Goal: Task Accomplishment & Management: Use online tool/utility

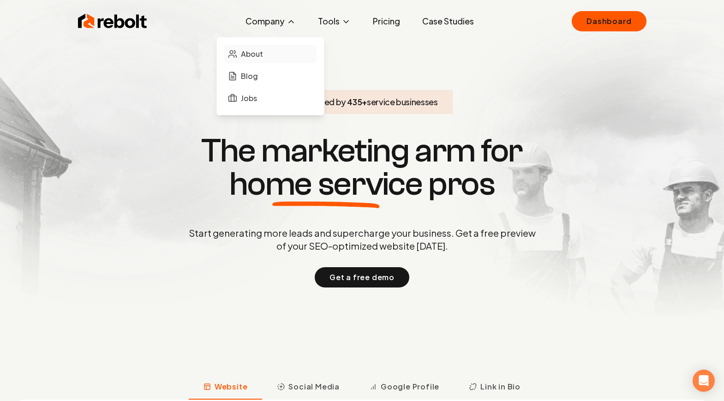
click at [264, 49] on link "About" at bounding box center [270, 54] width 92 height 18
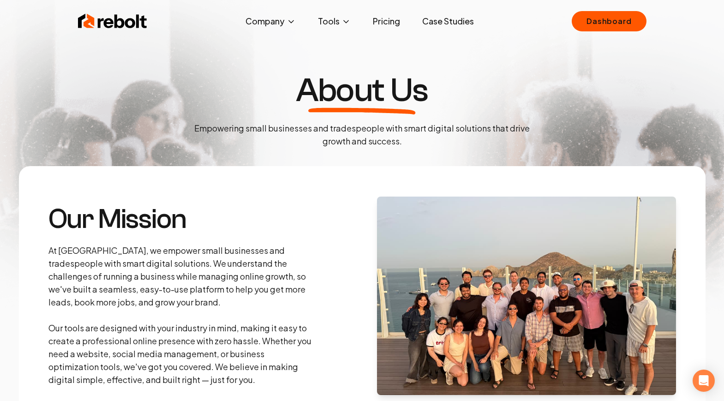
click at [121, 19] on img at bounding box center [112, 21] width 69 height 18
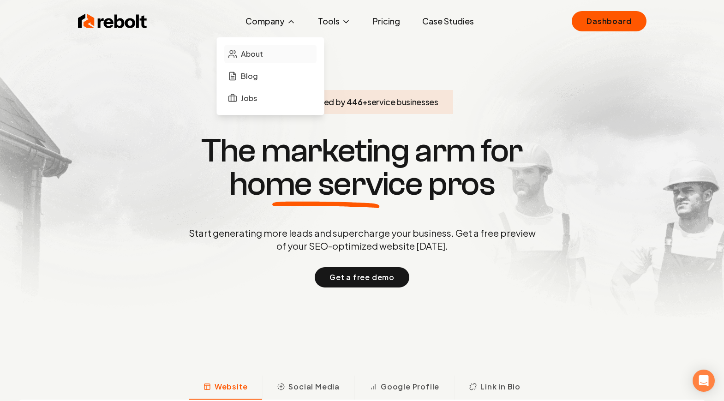
click at [273, 49] on link "About" at bounding box center [270, 54] width 92 height 18
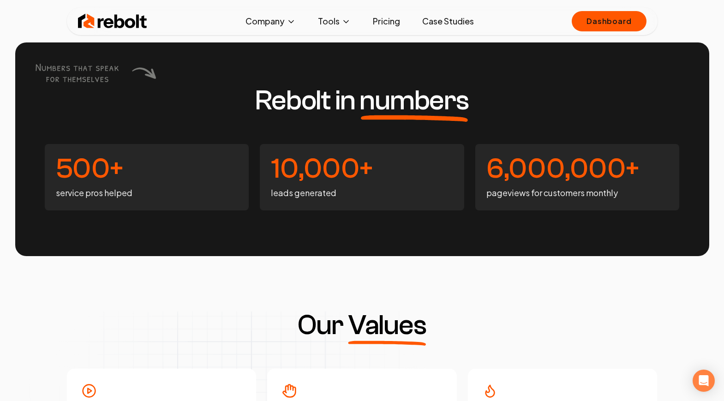
scroll to position [2057, 0]
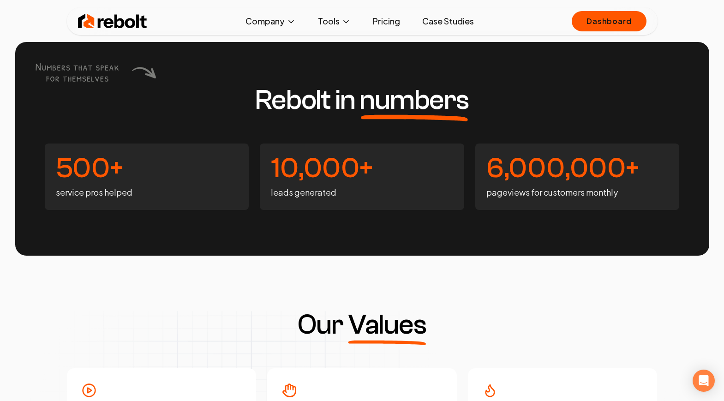
click at [121, 30] on img at bounding box center [112, 21] width 69 height 18
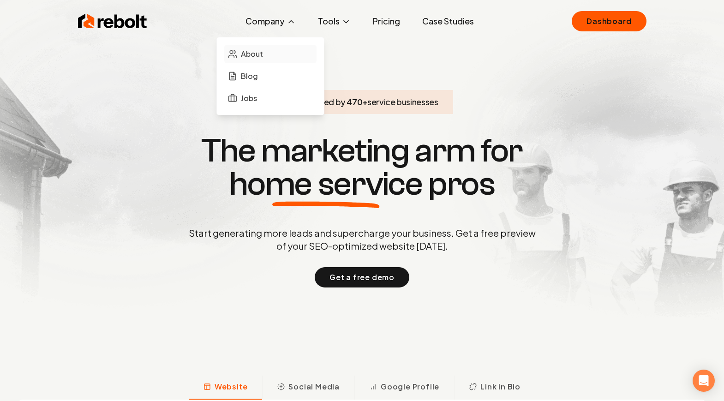
click at [266, 55] on link "About" at bounding box center [270, 54] width 92 height 18
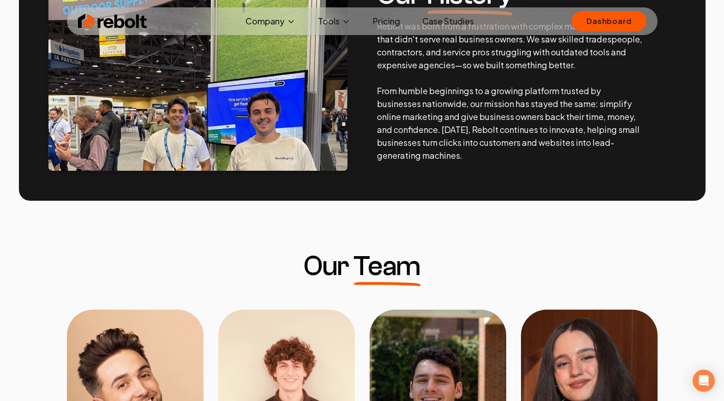
scroll to position [300, 0]
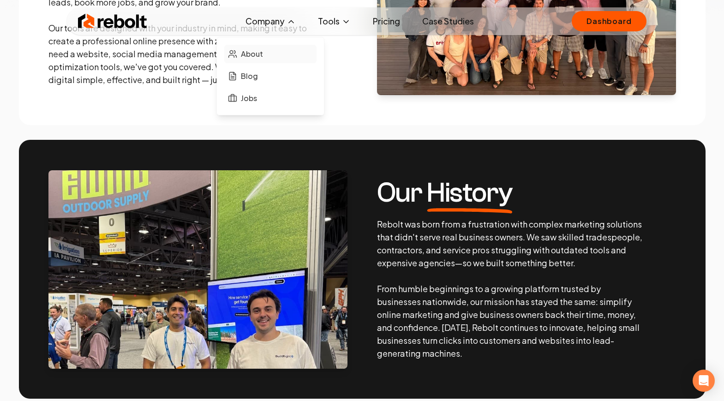
click at [262, 53] on span "About" at bounding box center [252, 53] width 22 height 11
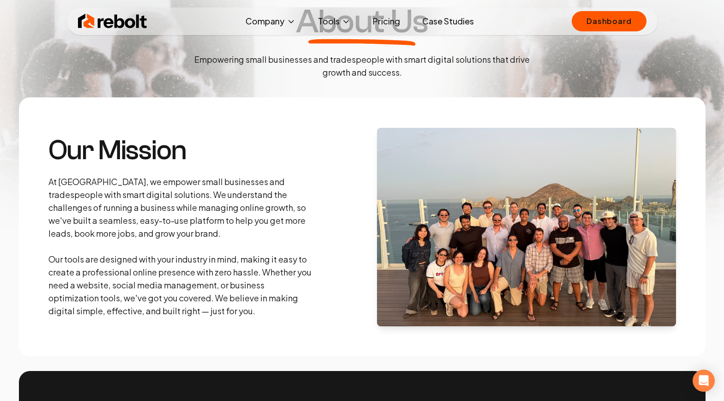
scroll to position [77, 0]
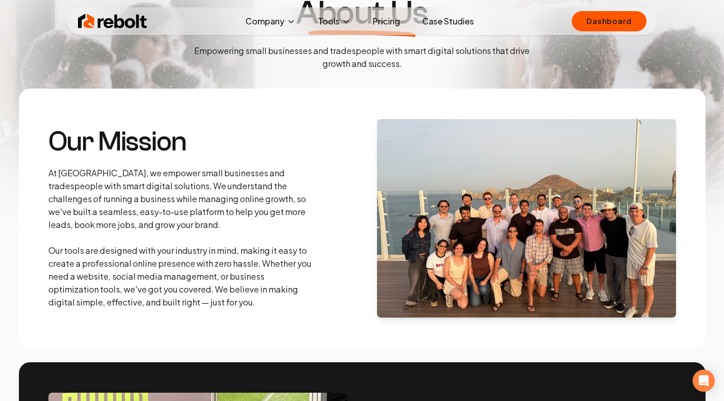
click at [379, 23] on link "Pricing" at bounding box center [386, 21] width 42 height 18
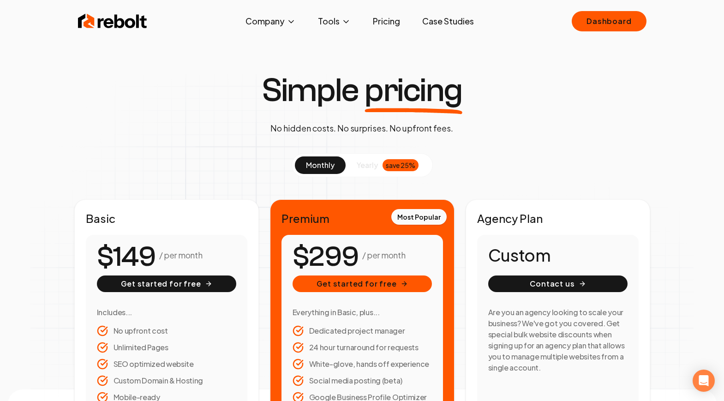
click at [454, 22] on link "Case Studies" at bounding box center [448, 21] width 66 height 18
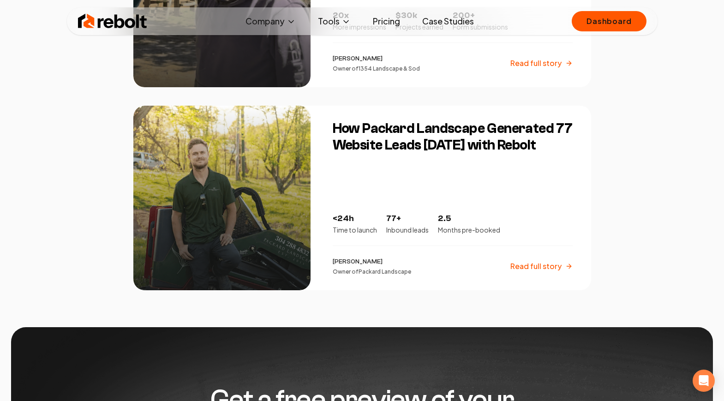
scroll to position [1138, 0]
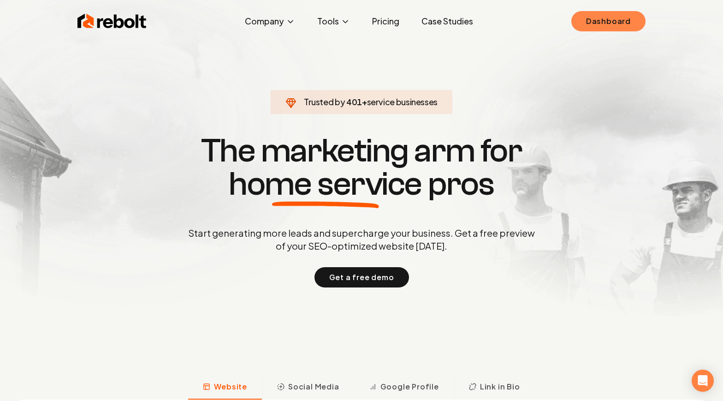
click at [635, 20] on link "Dashboard" at bounding box center [608, 21] width 74 height 20
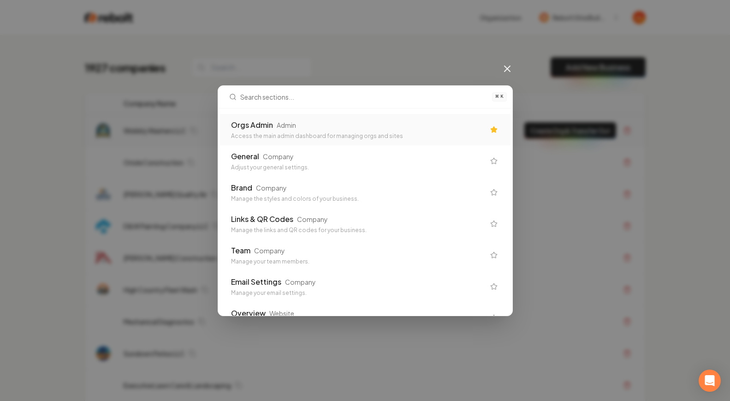
click at [298, 127] on div "Orgs Admin Admin" at bounding box center [358, 124] width 254 height 11
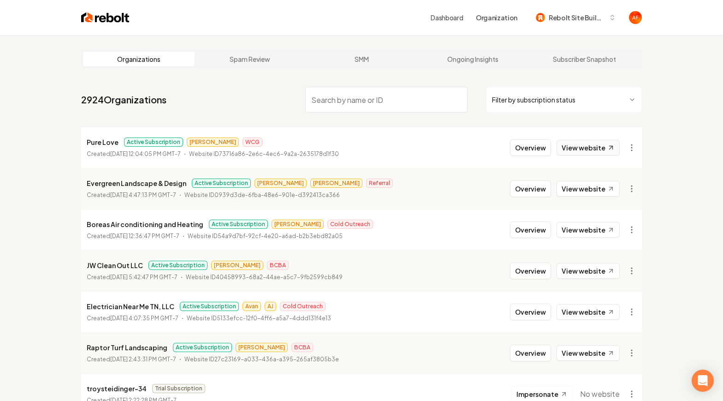
click at [595, 144] on link "View website" at bounding box center [588, 148] width 63 height 16
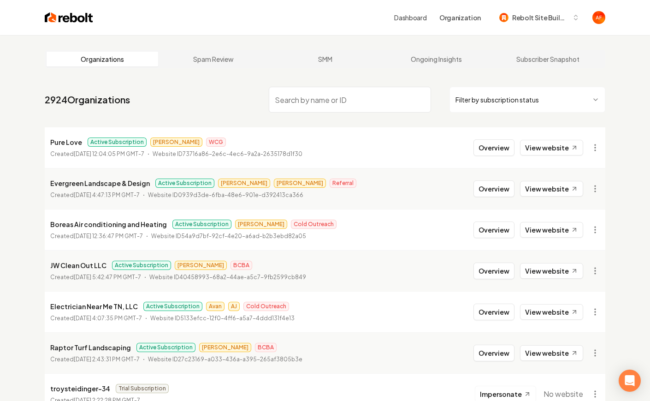
click at [520, 94] on html "Dashboard Organization Rebolt Site Builder Organizations Spam Review SMM Ongoin…" at bounding box center [325, 200] width 650 height 401
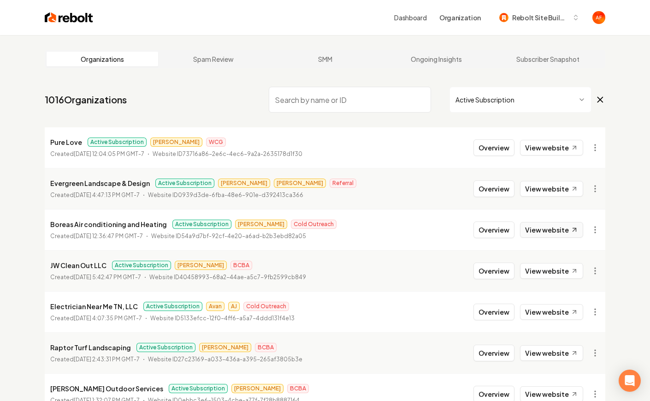
click at [543, 228] on link "View website" at bounding box center [551, 230] width 63 height 16
click at [547, 183] on link "View website" at bounding box center [551, 189] width 63 height 16
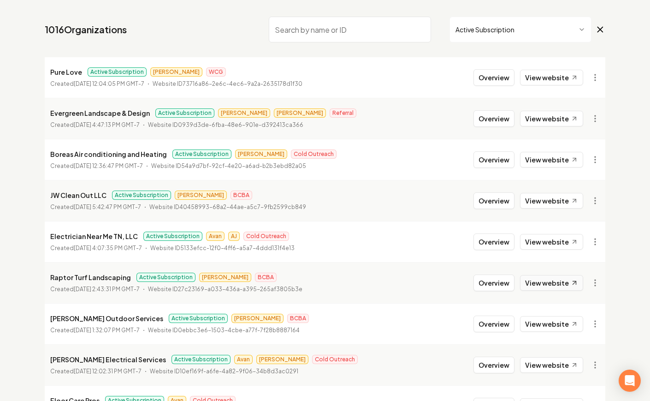
scroll to position [77, 0]
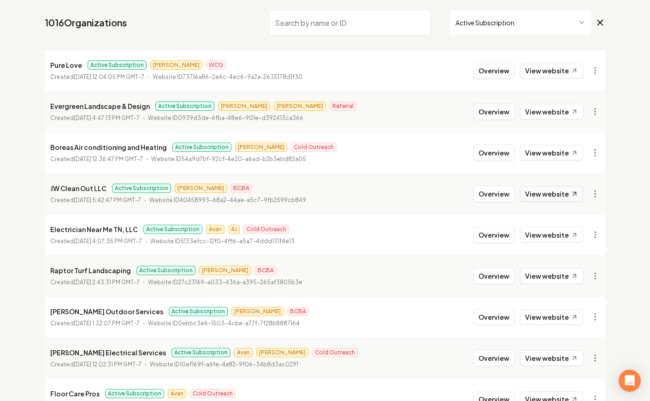
click at [556, 198] on link "View website" at bounding box center [551, 194] width 63 height 16
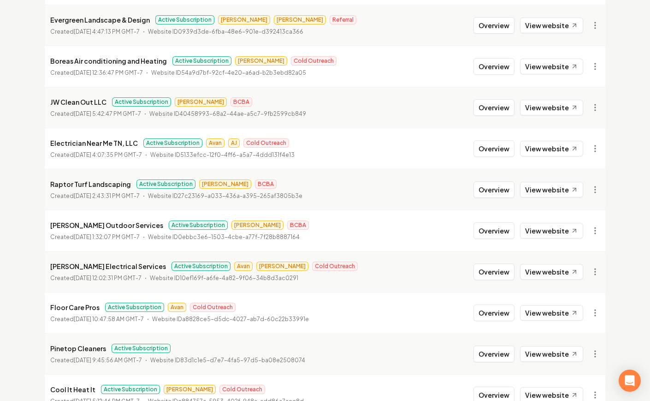
scroll to position [166, 0]
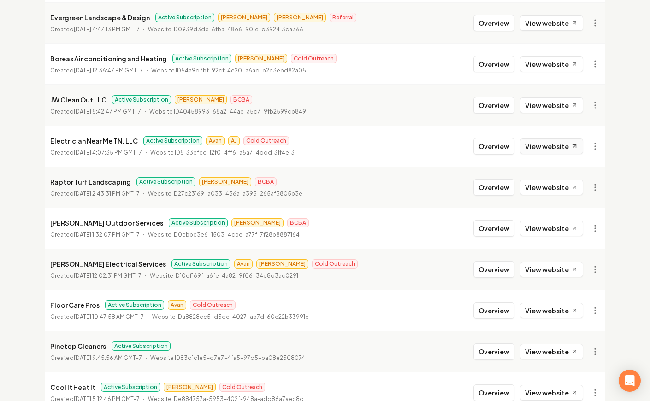
click at [561, 149] on link "View website" at bounding box center [551, 146] width 63 height 16
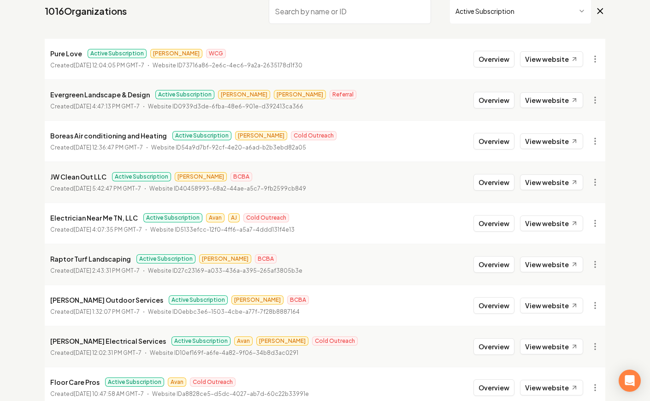
scroll to position [0, 0]
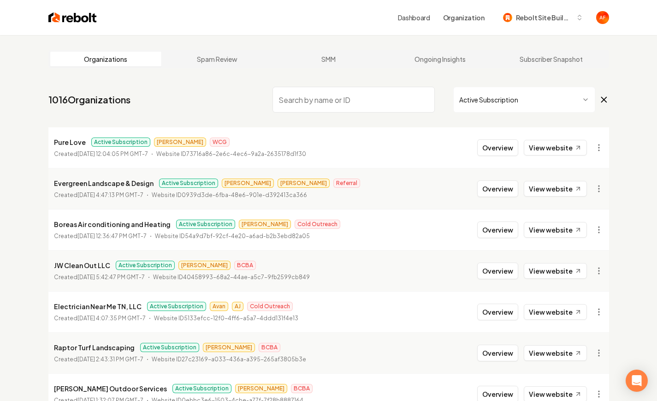
click at [514, 101] on html "Dashboard Organization Rebolt Site Builder Organizations Spam Review SMM Ongoin…" at bounding box center [328, 200] width 657 height 401
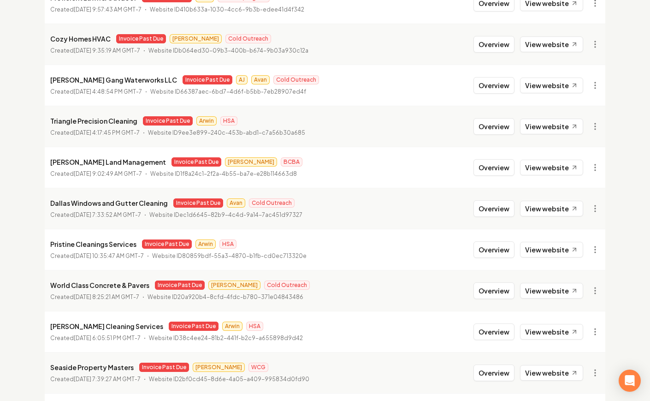
scroll to position [242, 0]
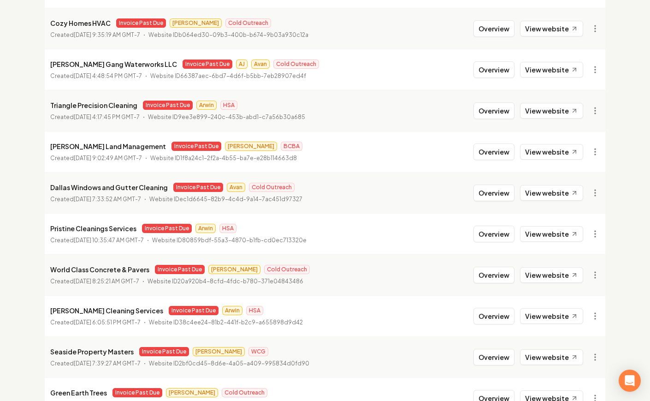
click at [546, 174] on li "Dallas Windows and Gutter Cleaning Invoice Past Due Avan Cold Outreach Created …" at bounding box center [325, 192] width 561 height 41
click at [556, 194] on link "View website" at bounding box center [551, 193] width 63 height 16
click at [486, 195] on button "Overview" at bounding box center [494, 192] width 41 height 17
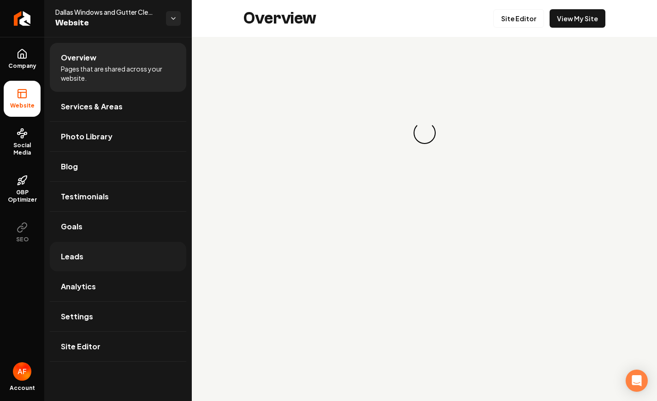
click at [107, 256] on link "Leads" at bounding box center [118, 257] width 137 height 30
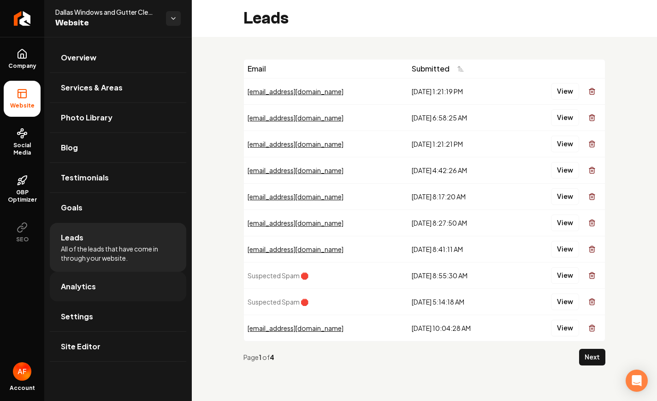
click at [107, 278] on link "Analytics" at bounding box center [118, 287] width 137 height 30
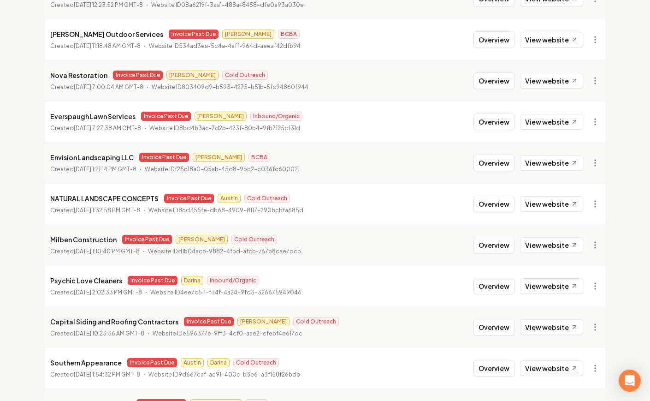
scroll to position [996, 0]
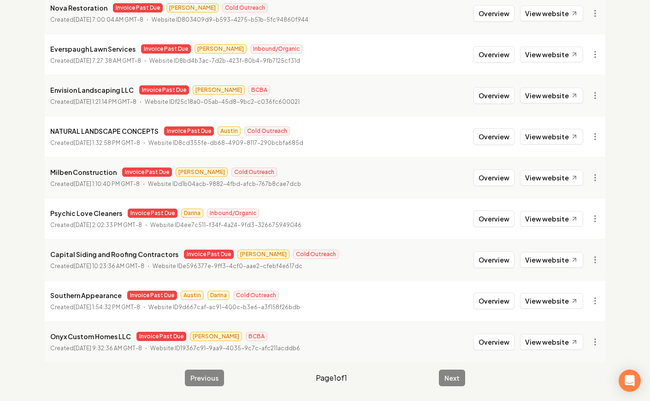
click at [460, 373] on div "Previous Page 1 of 1 Next" at bounding box center [325, 377] width 280 height 17
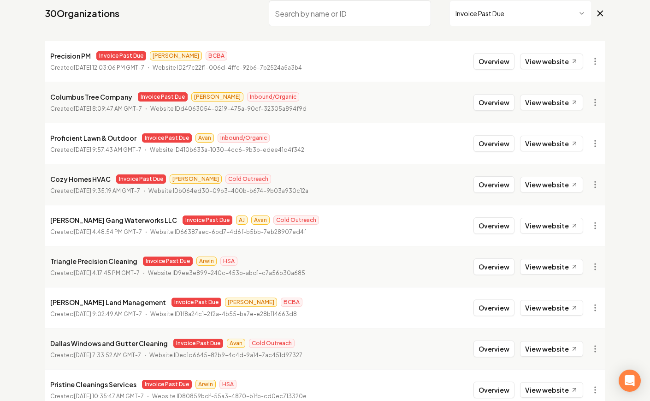
scroll to position [0, 0]
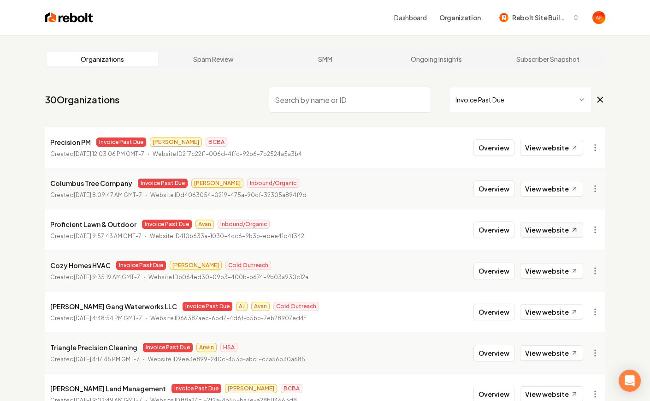
click at [526, 232] on link "View website" at bounding box center [551, 230] width 63 height 16
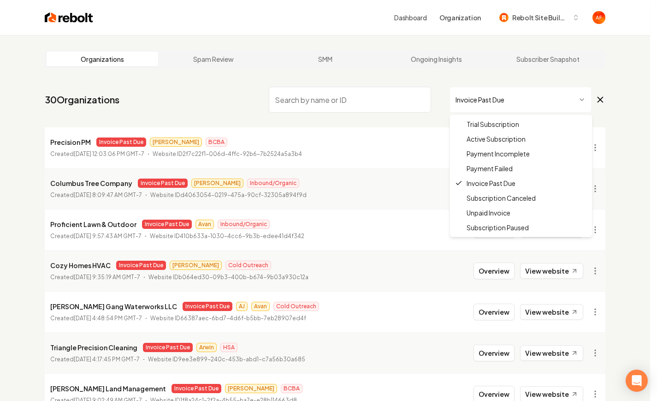
click at [505, 107] on html "Dashboard Organization Rebolt Site Builder Organizations Spam Review SMM Ongoin…" at bounding box center [328, 200] width 657 height 401
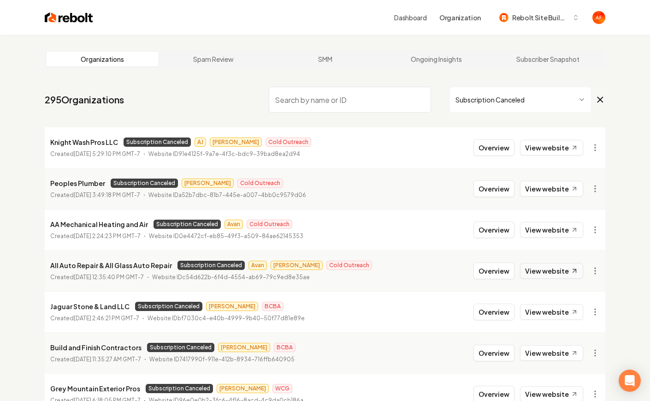
click at [557, 272] on link "View website" at bounding box center [551, 271] width 63 height 16
click at [553, 185] on link "View website" at bounding box center [551, 189] width 63 height 16
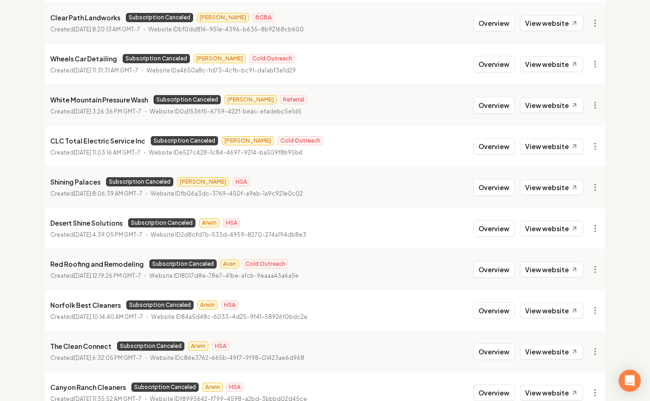
scroll to position [996, 0]
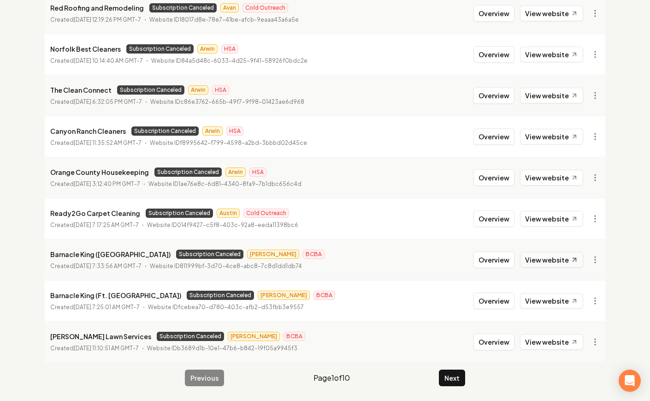
click at [556, 264] on link "View website" at bounding box center [551, 260] width 63 height 16
click at [558, 336] on link "View website" at bounding box center [551, 342] width 63 height 16
click at [446, 379] on button "Next" at bounding box center [452, 377] width 26 height 17
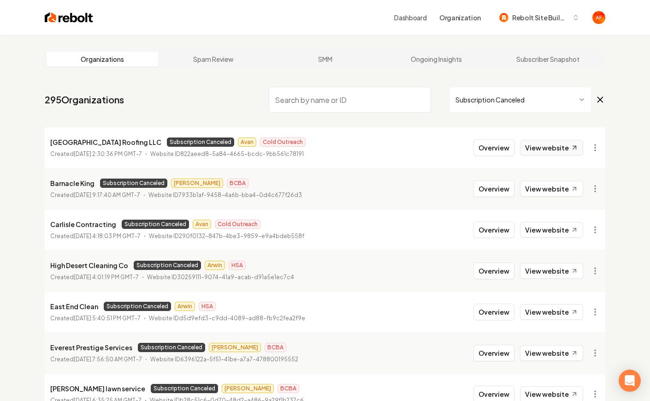
click at [562, 152] on link "View website" at bounding box center [551, 148] width 63 height 16
click at [566, 145] on link "View website" at bounding box center [551, 148] width 63 height 16
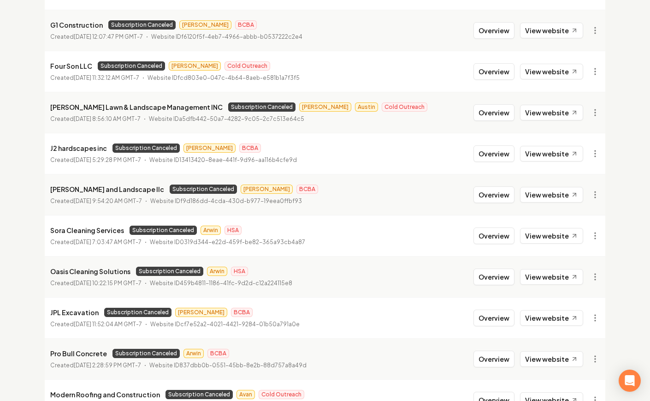
scroll to position [996, 0]
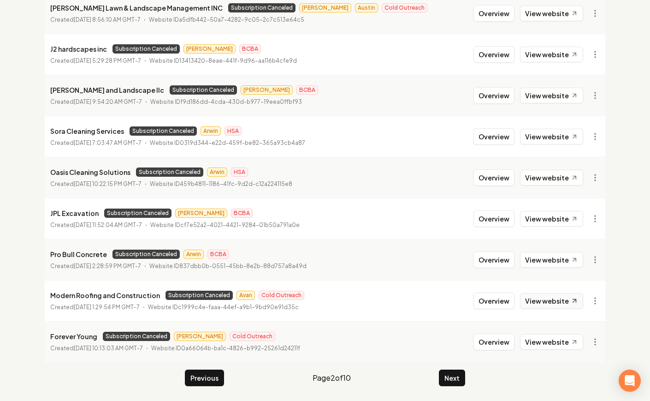
click at [541, 300] on link "View website" at bounding box center [551, 301] width 63 height 16
click at [459, 370] on button "Next" at bounding box center [452, 377] width 26 height 17
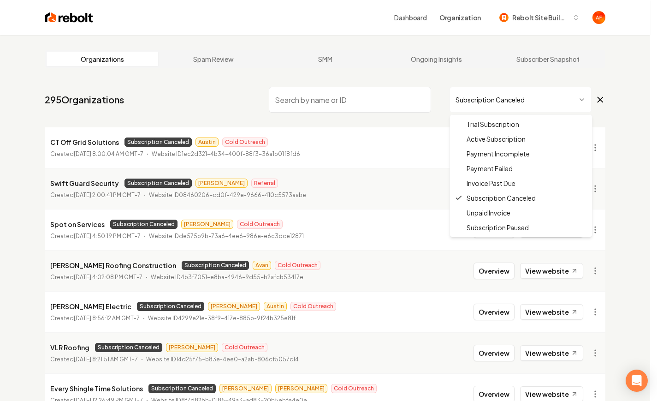
click at [517, 98] on html "Dashboard Organization Rebolt Site Builder Organizations Spam Review SMM Ongoin…" at bounding box center [328, 200] width 657 height 401
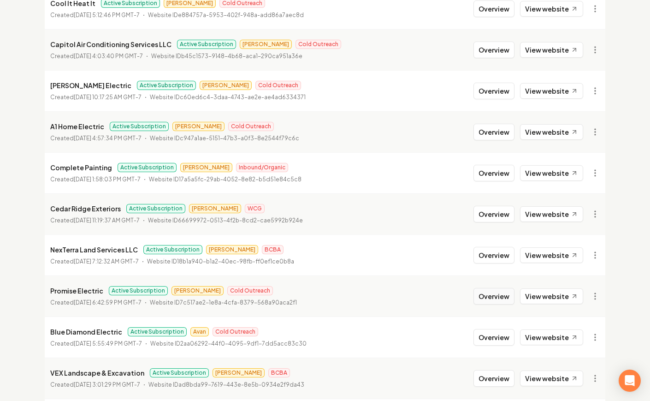
scroll to position [996, 0]
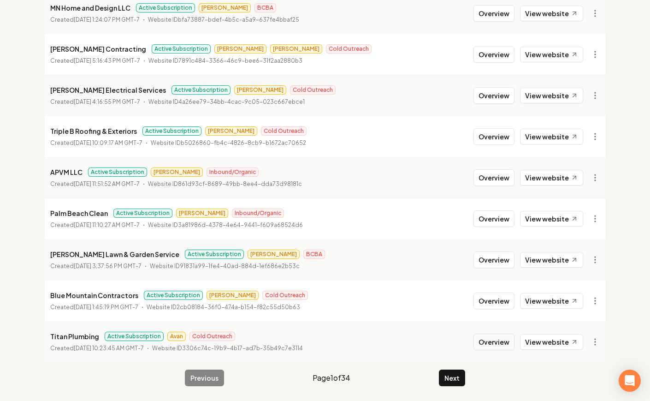
click at [511, 344] on button "Overview" at bounding box center [494, 341] width 41 height 17
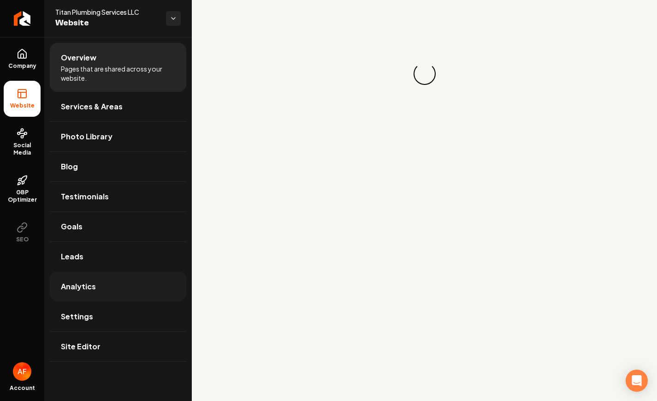
click at [119, 280] on link "Analytics" at bounding box center [118, 287] width 137 height 30
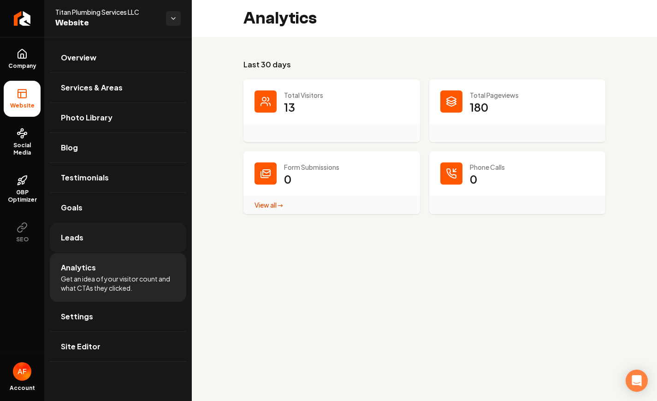
click at [107, 243] on link "Leads" at bounding box center [118, 238] width 137 height 30
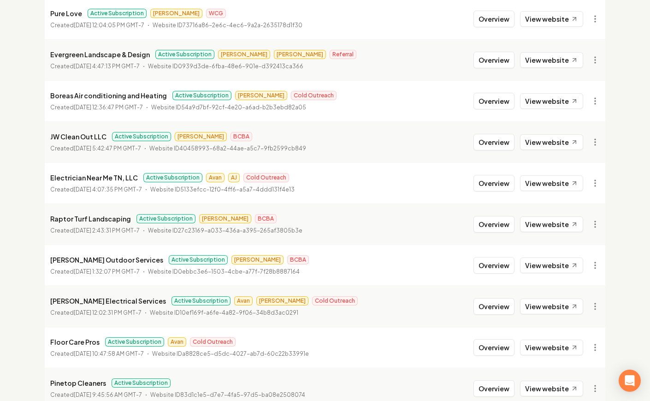
scroll to position [130, 0]
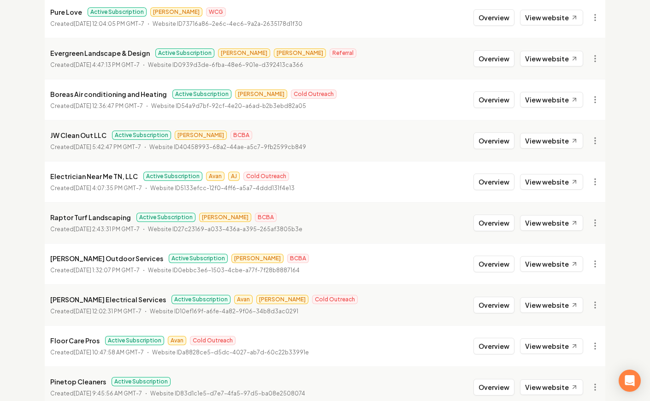
click at [518, 196] on li "Electrician Near Me TN, LLC Active Subscription Avan AJ Cold Outreach Created A…" at bounding box center [325, 181] width 561 height 41
click at [546, 181] on link "View website" at bounding box center [551, 182] width 63 height 16
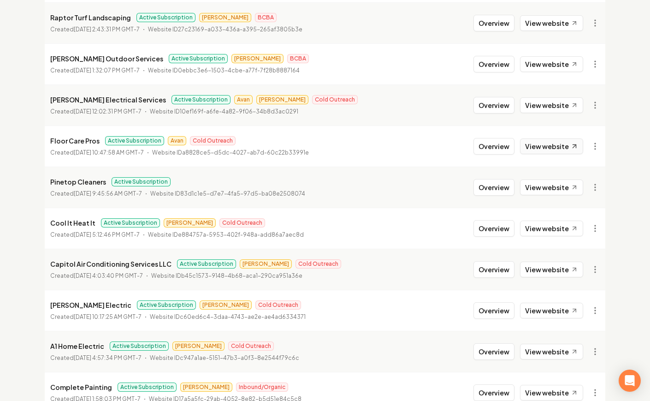
click at [539, 150] on link "View website" at bounding box center [551, 146] width 63 height 16
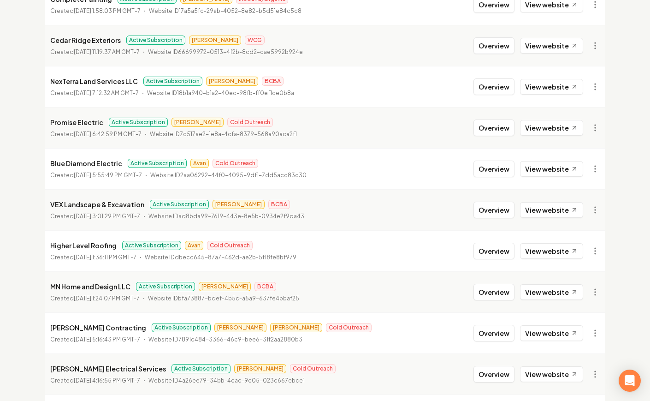
scroll to position [764, 0]
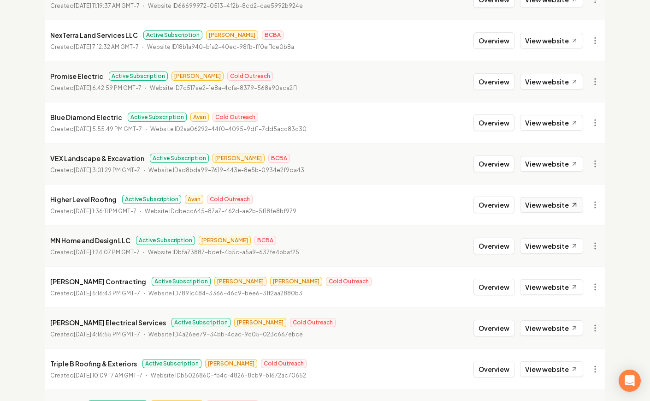
click at [549, 208] on link "View website" at bounding box center [551, 205] width 63 height 16
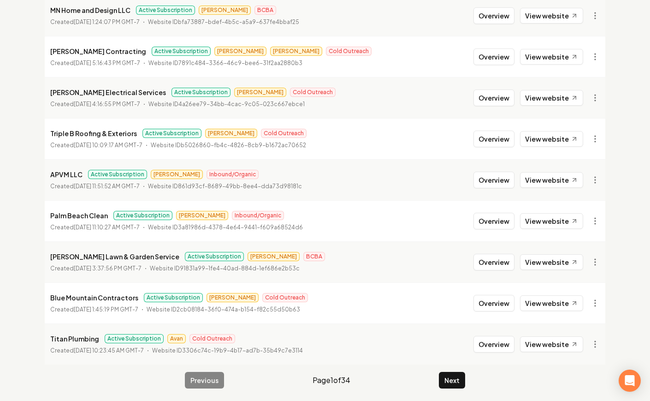
scroll to position [996, 0]
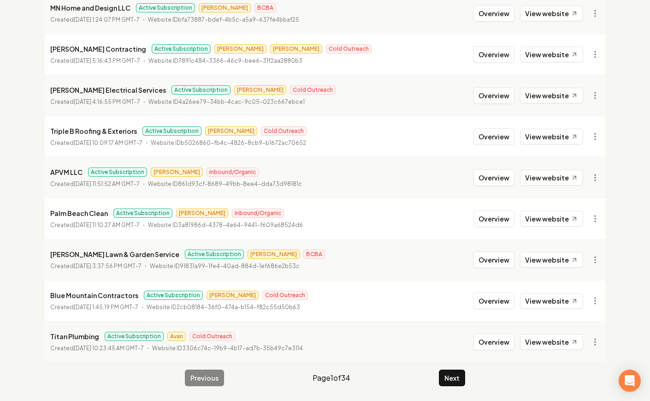
click at [439, 378] on div "Previous Page 1 of 34 Next" at bounding box center [325, 377] width 280 height 17
click at [446, 381] on button "Next" at bounding box center [452, 377] width 26 height 17
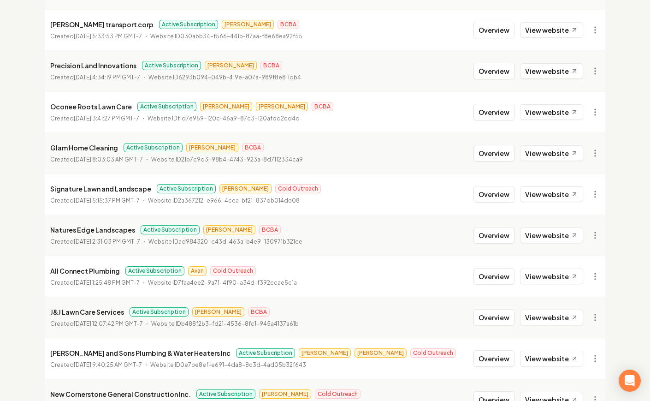
scroll to position [797, 0]
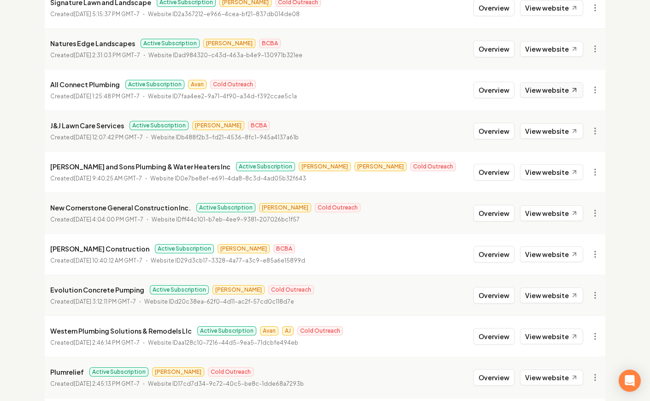
click at [565, 91] on link "View website" at bounding box center [551, 90] width 63 height 16
click at [499, 92] on button "Overview" at bounding box center [494, 90] width 41 height 17
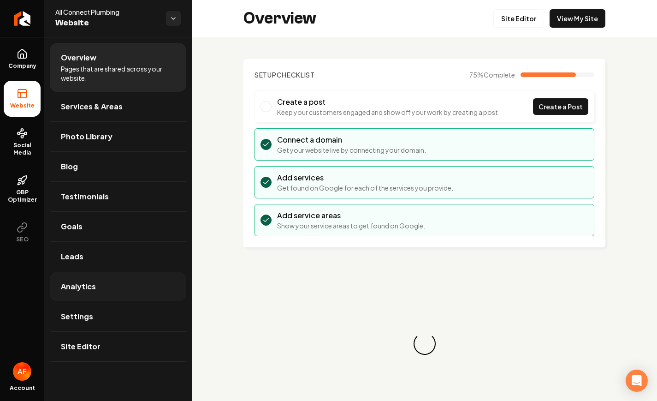
click at [87, 275] on link "Analytics" at bounding box center [118, 287] width 137 height 30
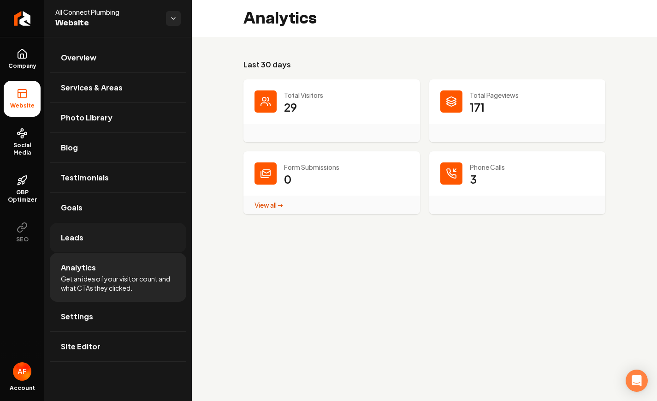
click at [84, 238] on link "Leads" at bounding box center [118, 238] width 137 height 30
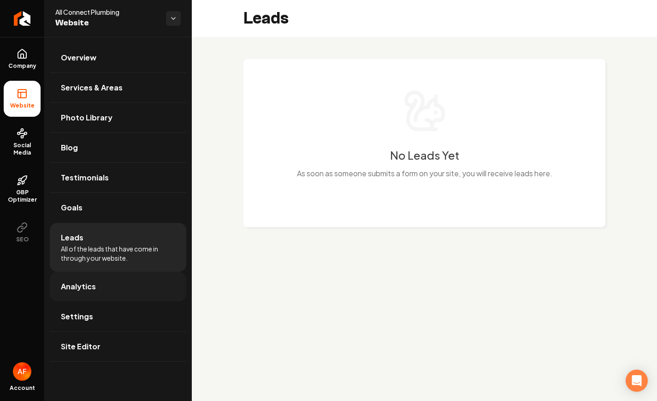
click at [77, 274] on link "Analytics" at bounding box center [118, 287] width 137 height 30
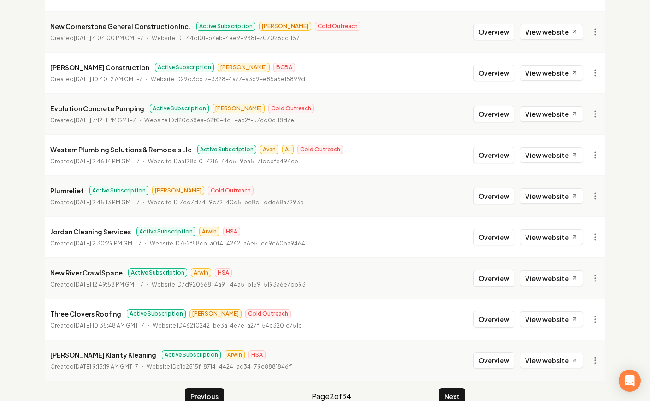
scroll to position [996, 0]
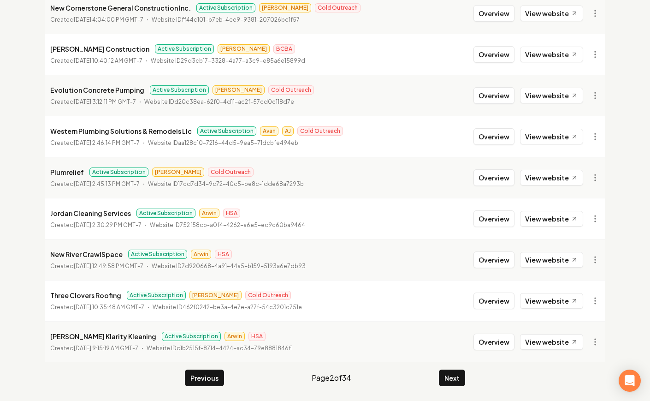
drag, startPoint x: 453, startPoint y: 380, endPoint x: 655, endPoint y: 201, distance: 269.9
click at [453, 380] on button "Next" at bounding box center [452, 377] width 26 height 17
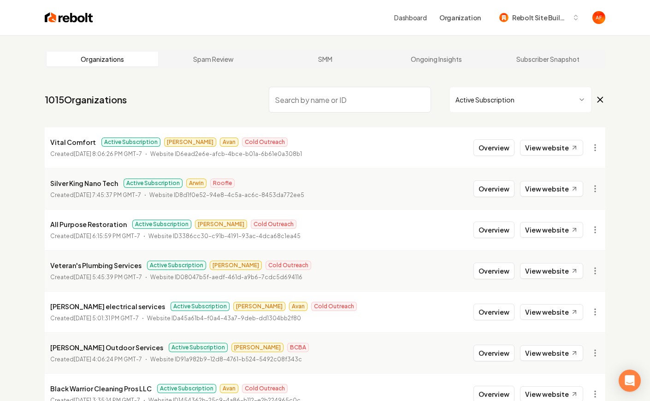
click at [542, 136] on li "Vital Comfort Active Subscription Andrew Avan Cold Outreach Created July 24, 20…" at bounding box center [325, 147] width 561 height 41
click at [544, 144] on link "View website" at bounding box center [551, 148] width 63 height 16
click at [493, 150] on button "Overview" at bounding box center [494, 147] width 41 height 17
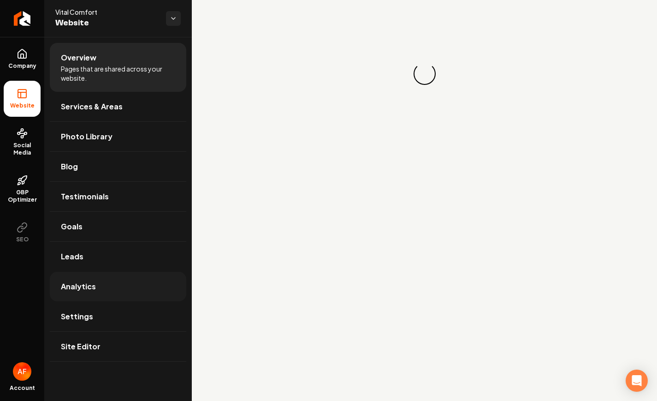
click at [95, 273] on link "Analytics" at bounding box center [118, 287] width 137 height 30
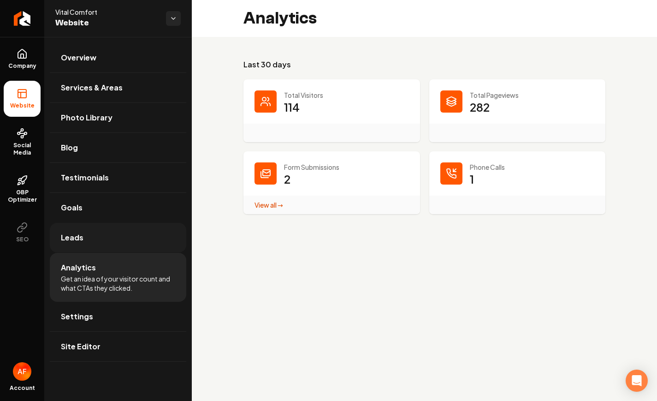
click at [102, 246] on link "Leads" at bounding box center [118, 238] width 137 height 30
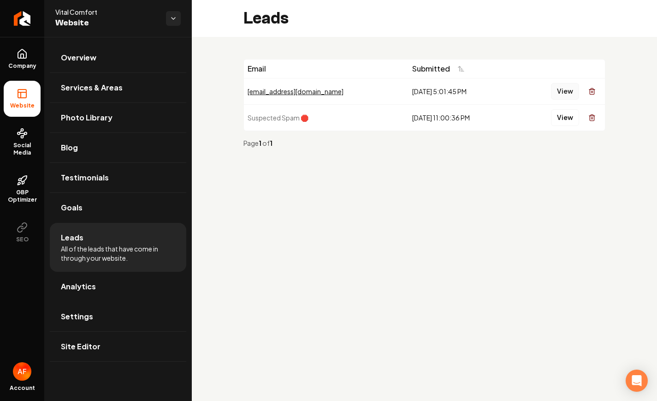
click at [564, 90] on button "View" at bounding box center [565, 91] width 28 height 17
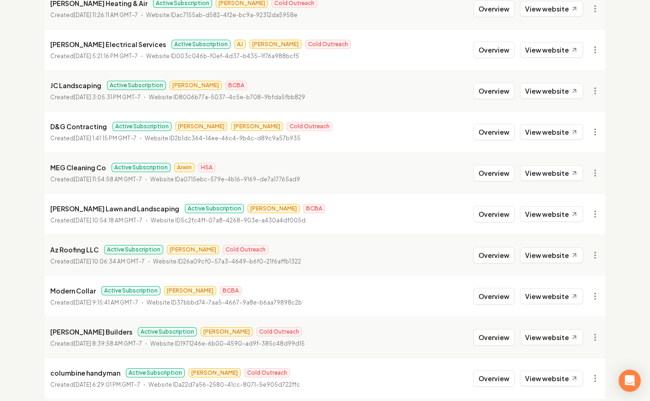
scroll to position [996, 0]
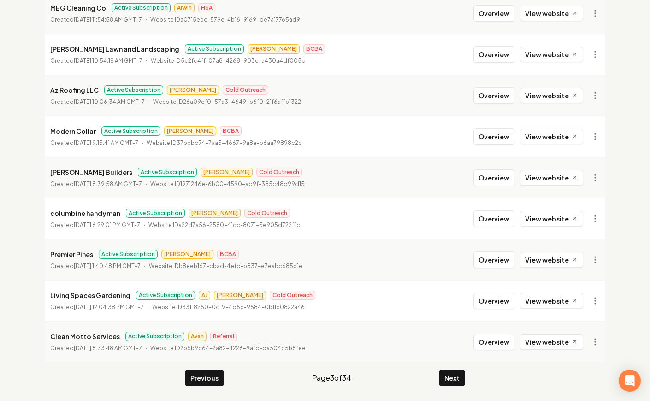
click at [459, 371] on button "Next" at bounding box center [452, 377] width 26 height 17
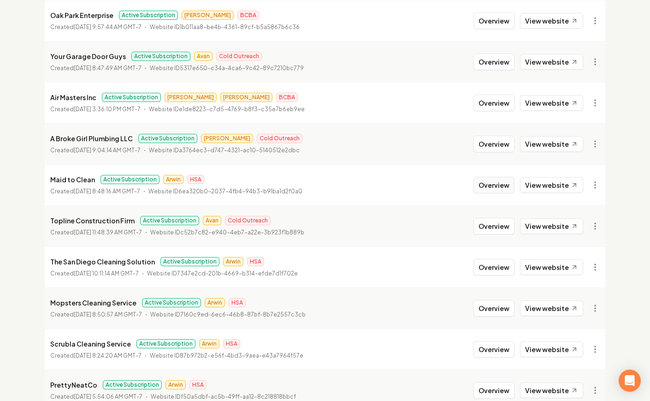
scroll to position [538, 0]
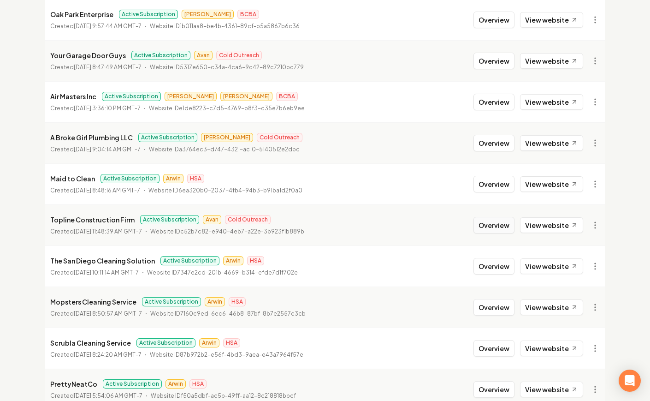
click at [507, 224] on button "Overview" at bounding box center [494, 225] width 41 height 17
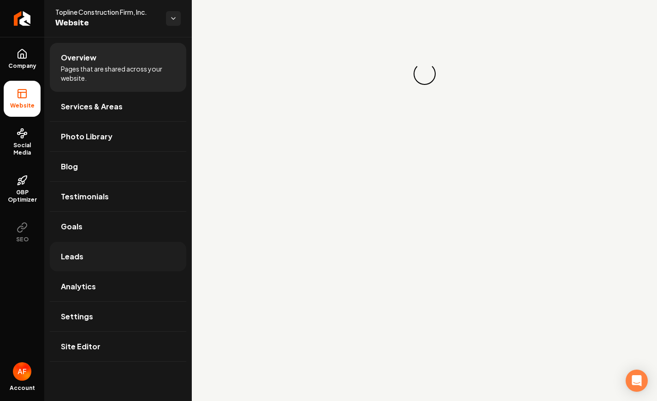
click at [95, 256] on link "Leads" at bounding box center [118, 257] width 137 height 30
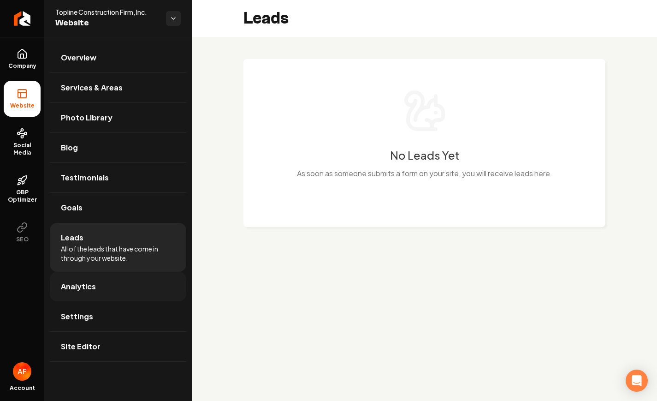
click at [102, 285] on link "Analytics" at bounding box center [118, 287] width 137 height 30
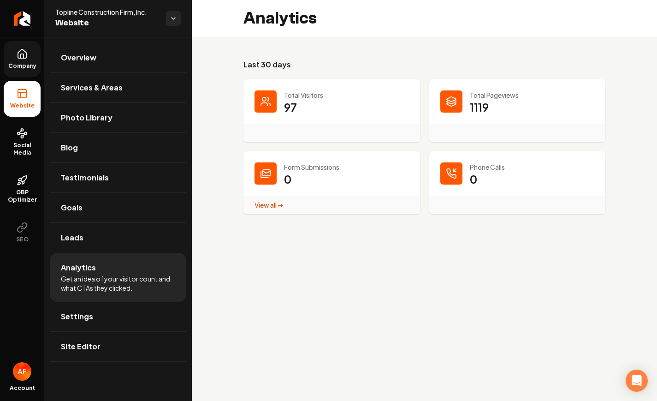
click at [18, 47] on link "Company" at bounding box center [22, 59] width 37 height 36
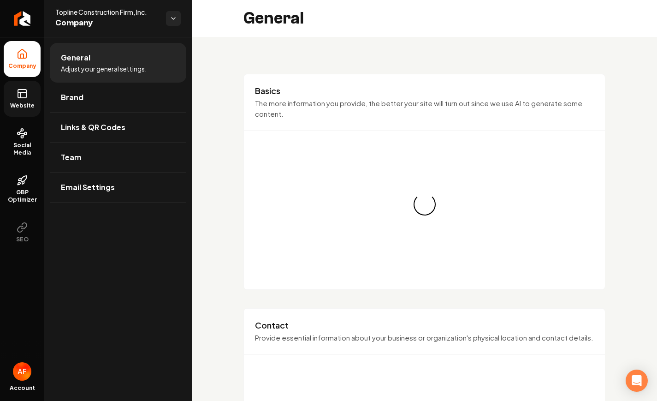
click at [21, 95] on icon at bounding box center [21, 95] width 0 height 6
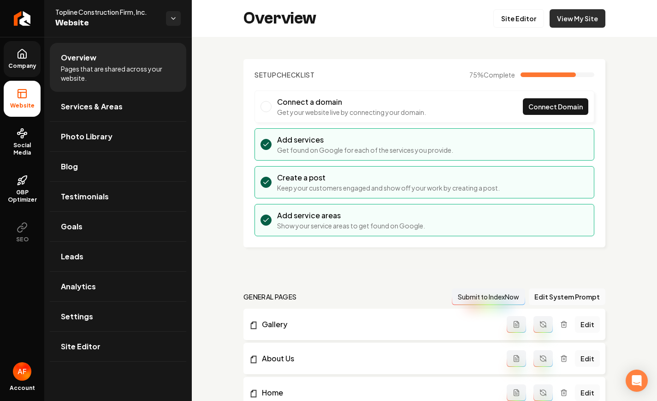
click at [573, 23] on link "View My Site" at bounding box center [578, 18] width 56 height 18
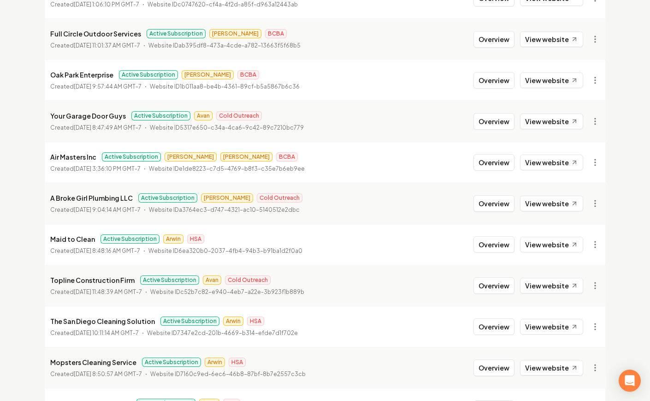
scroll to position [519, 0]
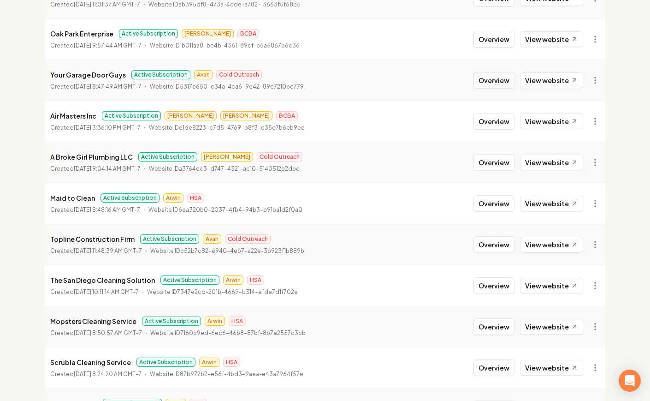
click at [505, 86] on button "Overview" at bounding box center [494, 80] width 41 height 17
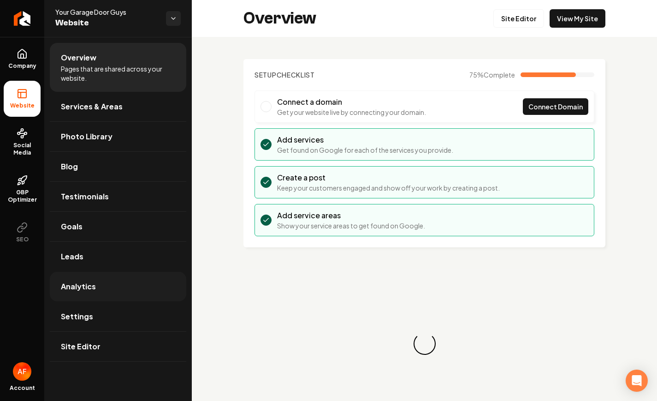
click at [98, 285] on link "Analytics" at bounding box center [118, 287] width 137 height 30
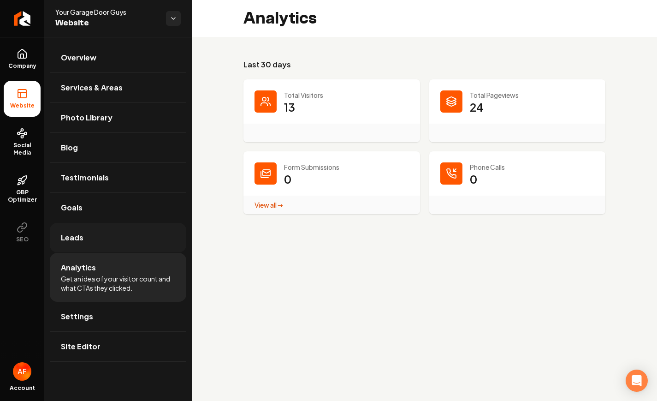
click at [95, 243] on link "Leads" at bounding box center [118, 238] width 137 height 30
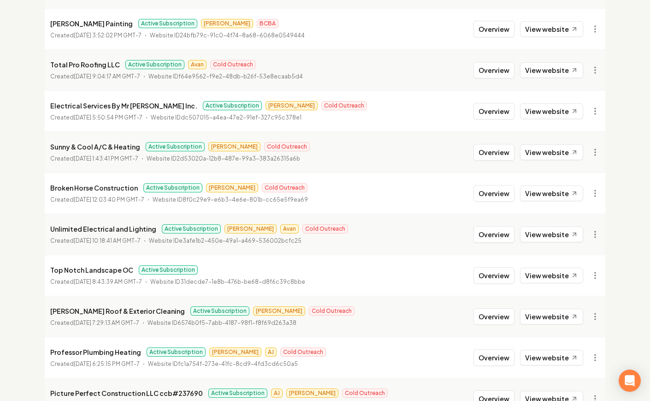
scroll to position [996, 0]
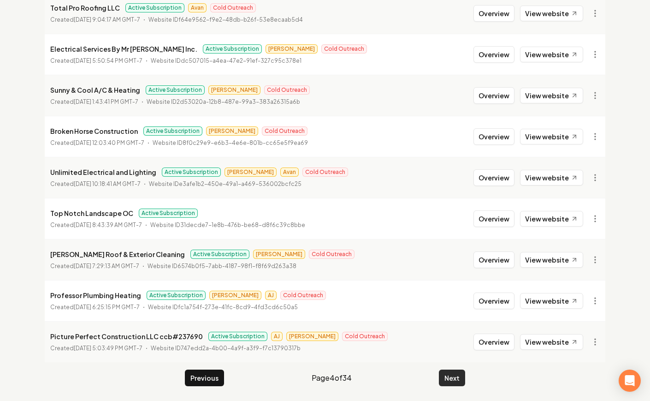
click at [453, 377] on button "Next" at bounding box center [452, 377] width 26 height 17
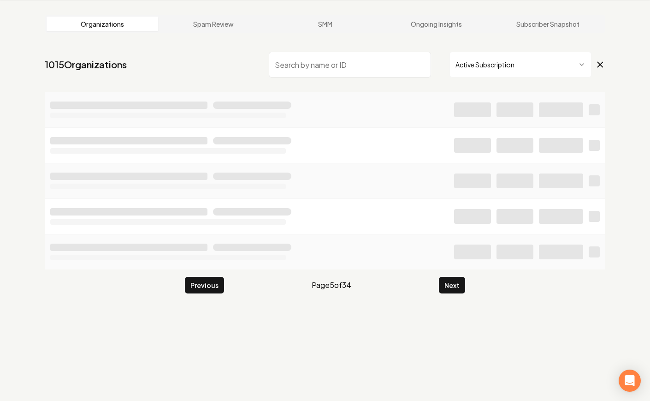
scroll to position [996, 0]
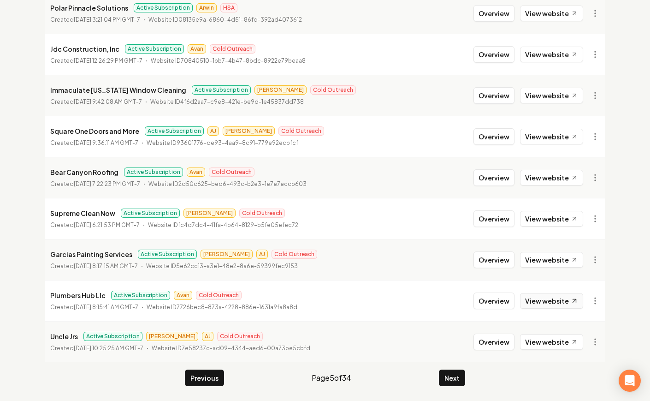
click at [534, 297] on link "View website" at bounding box center [551, 301] width 63 height 16
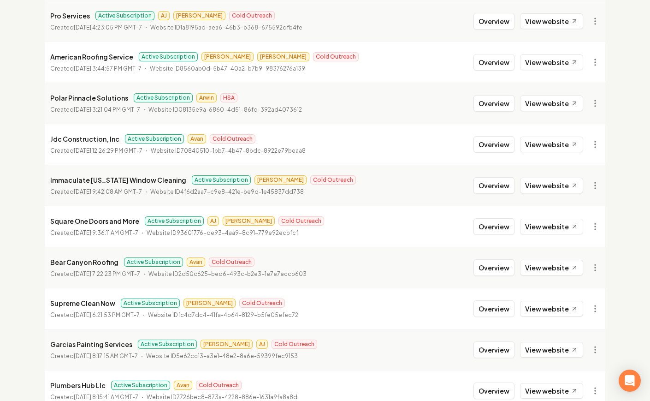
scroll to position [873, 0]
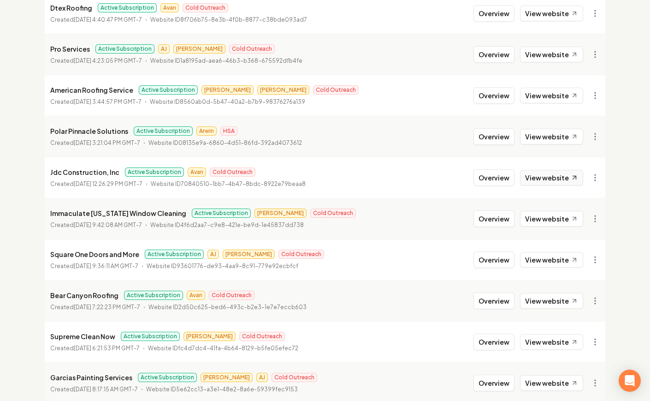
click at [549, 180] on link "View website" at bounding box center [551, 178] width 63 height 16
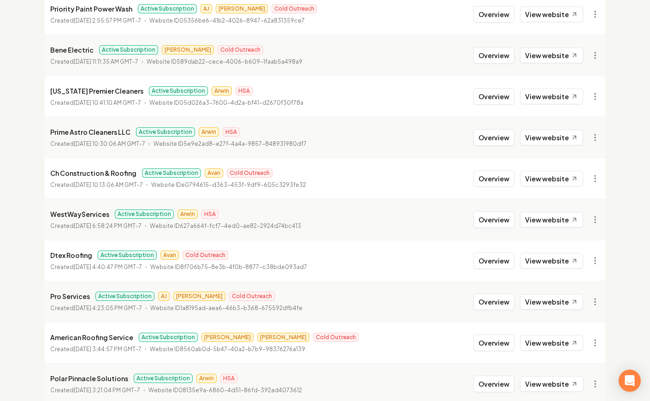
scroll to position [624, 0]
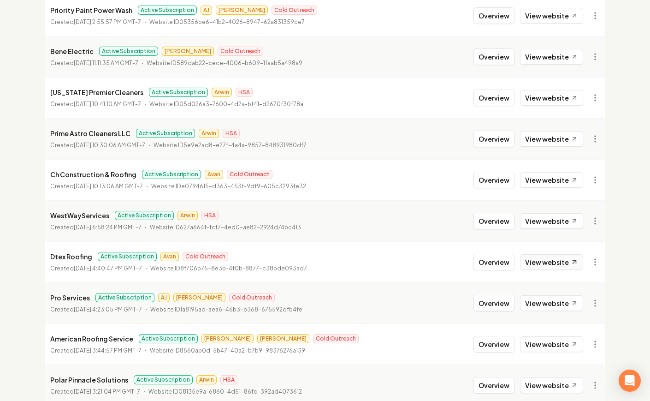
click at [552, 267] on link "View website" at bounding box center [551, 262] width 63 height 16
click at [488, 262] on button "Overview" at bounding box center [494, 262] width 41 height 17
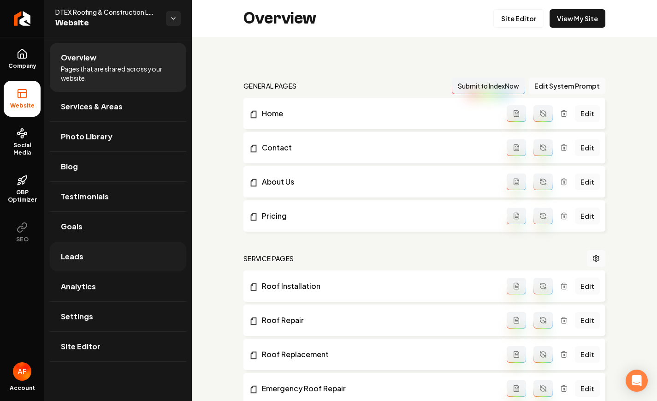
click at [108, 257] on link "Leads" at bounding box center [118, 257] width 137 height 30
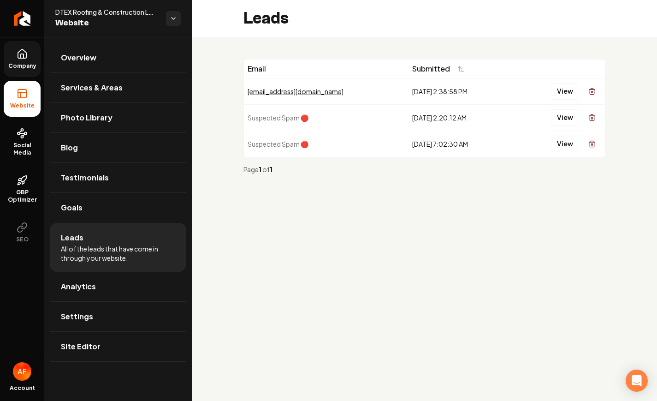
drag, startPoint x: 77, startPoint y: 288, endPoint x: 38, endPoint y: 76, distance: 216.1
click at [77, 288] on span "Analytics" at bounding box center [78, 286] width 35 height 11
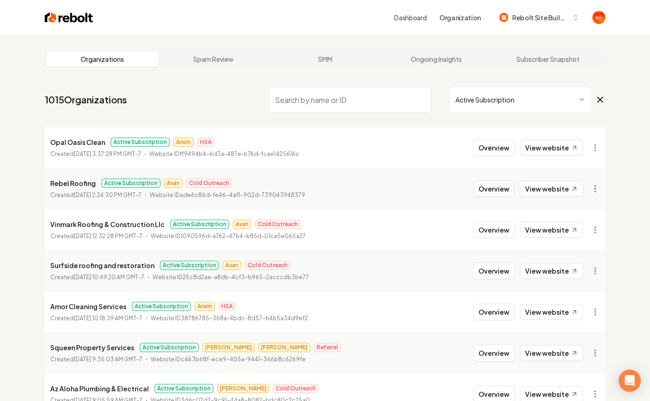
click at [510, 188] on button "Overview" at bounding box center [494, 188] width 41 height 17
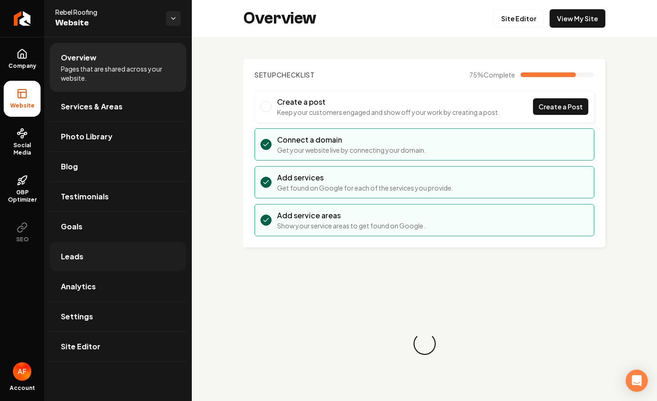
click at [123, 270] on link "Leads" at bounding box center [118, 257] width 137 height 30
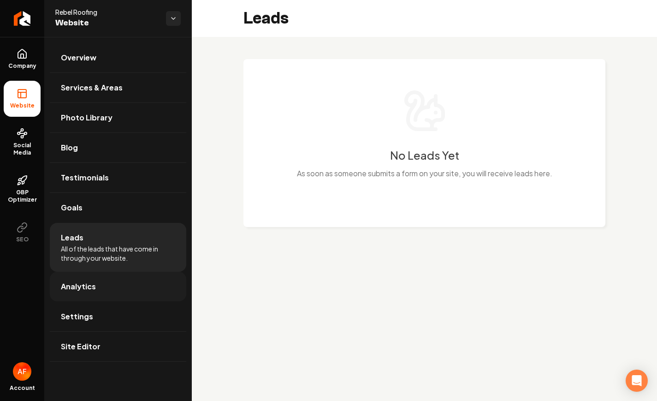
click at [117, 283] on link "Analytics" at bounding box center [118, 287] width 137 height 30
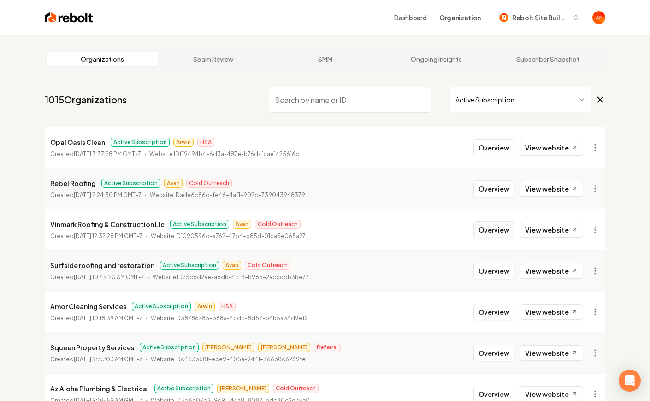
click at [483, 226] on button "Overview" at bounding box center [494, 229] width 41 height 17
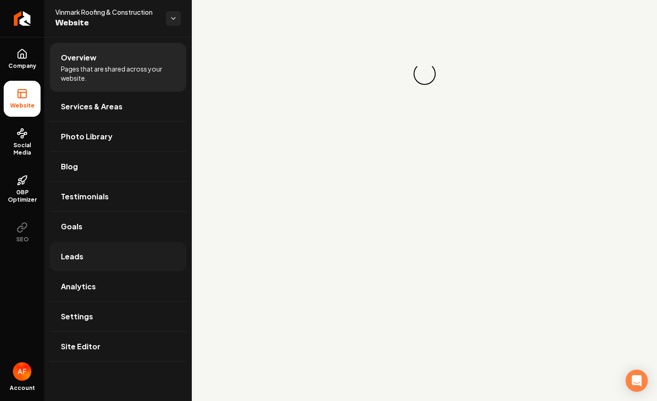
click at [133, 259] on link "Leads" at bounding box center [118, 257] width 137 height 30
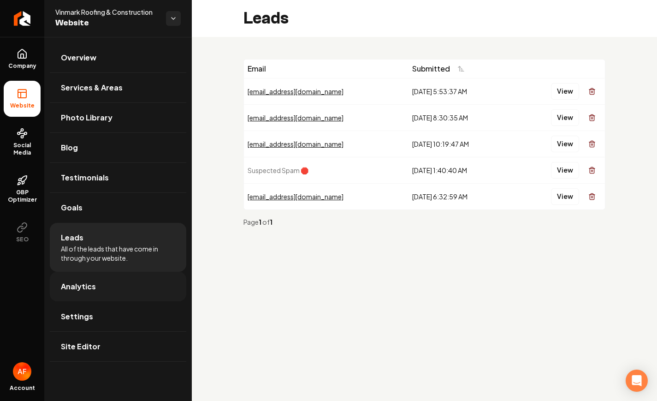
click at [127, 275] on link "Analytics" at bounding box center [118, 287] width 137 height 30
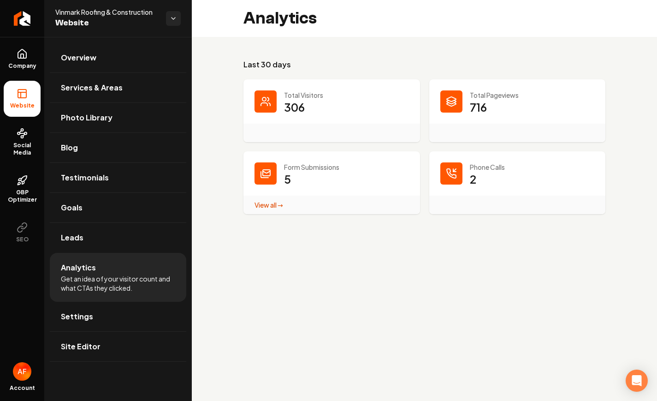
click at [534, 54] on div "Last 30 days Total Visitors 306 Total Pageviews 716 Form Submissions 5 View all…" at bounding box center [424, 136] width 465 height 199
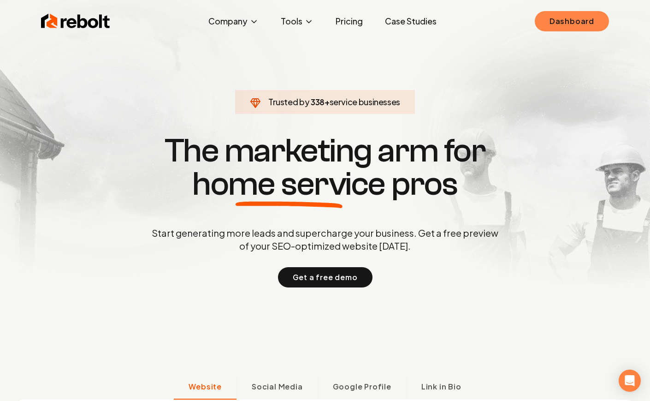
click at [566, 24] on link "Dashboard" at bounding box center [572, 21] width 74 height 20
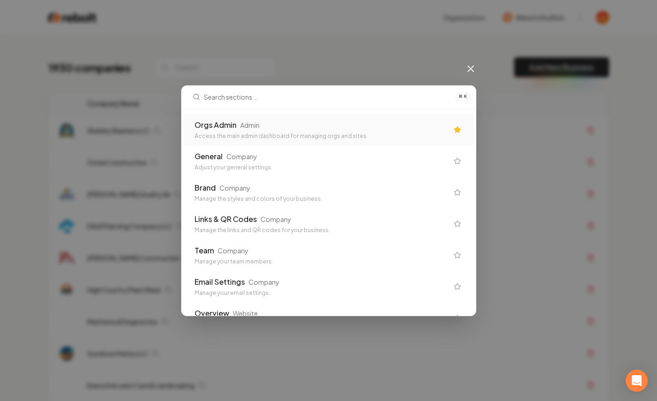
click at [343, 126] on div "Orgs Admin Admin" at bounding box center [322, 124] width 254 height 11
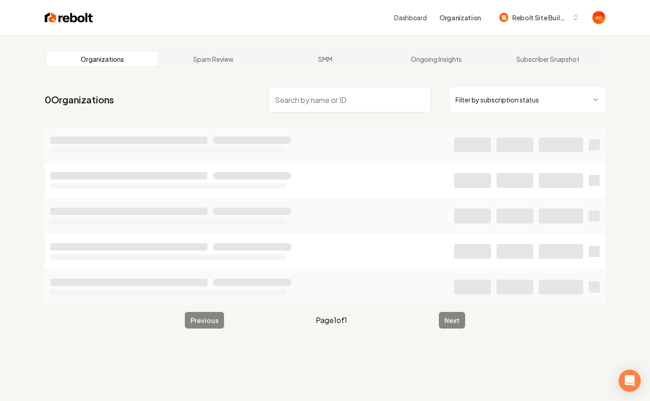
click at [545, 90] on html "Dashboard Organization Rebolt Site Builder Organizations Spam Review SMM Ongoin…" at bounding box center [325, 200] width 650 height 401
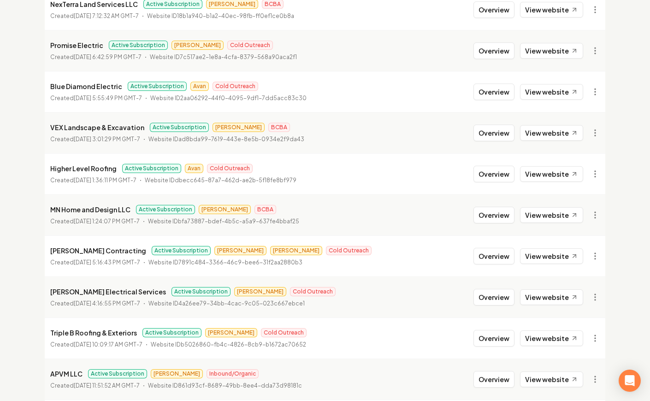
scroll to position [787, 0]
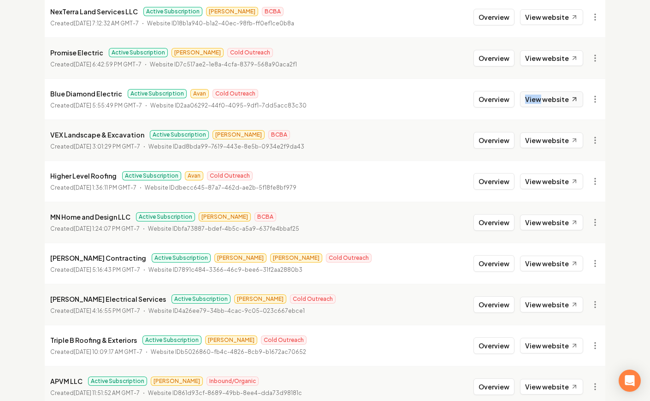
drag, startPoint x: 542, startPoint y: 91, endPoint x: 542, endPoint y: 98, distance: 6.5
click at [543, 99] on li "Blue Diamond Electric Active Subscription Avan Cold Outreach Created August 5, …" at bounding box center [325, 98] width 561 height 41
click at [542, 98] on link "View website" at bounding box center [551, 99] width 63 height 16
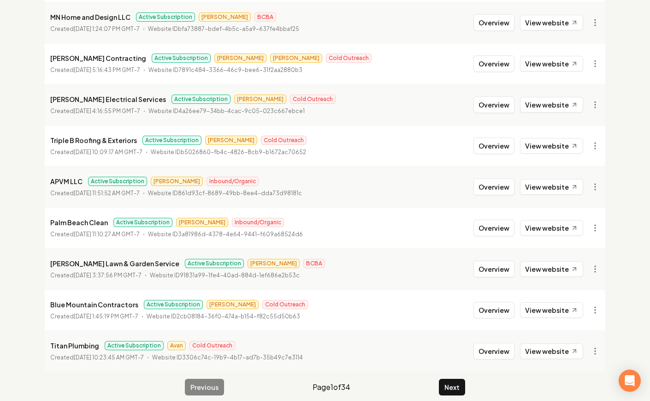
scroll to position [996, 0]
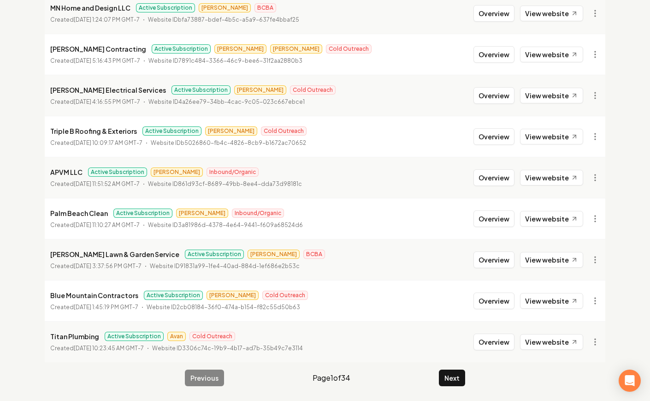
click at [433, 383] on div "Previous Page 1 of 34 Next" at bounding box center [325, 377] width 280 height 17
click at [461, 380] on button "Next" at bounding box center [452, 377] width 26 height 17
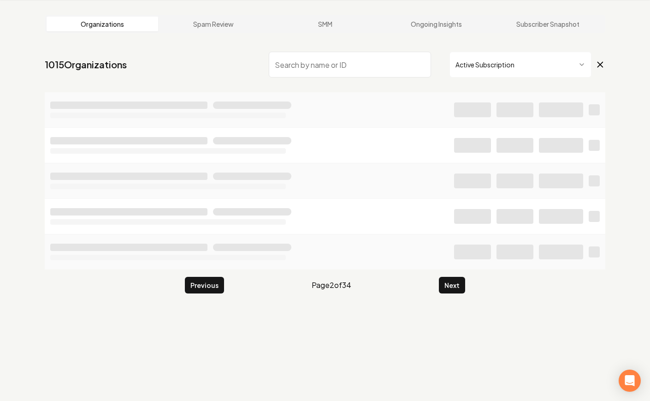
scroll to position [996, 0]
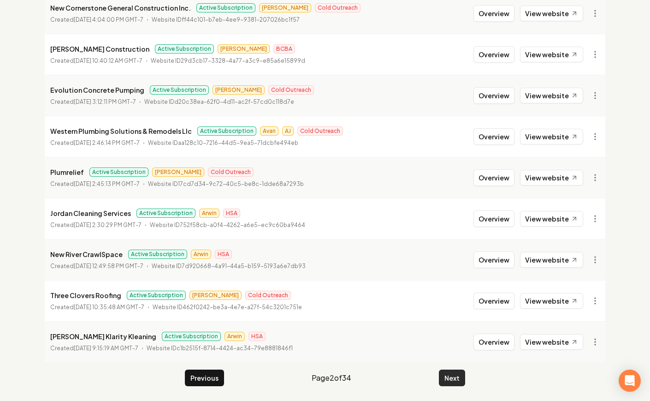
click at [447, 382] on button "Next" at bounding box center [452, 377] width 26 height 17
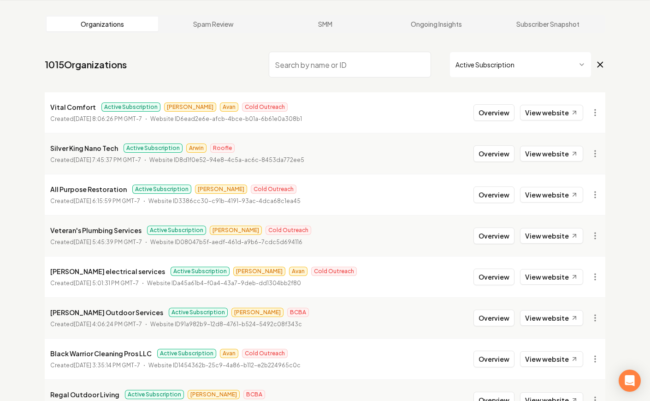
scroll to position [996, 0]
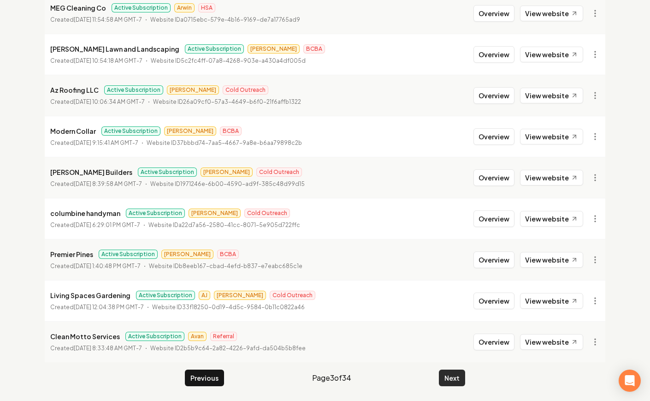
click at [446, 383] on button "Next" at bounding box center [452, 377] width 26 height 17
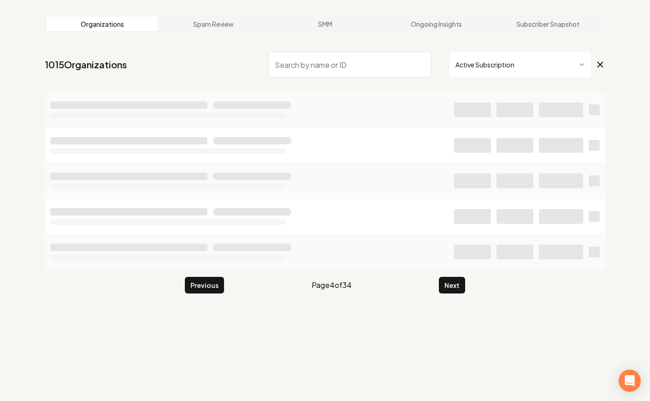
scroll to position [996, 0]
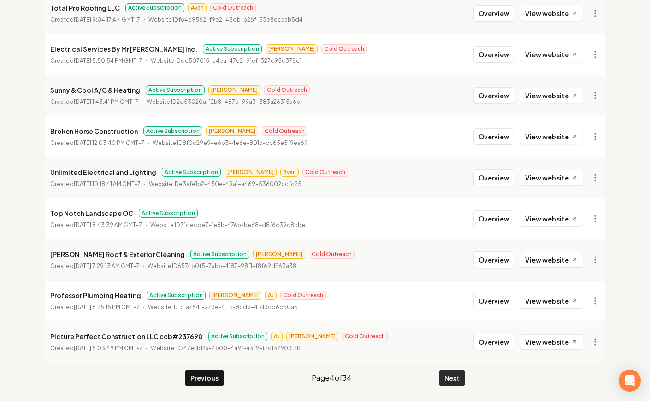
click at [442, 386] on button "Next" at bounding box center [452, 377] width 26 height 17
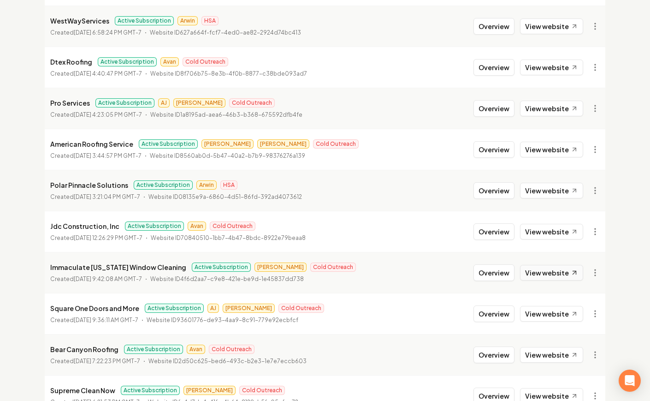
scroll to position [996, 0]
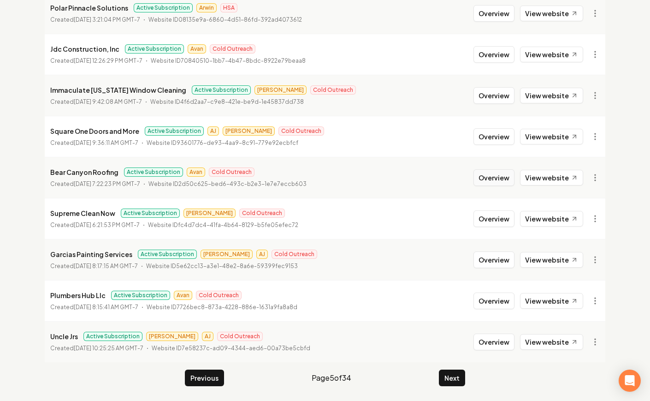
click at [489, 177] on button "Overview" at bounding box center [494, 177] width 41 height 17
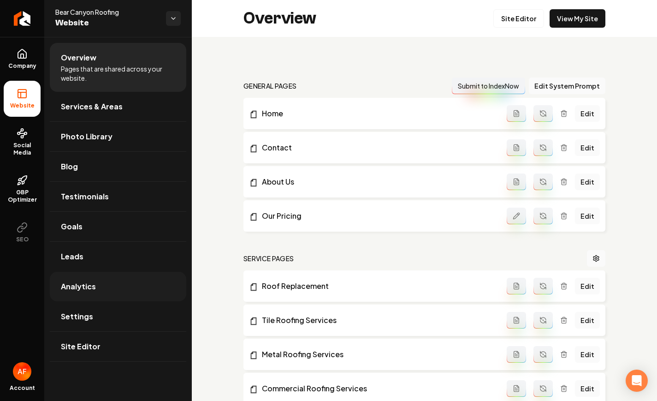
click at [95, 290] on link "Analytics" at bounding box center [118, 287] width 137 height 30
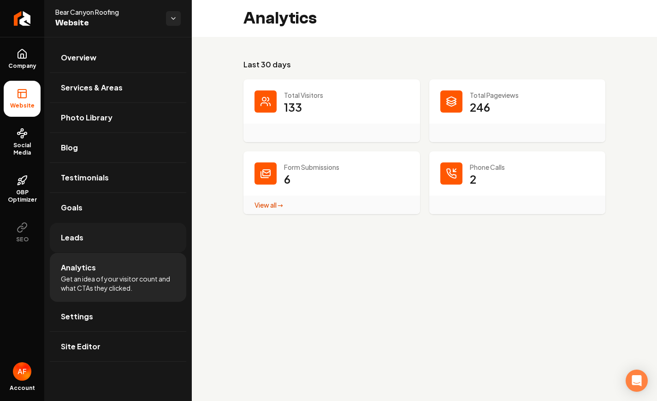
click at [117, 240] on link "Leads" at bounding box center [118, 238] width 137 height 30
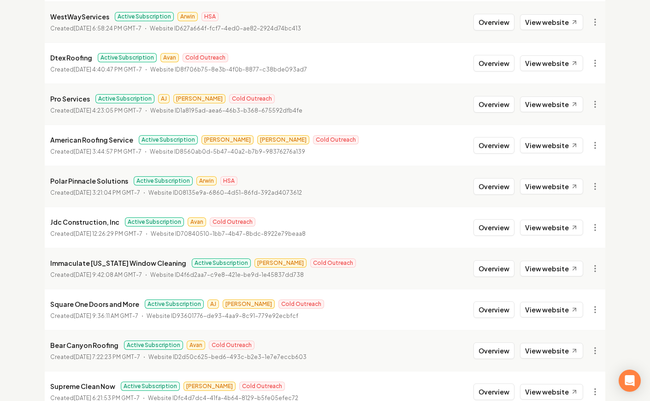
scroll to position [996, 0]
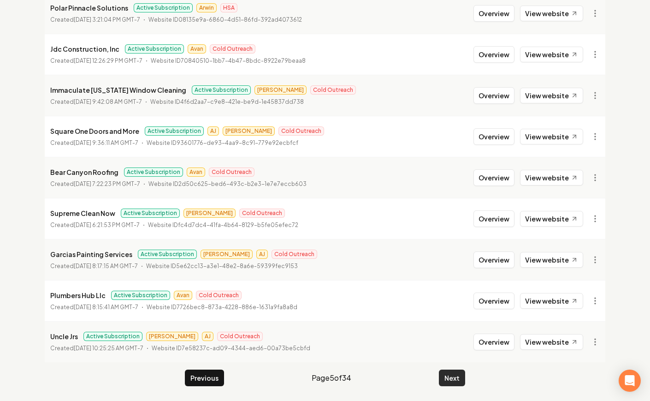
click at [447, 375] on button "Next" at bounding box center [452, 377] width 26 height 17
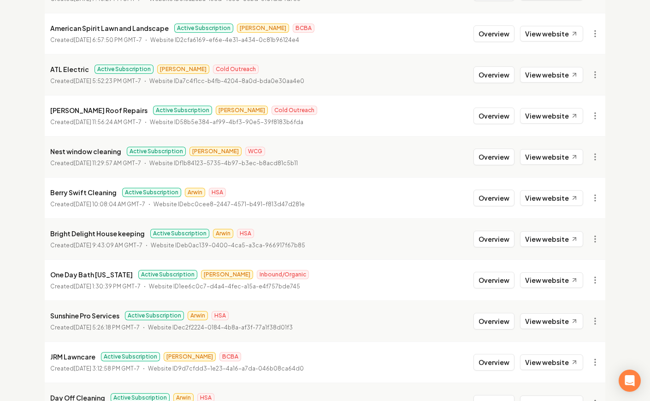
scroll to position [996, 0]
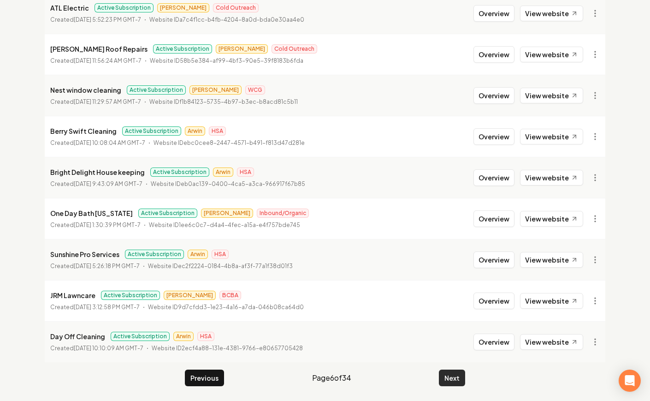
click at [460, 386] on button "Next" at bounding box center [452, 377] width 26 height 17
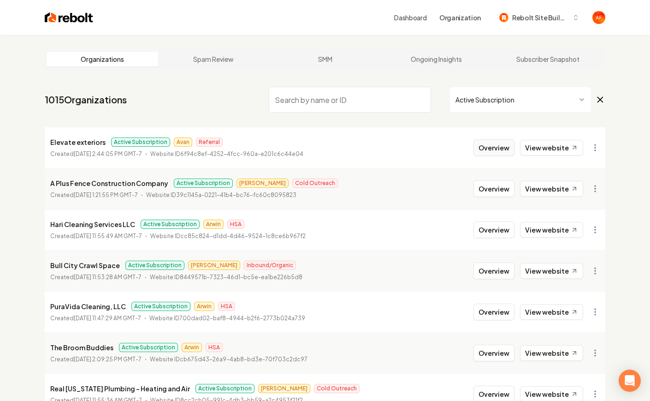
click at [504, 154] on button "Overview" at bounding box center [494, 147] width 41 height 17
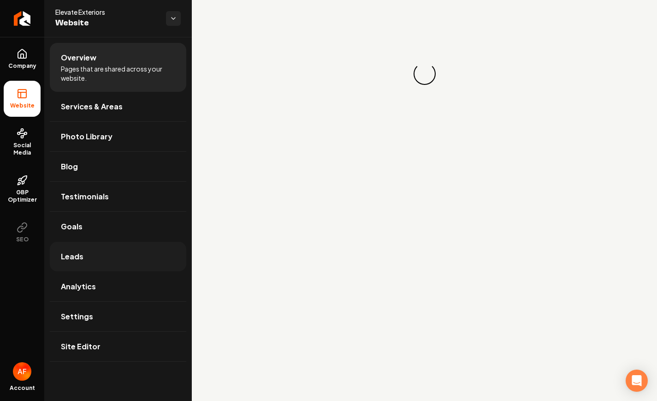
click at [139, 269] on link "Leads" at bounding box center [118, 257] width 137 height 30
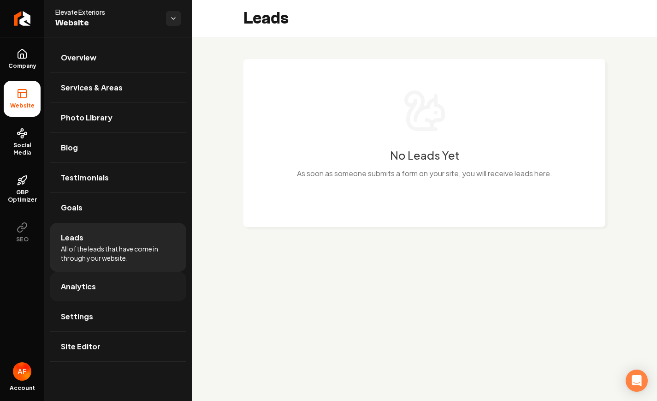
click at [134, 282] on link "Analytics" at bounding box center [118, 287] width 137 height 30
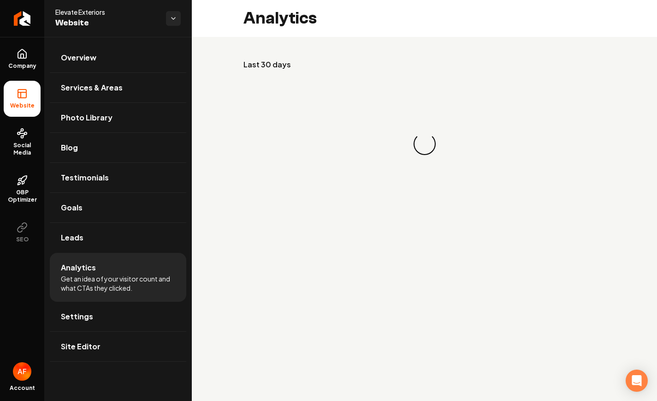
drag, startPoint x: 303, startPoint y: 124, endPoint x: 334, endPoint y: 124, distance: 31.8
click at [316, 124] on div "Loading... Loading..." at bounding box center [425, 144] width 362 height 148
drag, startPoint x: 369, startPoint y: 108, endPoint x: 530, endPoint y: 173, distance: 173.6
click at [513, 165] on div "Loading... Loading..." at bounding box center [425, 144] width 362 height 148
drag, startPoint x: 535, startPoint y: 175, endPoint x: 201, endPoint y: 79, distance: 347.4
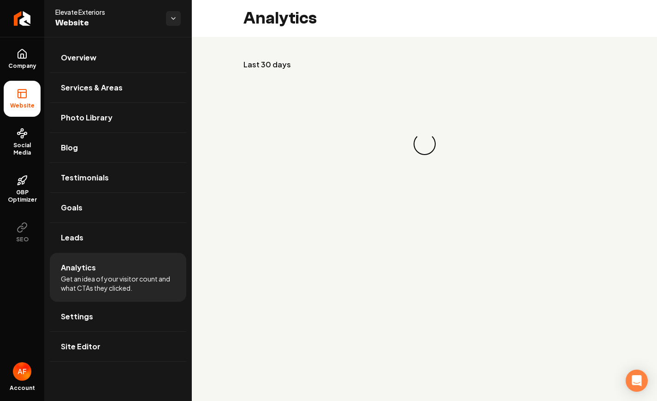
click at [236, 93] on div "Last 30 days Loading... Loading..." at bounding box center [424, 138] width 465 height 203
drag, startPoint x: 218, startPoint y: 85, endPoint x: 372, endPoint y: 119, distance: 157.1
click at [361, 116] on div "Last 30 days Loading... Loading..." at bounding box center [424, 138] width 465 height 203
drag, startPoint x: 434, startPoint y: 134, endPoint x: 317, endPoint y: 93, distance: 123.7
click at [335, 101] on div "Loading... Loading..." at bounding box center [425, 144] width 362 height 148
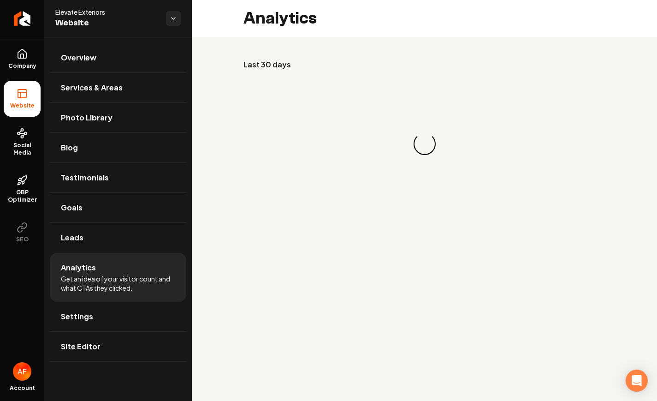
drag, startPoint x: 302, startPoint y: 78, endPoint x: 338, endPoint y: 83, distance: 36.3
click at [334, 82] on div "Loading... Loading..." at bounding box center [425, 144] width 362 height 148
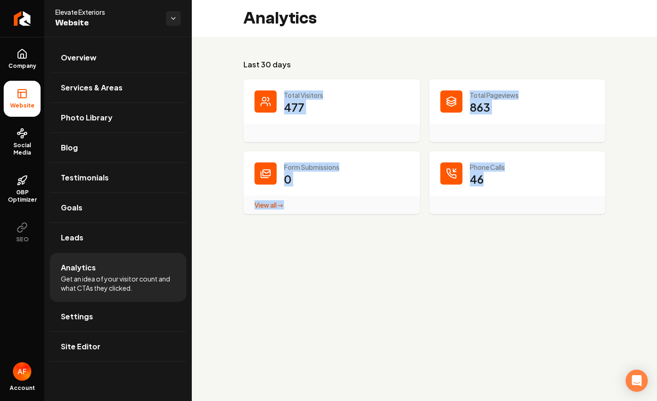
drag, startPoint x: 270, startPoint y: 101, endPoint x: 537, endPoint y: 184, distance: 280.0
click at [538, 184] on dl "Total Visitors 477 Total Pageviews 863 Form Submissions 0 View all → Form Submi…" at bounding box center [425, 146] width 362 height 135
click at [537, 183] on dd "46" at bounding box center [532, 186] width 125 height 28
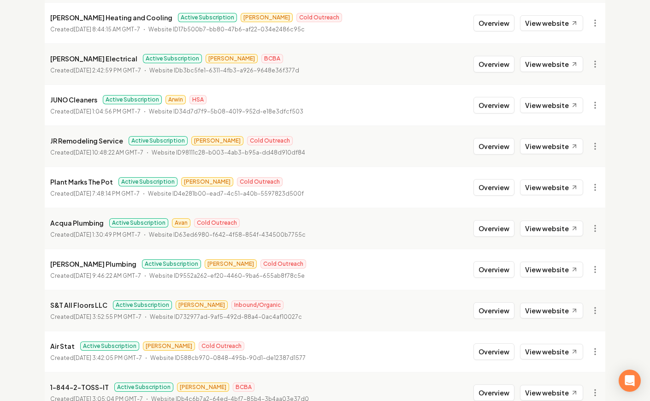
scroll to position [782, 0]
drag, startPoint x: 504, startPoint y: 226, endPoint x: 232, endPoint y: 215, distance: 272.3
click at [504, 226] on button "Overview" at bounding box center [494, 228] width 41 height 17
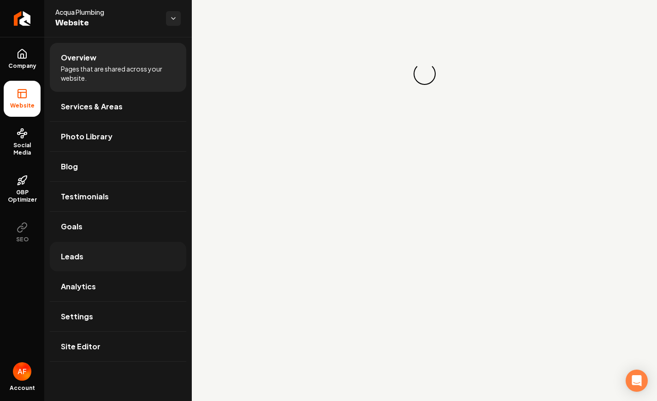
click at [93, 251] on link "Leads" at bounding box center [118, 257] width 137 height 30
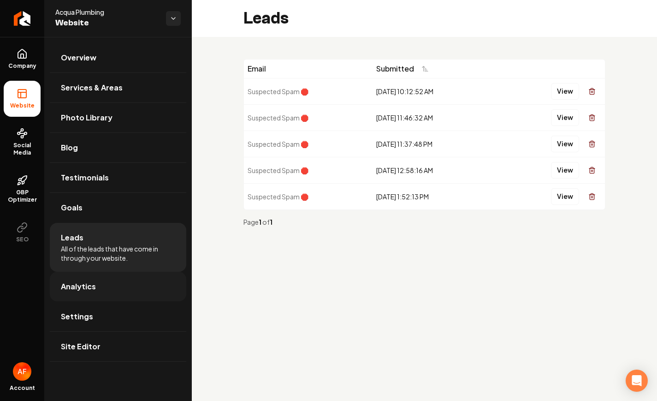
click at [125, 286] on link "Analytics" at bounding box center [118, 287] width 137 height 30
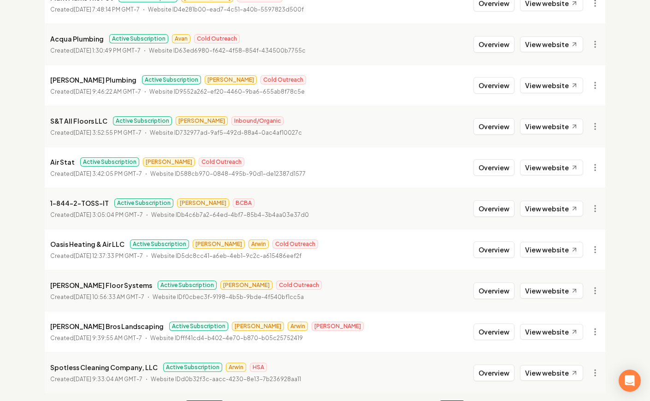
scroll to position [996, 0]
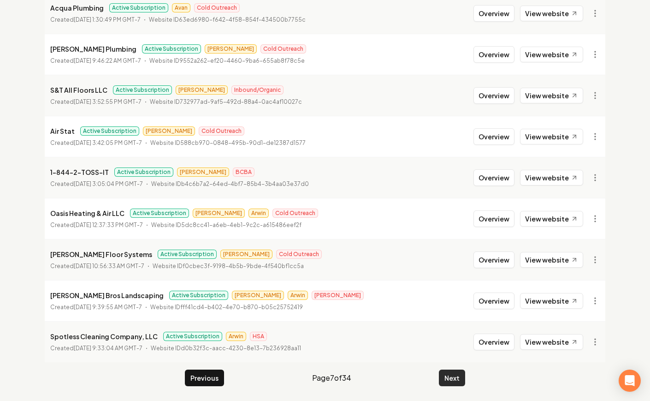
click at [448, 371] on button "Next" at bounding box center [452, 377] width 26 height 17
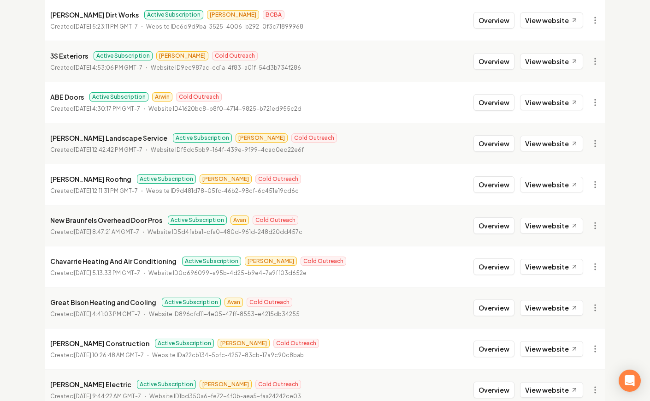
scroll to position [702, 0]
click at [505, 224] on button "Overview" at bounding box center [494, 226] width 41 height 17
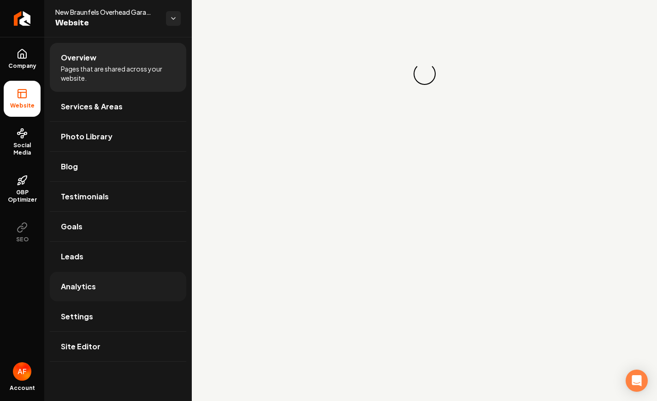
click at [67, 293] on link "Analytics" at bounding box center [118, 287] width 137 height 30
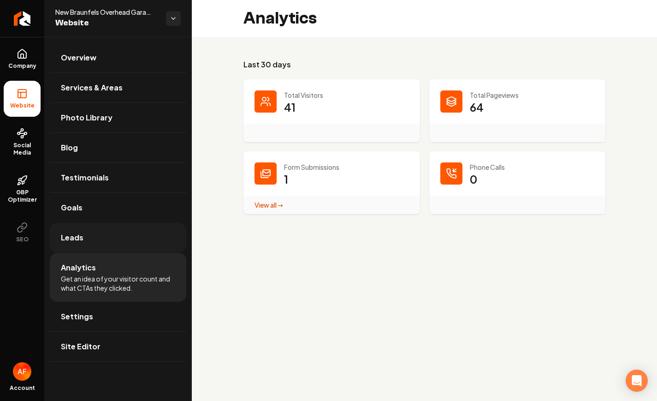
click at [109, 241] on link "Leads" at bounding box center [118, 238] width 137 height 30
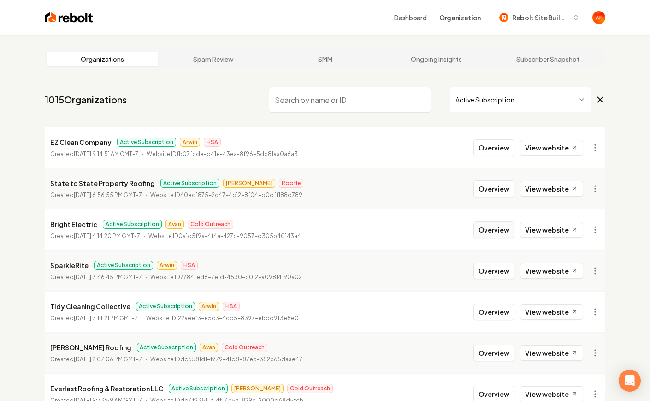
click at [502, 230] on button "Overview" at bounding box center [494, 229] width 41 height 17
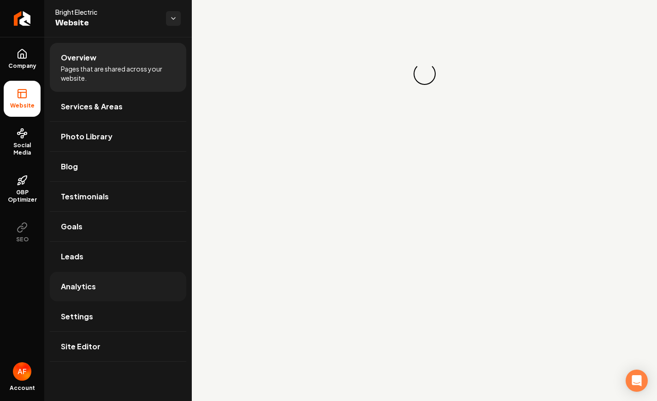
click at [132, 277] on link "Analytics" at bounding box center [118, 287] width 137 height 30
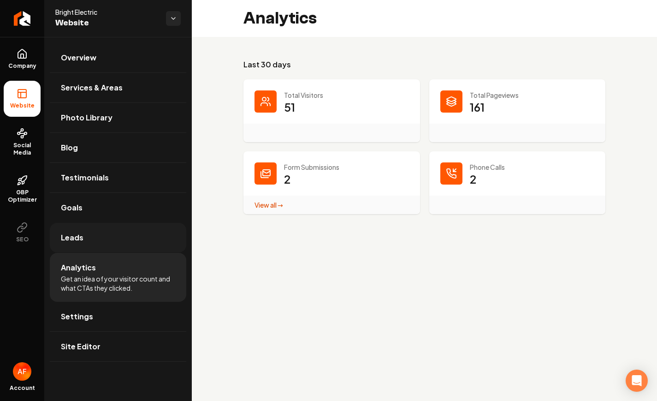
click at [95, 240] on link "Leads" at bounding box center [118, 238] width 137 height 30
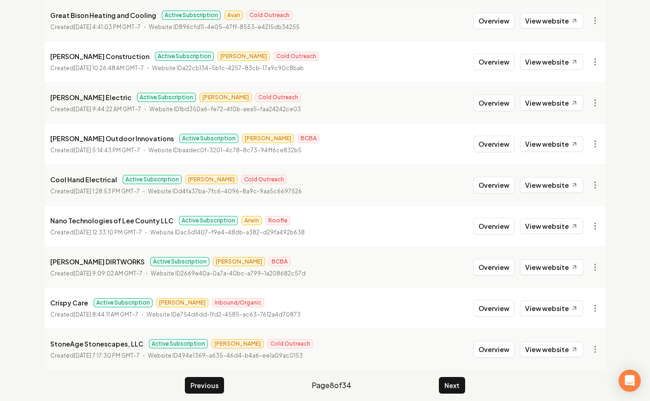
scroll to position [996, 0]
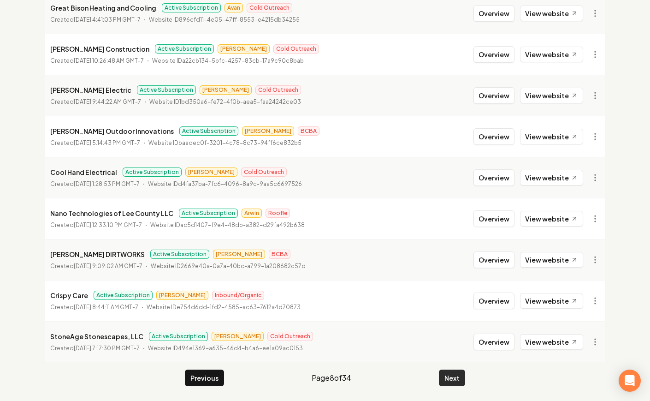
click at [455, 384] on button "Next" at bounding box center [452, 377] width 26 height 17
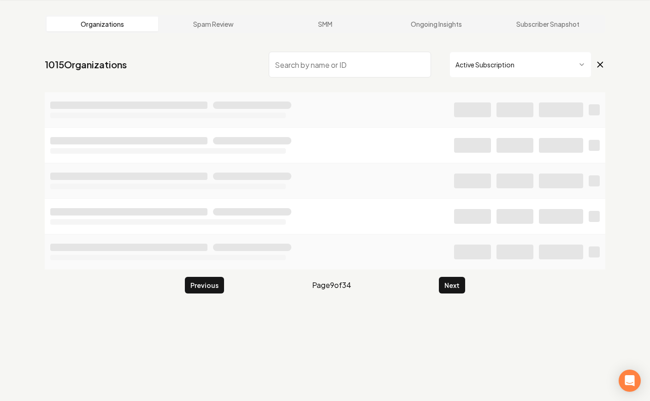
scroll to position [996, 0]
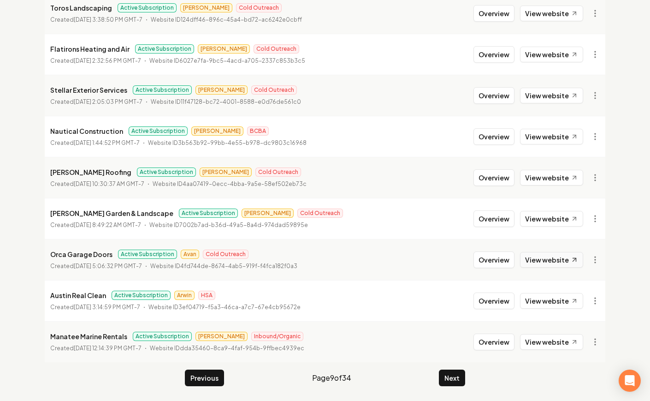
click at [553, 255] on link "View website" at bounding box center [551, 260] width 63 height 16
click at [492, 262] on button "Overview" at bounding box center [494, 259] width 41 height 17
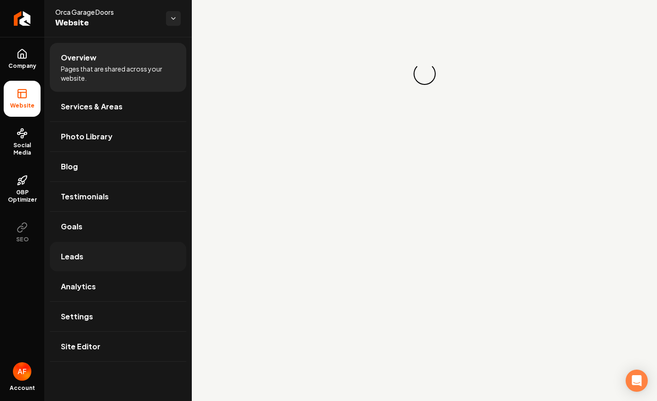
click at [57, 251] on link "Leads" at bounding box center [118, 257] width 137 height 30
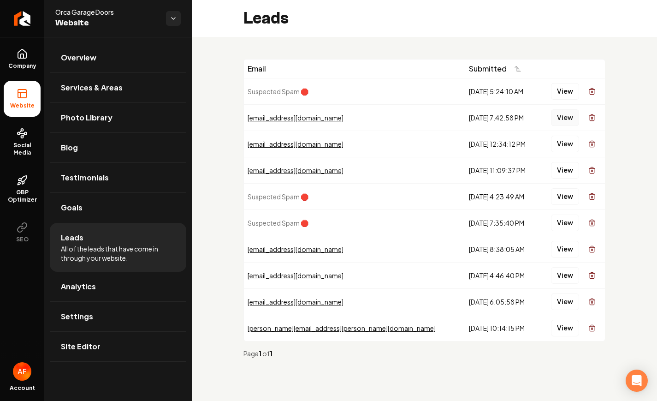
click at [567, 122] on button "View" at bounding box center [565, 117] width 28 height 17
click at [565, 140] on button "View" at bounding box center [565, 144] width 28 height 17
click at [563, 143] on button "View" at bounding box center [565, 144] width 28 height 17
drag, startPoint x: 563, startPoint y: 143, endPoint x: 560, endPoint y: 150, distance: 7.0
click at [130, 279] on link "Analytics" at bounding box center [118, 287] width 137 height 30
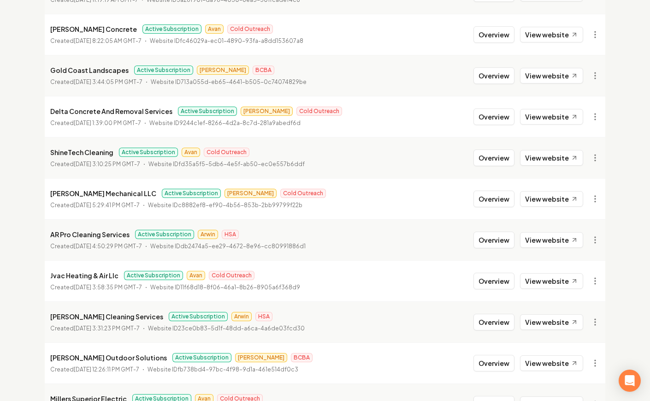
scroll to position [278, 0]
click at [484, 160] on button "Overview" at bounding box center [494, 157] width 41 height 17
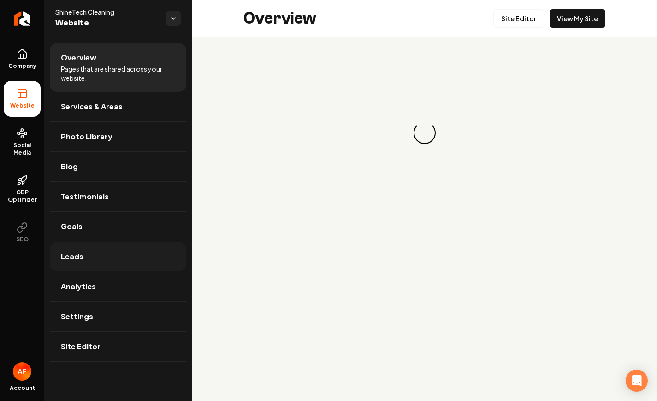
click at [133, 255] on link "Leads" at bounding box center [118, 257] width 137 height 30
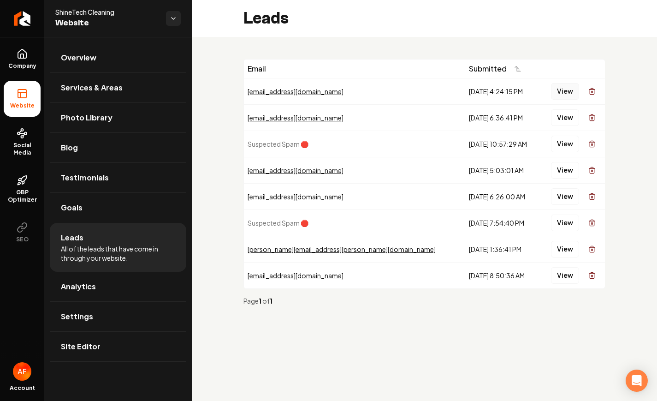
click at [566, 95] on button "View" at bounding box center [565, 91] width 28 height 17
click at [567, 119] on button "View" at bounding box center [565, 117] width 28 height 17
click at [106, 279] on link "Analytics" at bounding box center [118, 287] width 137 height 30
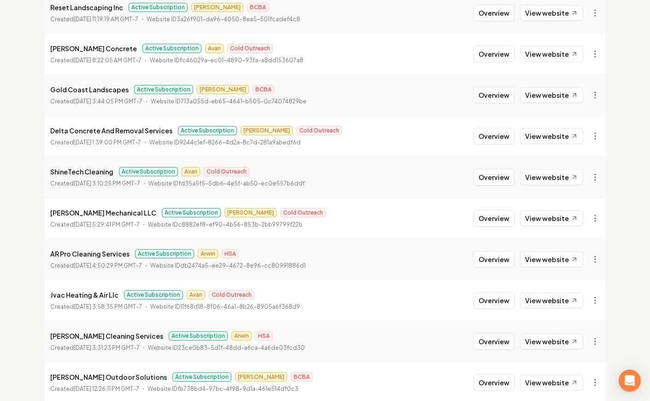
scroll to position [271, 0]
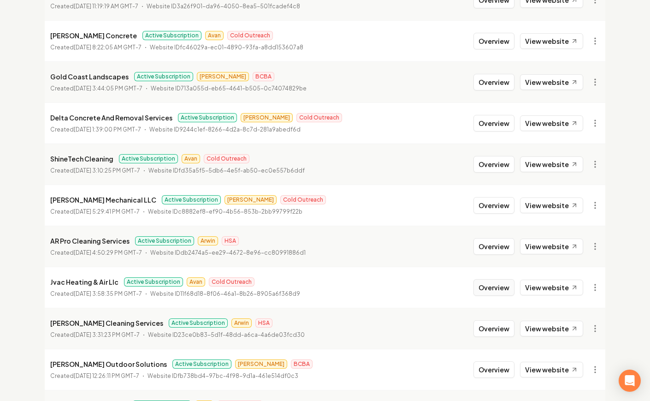
click at [493, 284] on button "Overview" at bounding box center [494, 287] width 41 height 17
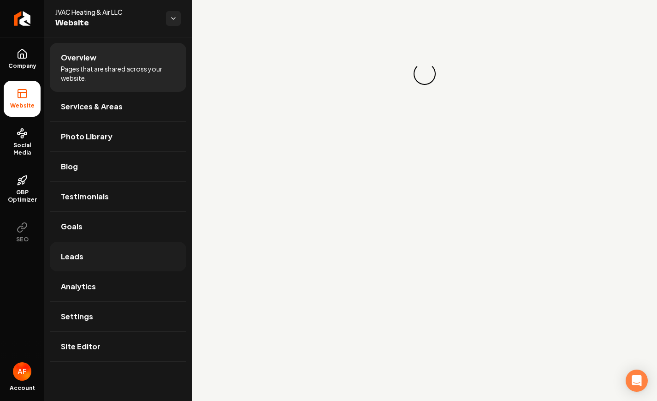
click at [114, 249] on link "Leads" at bounding box center [118, 257] width 137 height 30
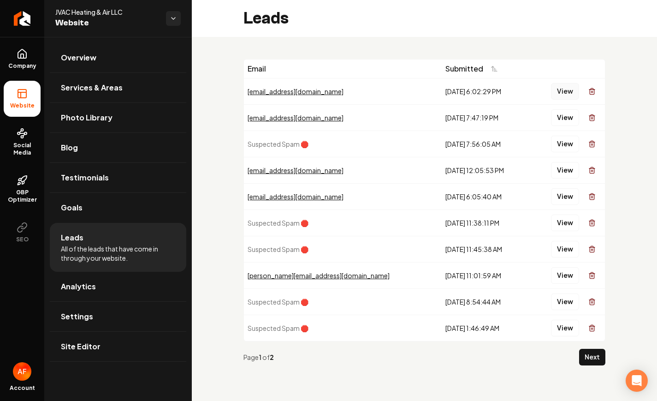
click at [568, 94] on button "View" at bounding box center [565, 91] width 28 height 17
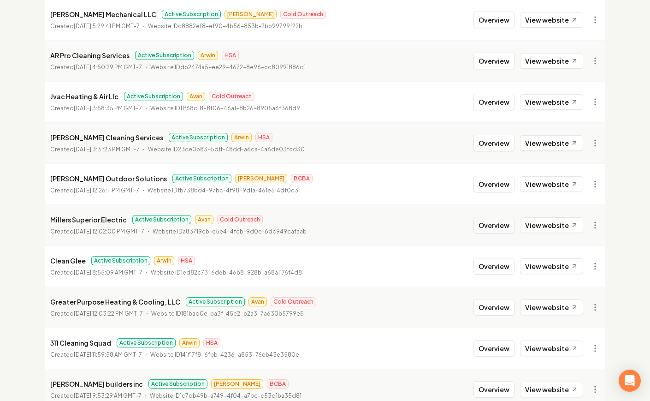
scroll to position [459, 0]
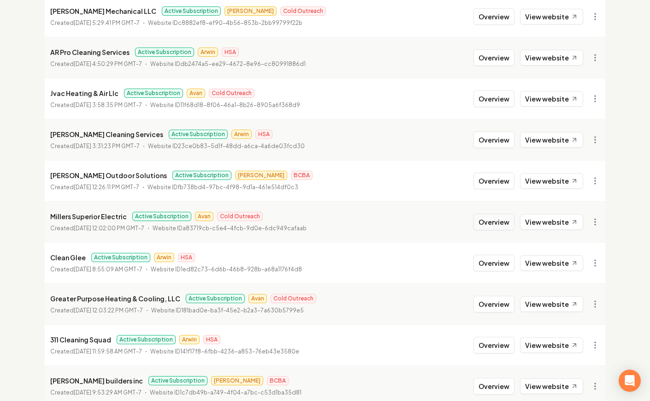
click at [504, 220] on button "Overview" at bounding box center [494, 222] width 41 height 17
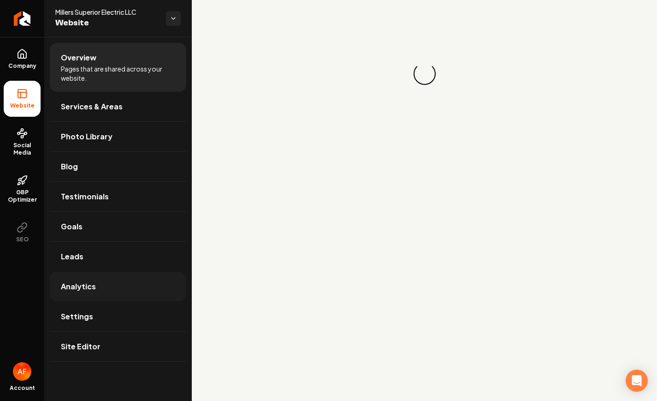
click at [99, 284] on link "Analytics" at bounding box center [118, 287] width 137 height 30
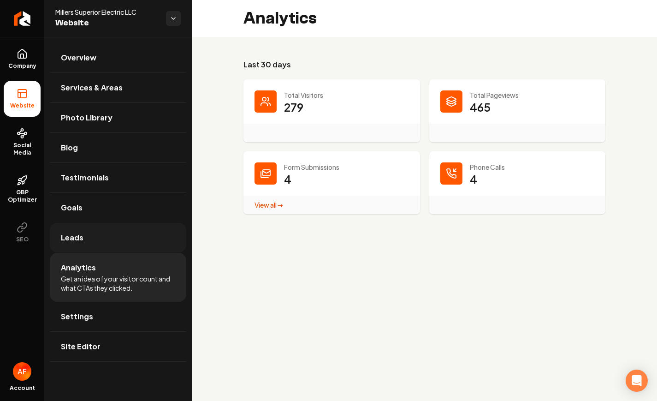
click at [91, 244] on link "Leads" at bounding box center [118, 238] width 137 height 30
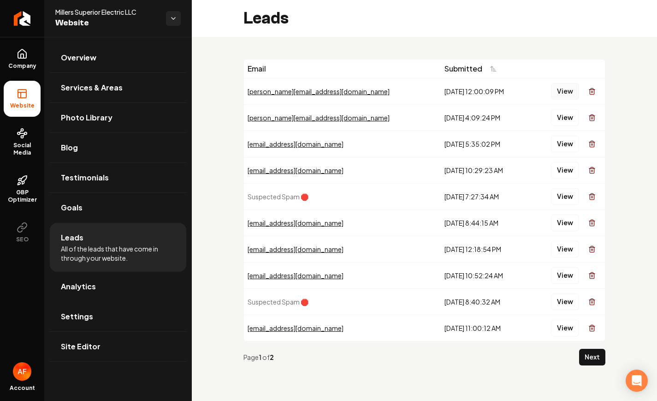
click at [565, 85] on button "View" at bounding box center [565, 91] width 28 height 17
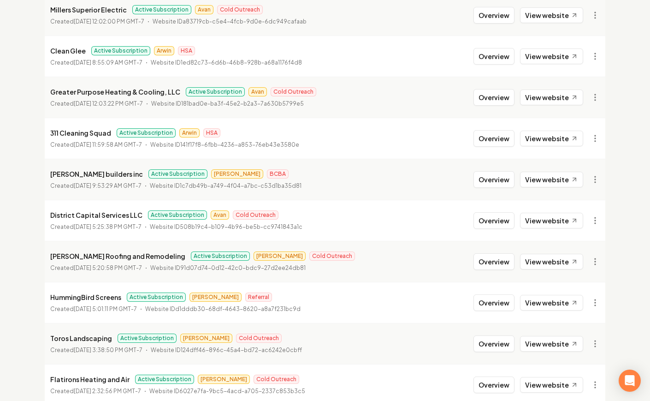
scroll to position [667, 0]
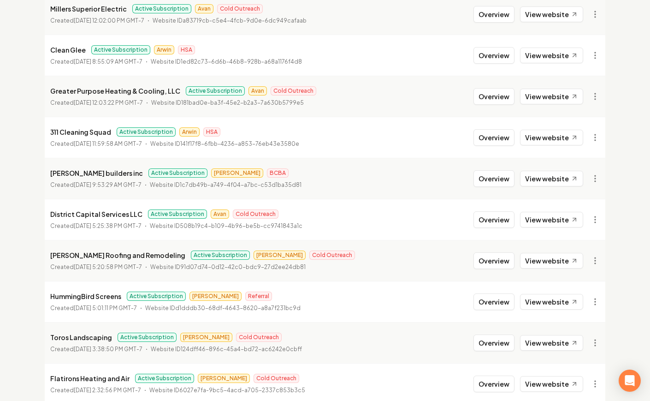
drag, startPoint x: 497, startPoint y: 220, endPoint x: 450, endPoint y: 220, distance: 47.5
click at [497, 220] on button "Overview" at bounding box center [494, 219] width 41 height 17
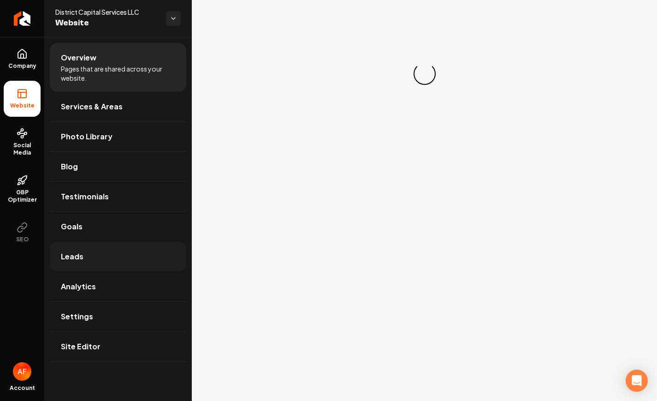
click at [112, 250] on link "Leads" at bounding box center [118, 257] width 137 height 30
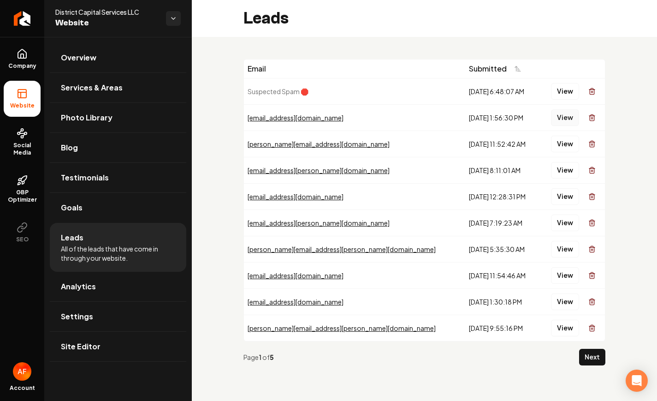
click at [562, 118] on button "View" at bounding box center [565, 117] width 28 height 17
click at [559, 94] on button "View" at bounding box center [565, 91] width 28 height 17
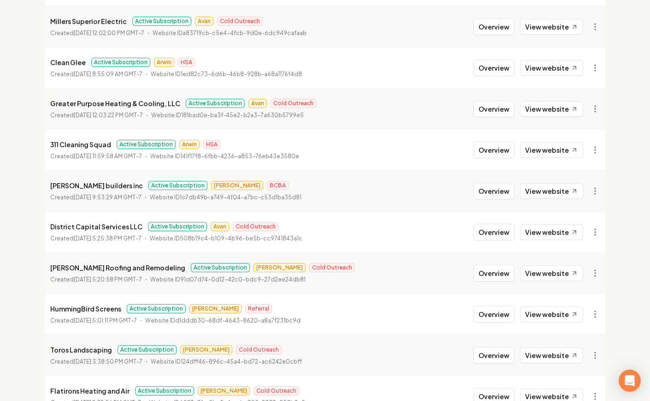
scroll to position [660, 0]
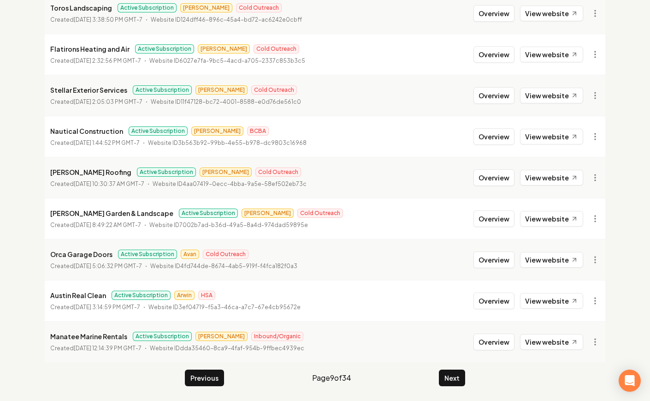
click at [448, 378] on button "Next" at bounding box center [452, 377] width 26 height 17
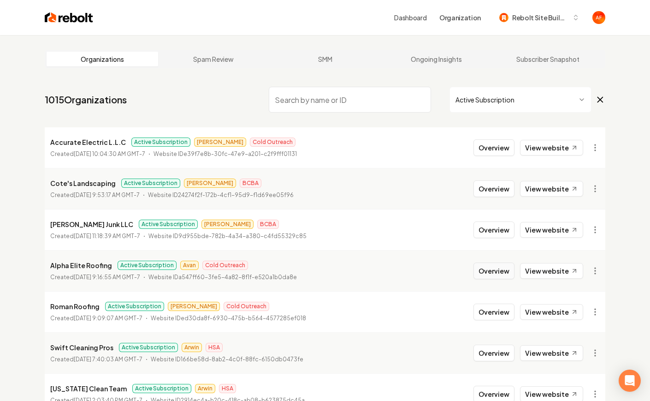
click at [509, 269] on button "Overview" at bounding box center [494, 270] width 41 height 17
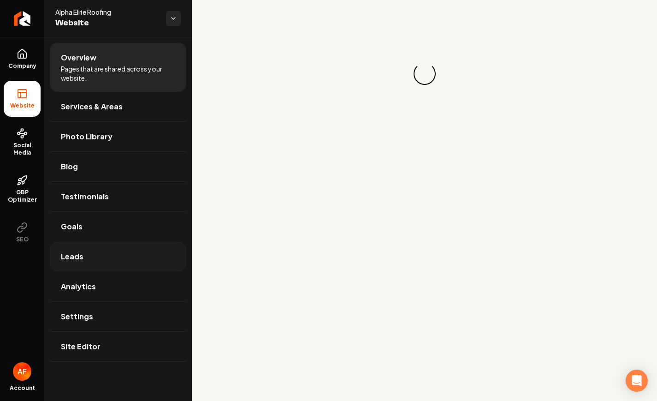
click at [111, 258] on link "Leads" at bounding box center [118, 257] width 137 height 30
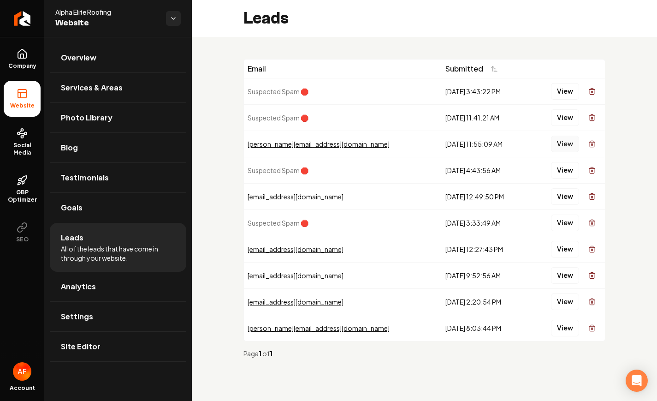
click at [573, 145] on button "View" at bounding box center [565, 144] width 28 height 17
click at [85, 295] on link "Analytics" at bounding box center [118, 287] width 137 height 30
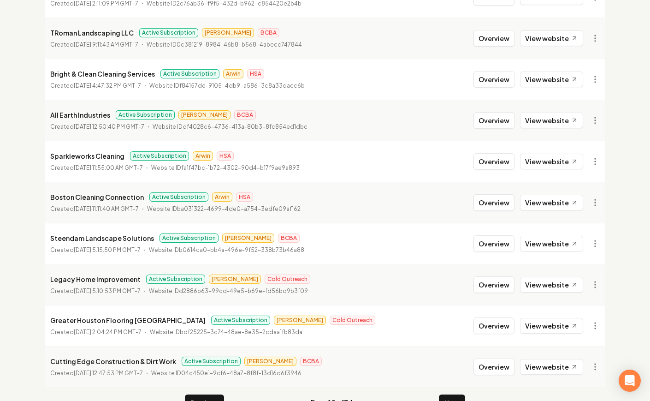
scroll to position [996, 0]
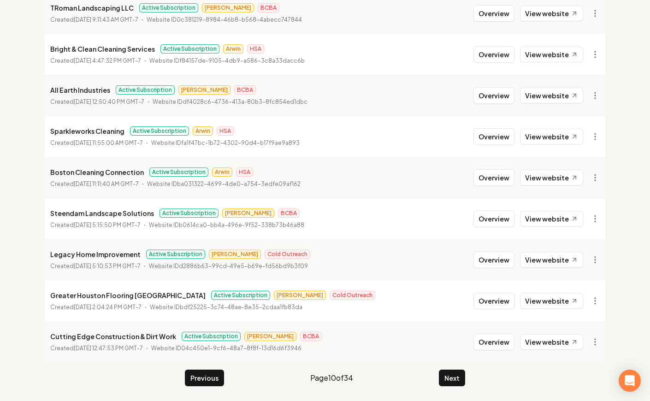
click at [453, 370] on button "Next" at bounding box center [452, 377] width 26 height 17
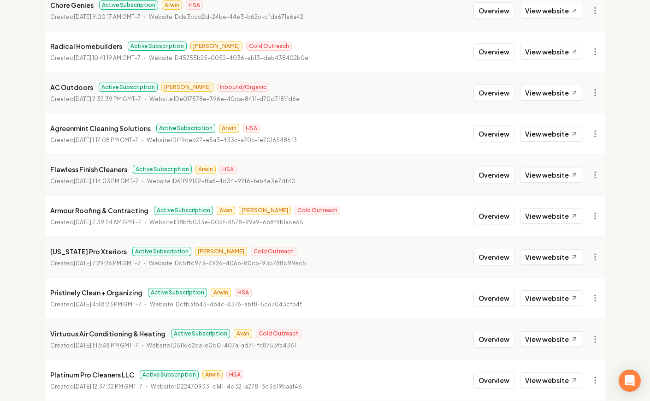
scroll to position [705, 0]
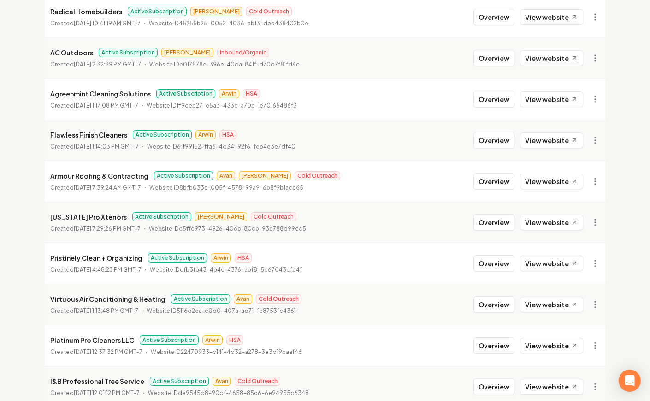
drag, startPoint x: 510, startPoint y: 181, endPoint x: 470, endPoint y: 178, distance: 39.3
click at [509, 181] on button "Overview" at bounding box center [494, 181] width 41 height 17
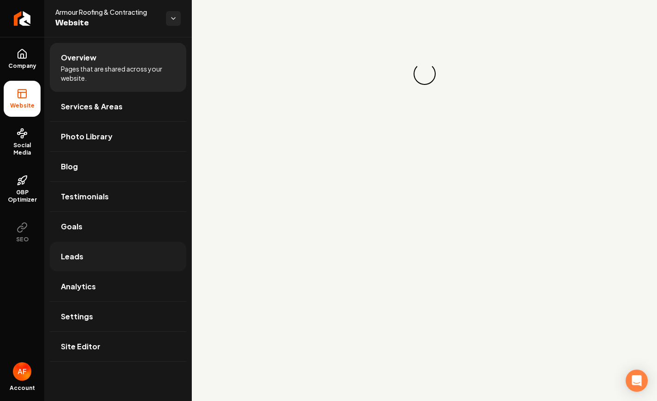
click at [103, 251] on link "Leads" at bounding box center [118, 257] width 137 height 30
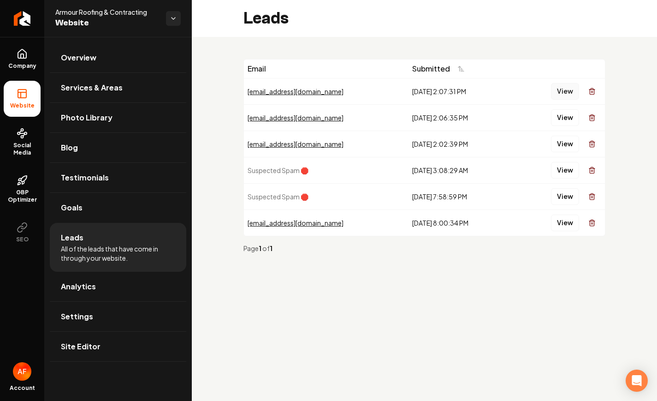
click at [567, 88] on button "View" at bounding box center [565, 91] width 28 height 17
drag, startPoint x: 534, startPoint y: 75, endPoint x: 286, endPoint y: 139, distance: 255.3
click at [78, 292] on link "Analytics" at bounding box center [118, 287] width 137 height 30
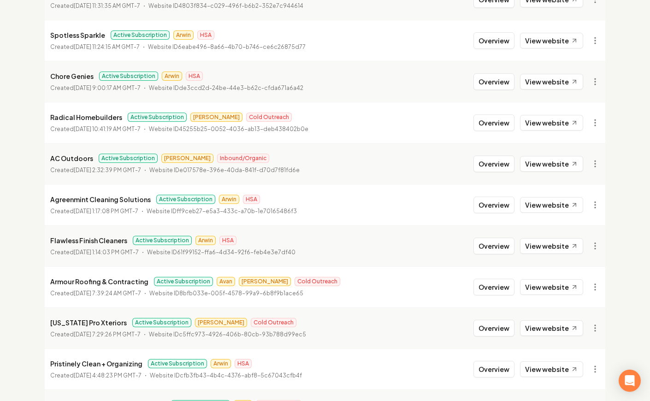
scroll to position [891, 0]
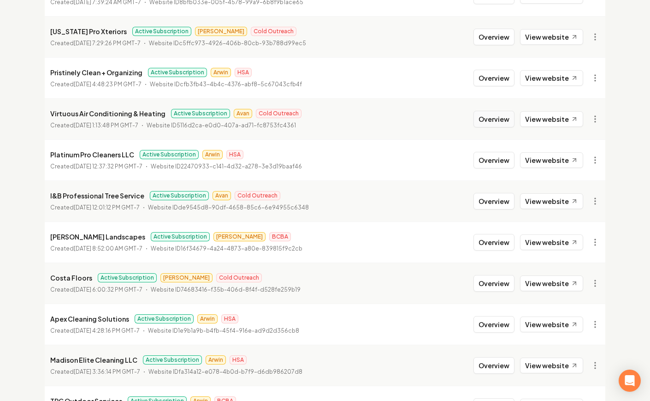
click at [494, 125] on button "Overview" at bounding box center [494, 119] width 41 height 17
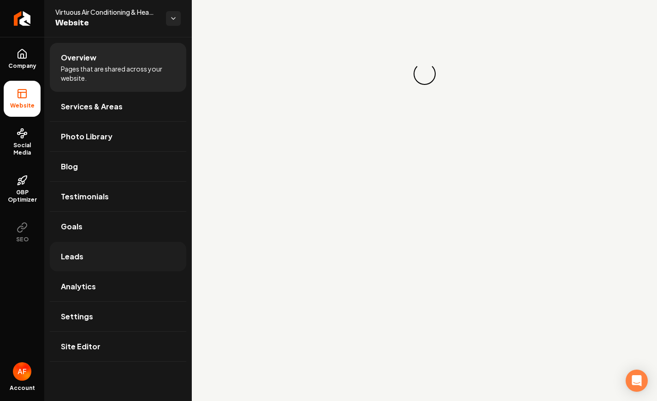
click at [145, 253] on link "Leads" at bounding box center [118, 257] width 137 height 30
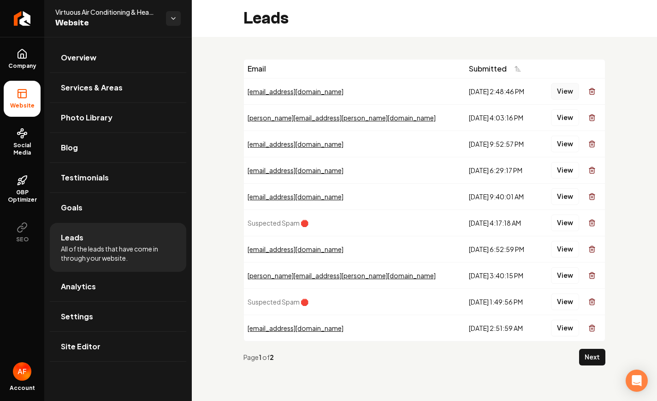
click at [559, 92] on button "View" at bounding box center [565, 91] width 28 height 17
click at [566, 122] on button "View" at bounding box center [565, 117] width 28 height 17
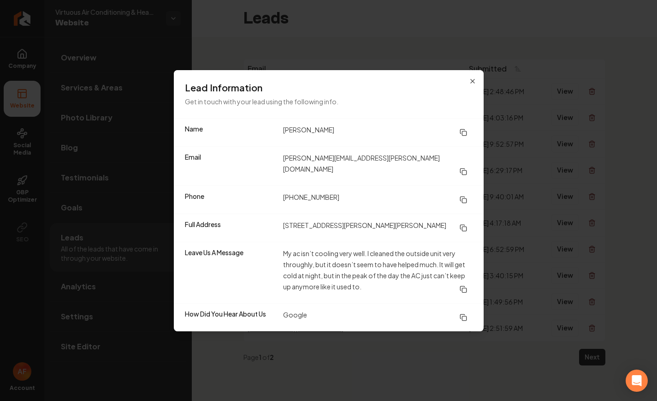
drag, startPoint x: 553, startPoint y: 133, endPoint x: 395, endPoint y: 89, distance: 163.3
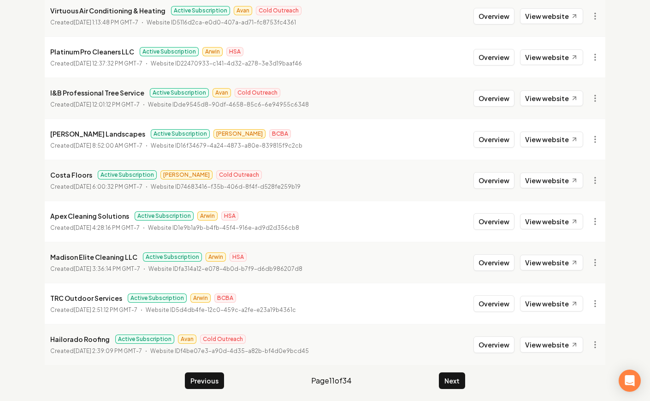
scroll to position [996, 0]
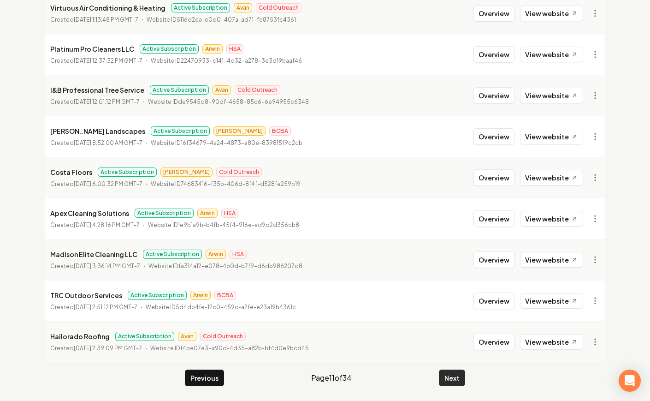
click at [458, 380] on button "Next" at bounding box center [452, 377] width 26 height 17
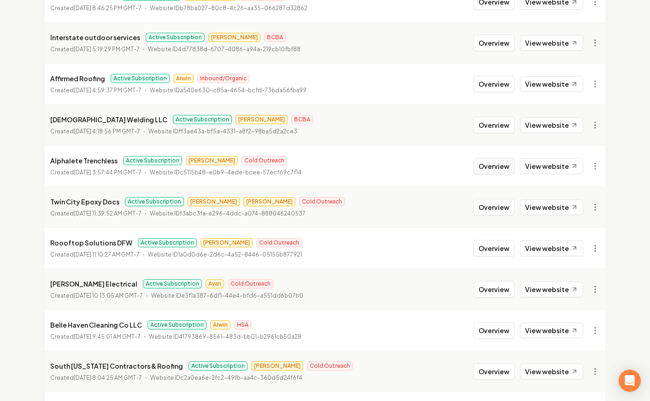
scroll to position [327, 0]
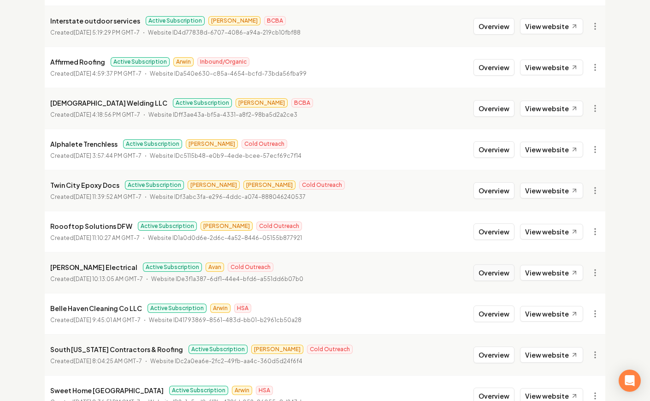
click at [488, 269] on button "Overview" at bounding box center [494, 272] width 41 height 17
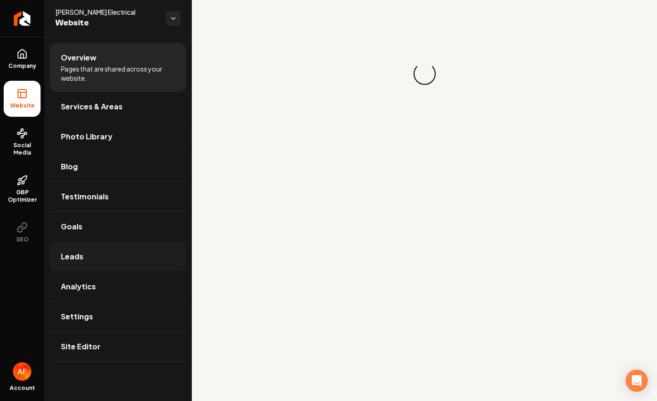
click at [113, 249] on link "Leads" at bounding box center [118, 257] width 137 height 30
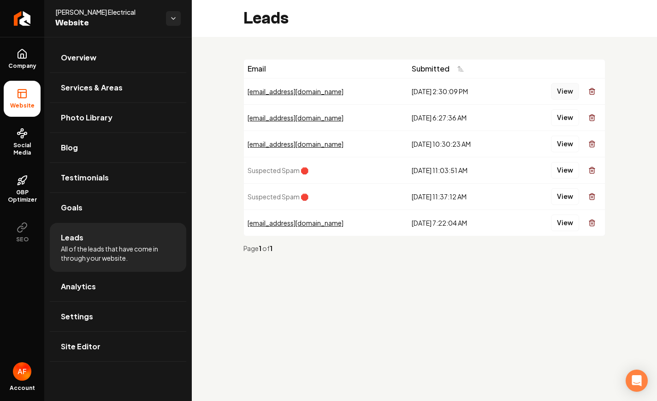
click at [562, 92] on button "View" at bounding box center [565, 91] width 28 height 17
drag, startPoint x: 565, startPoint y: 129, endPoint x: 561, endPoint y: 119, distance: 9.8
click at [565, 129] on td "View" at bounding box center [559, 117] width 92 height 26
click at [561, 115] on button "View" at bounding box center [565, 117] width 28 height 17
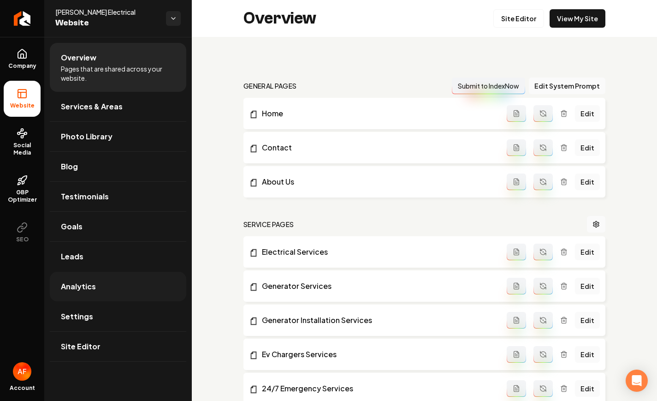
click at [96, 275] on link "Analytics" at bounding box center [118, 287] width 137 height 30
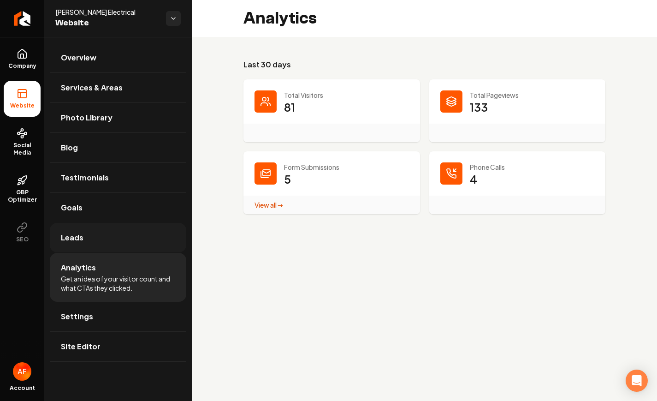
click at [103, 245] on link "Leads" at bounding box center [118, 238] width 137 height 30
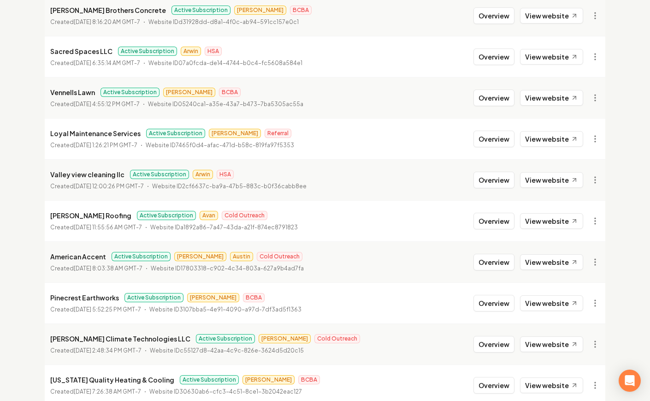
scroll to position [979, 0]
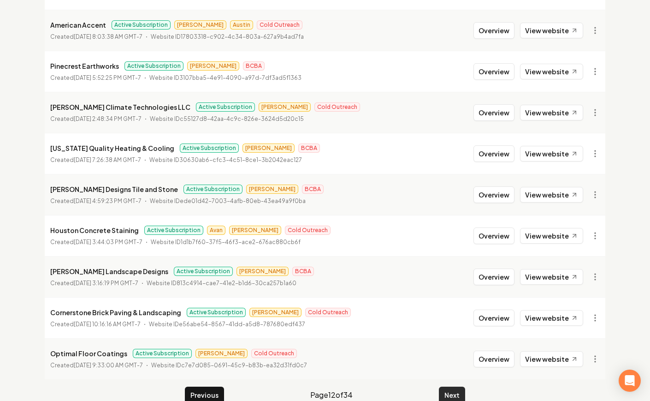
click at [447, 388] on button "Next" at bounding box center [452, 395] width 26 height 17
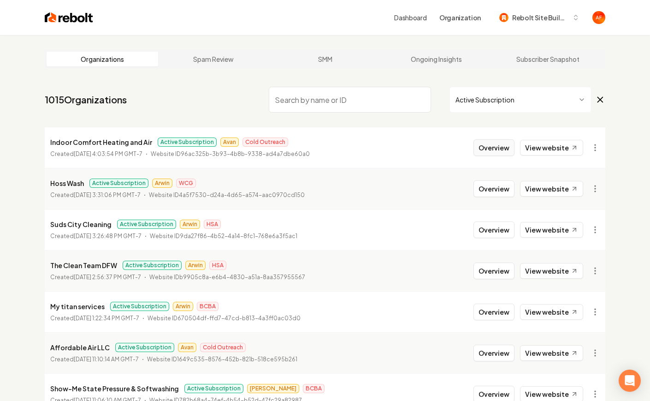
click at [488, 147] on button "Overview" at bounding box center [494, 147] width 41 height 17
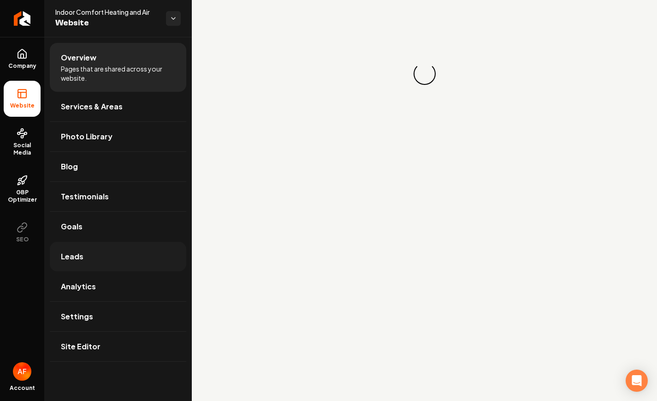
click at [99, 266] on link "Leads" at bounding box center [118, 257] width 137 height 30
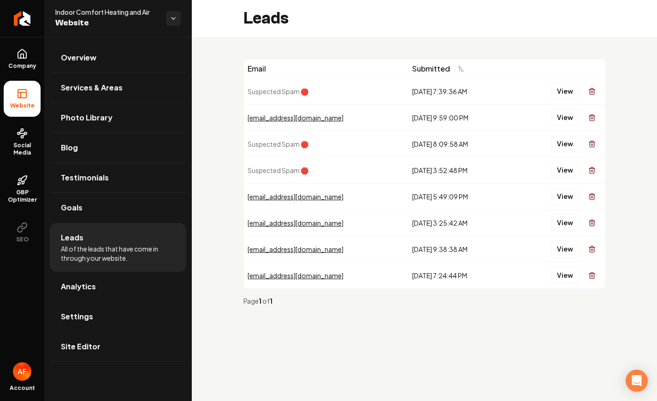
click at [93, 303] on link "Settings" at bounding box center [118, 317] width 137 height 30
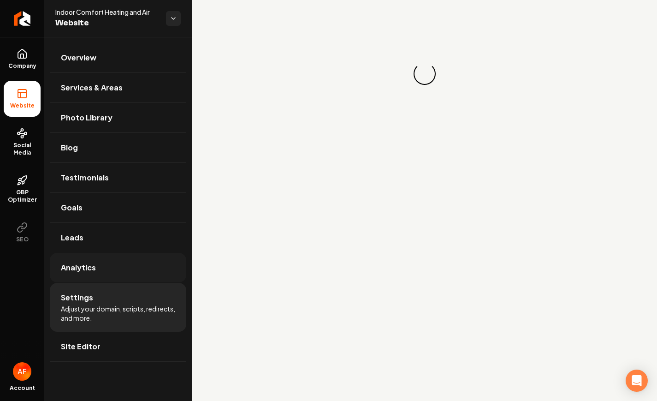
click at [101, 275] on link "Analytics" at bounding box center [118, 268] width 137 height 30
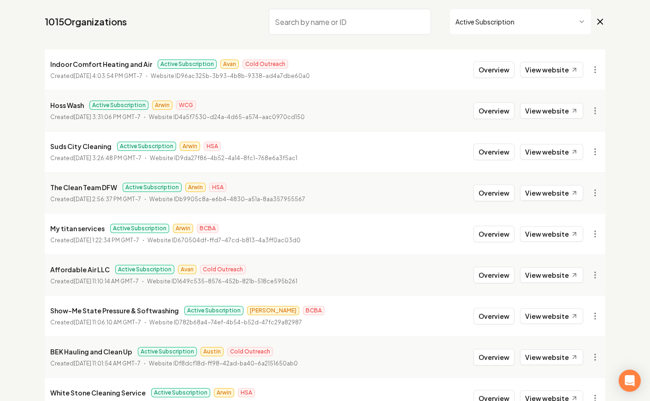
scroll to position [91, 0]
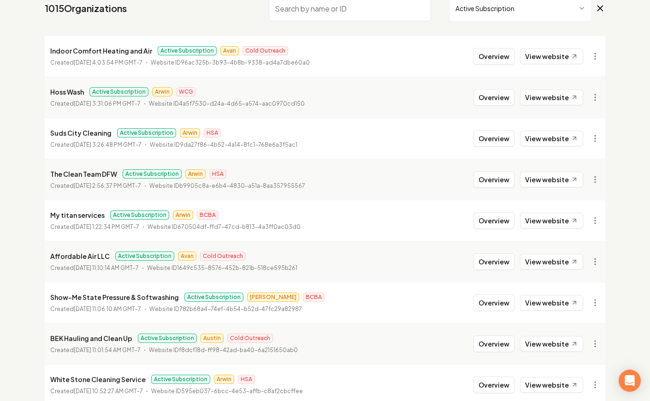
drag, startPoint x: 483, startPoint y: 266, endPoint x: 434, endPoint y: 271, distance: 50.1
click at [483, 266] on button "Overview" at bounding box center [494, 261] width 41 height 17
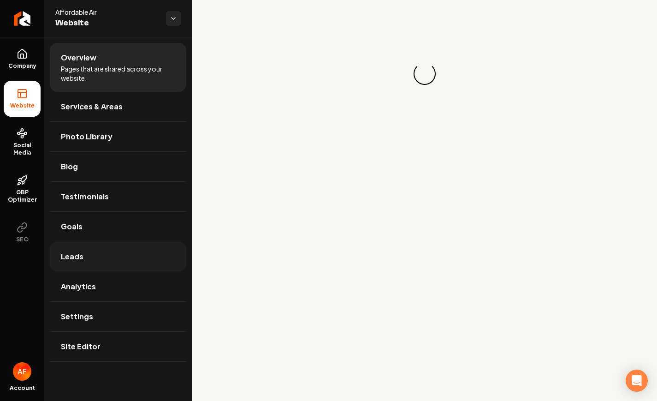
click at [126, 267] on link "Leads" at bounding box center [118, 257] width 137 height 30
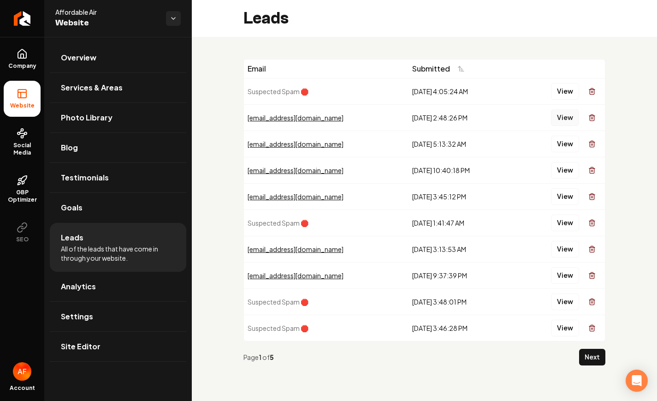
click at [571, 124] on button "View" at bounding box center [565, 117] width 28 height 17
click at [557, 144] on button "View" at bounding box center [565, 144] width 28 height 17
click at [565, 120] on button "View" at bounding box center [565, 117] width 28 height 17
click at [561, 195] on button "View" at bounding box center [565, 196] width 28 height 17
click at [101, 293] on link "Analytics" at bounding box center [118, 287] width 137 height 30
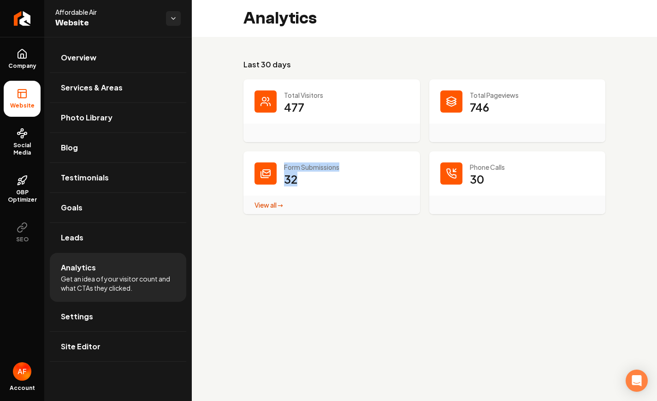
drag, startPoint x: 249, startPoint y: 232, endPoint x: 278, endPoint y: 251, distance: 34.5
click at [261, 244] on main "Analytics Last 30 days Total Visitors 477 Total Pageviews 746 Form Submissions …" at bounding box center [424, 200] width 465 height 401
drag, startPoint x: 370, startPoint y: 270, endPoint x: 292, endPoint y: 207, distance: 100.7
click at [370, 270] on main "Analytics Last 30 days Total Visitors 477 Total Pageviews 746 Form Submissions …" at bounding box center [424, 200] width 465 height 401
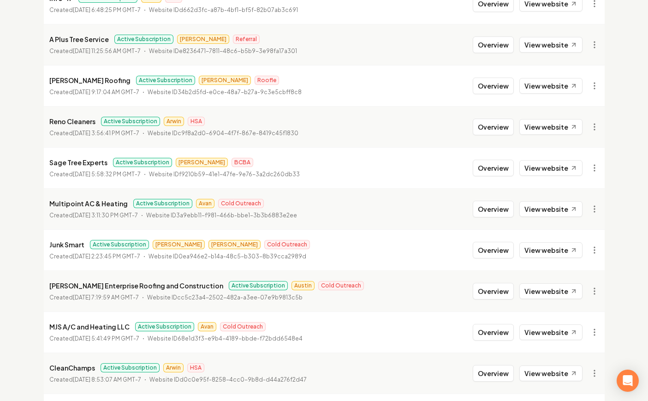
scroll to position [646, 0]
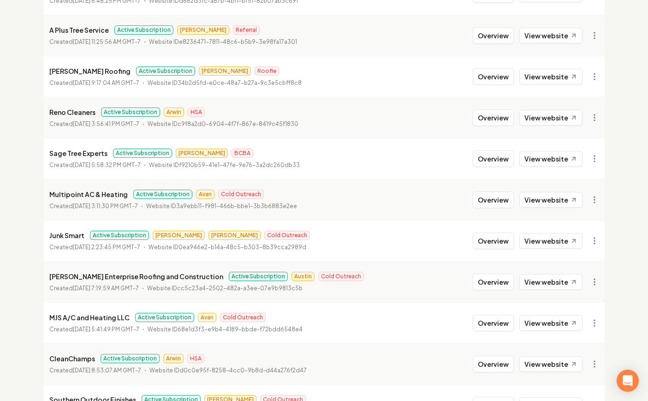
drag, startPoint x: 491, startPoint y: 198, endPoint x: 390, endPoint y: 207, distance: 100.9
click at [491, 198] on button "Overview" at bounding box center [493, 199] width 41 height 17
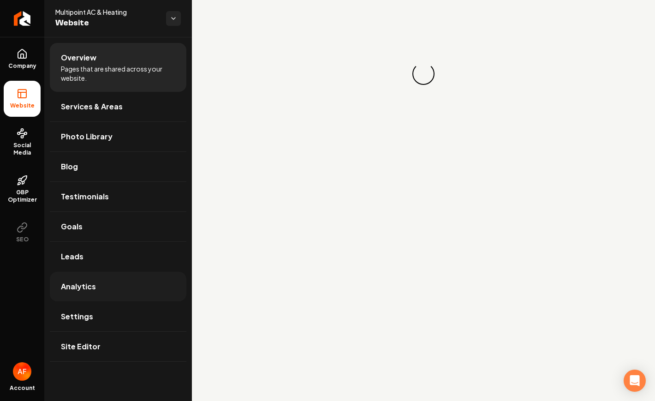
click at [88, 282] on span "Analytics" at bounding box center [78, 286] width 35 height 11
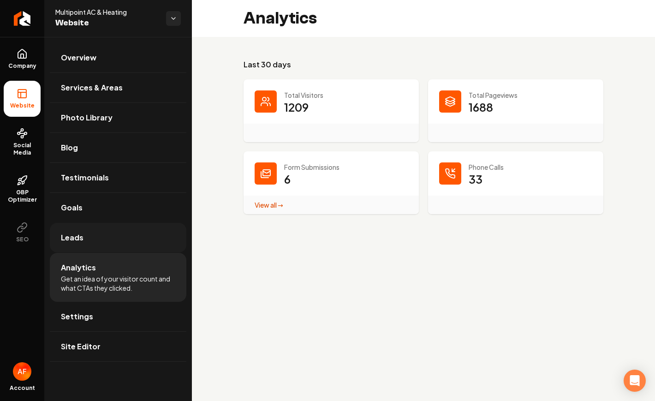
click at [92, 242] on link "Leads" at bounding box center [118, 238] width 137 height 30
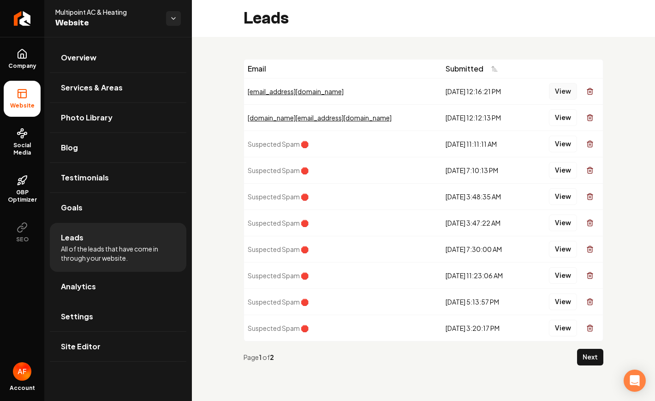
click at [567, 89] on button "View" at bounding box center [563, 91] width 28 height 17
click at [564, 119] on button "View" at bounding box center [563, 117] width 28 height 17
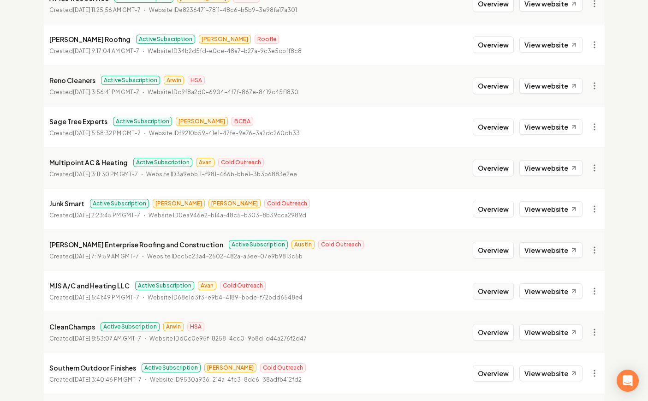
scroll to position [678, 0]
click at [482, 285] on button "Overview" at bounding box center [493, 290] width 41 height 17
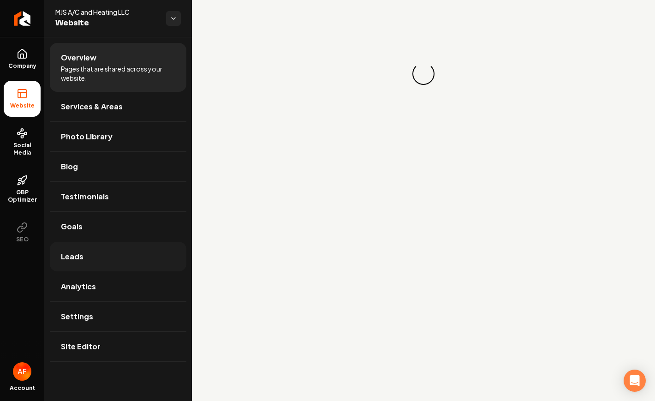
click at [115, 248] on link "Leads" at bounding box center [118, 257] width 137 height 30
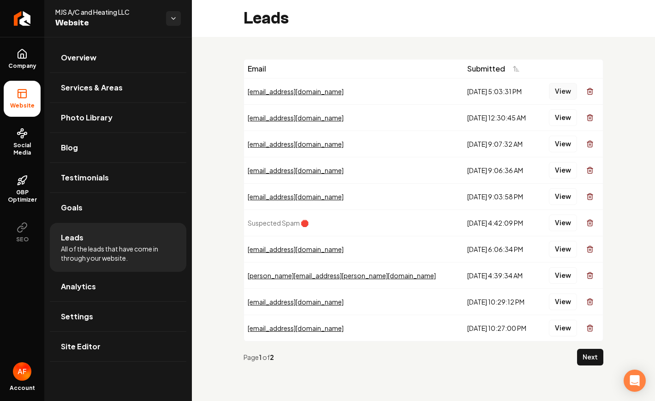
click at [558, 89] on button "View" at bounding box center [563, 91] width 28 height 17
click at [557, 121] on button "View" at bounding box center [563, 117] width 28 height 17
click at [110, 280] on link "Analytics" at bounding box center [118, 287] width 137 height 30
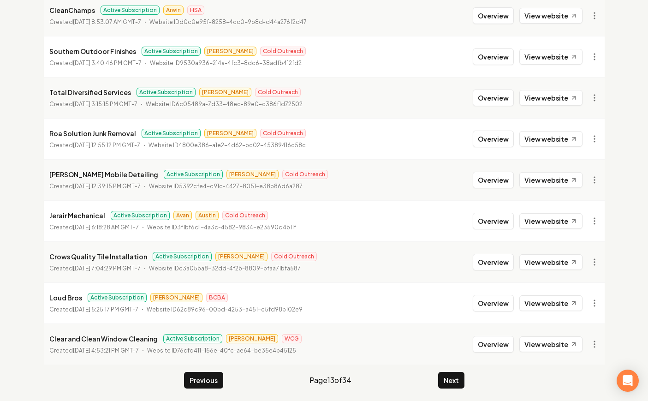
scroll to position [996, 0]
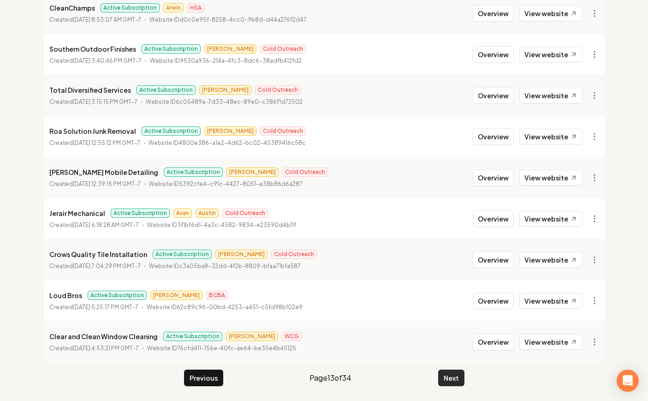
drag, startPoint x: 460, startPoint y: 363, endPoint x: 453, endPoint y: 372, distance: 11.9
click at [453, 372] on button "Next" at bounding box center [451, 377] width 26 height 17
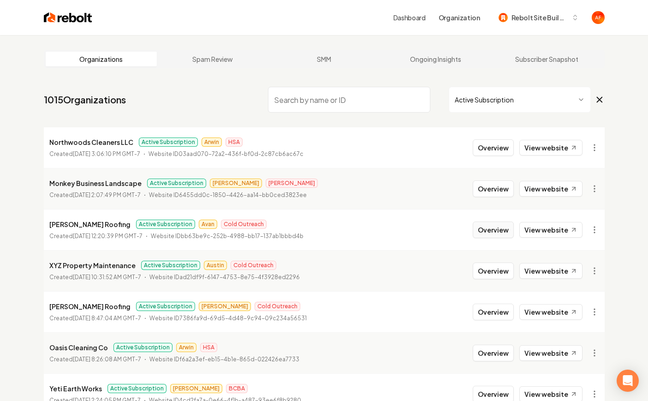
click at [498, 228] on button "Overview" at bounding box center [493, 229] width 41 height 17
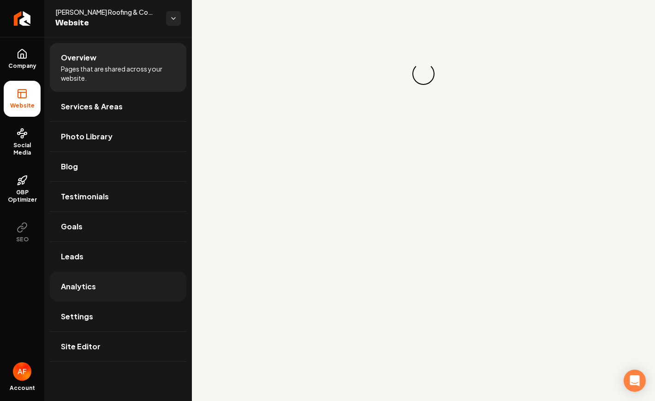
click at [130, 279] on link "Analytics" at bounding box center [118, 287] width 137 height 30
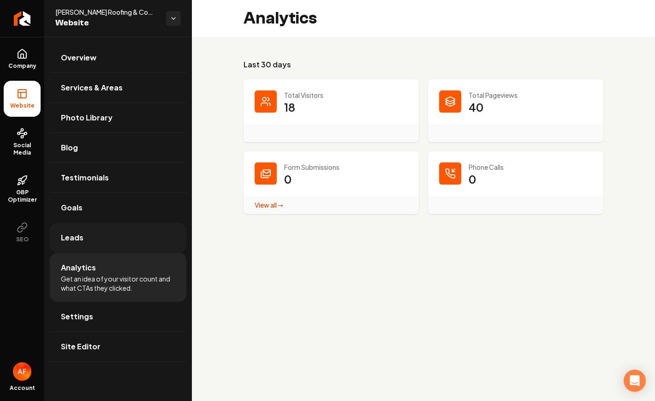
click at [111, 238] on link "Leads" at bounding box center [118, 238] width 137 height 30
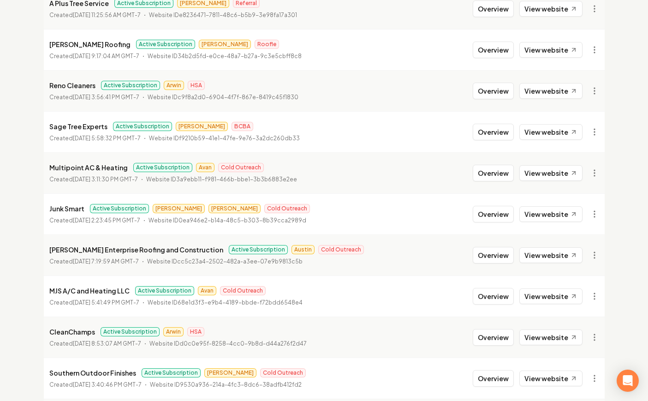
scroll to position [996, 0]
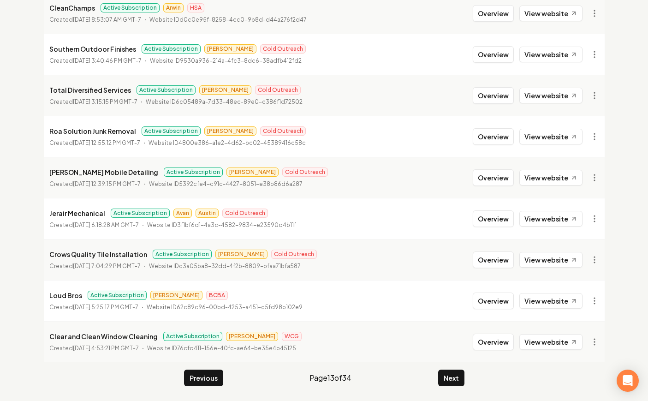
click at [457, 376] on button "Next" at bounding box center [451, 377] width 26 height 17
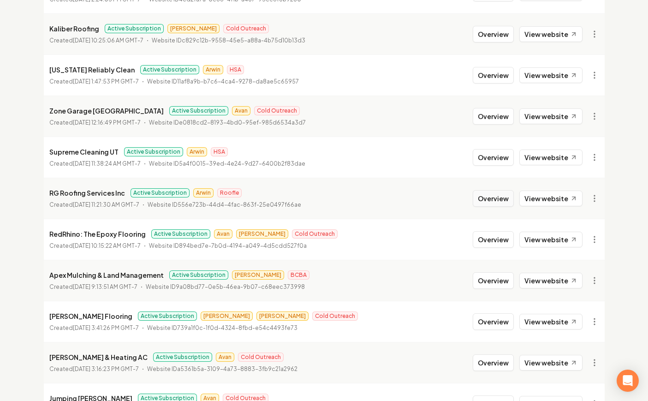
scroll to position [534, 0]
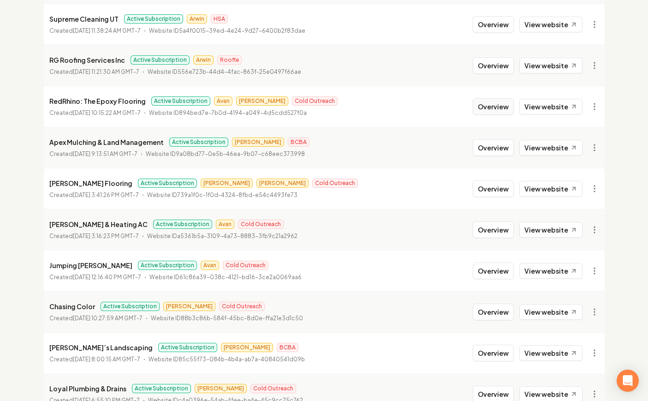
click at [485, 114] on button "Overview" at bounding box center [493, 106] width 41 height 17
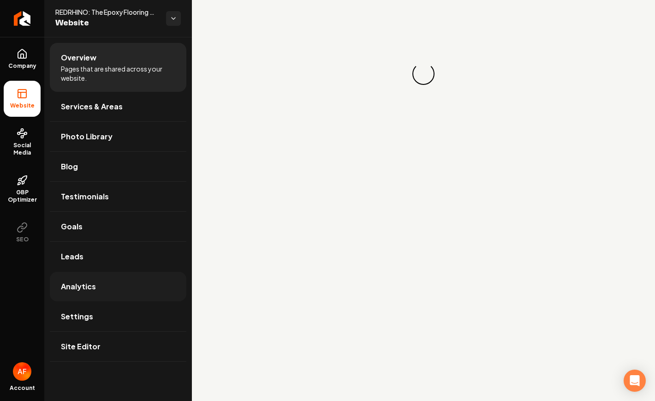
click at [99, 291] on link "Analytics" at bounding box center [118, 287] width 137 height 30
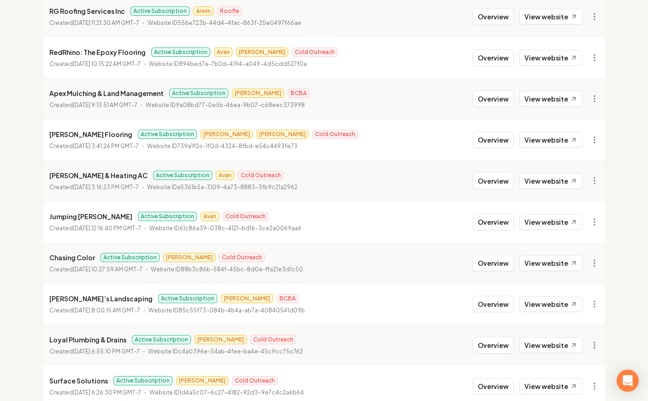
scroll to position [584, 0]
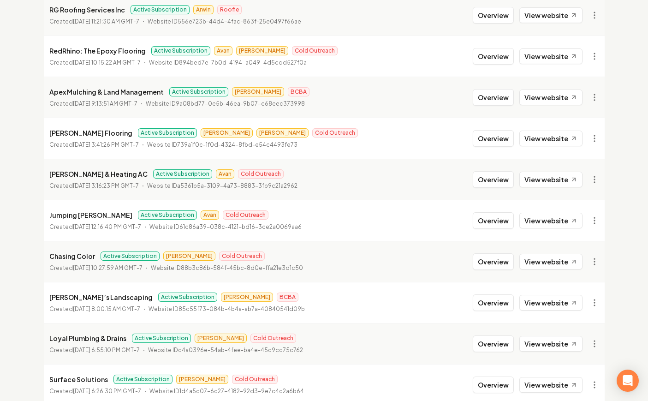
drag, startPoint x: 494, startPoint y: 220, endPoint x: 443, endPoint y: 224, distance: 51.4
click at [494, 220] on button "Overview" at bounding box center [493, 220] width 41 height 17
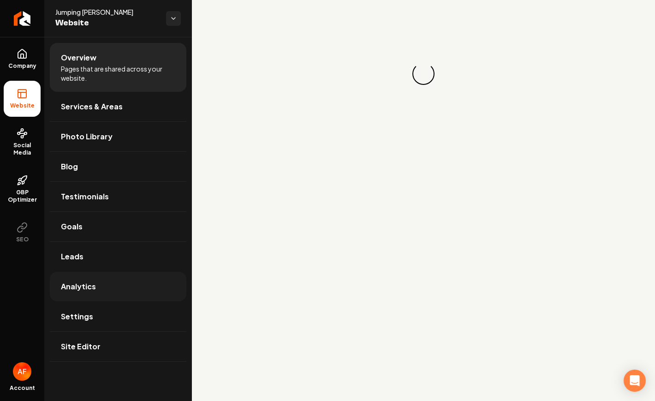
click at [80, 281] on span "Analytics" at bounding box center [78, 286] width 35 height 11
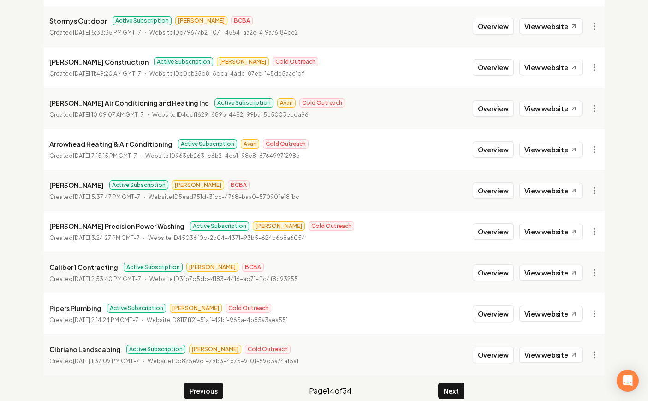
scroll to position [996, 0]
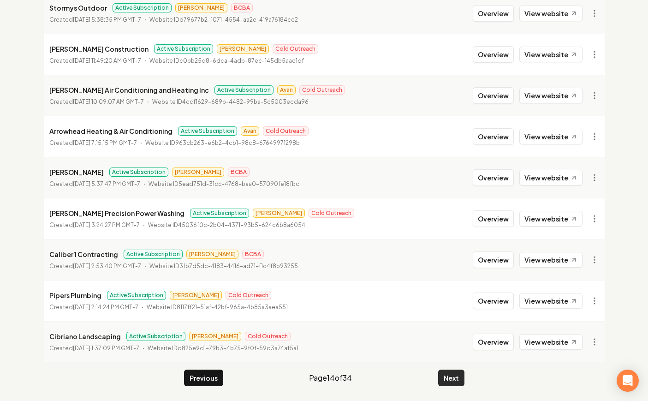
click at [452, 375] on button "Next" at bounding box center [451, 377] width 26 height 17
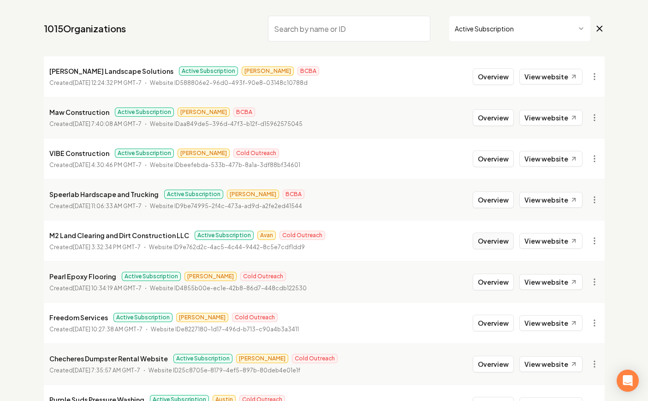
scroll to position [89, 0]
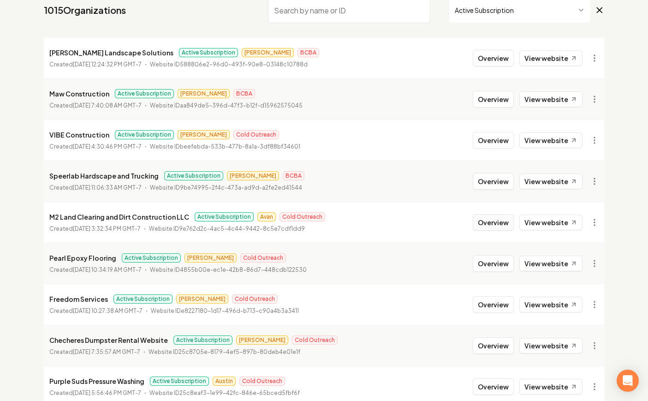
drag, startPoint x: 499, startPoint y: 221, endPoint x: 491, endPoint y: 221, distance: 8.3
click at [499, 221] on button "Overview" at bounding box center [493, 222] width 41 height 17
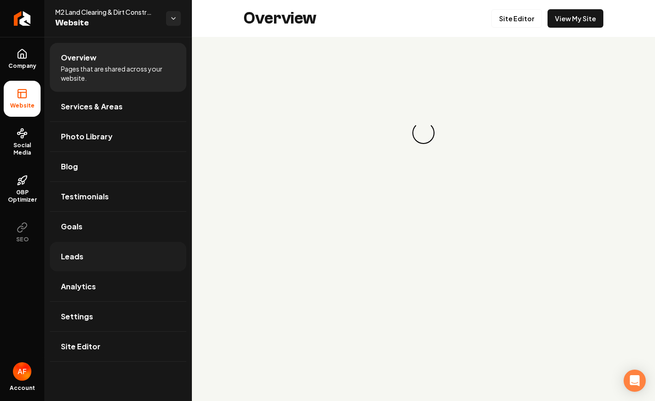
click at [107, 259] on link "Leads" at bounding box center [118, 257] width 137 height 30
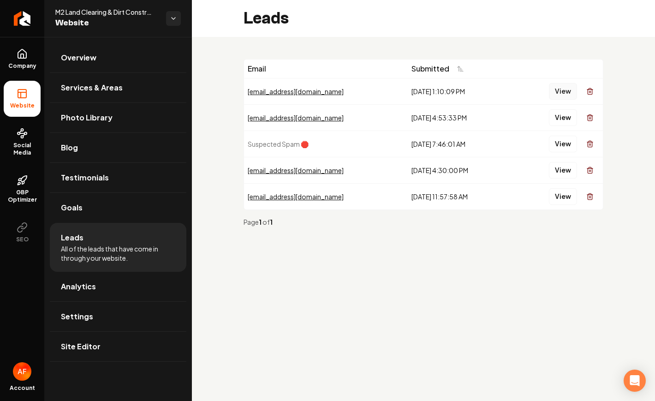
click at [560, 86] on button "View" at bounding box center [563, 91] width 28 height 17
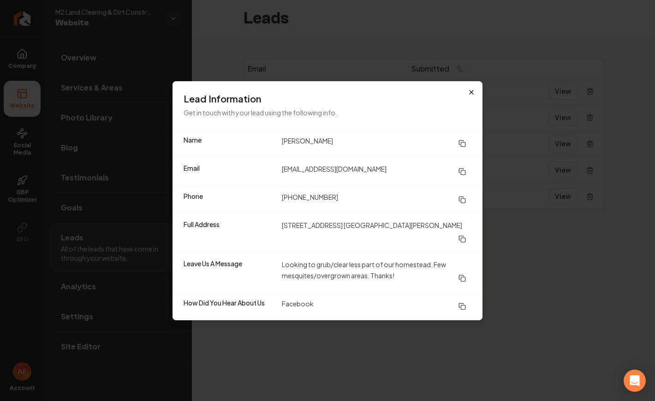
click at [467, 98] on h3 "Lead Information" at bounding box center [328, 98] width 288 height 13
click at [470, 96] on icon "button" at bounding box center [471, 92] width 7 height 7
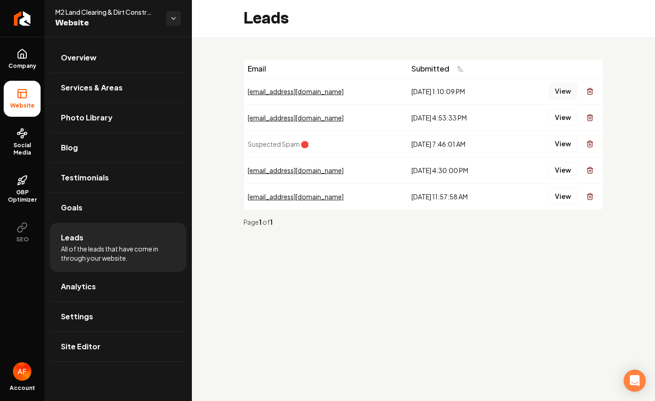
click at [565, 95] on button "View" at bounding box center [563, 91] width 28 height 17
click at [101, 278] on link "Analytics" at bounding box center [118, 287] width 137 height 30
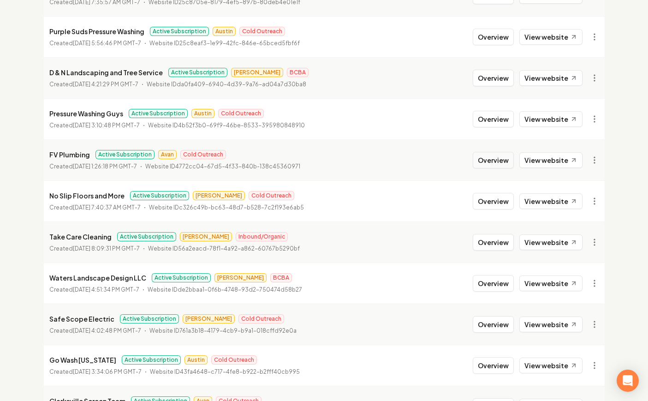
scroll to position [454, 0]
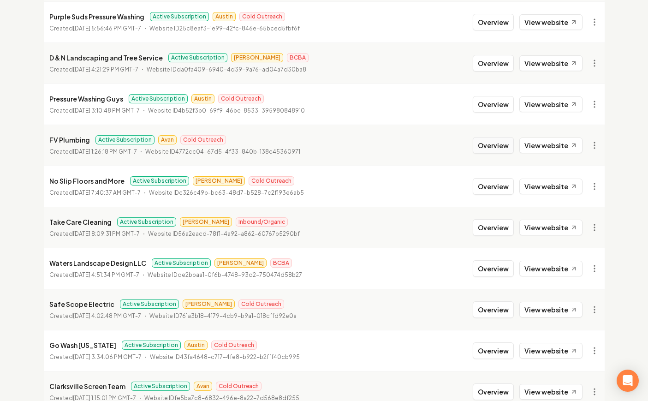
click at [500, 144] on button "Overview" at bounding box center [493, 145] width 41 height 17
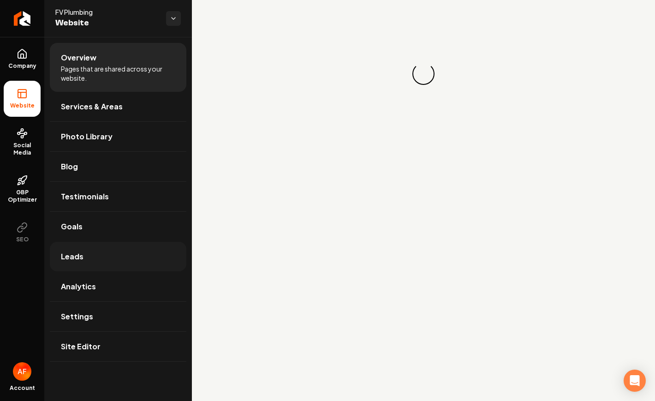
click at [89, 266] on link "Leads" at bounding box center [118, 257] width 137 height 30
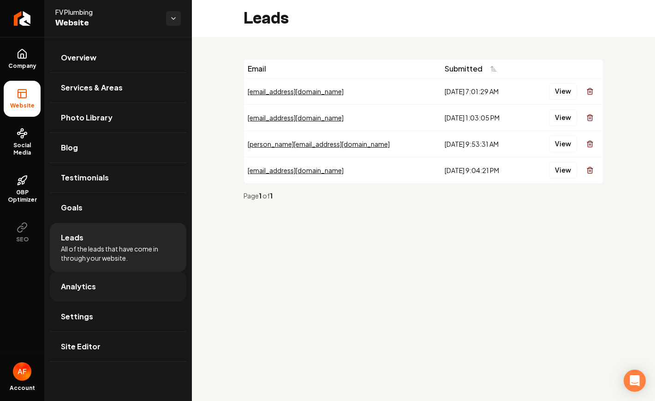
click at [102, 276] on link "Analytics" at bounding box center [118, 287] width 137 height 30
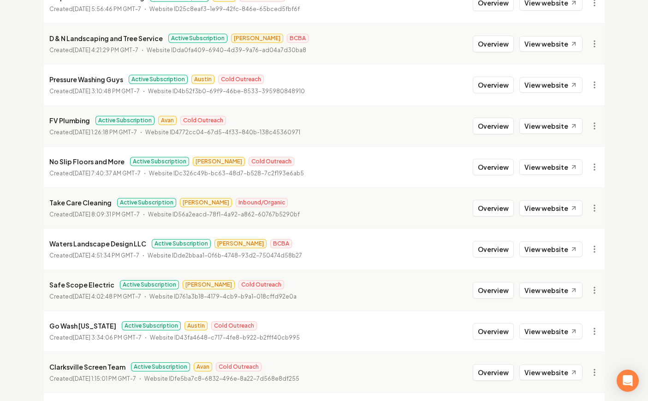
scroll to position [508, 0]
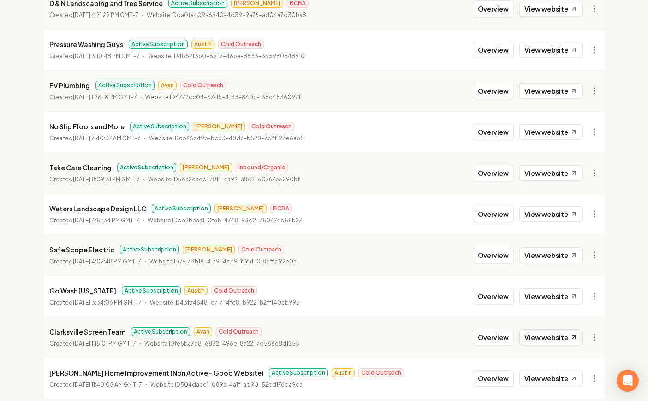
click at [538, 332] on link "View website" at bounding box center [550, 337] width 63 height 16
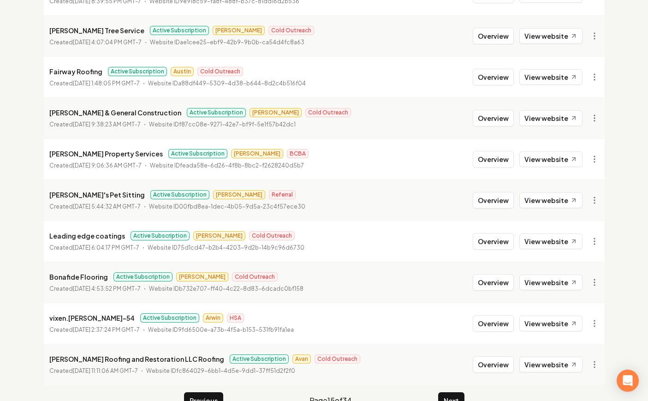
scroll to position [996, 0]
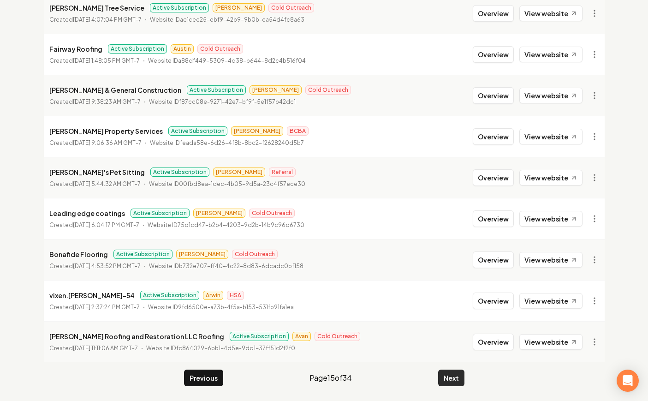
click at [455, 380] on button "Next" at bounding box center [451, 377] width 26 height 17
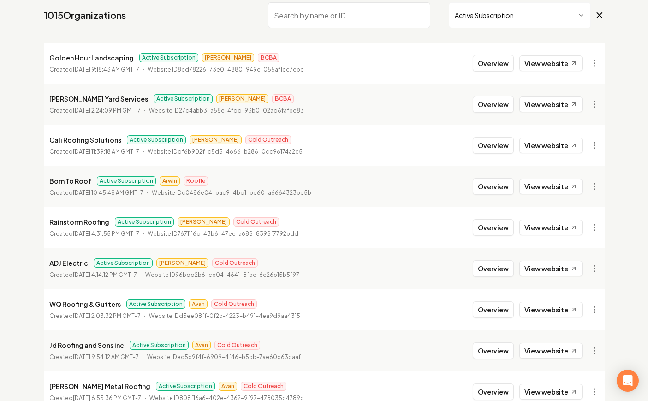
scroll to position [93, 0]
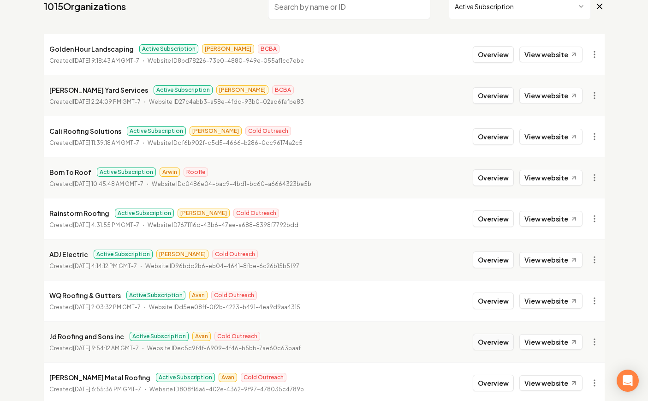
click at [500, 336] on button "Overview" at bounding box center [493, 341] width 41 height 17
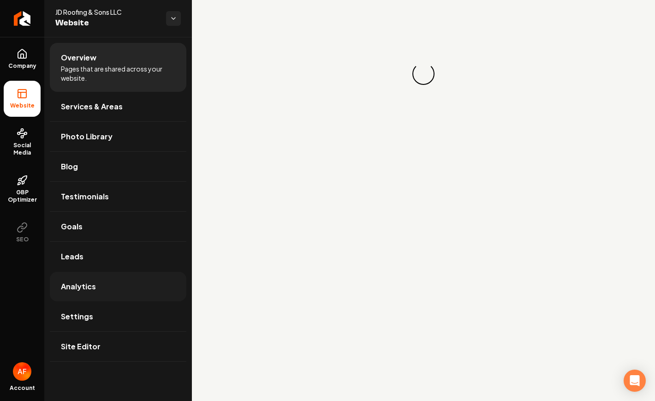
click at [93, 287] on span "Analytics" at bounding box center [78, 286] width 35 height 11
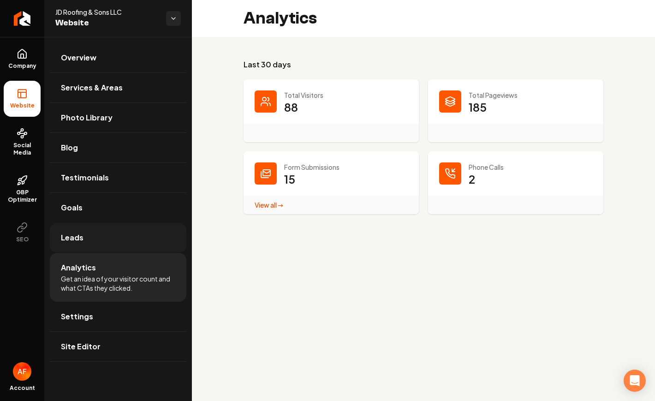
click at [96, 239] on link "Leads" at bounding box center [118, 238] width 137 height 30
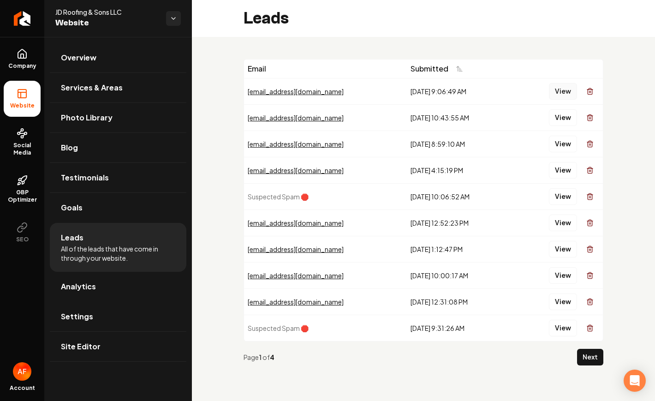
click at [555, 92] on button "View" at bounding box center [563, 91] width 28 height 17
click at [558, 111] on button "View" at bounding box center [563, 117] width 28 height 17
click at [567, 148] on button "View" at bounding box center [563, 144] width 28 height 17
click at [565, 180] on td "View" at bounding box center [557, 170] width 91 height 26
click at [565, 174] on button "View" at bounding box center [563, 170] width 28 height 17
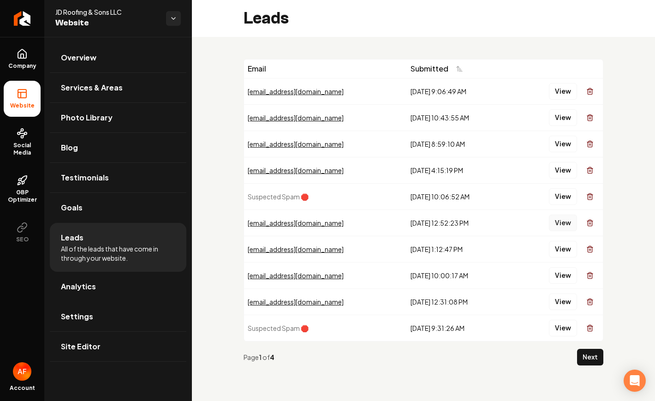
click at [566, 226] on button "View" at bounding box center [563, 222] width 28 height 17
click at [558, 249] on button "View" at bounding box center [563, 249] width 28 height 17
click at [559, 273] on button "View" at bounding box center [563, 275] width 28 height 17
click at [565, 298] on button "View" at bounding box center [563, 301] width 28 height 17
drag, startPoint x: 553, startPoint y: 276, endPoint x: 184, endPoint y: 50, distance: 432.3
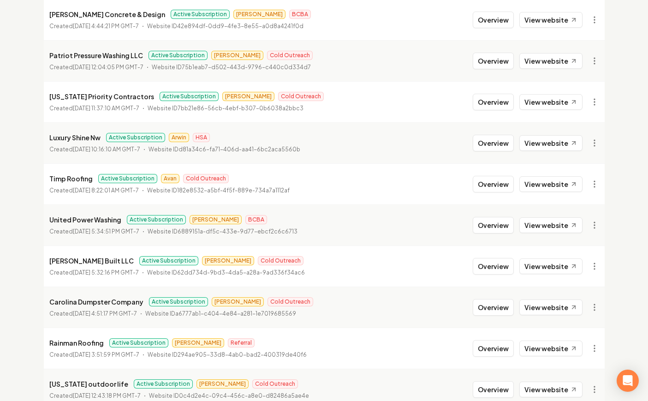
scroll to position [559, 0]
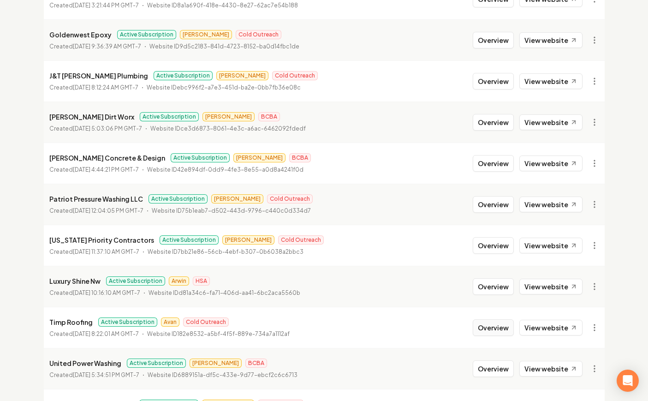
click at [490, 323] on button "Overview" at bounding box center [493, 327] width 41 height 17
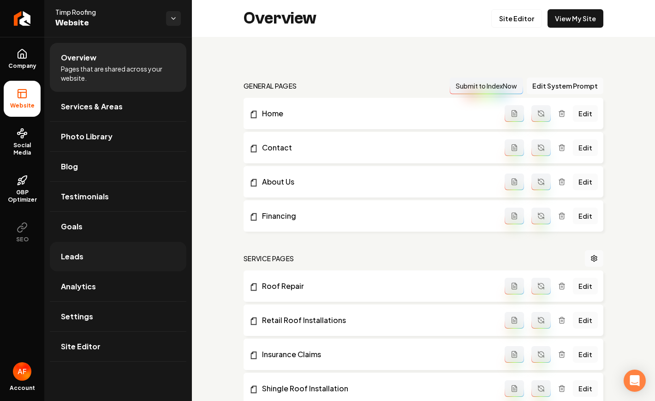
click at [91, 249] on link "Leads" at bounding box center [118, 257] width 137 height 30
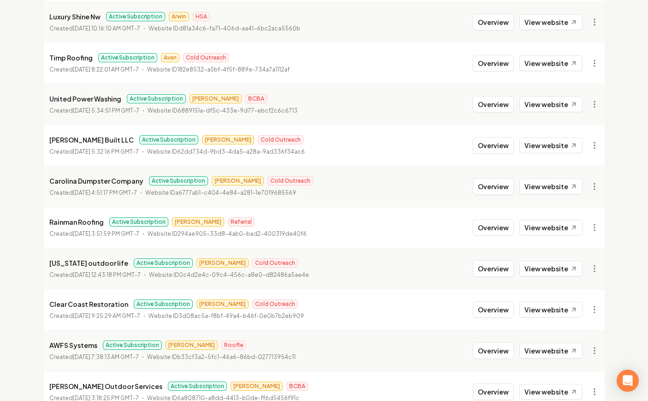
scroll to position [980, 0]
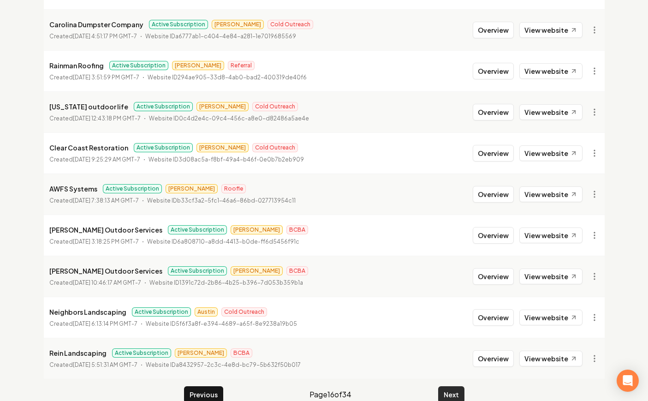
click at [449, 389] on button "Next" at bounding box center [451, 394] width 26 height 17
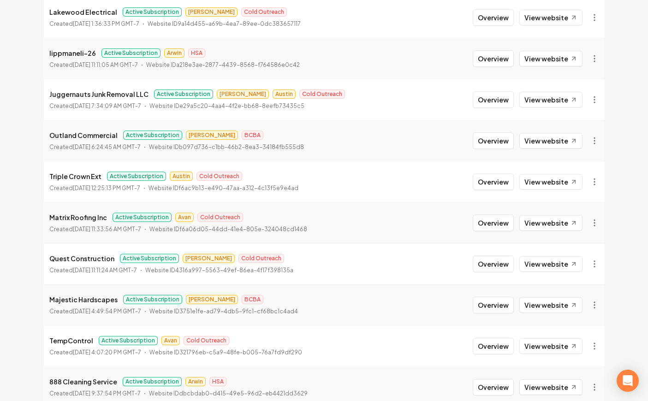
scroll to position [268, 0]
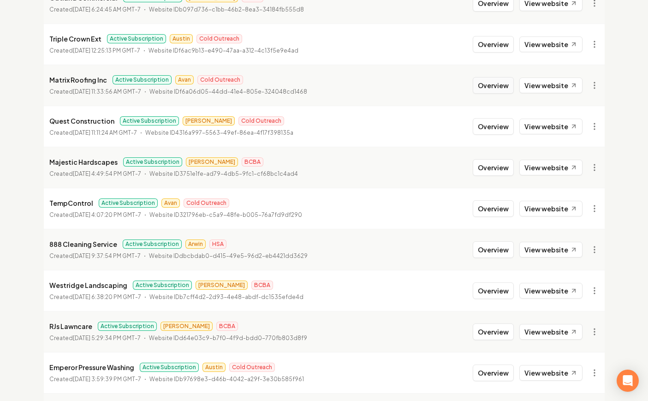
click at [499, 80] on button "Overview" at bounding box center [493, 85] width 41 height 17
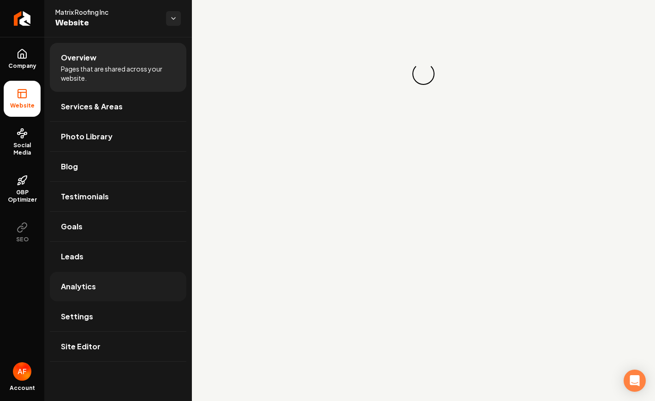
click at [131, 281] on link "Analytics" at bounding box center [118, 287] width 137 height 30
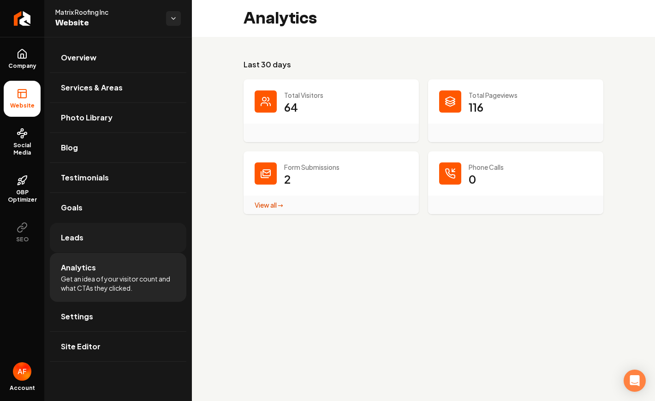
click at [133, 242] on link "Leads" at bounding box center [118, 238] width 137 height 30
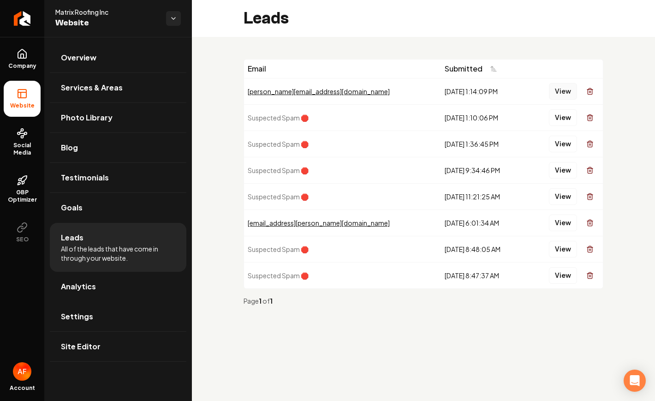
click at [559, 87] on button "View" at bounding box center [563, 91] width 28 height 17
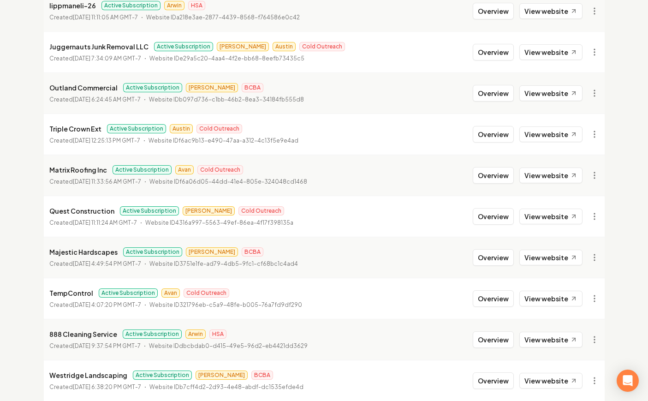
scroll to position [184, 0]
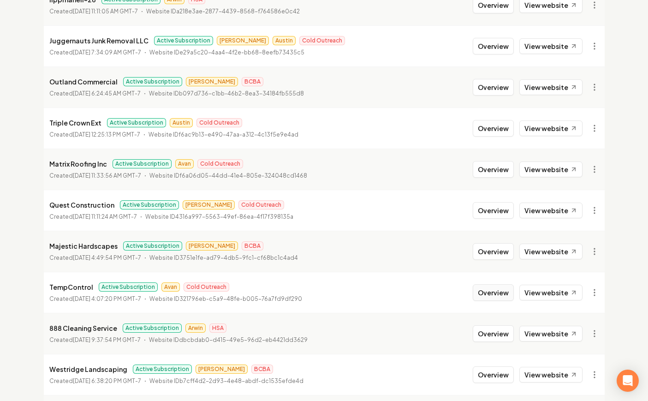
click at [497, 294] on button "Overview" at bounding box center [493, 292] width 41 height 17
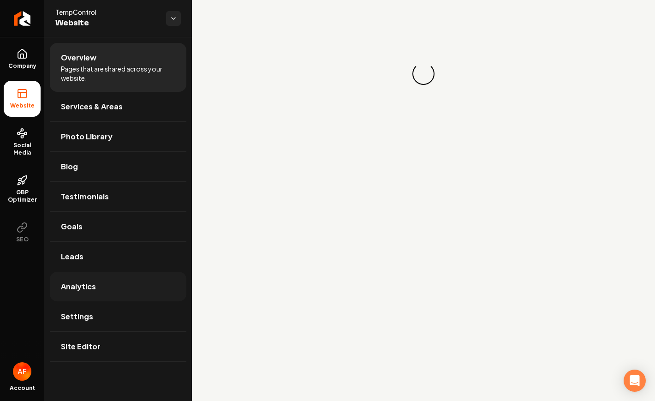
click at [82, 287] on span "Analytics" at bounding box center [78, 286] width 35 height 11
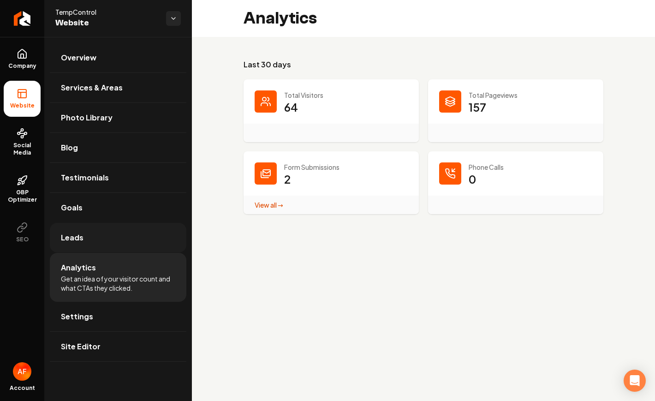
click at [83, 239] on link "Leads" at bounding box center [118, 238] width 137 height 30
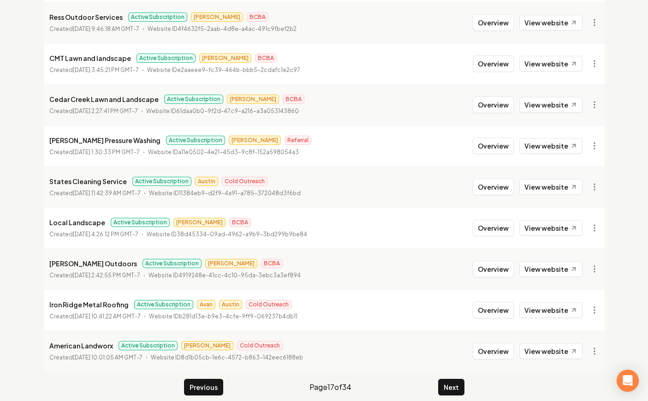
scroll to position [996, 0]
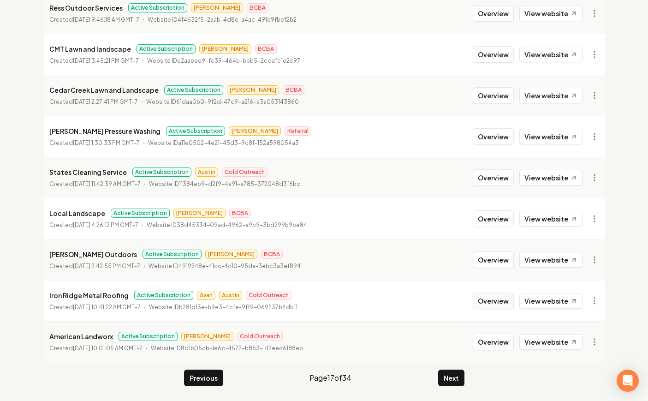
click at [505, 299] on button "Overview" at bounding box center [493, 300] width 41 height 17
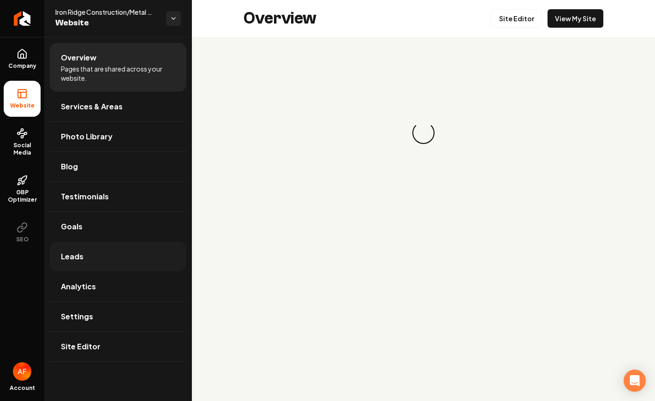
click at [99, 261] on link "Leads" at bounding box center [118, 257] width 137 height 30
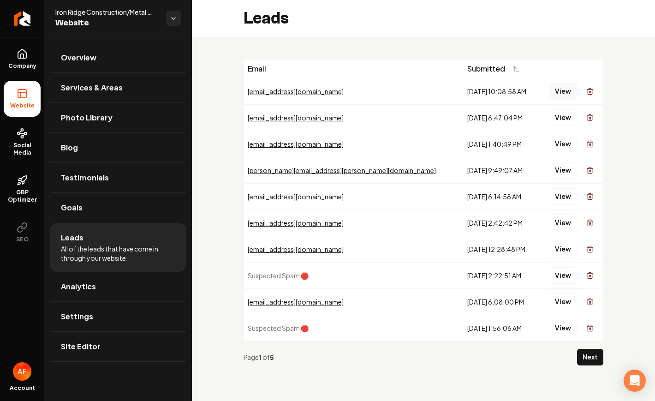
click at [560, 94] on button "View" at bounding box center [563, 91] width 28 height 17
click at [84, 285] on span "Analytics" at bounding box center [78, 286] width 35 height 11
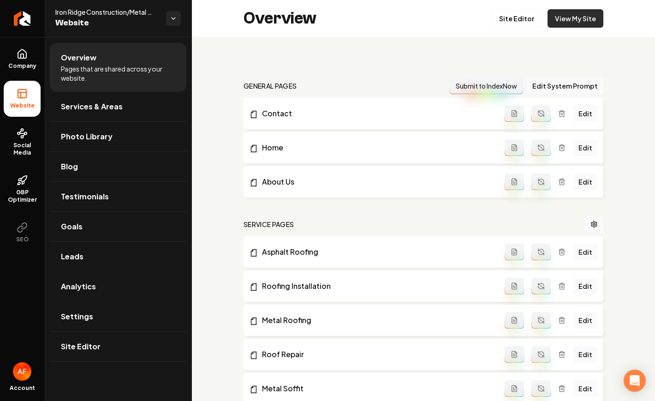
click at [566, 12] on link "View My Site" at bounding box center [575, 18] width 56 height 18
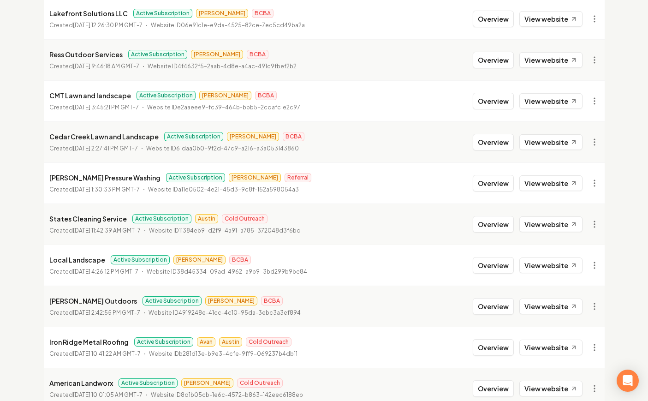
scroll to position [996, 0]
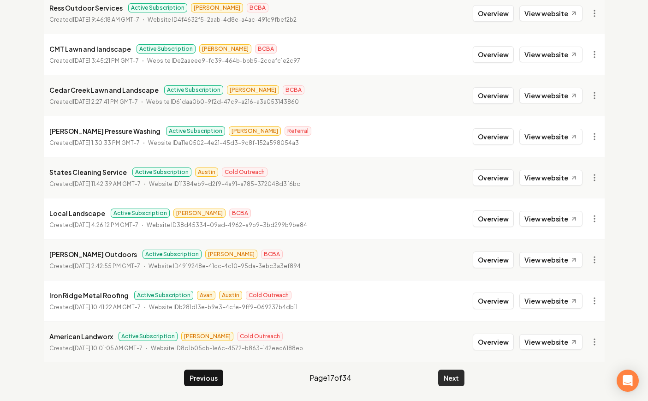
click at [453, 376] on button "Next" at bounding box center [451, 377] width 26 height 17
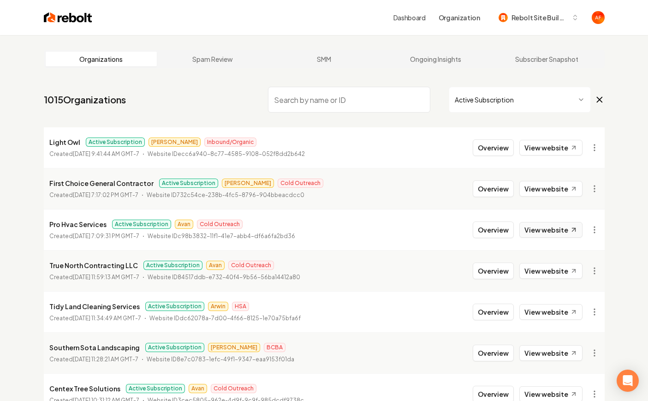
click at [549, 232] on link "View website" at bounding box center [550, 230] width 63 height 16
click at [494, 234] on button "Overview" at bounding box center [493, 229] width 41 height 17
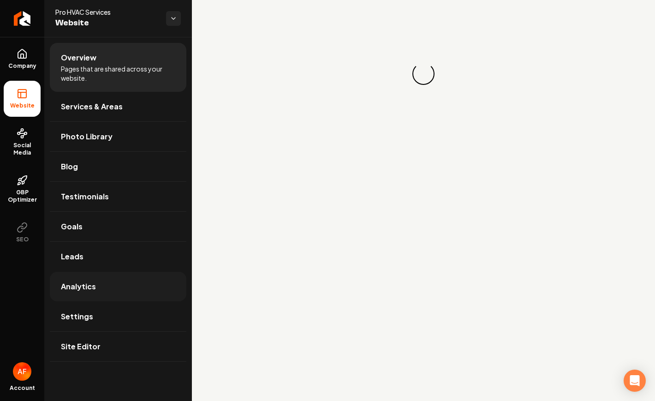
click at [110, 281] on link "Analytics" at bounding box center [118, 287] width 137 height 30
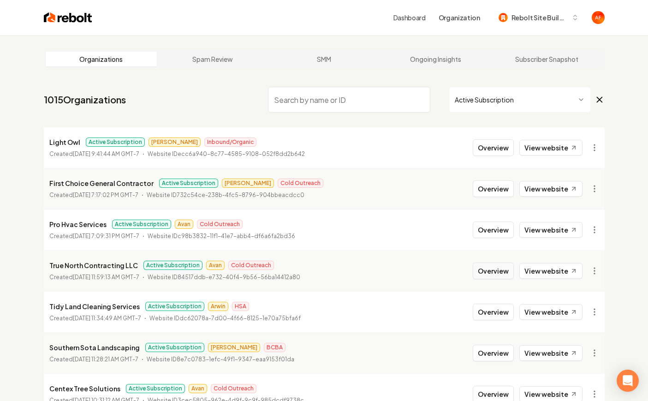
drag, startPoint x: 503, startPoint y: 272, endPoint x: 476, endPoint y: 266, distance: 27.5
click at [503, 272] on button "Overview" at bounding box center [493, 270] width 41 height 17
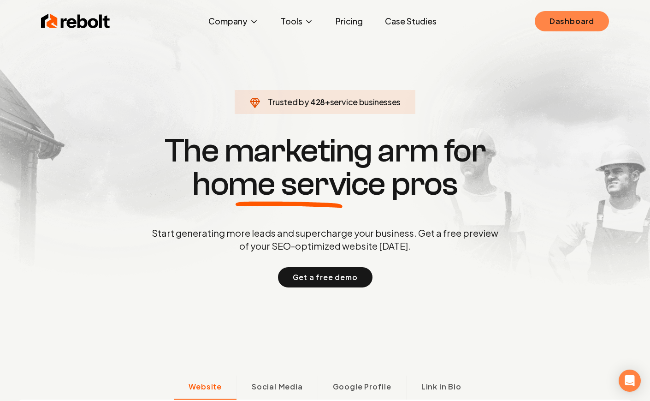
click at [569, 19] on link "Dashboard" at bounding box center [572, 21] width 74 height 20
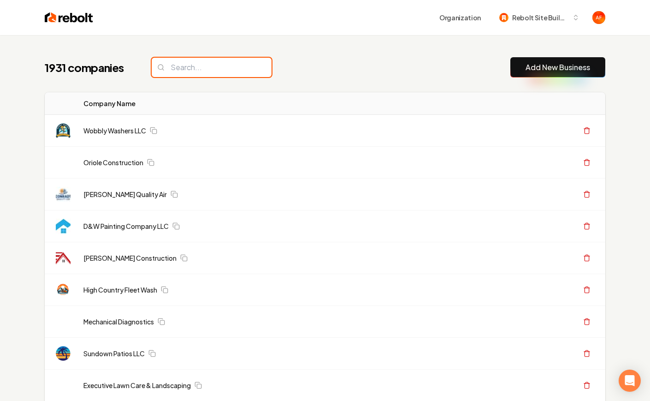
click at [194, 65] on input "search" at bounding box center [212, 67] width 120 height 19
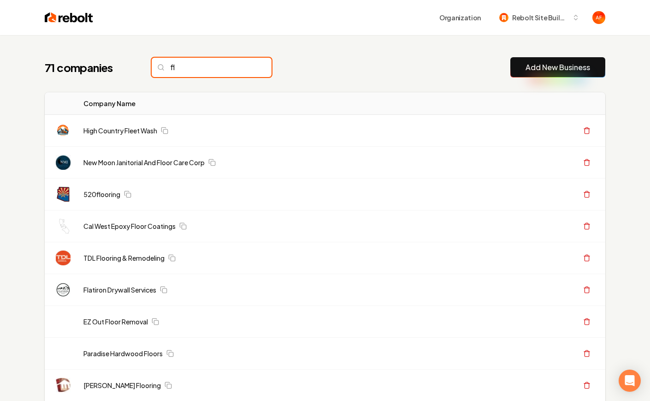
type input "f"
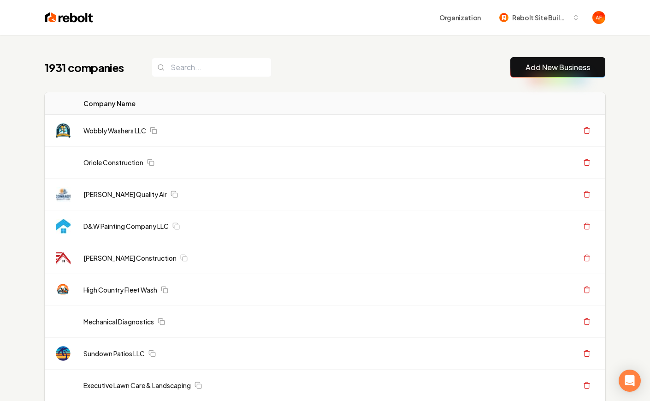
click at [295, 68] on div "1931 companies Add New Business" at bounding box center [325, 67] width 561 height 20
click at [200, 60] on input "search" at bounding box center [212, 67] width 120 height 19
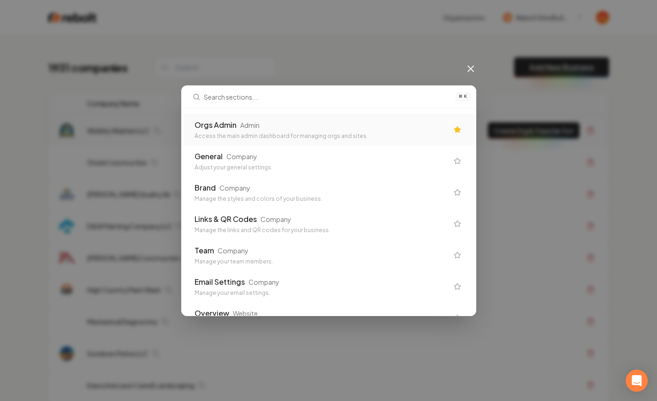
click at [299, 133] on div "Access the main admin dashboard for managing orgs and sites" at bounding box center [322, 135] width 254 height 7
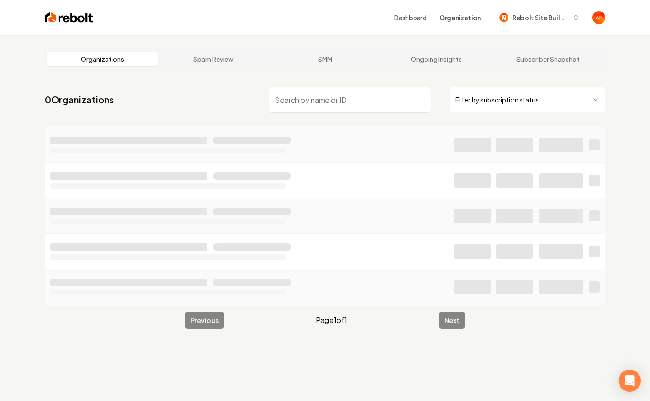
click at [338, 95] on input "search" at bounding box center [350, 100] width 162 height 26
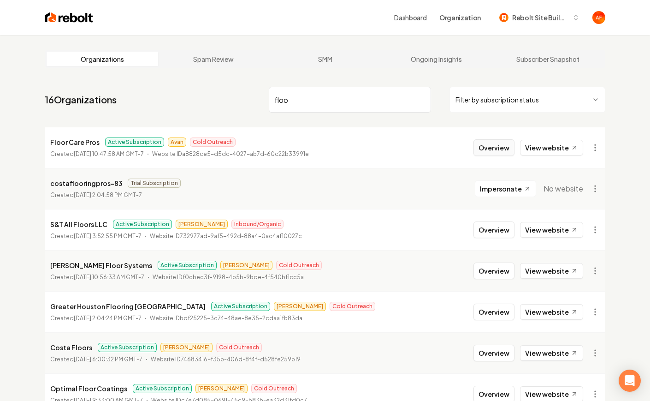
type input "floo"
click at [504, 143] on button "Overview" at bounding box center [494, 147] width 41 height 17
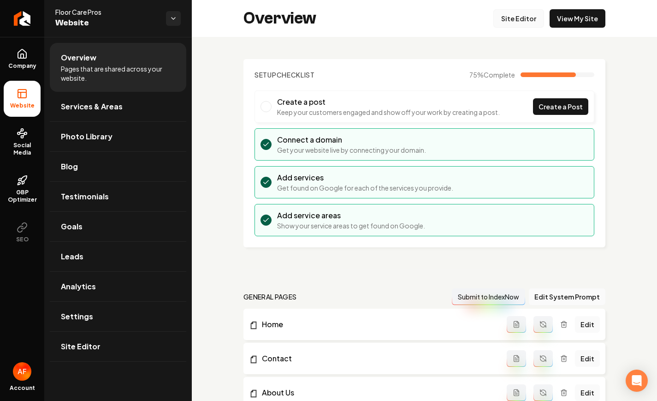
click at [512, 16] on link "Site Editor" at bounding box center [519, 18] width 51 height 18
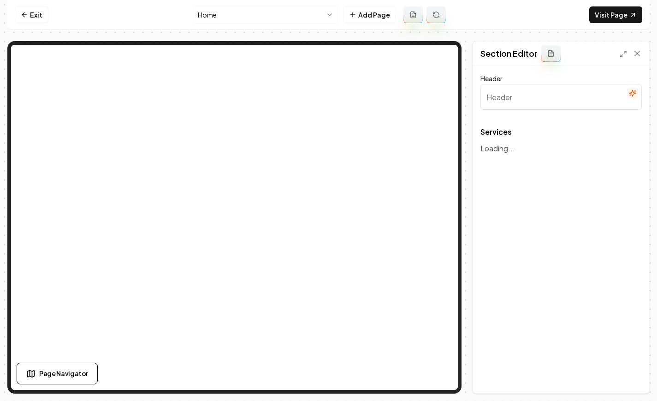
type input "Our Expert Floor Care Services"
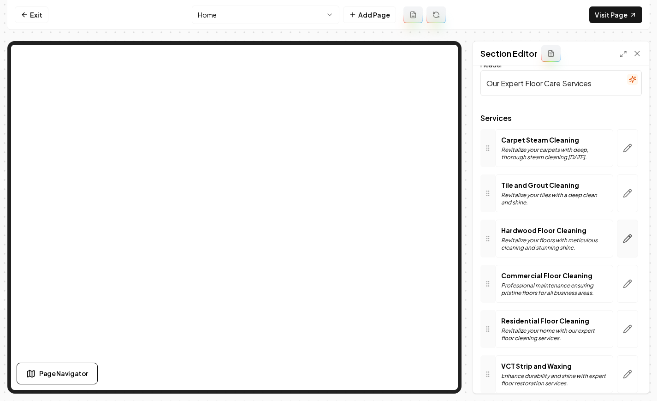
scroll to position [15, 0]
drag, startPoint x: 631, startPoint y: 242, endPoint x: 622, endPoint y: 240, distance: 10.0
click at [631, 242] on div at bounding box center [627, 238] width 29 height 38
click at [623, 239] on icon "button" at bounding box center [627, 237] width 9 height 9
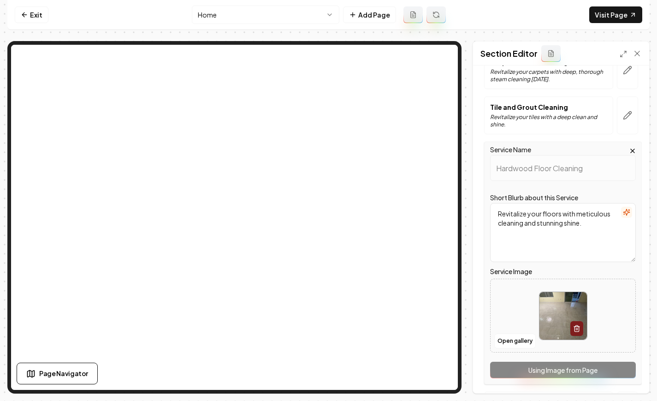
scroll to position [95, 0]
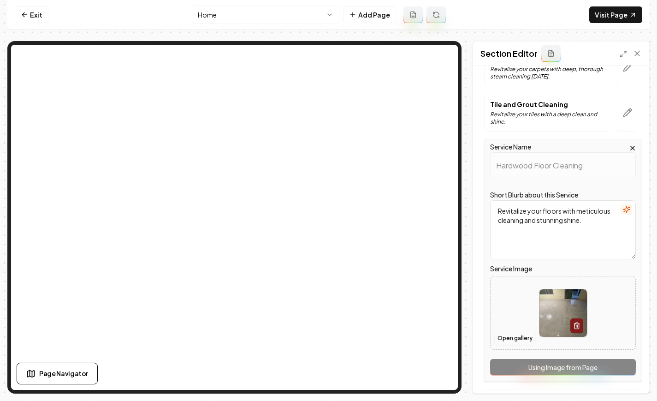
click at [505, 342] on button "Open gallery" at bounding box center [515, 338] width 42 height 15
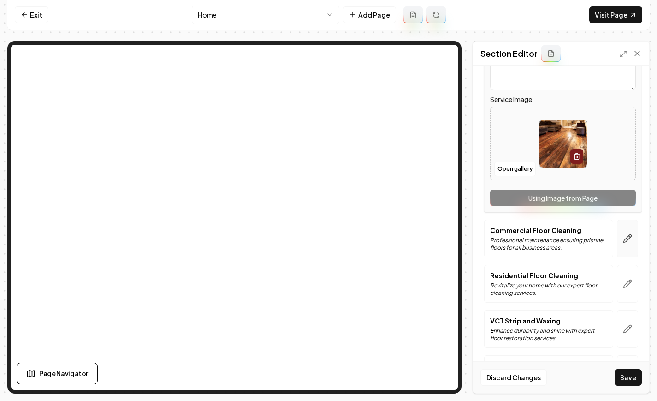
scroll to position [123, 0]
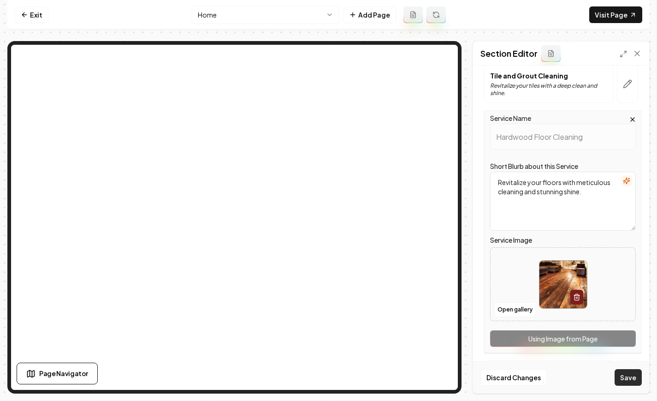
click at [630, 379] on button "Save" at bounding box center [628, 377] width 27 height 17
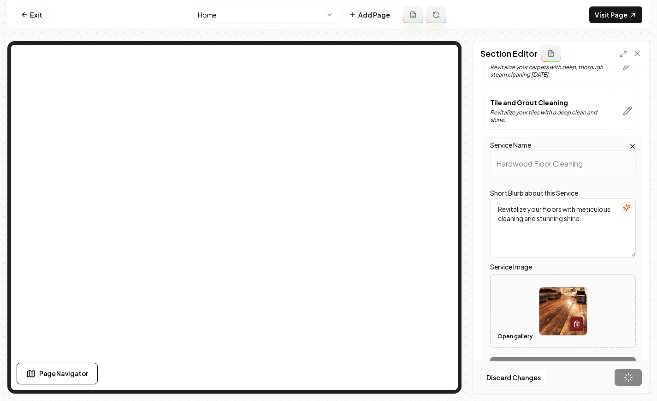
scroll to position [0, 0]
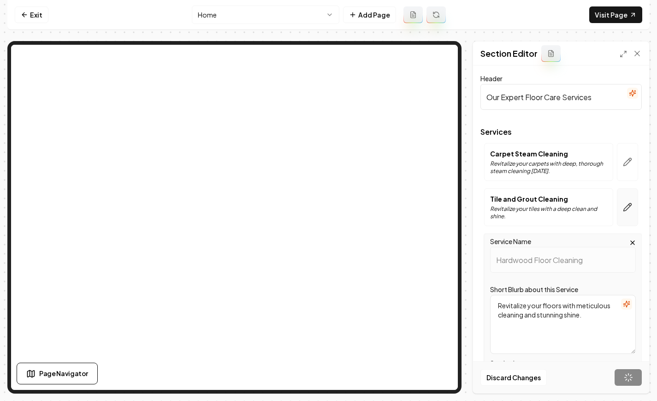
click at [623, 202] on icon "button" at bounding box center [627, 206] width 9 height 9
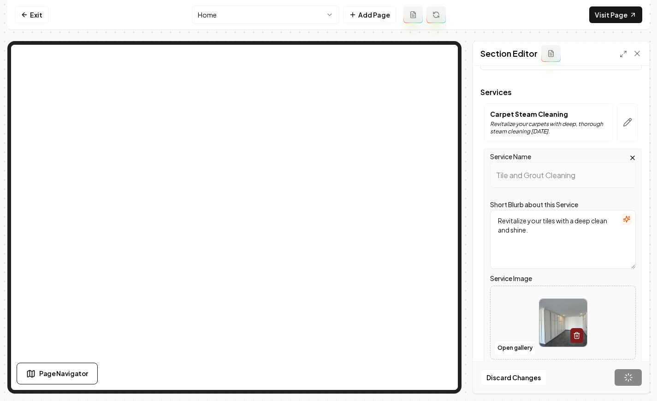
scroll to position [176, 0]
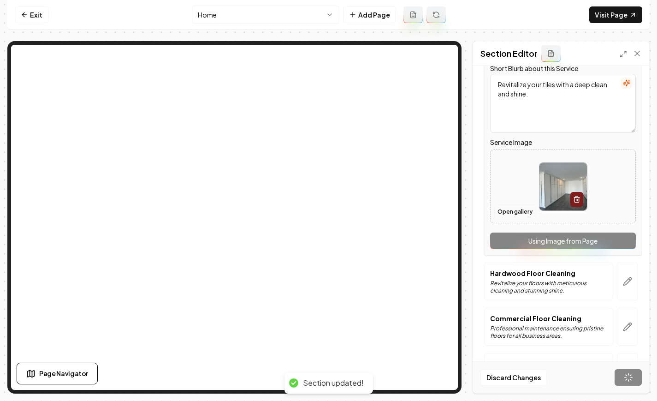
click at [517, 212] on button "Open gallery" at bounding box center [515, 211] width 42 height 15
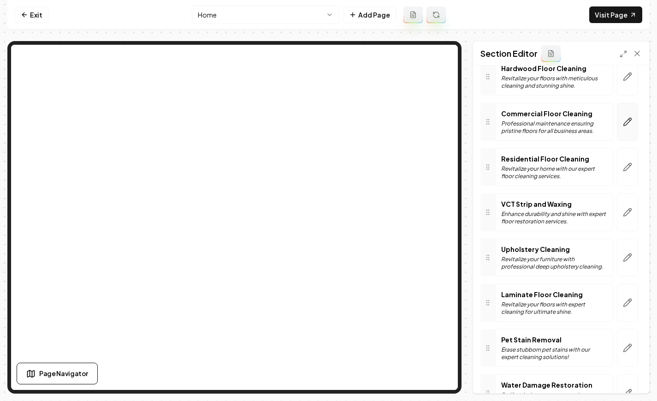
click at [620, 127] on button "button" at bounding box center [627, 122] width 21 height 38
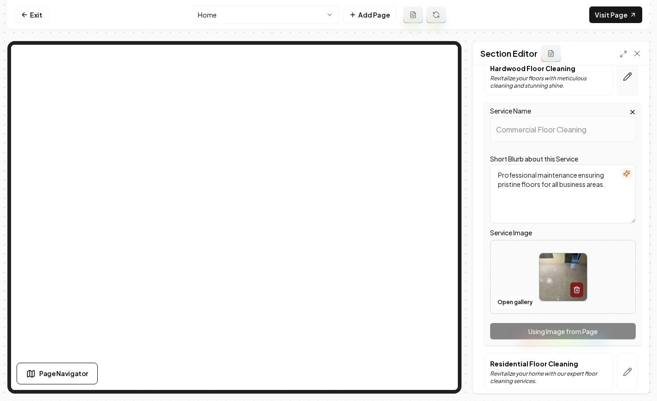
click at [623, 79] on icon "button" at bounding box center [627, 76] width 9 height 9
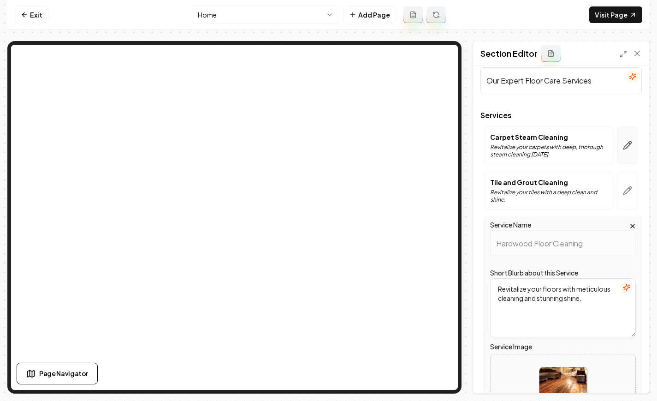
scroll to position [0, 0]
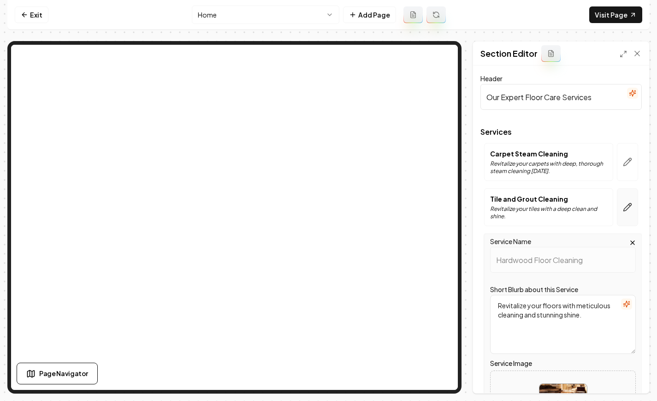
click at [629, 215] on button "button" at bounding box center [627, 207] width 21 height 38
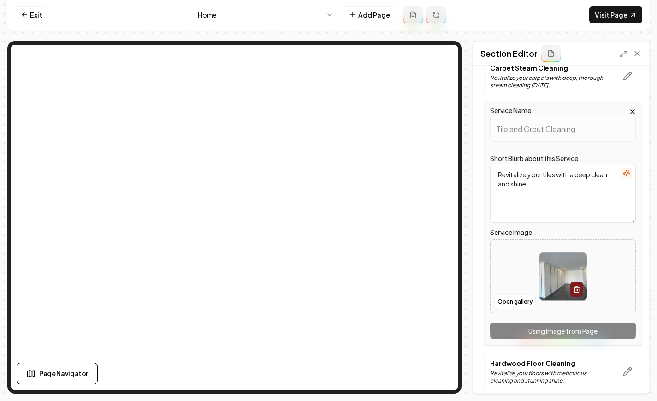
scroll to position [133, 0]
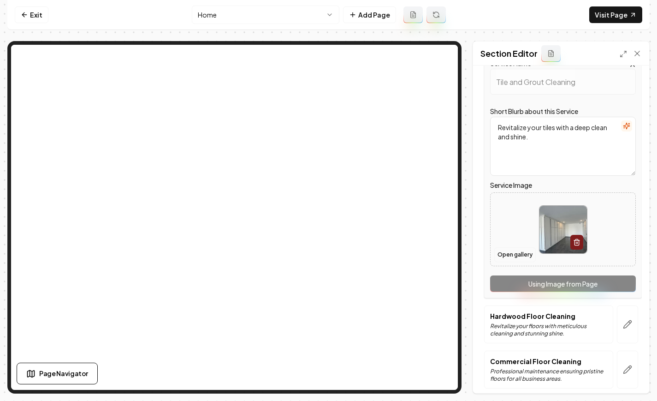
click at [517, 259] on button "Open gallery" at bounding box center [515, 254] width 42 height 15
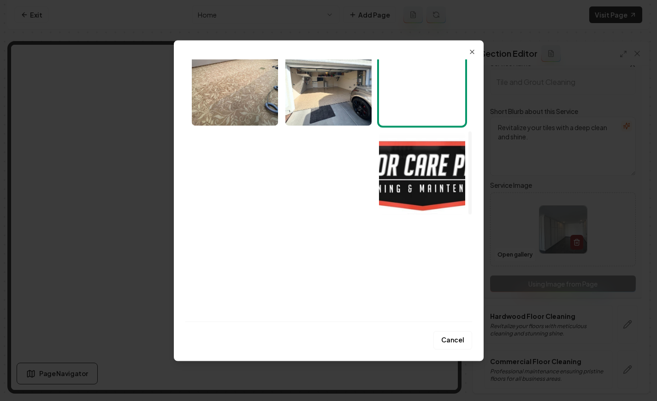
scroll to position [527, 0]
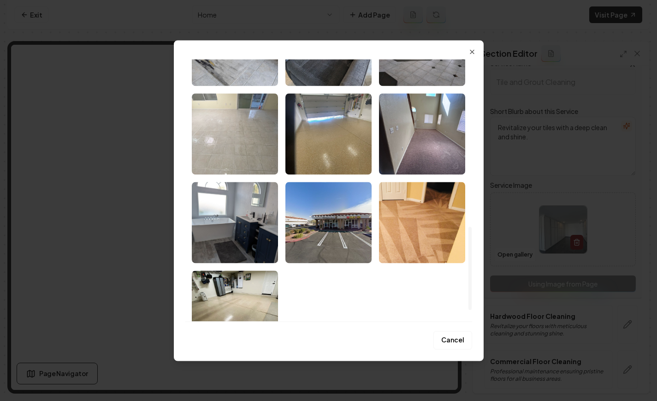
click at [273, 148] on img "Select image image_6802941b432c476416ad2229.jpeg" at bounding box center [235, 133] width 86 height 81
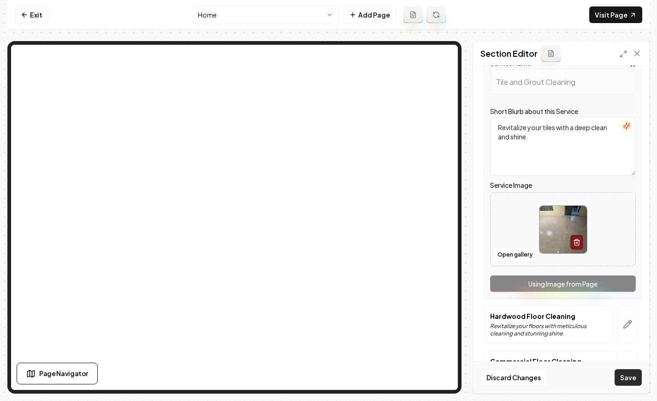
click at [630, 381] on button "Save" at bounding box center [628, 377] width 27 height 17
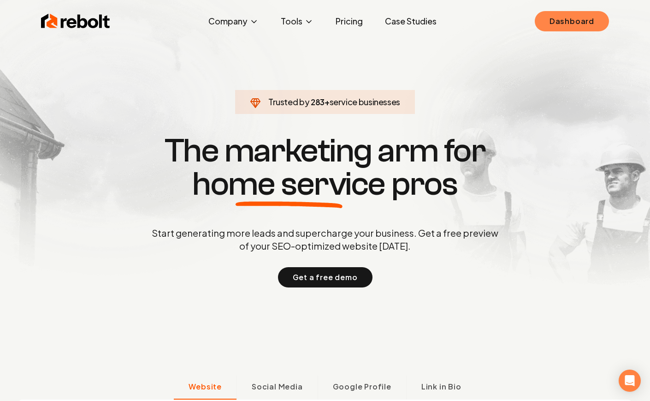
click at [559, 21] on link "Dashboard" at bounding box center [572, 21] width 74 height 20
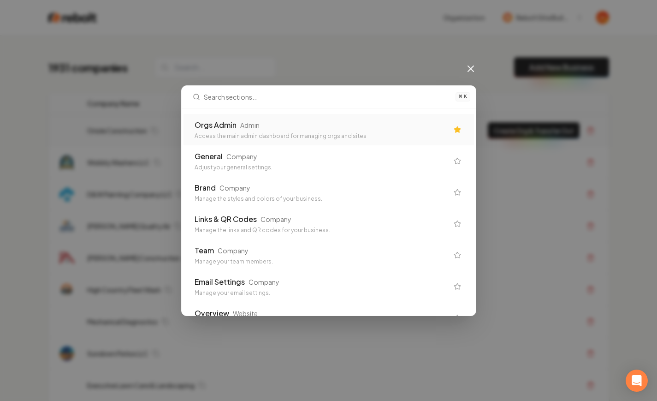
click at [321, 142] on div "Orgs Admin Admin Access the main admin dashboard for managing orgs and sites" at bounding box center [329, 129] width 291 height 31
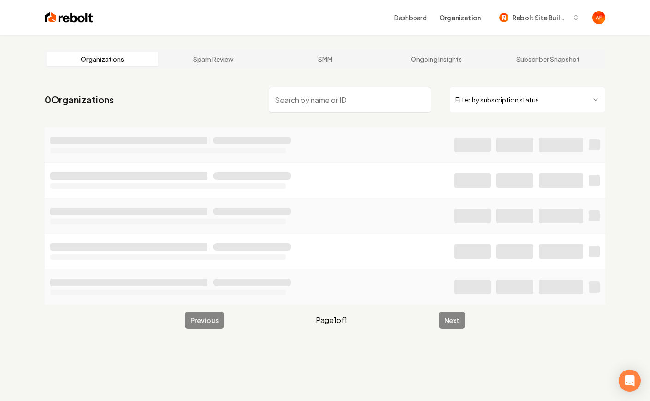
click at [293, 103] on input "search" at bounding box center [350, 100] width 162 height 26
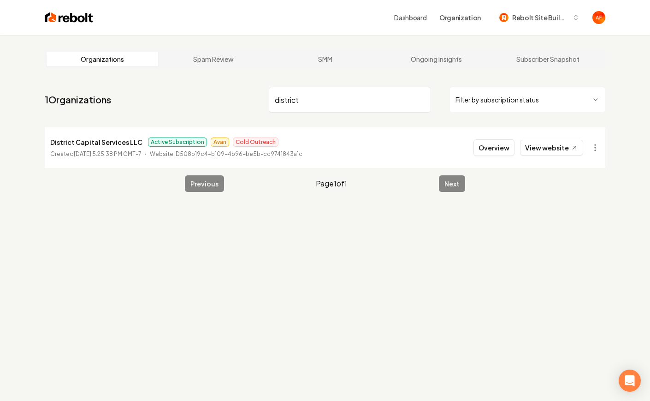
type input "district"
drag, startPoint x: 507, startPoint y: 158, endPoint x: 503, endPoint y: 148, distance: 11.0
click at [507, 158] on li "District Capital Services LLC Active Subscription Avan Cold Outreach Created [D…" at bounding box center [325, 147] width 561 height 41
click at [503, 148] on button "Overview" at bounding box center [494, 147] width 41 height 17
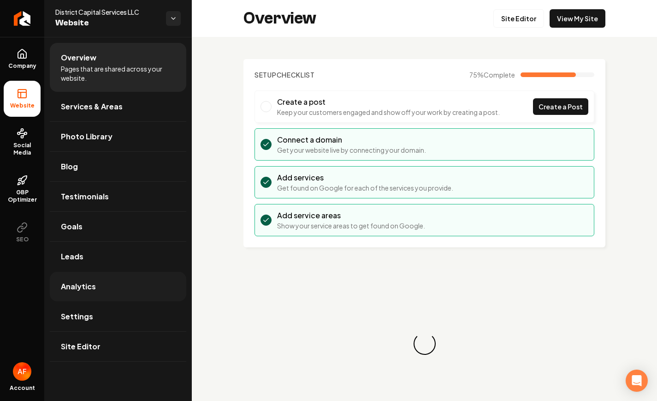
click at [94, 281] on link "Analytics" at bounding box center [118, 287] width 137 height 30
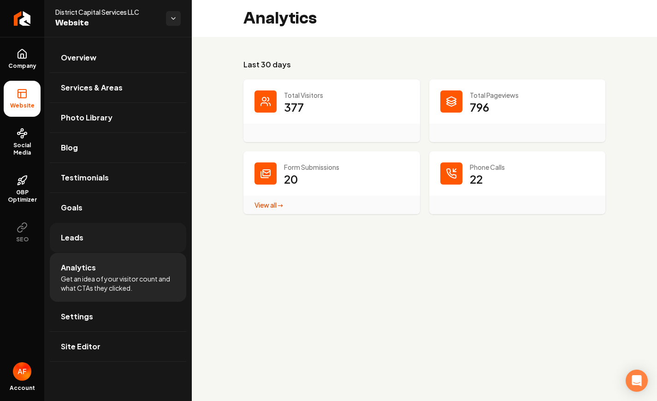
click at [101, 236] on link "Leads" at bounding box center [118, 238] width 137 height 30
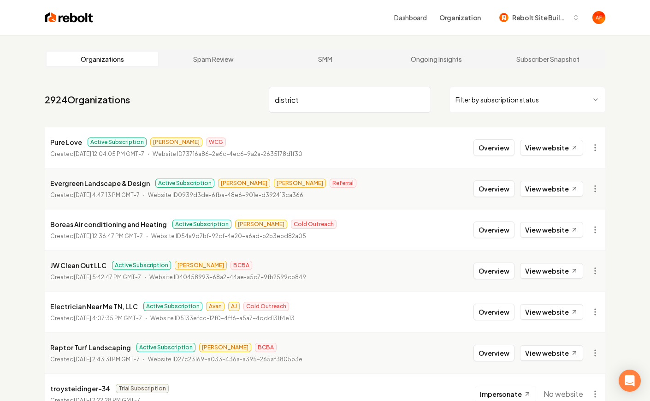
drag, startPoint x: 416, startPoint y: 95, endPoint x: 421, endPoint y: 101, distance: 8.9
click at [416, 95] on input "district" at bounding box center [350, 100] width 162 height 26
drag, startPoint x: 427, startPoint y: 107, endPoint x: 420, endPoint y: 100, distance: 10.1
click at [425, 106] on input "district" at bounding box center [350, 100] width 162 height 26
drag, startPoint x: 419, startPoint y: 100, endPoint x: 410, endPoint y: 95, distance: 9.9
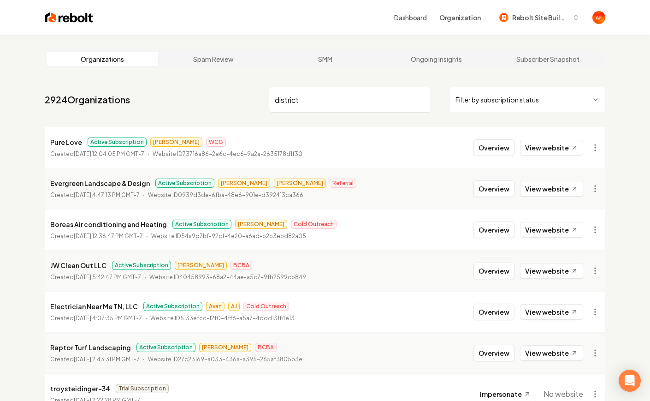
click at [418, 99] on input "district" at bounding box center [350, 100] width 162 height 26
click at [325, 90] on input "search" at bounding box center [350, 100] width 162 height 26
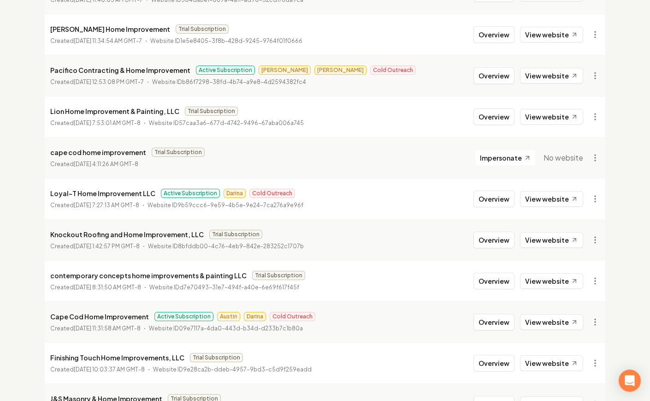
scroll to position [204, 0]
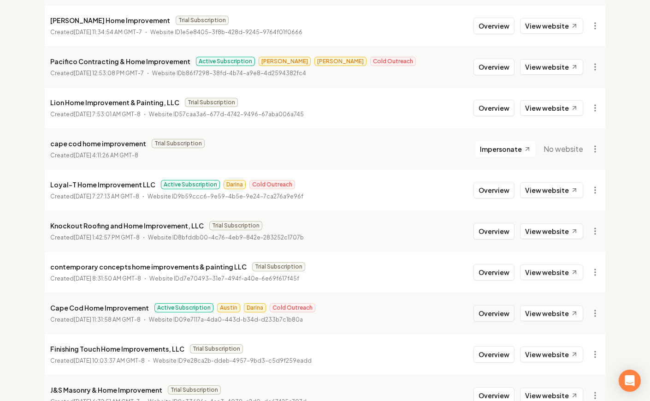
type input "home impr"
click at [493, 310] on button "Overview" at bounding box center [494, 313] width 41 height 17
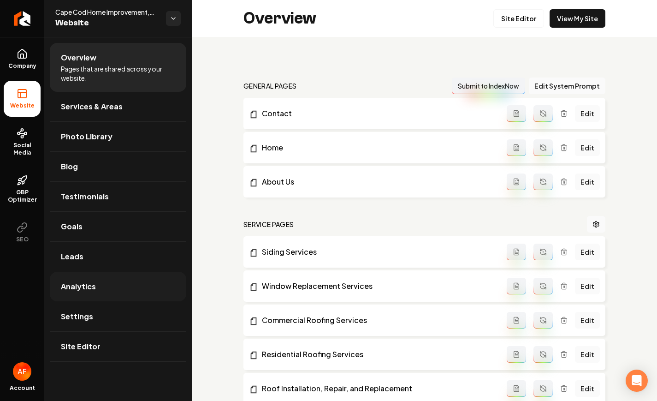
click at [93, 290] on span "Analytics" at bounding box center [78, 286] width 35 height 11
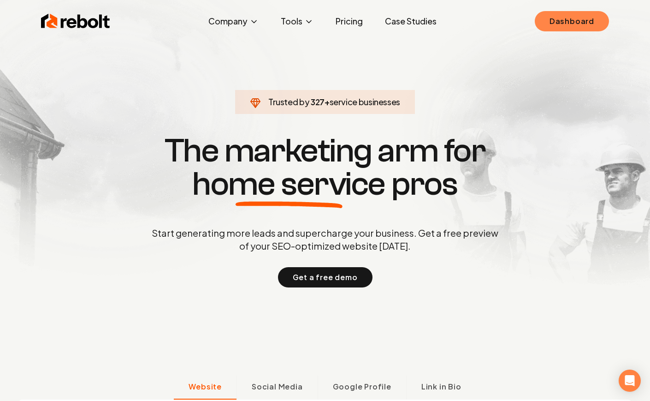
click at [562, 31] on div "Rebolt Company About Blog Jobs Tools Google Review QR Code Generator Google Bus…" at bounding box center [325, 21] width 590 height 28
click at [565, 29] on link "Dashboard" at bounding box center [572, 21] width 74 height 20
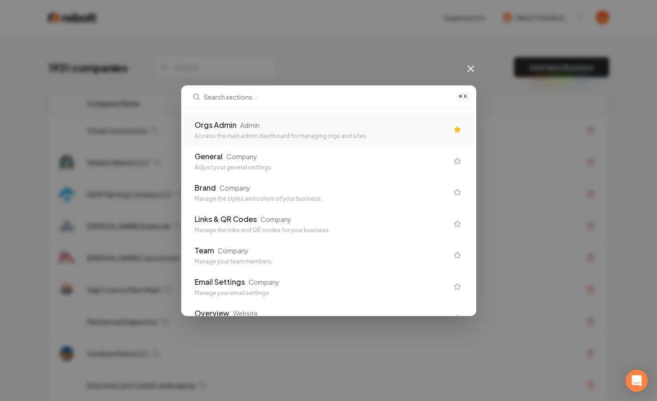
click at [327, 54] on div "⌘ K Orgs Admin Admin Access the main admin dashboard for managing orgs and site…" at bounding box center [328, 200] width 657 height 401
drag, startPoint x: 201, startPoint y: 75, endPoint x: 502, endPoint y: 48, distance: 302.8
click at [263, 60] on div "⌘ K Orgs Admin Admin Access the main admin dashboard for managing orgs and site…" at bounding box center [328, 200] width 657 height 401
drag, startPoint x: 475, startPoint y: 73, endPoint x: 464, endPoint y: 69, distance: 11.4
click at [473, 72] on icon at bounding box center [470, 68] width 11 height 11
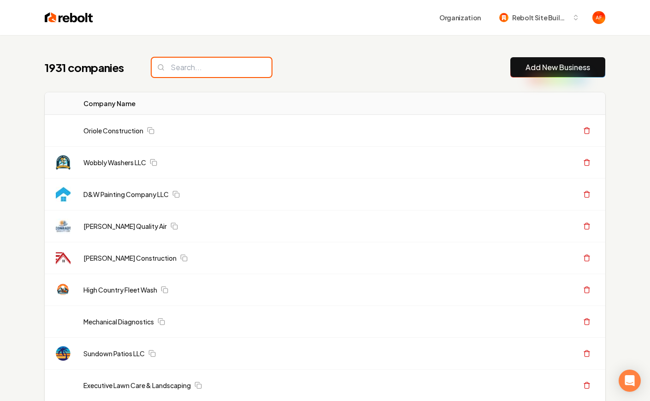
click at [241, 72] on input "search" at bounding box center [212, 67] width 120 height 19
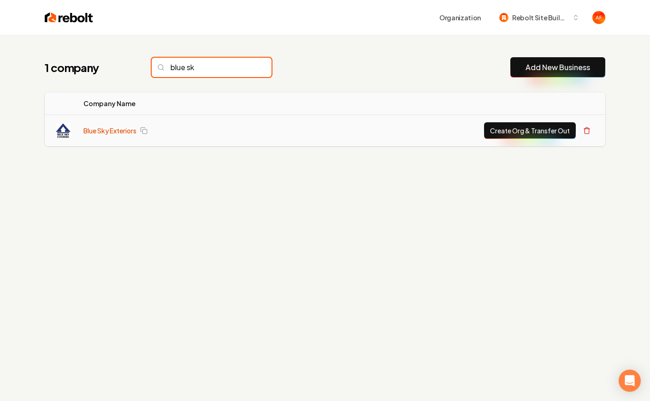
type input "blue sk"
click at [101, 131] on link "Blue Sky Exteriors" at bounding box center [109, 130] width 53 height 9
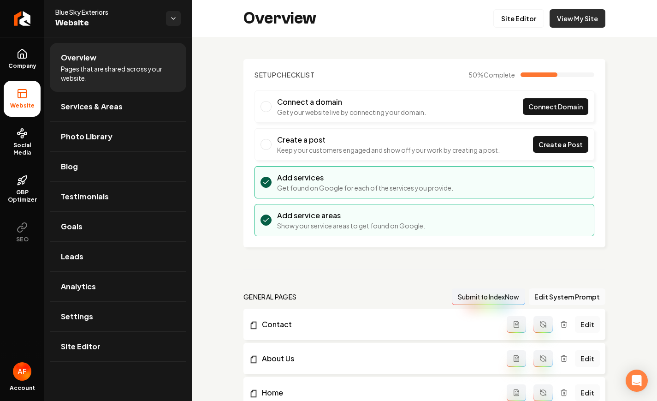
click at [592, 19] on link "View My Site" at bounding box center [578, 18] width 56 height 18
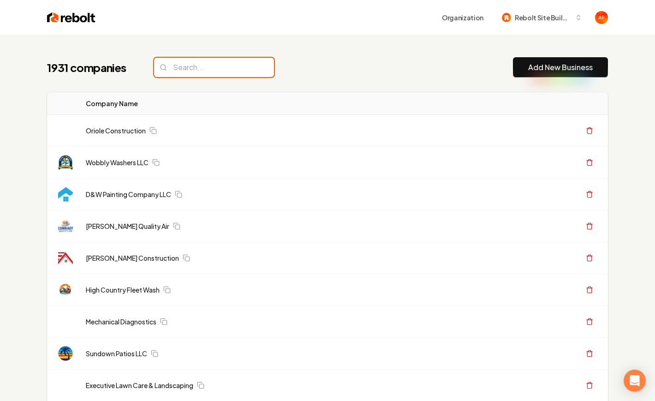
click at [218, 63] on input "search" at bounding box center [214, 67] width 120 height 19
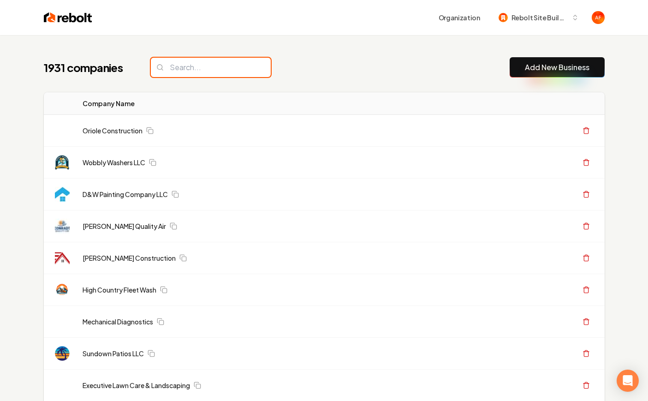
click at [218, 63] on input "search" at bounding box center [211, 67] width 120 height 19
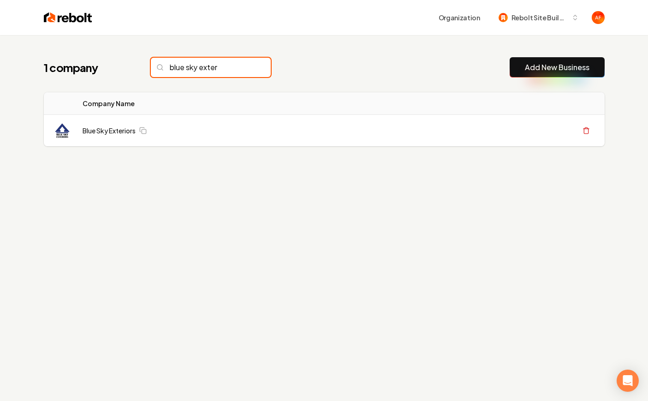
type input "blue sky exter"
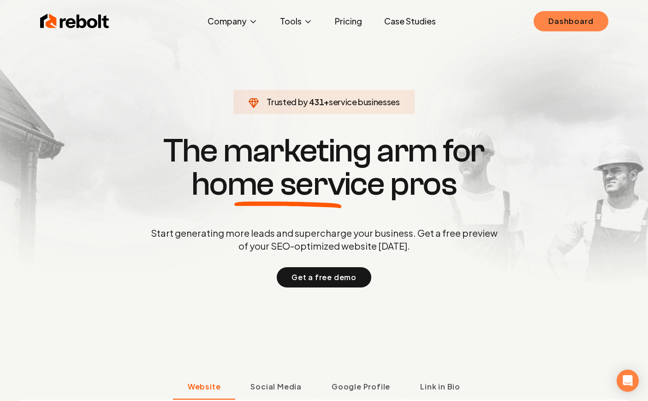
click at [580, 27] on link "Dashboard" at bounding box center [571, 21] width 74 height 20
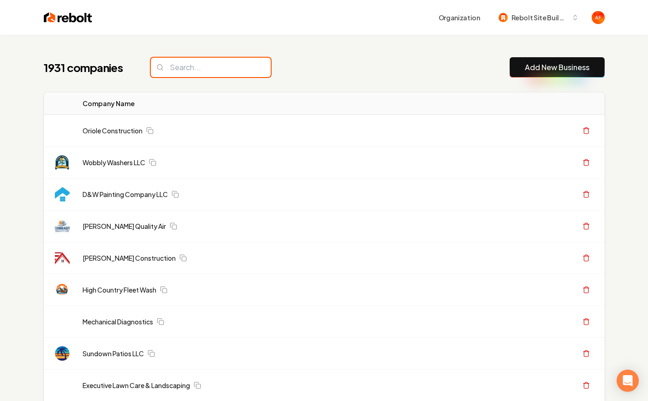
click at [205, 74] on input "search" at bounding box center [211, 67] width 120 height 19
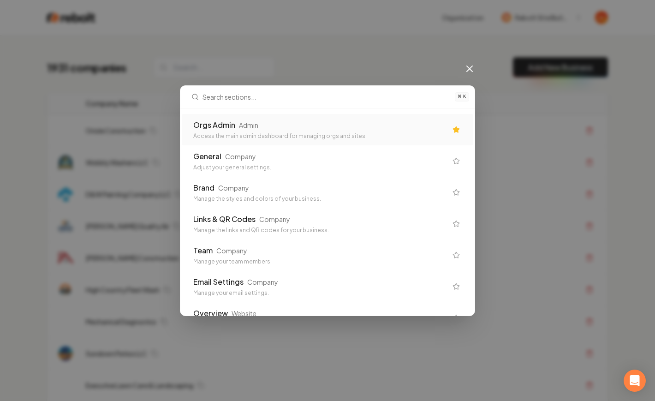
click at [239, 123] on div "Admin" at bounding box center [248, 124] width 19 height 9
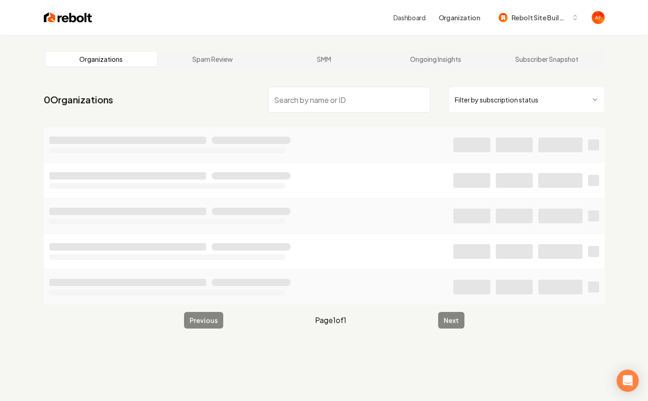
click at [304, 95] on input "search" at bounding box center [349, 100] width 162 height 26
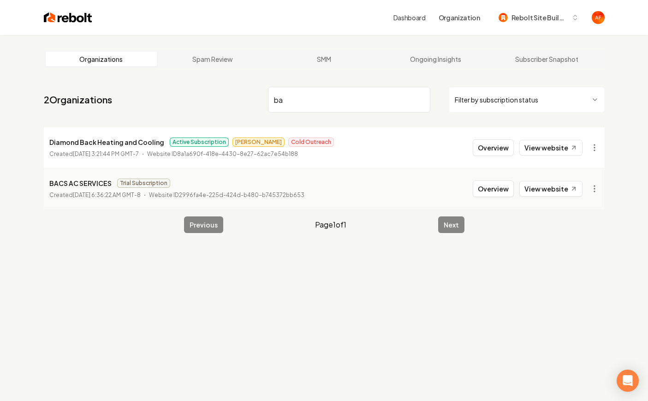
type input "b"
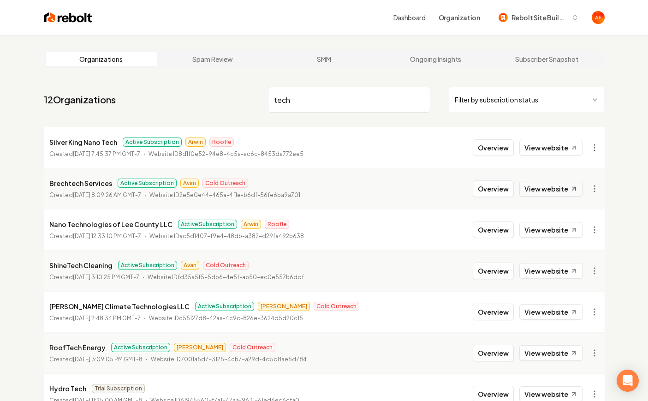
type input "tech"
click at [552, 192] on link "View website" at bounding box center [550, 189] width 63 height 16
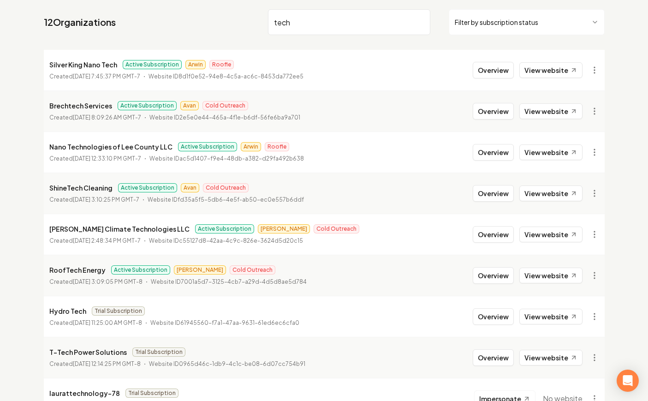
scroll to position [95, 0]
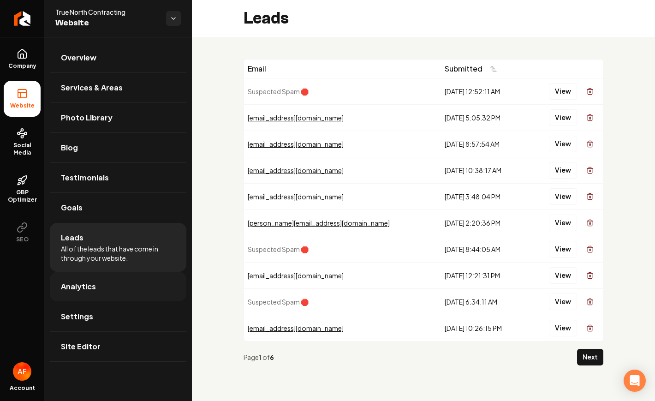
click at [83, 287] on span "Analytics" at bounding box center [78, 286] width 35 height 11
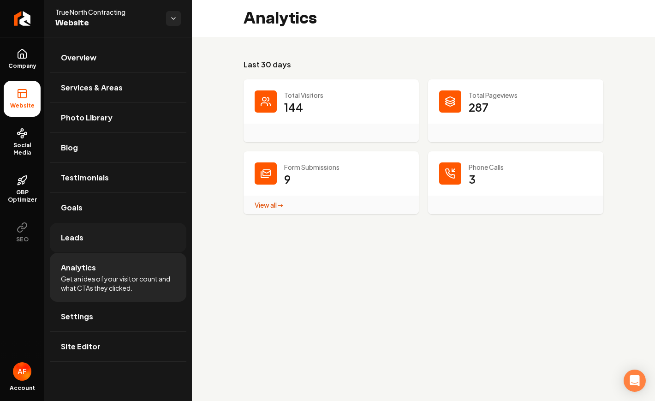
click at [95, 250] on link "Leads" at bounding box center [118, 238] width 137 height 30
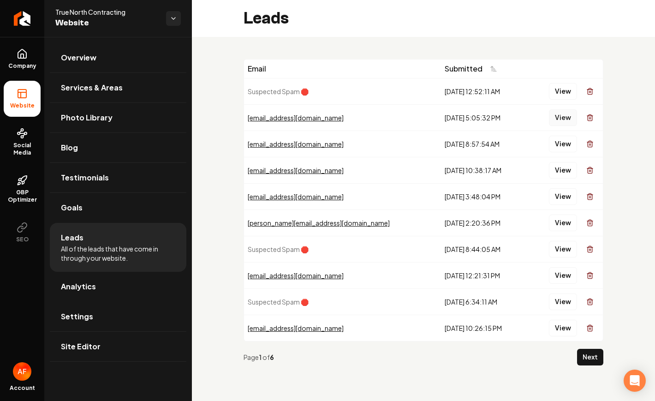
click at [557, 115] on button "View" at bounding box center [563, 117] width 28 height 17
click at [557, 139] on button "View" at bounding box center [563, 144] width 28 height 17
click at [564, 163] on button "View" at bounding box center [563, 170] width 28 height 17
click at [556, 193] on button "View" at bounding box center [563, 196] width 28 height 17
click at [20, 85] on li "Website" at bounding box center [22, 99] width 37 height 36
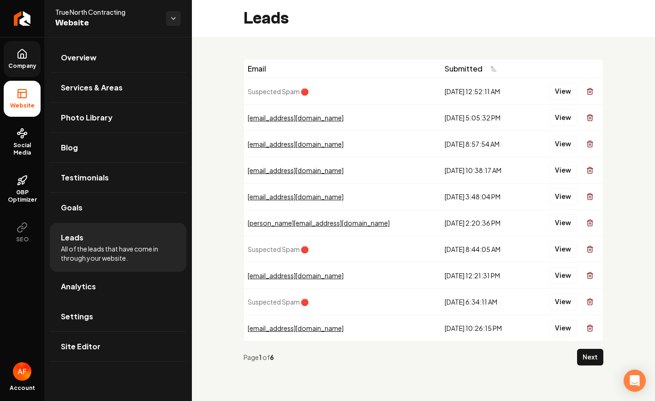
click at [24, 61] on link "Company" at bounding box center [22, 59] width 37 height 36
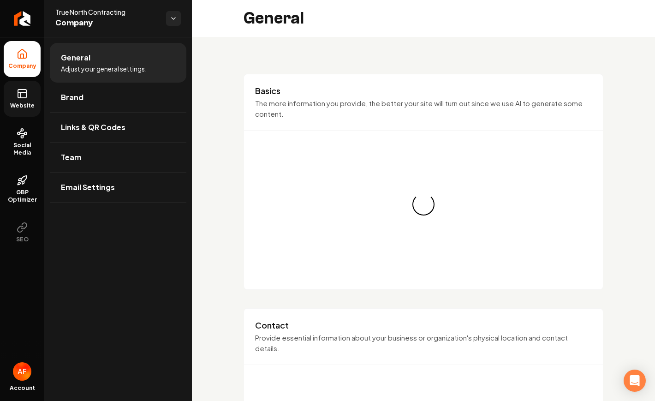
click at [24, 83] on link "Website" at bounding box center [22, 99] width 37 height 36
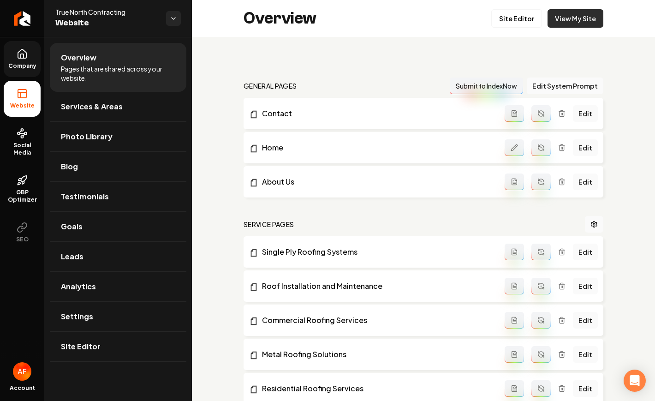
click at [595, 25] on link "View My Site" at bounding box center [575, 18] width 56 height 18
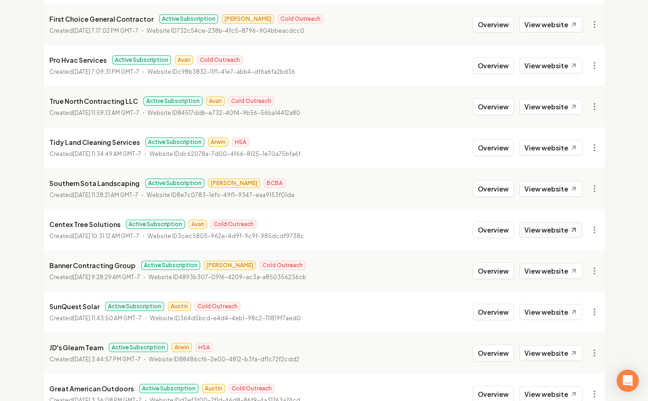
scroll to position [172, 0]
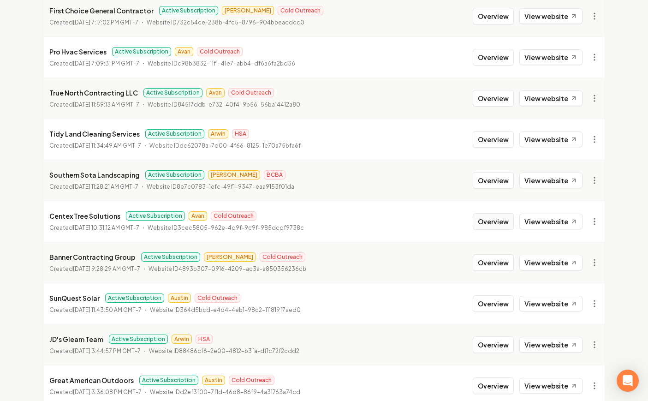
click at [489, 222] on button "Overview" at bounding box center [493, 221] width 41 height 17
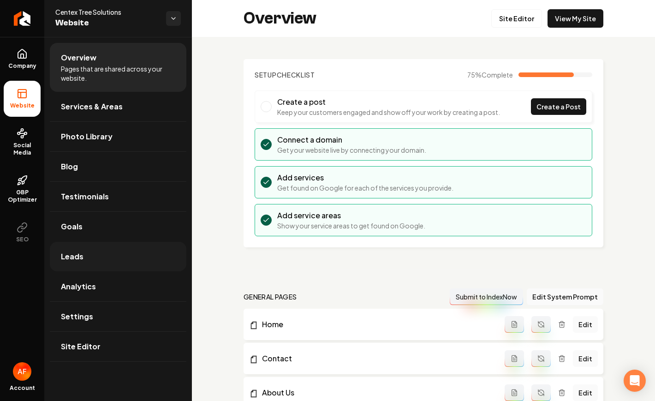
click at [75, 256] on span "Leads" at bounding box center [72, 256] width 23 height 11
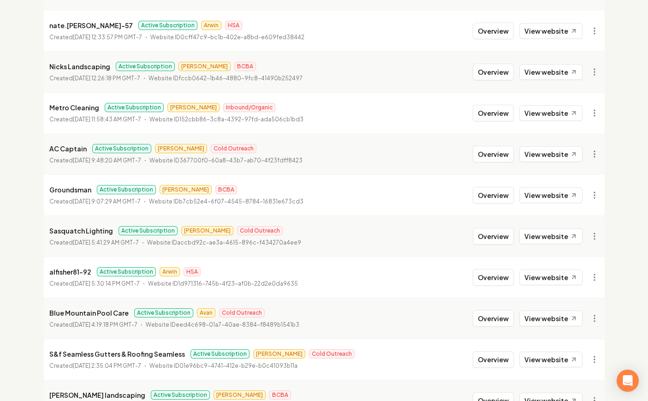
scroll to position [996, 0]
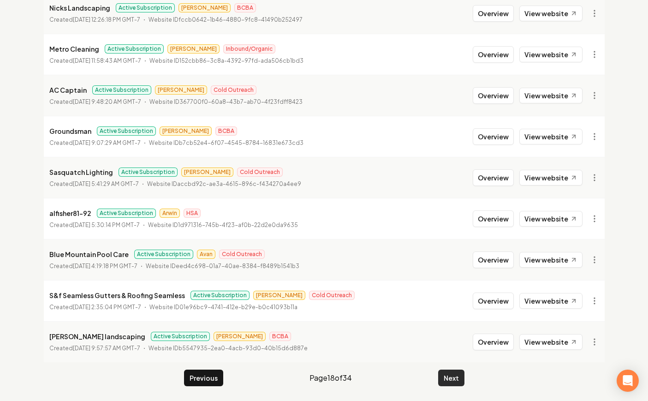
click at [448, 373] on button "Next" at bounding box center [451, 377] width 26 height 17
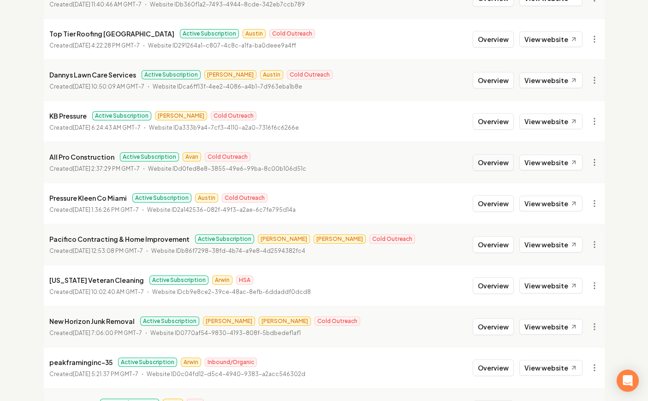
scroll to position [294, 0]
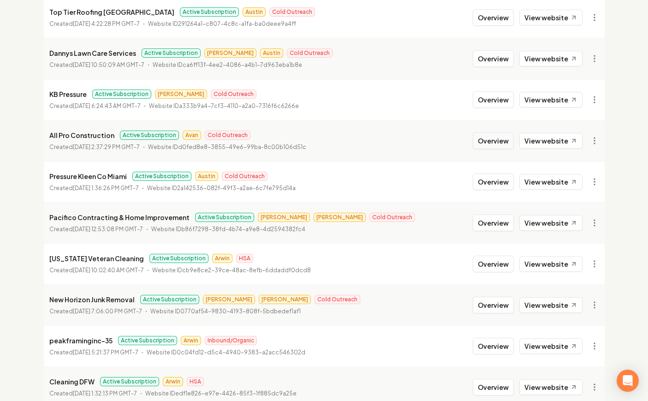
click at [493, 136] on button "Overview" at bounding box center [493, 140] width 41 height 17
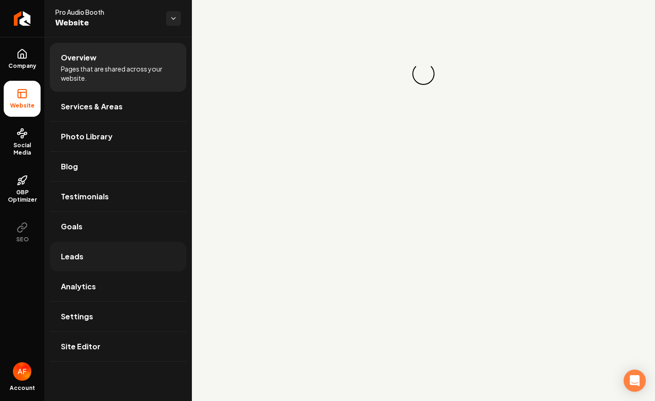
click at [112, 251] on link "Leads" at bounding box center [118, 257] width 137 height 30
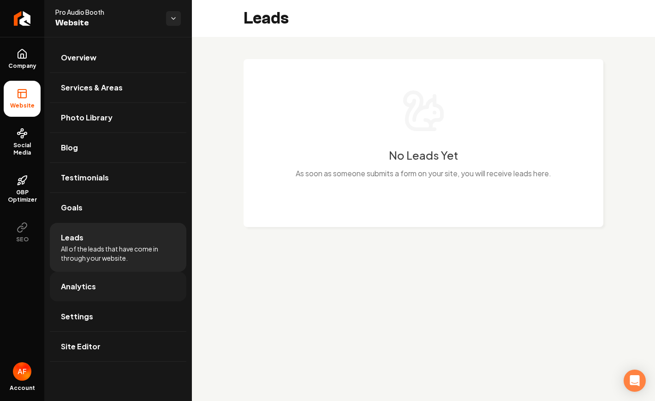
click at [85, 287] on span "Analytics" at bounding box center [78, 286] width 35 height 11
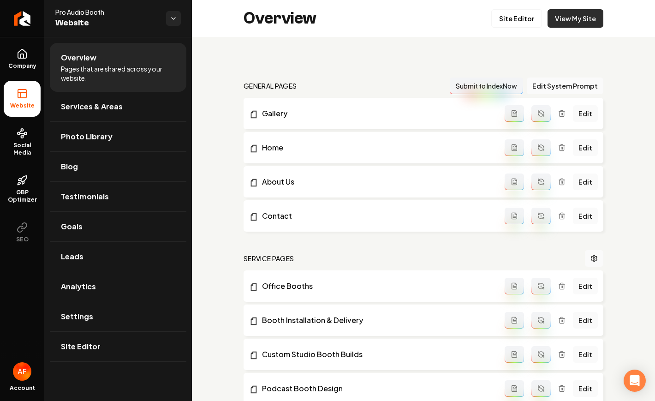
click at [579, 15] on link "View My Site" at bounding box center [575, 18] width 56 height 18
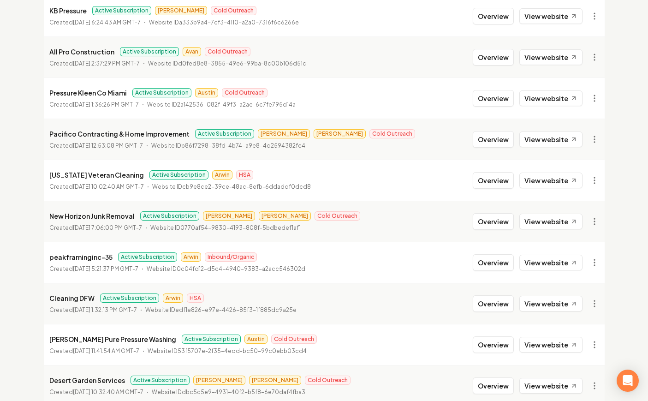
scroll to position [509, 0]
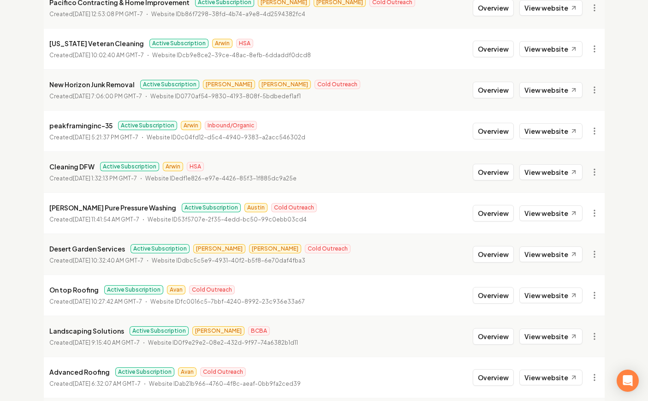
click at [632, 232] on div "Organizations Spam Review SMM Ongoing Insights Subscriber Snapshot 1015 Organiz…" at bounding box center [324, 207] width 648 height 1362
drag, startPoint x: 491, startPoint y: 297, endPoint x: 454, endPoint y: 300, distance: 37.5
click at [491, 297] on button "Overview" at bounding box center [493, 295] width 41 height 17
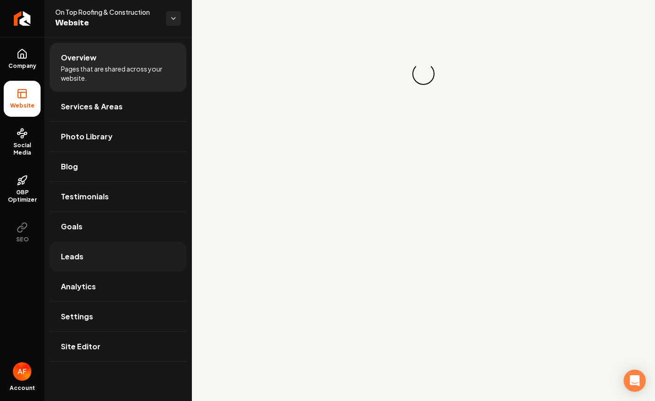
click at [118, 260] on link "Leads" at bounding box center [118, 257] width 137 height 30
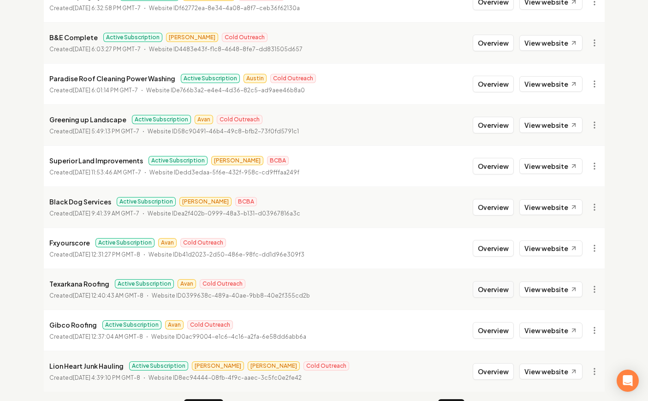
scroll to position [967, 0]
drag, startPoint x: 510, startPoint y: 285, endPoint x: 409, endPoint y: 264, distance: 103.1
click at [509, 285] on button "Overview" at bounding box center [493, 288] width 41 height 17
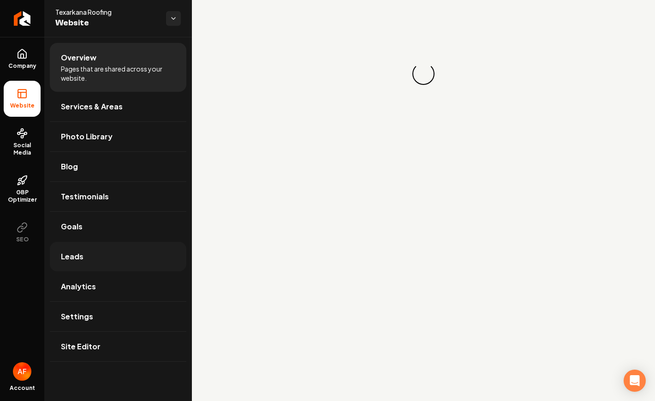
click at [77, 256] on span "Leads" at bounding box center [72, 256] width 23 height 11
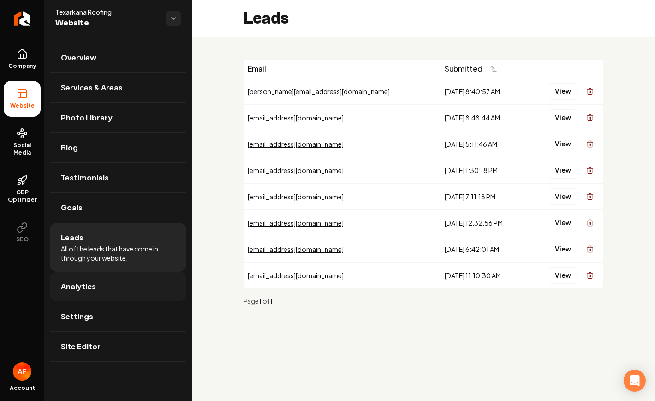
click at [81, 285] on span "Analytics" at bounding box center [78, 286] width 35 height 11
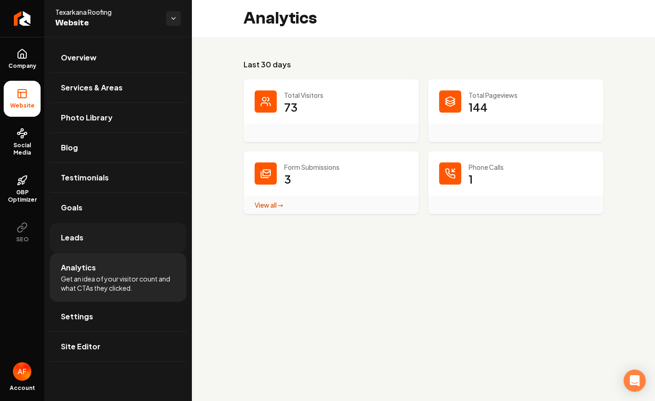
click at [93, 244] on link "Leads" at bounding box center [118, 238] width 137 height 30
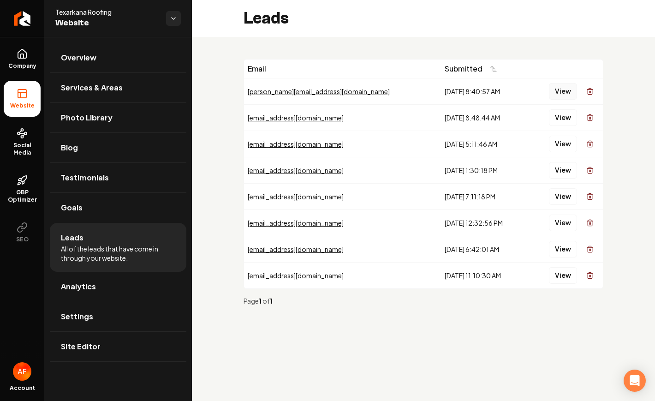
click at [570, 90] on button "View" at bounding box center [563, 91] width 28 height 17
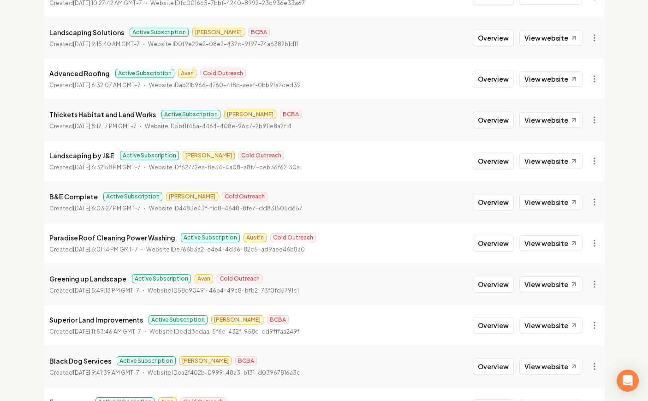
scroll to position [996, 0]
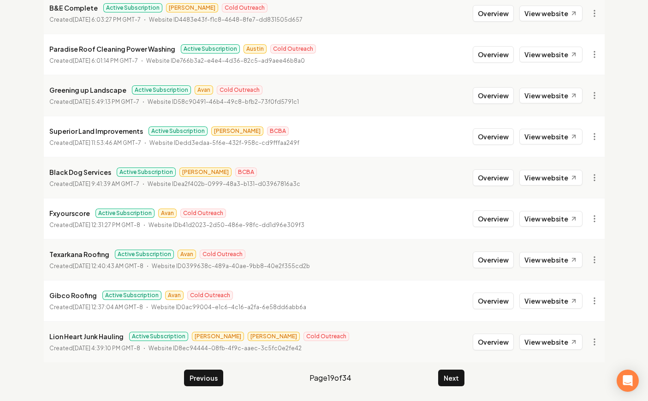
click at [449, 375] on button "Next" at bounding box center [451, 377] width 26 height 17
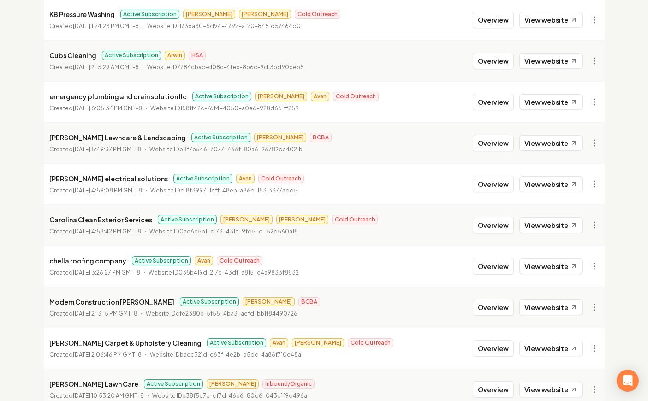
scroll to position [211, 0]
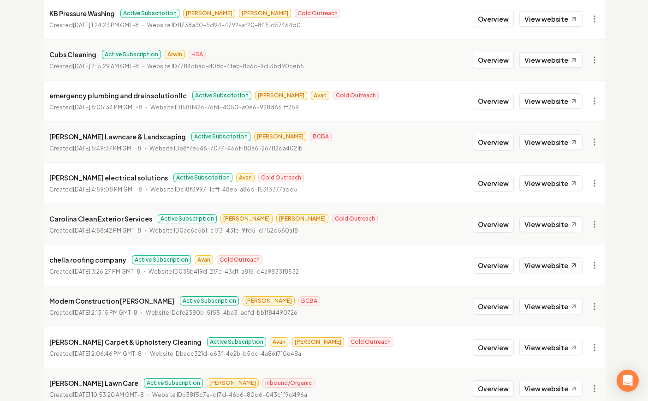
click at [549, 265] on link "View website" at bounding box center [550, 265] width 63 height 16
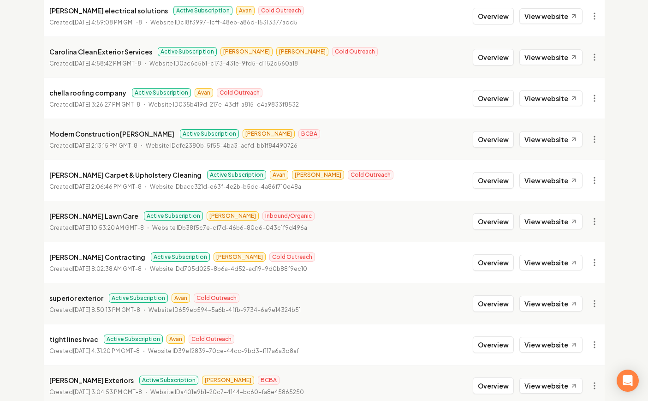
scroll to position [439, 0]
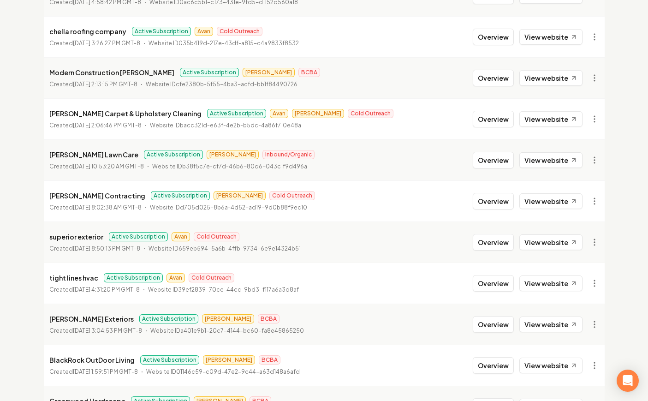
drag, startPoint x: 495, startPoint y: 242, endPoint x: 452, endPoint y: 236, distance: 43.3
click at [495, 242] on button "Overview" at bounding box center [493, 242] width 41 height 17
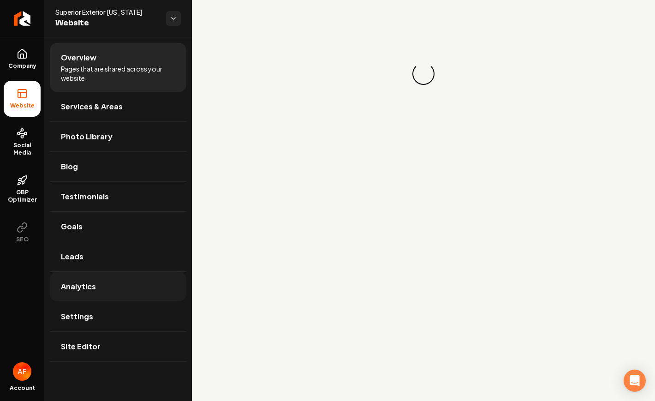
click at [106, 287] on link "Analytics" at bounding box center [118, 287] width 137 height 30
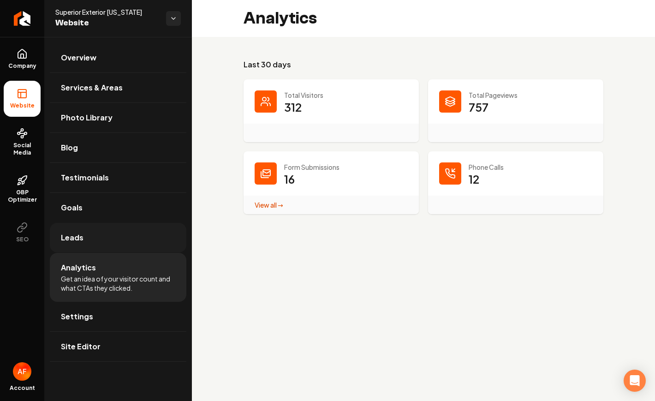
click at [119, 235] on link "Leads" at bounding box center [118, 238] width 137 height 30
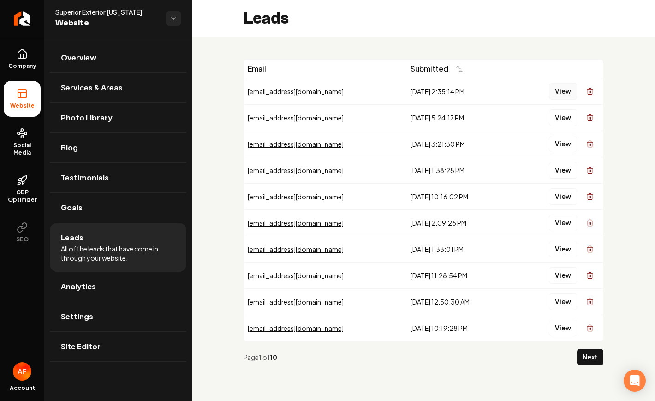
click at [557, 90] on button "View" at bounding box center [563, 91] width 28 height 17
click at [559, 114] on button "View" at bounding box center [563, 117] width 28 height 17
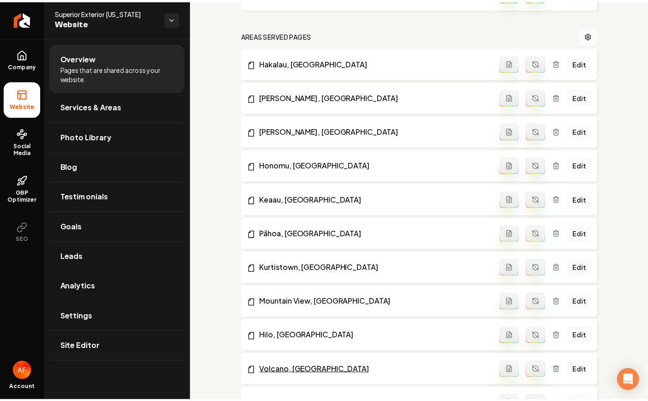
scroll to position [604, 0]
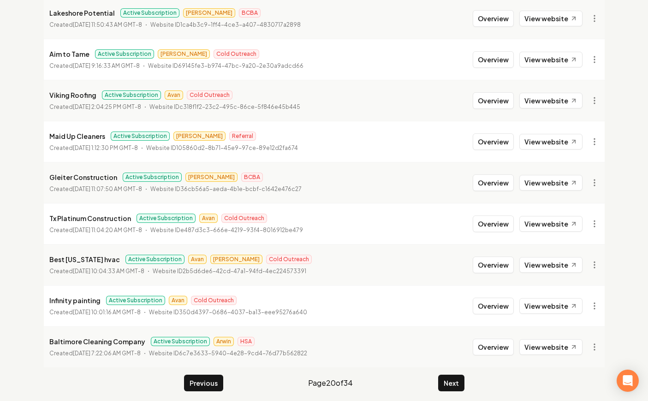
scroll to position [996, 0]
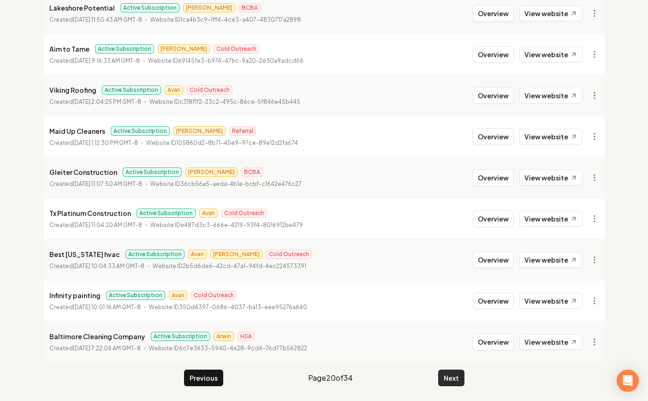
click at [449, 379] on button "Next" at bounding box center [451, 377] width 26 height 17
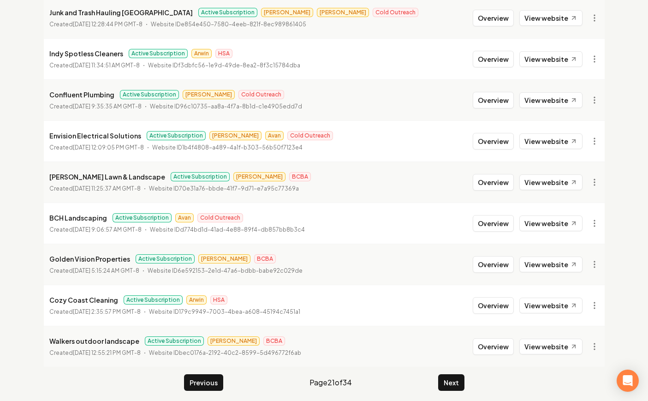
scroll to position [996, 0]
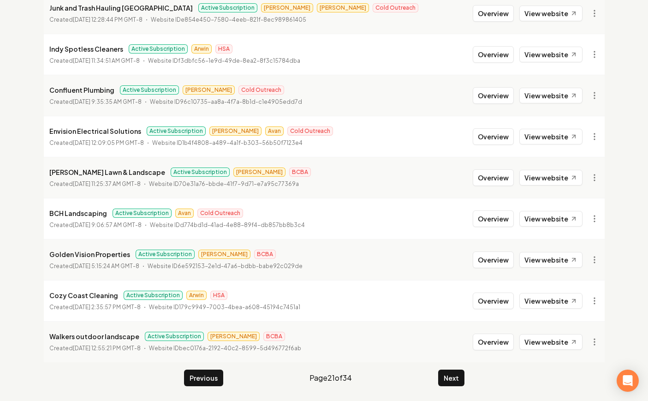
click at [450, 375] on button "Next" at bounding box center [451, 377] width 26 height 17
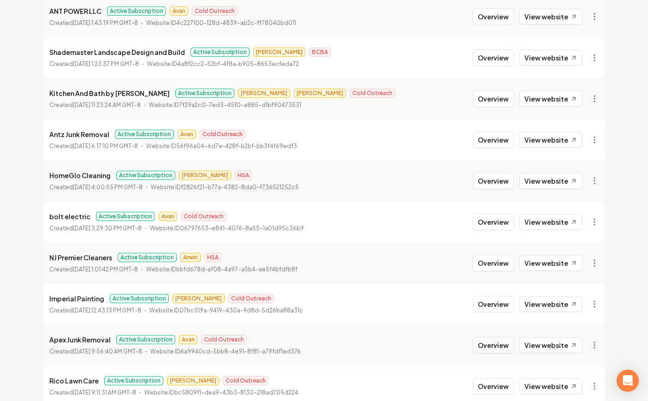
scroll to position [996, 0]
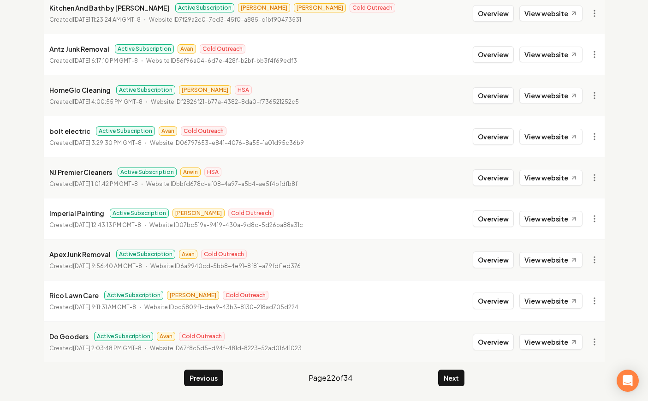
click at [440, 383] on button "Next" at bounding box center [451, 377] width 26 height 17
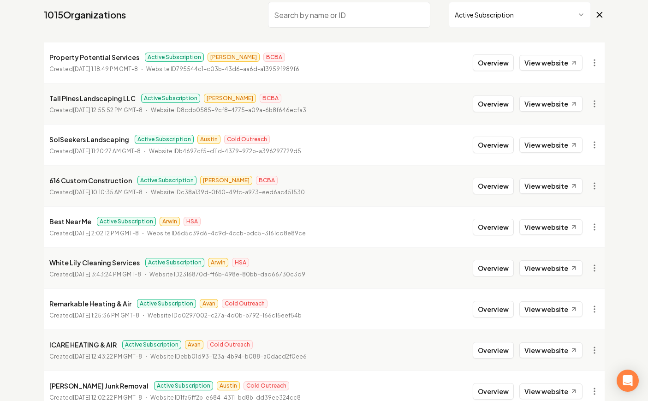
scroll to position [214, 0]
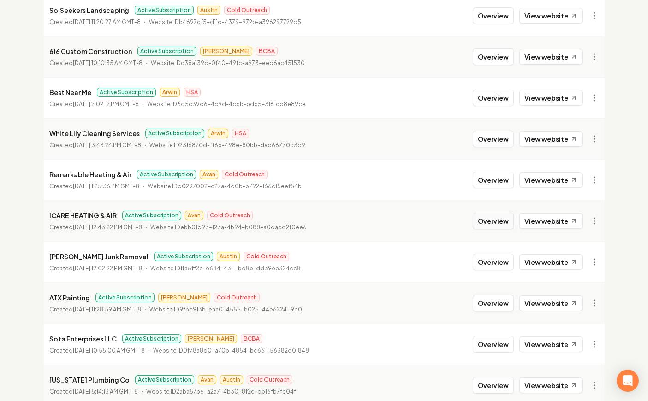
click at [487, 224] on button "Overview" at bounding box center [493, 221] width 41 height 17
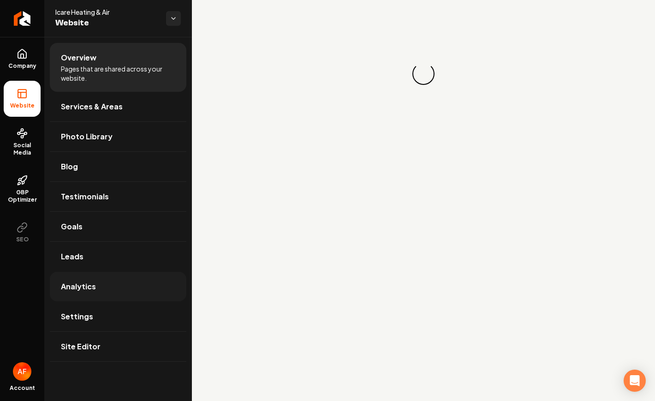
click at [129, 280] on link "Analytics" at bounding box center [118, 287] width 137 height 30
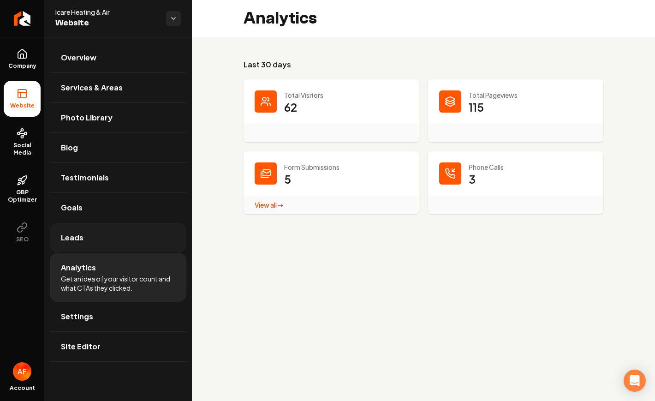
click at [143, 249] on link "Leads" at bounding box center [118, 238] width 137 height 30
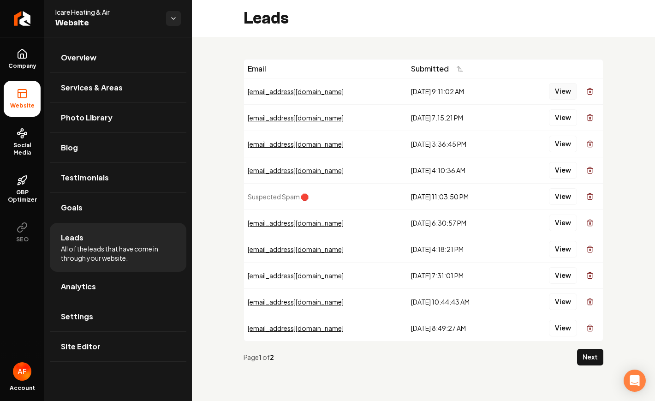
click at [561, 89] on button "View" at bounding box center [563, 91] width 28 height 17
click at [560, 94] on button "View" at bounding box center [563, 91] width 28 height 17
click at [568, 114] on button "View" at bounding box center [563, 117] width 28 height 17
click at [553, 116] on button "View" at bounding box center [563, 117] width 28 height 17
click at [104, 287] on link "Analytics" at bounding box center [118, 287] width 137 height 30
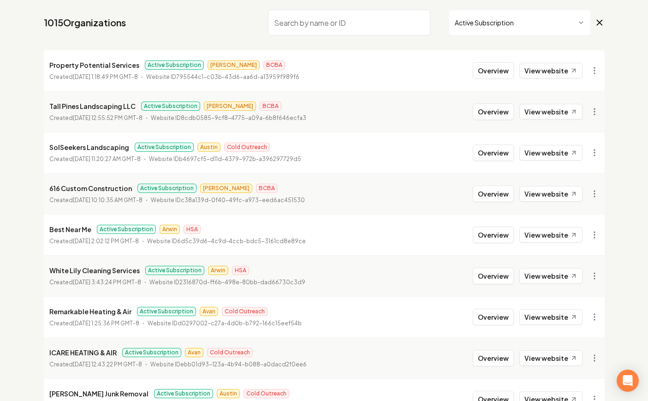
scroll to position [90, 0]
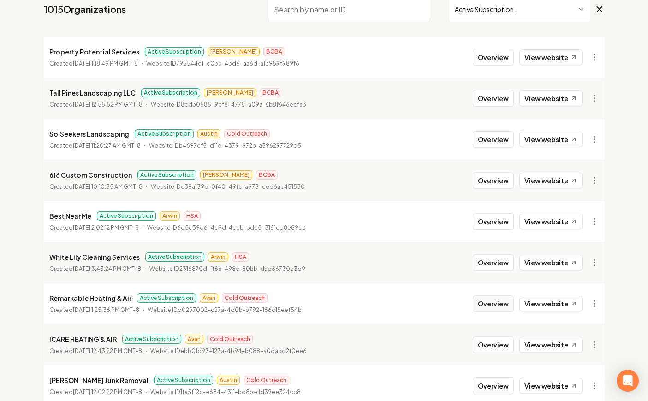
click at [497, 311] on button "Overview" at bounding box center [493, 303] width 41 height 17
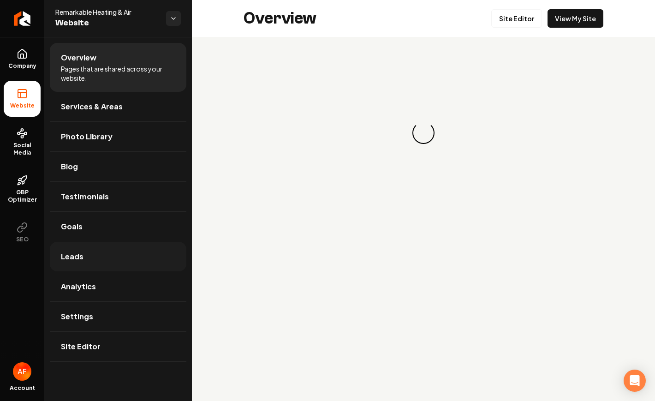
click at [91, 257] on link "Leads" at bounding box center [118, 257] width 137 height 30
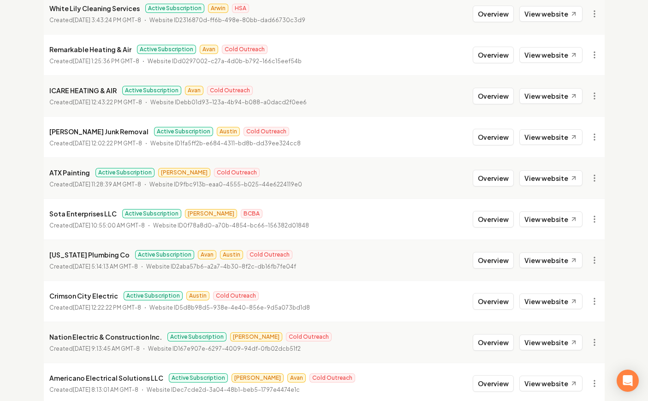
scroll to position [352, 0]
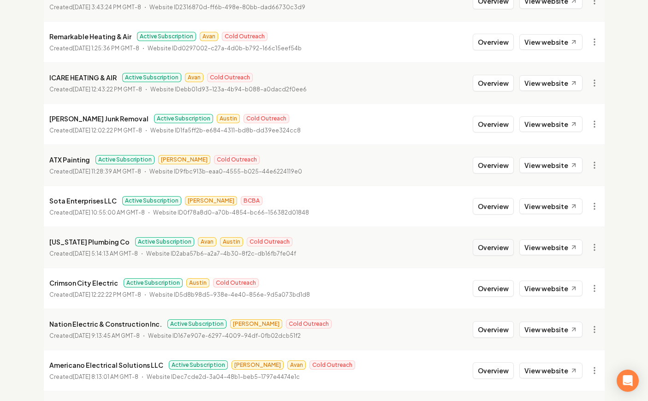
click at [484, 246] on button "Overview" at bounding box center [493, 247] width 41 height 17
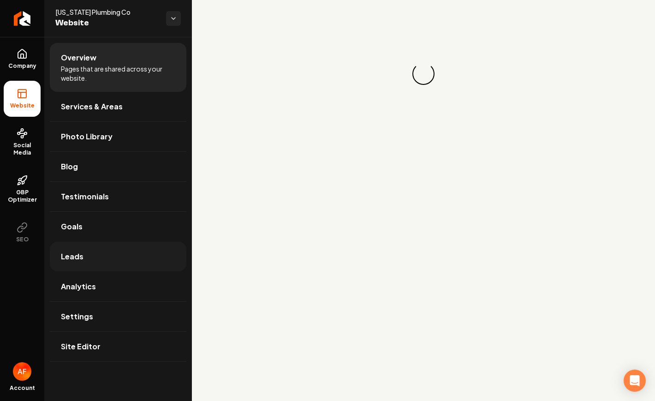
click at [123, 254] on link "Leads" at bounding box center [118, 257] width 137 height 30
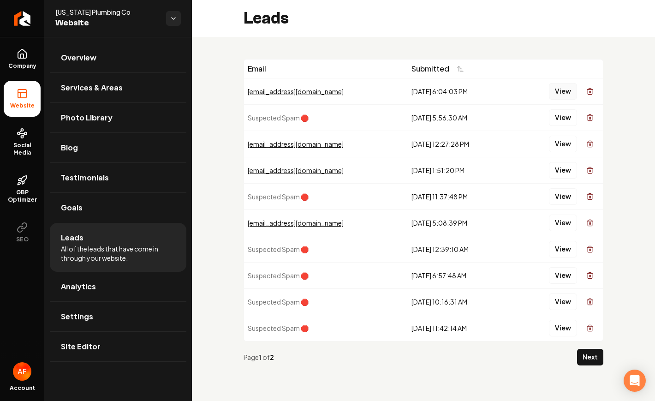
click at [566, 86] on button "View" at bounding box center [563, 91] width 28 height 17
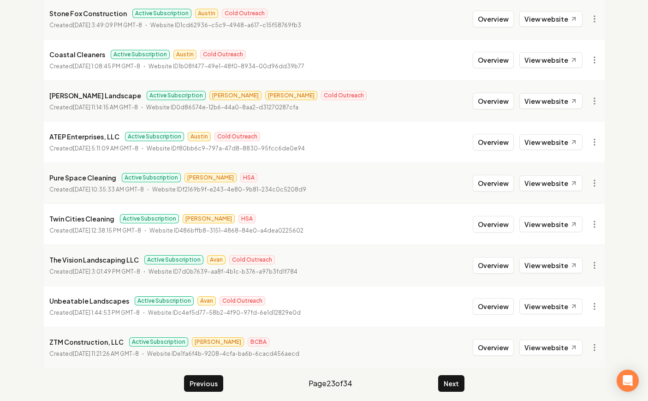
scroll to position [996, 0]
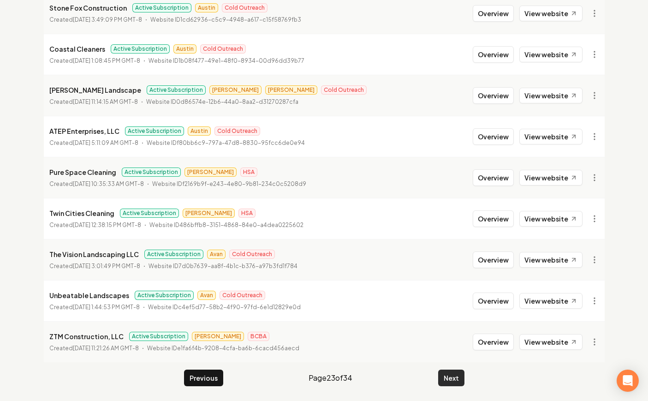
click at [450, 375] on button "Next" at bounding box center [451, 377] width 26 height 17
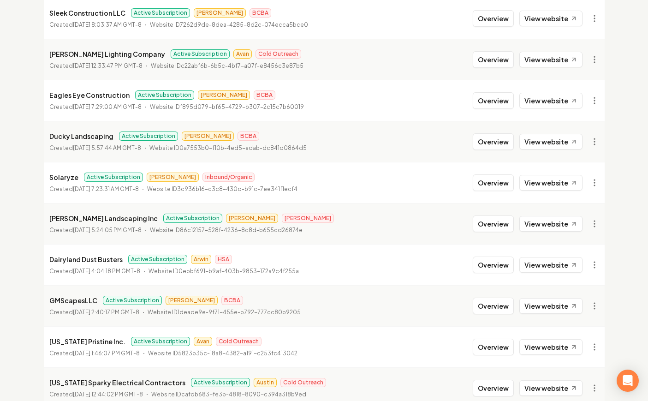
scroll to position [996, 0]
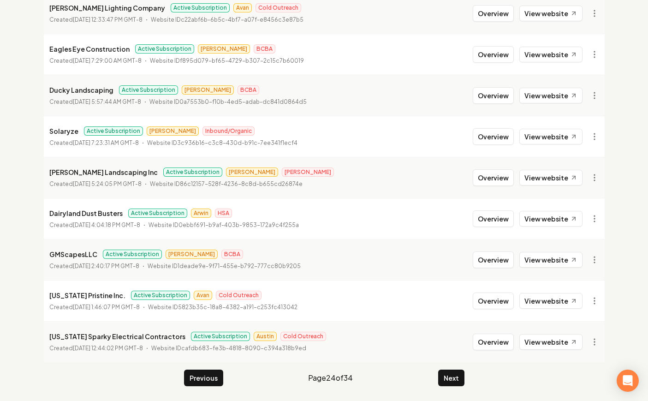
click at [437, 380] on div "Previous Page 24 of 34 Next" at bounding box center [324, 377] width 280 height 17
click at [450, 375] on button "Next" at bounding box center [451, 377] width 26 height 17
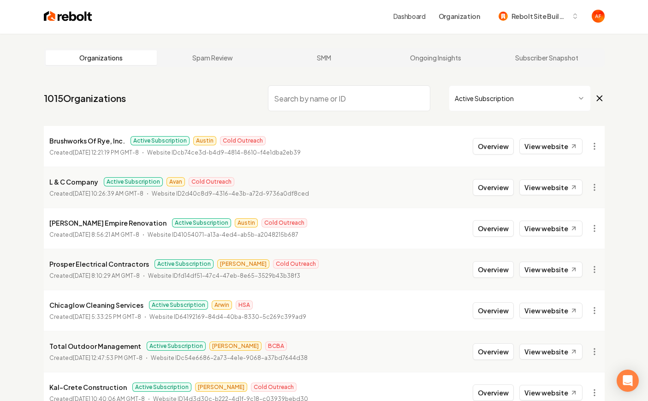
scroll to position [2, 0]
click at [530, 185] on link "View website" at bounding box center [550, 187] width 63 height 16
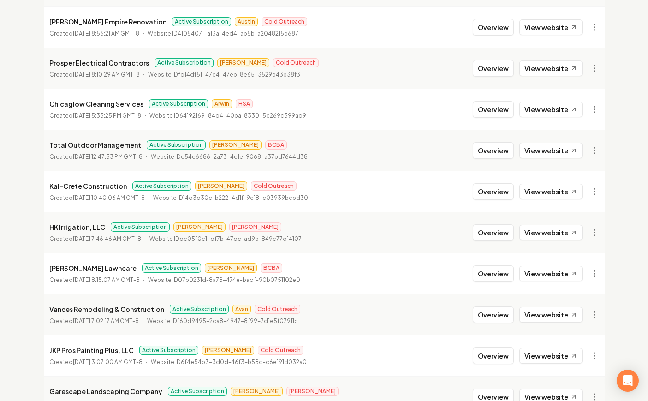
scroll to position [335, 0]
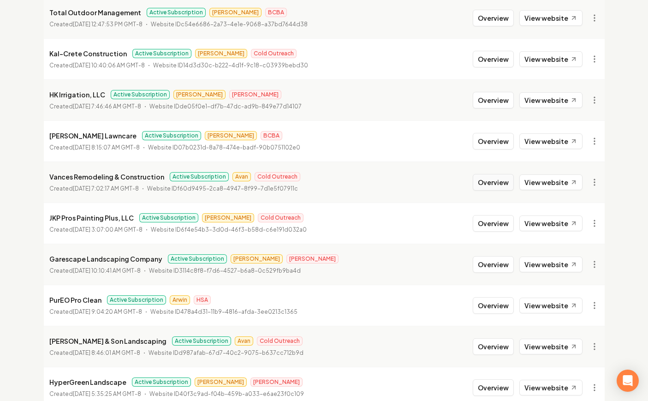
click at [485, 183] on button "Overview" at bounding box center [493, 182] width 41 height 17
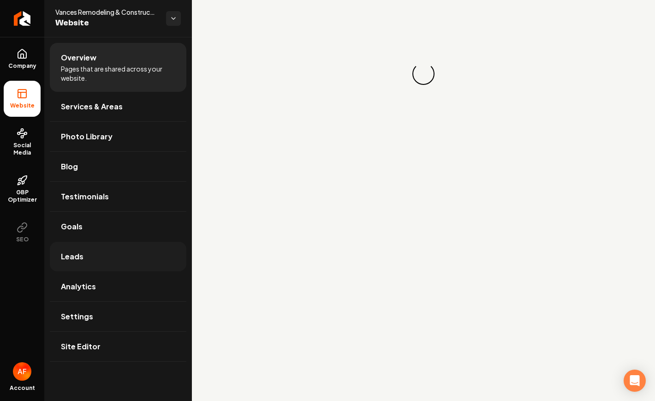
click at [109, 243] on link "Leads" at bounding box center [118, 257] width 137 height 30
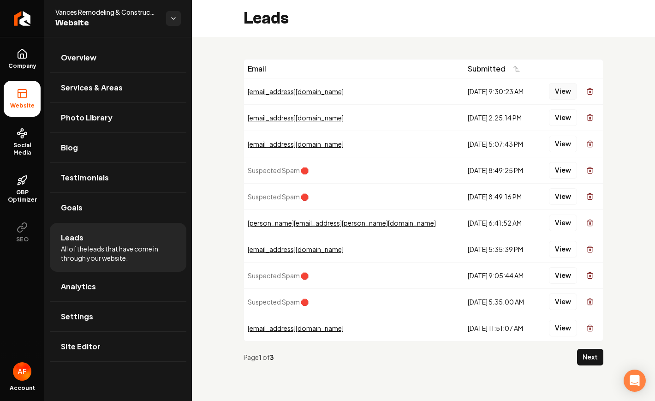
click at [561, 93] on button "View" at bounding box center [563, 91] width 28 height 17
click at [561, 114] on button "View" at bounding box center [563, 117] width 28 height 17
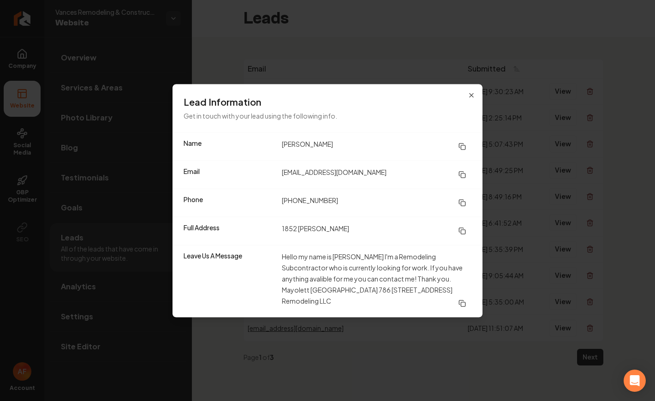
drag, startPoint x: 309, startPoint y: 53, endPoint x: 298, endPoint y: 45, distance: 12.8
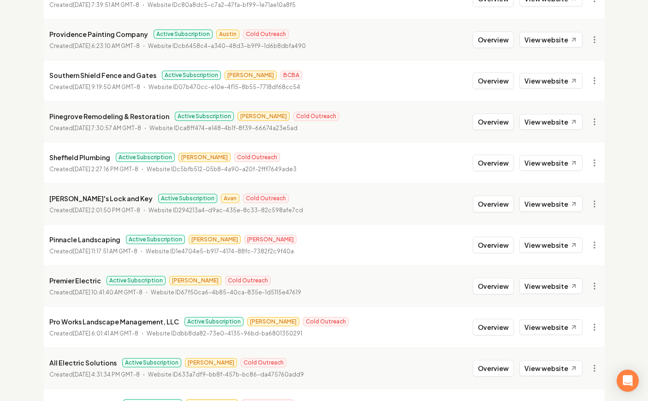
scroll to position [888, 0]
drag, startPoint x: 484, startPoint y: 205, endPoint x: 470, endPoint y: 203, distance: 13.5
click at [484, 205] on button "Overview" at bounding box center [493, 203] width 41 height 17
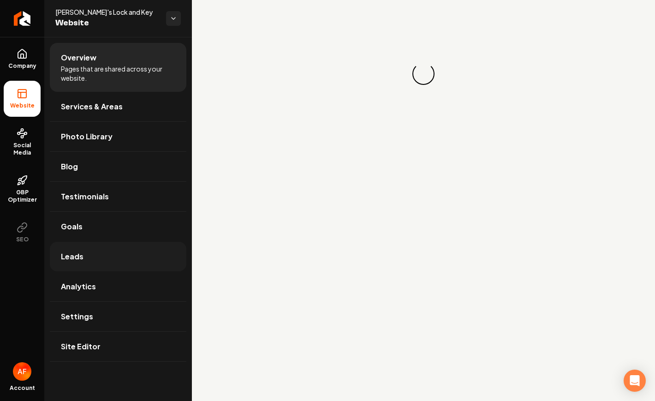
click at [119, 262] on link "Leads" at bounding box center [118, 257] width 137 height 30
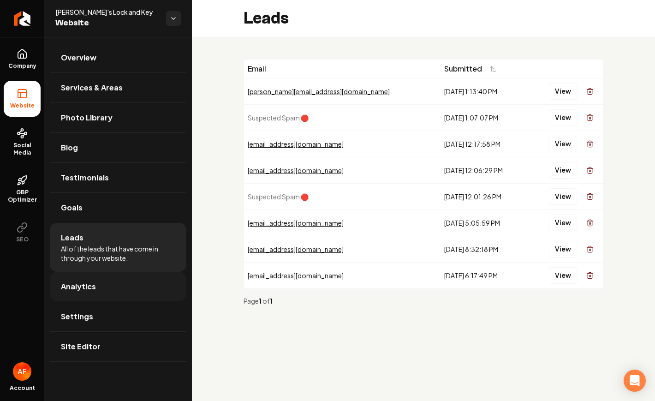
click at [104, 278] on link "Analytics" at bounding box center [118, 287] width 137 height 30
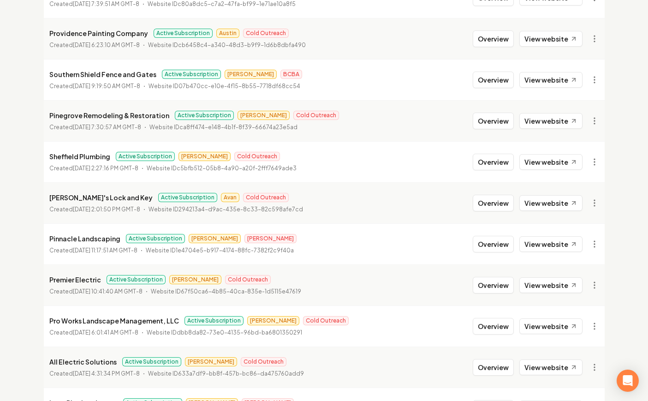
scroll to position [996, 0]
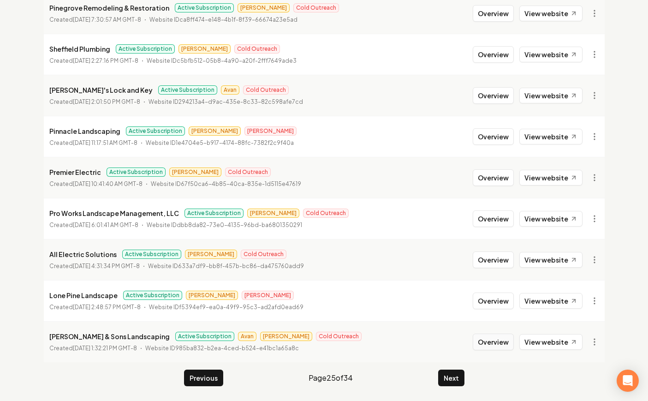
click at [494, 345] on button "Overview" at bounding box center [493, 341] width 41 height 17
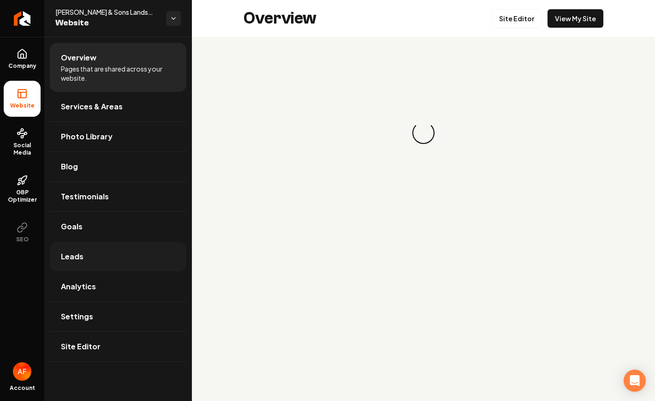
click at [91, 262] on link "Leads" at bounding box center [118, 257] width 137 height 30
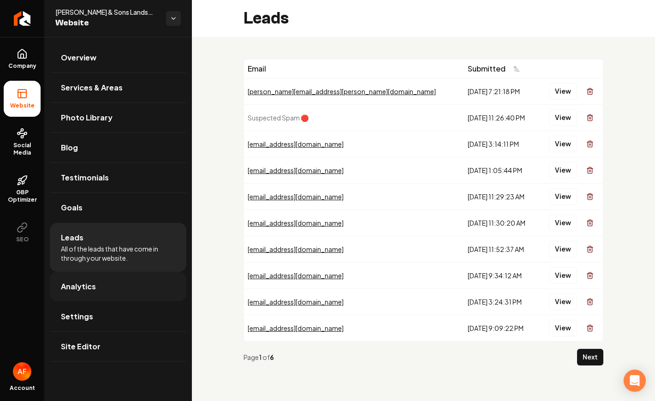
click at [95, 286] on link "Analytics" at bounding box center [118, 287] width 137 height 30
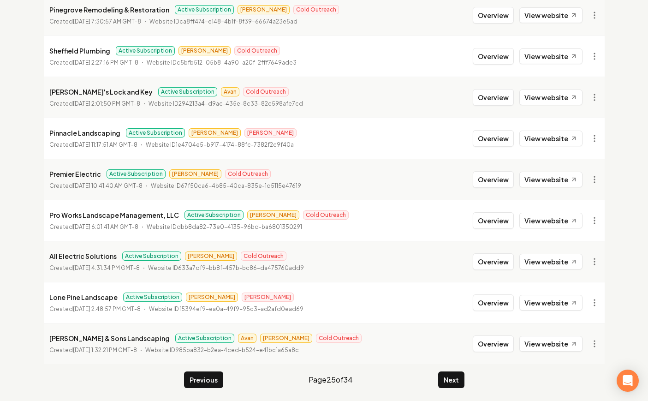
scroll to position [996, 0]
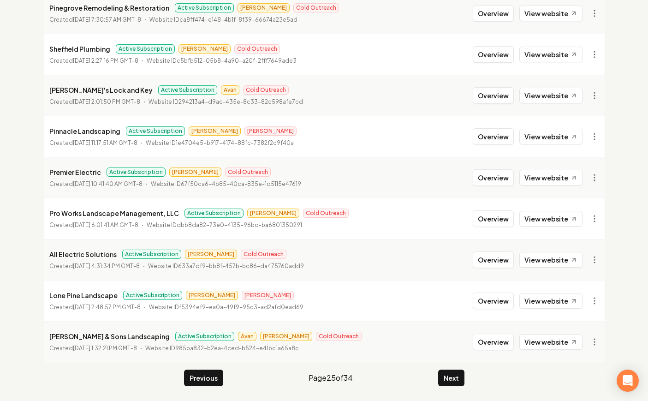
click at [445, 372] on button "Next" at bounding box center [451, 377] width 26 height 17
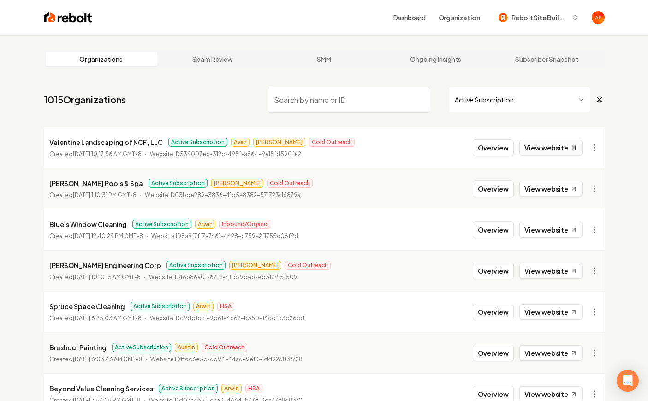
click at [535, 147] on link "View website" at bounding box center [550, 148] width 63 height 16
drag, startPoint x: 500, startPoint y: 152, endPoint x: 472, endPoint y: 158, distance: 29.2
click at [500, 152] on button "Overview" at bounding box center [493, 147] width 41 height 17
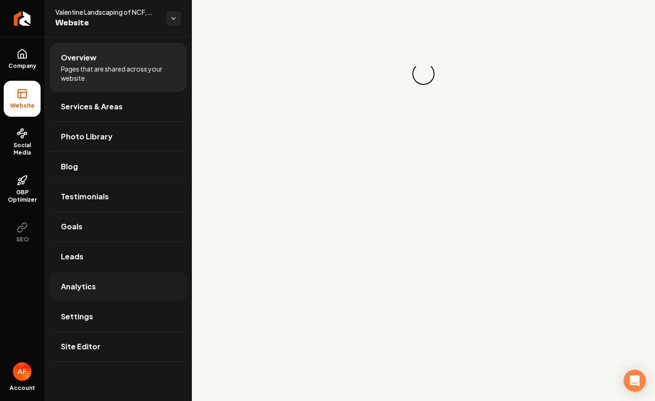
click at [115, 273] on link "Analytics" at bounding box center [118, 287] width 137 height 30
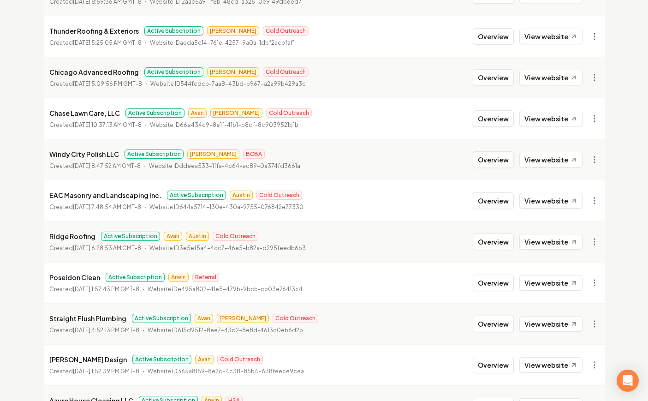
scroll to position [523, 0]
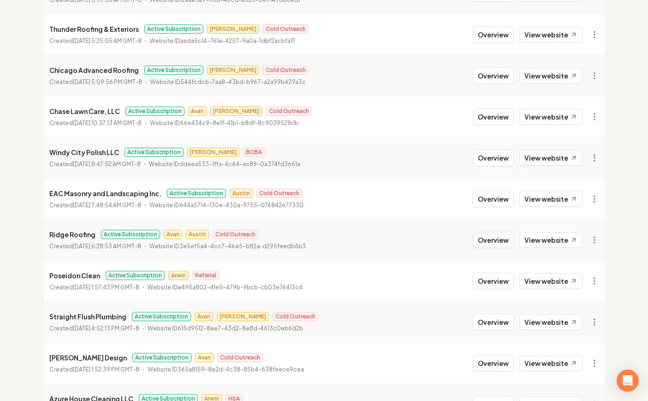
drag, startPoint x: 503, startPoint y: 241, endPoint x: 498, endPoint y: 241, distance: 5.1
click at [503, 241] on button "Overview" at bounding box center [493, 240] width 41 height 17
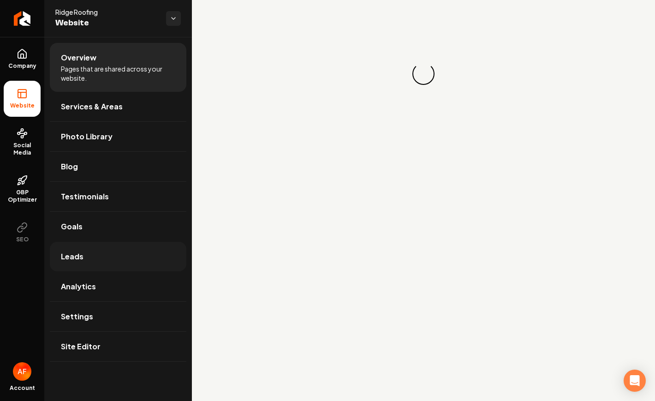
click at [64, 257] on span "Leads" at bounding box center [72, 256] width 23 height 11
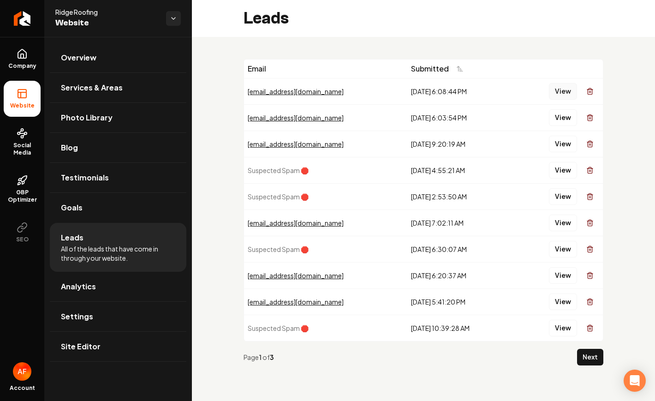
click at [555, 91] on button "View" at bounding box center [563, 91] width 28 height 17
click at [561, 115] on button "View" at bounding box center [563, 117] width 28 height 17
click at [552, 146] on button "View" at bounding box center [563, 144] width 28 height 17
click at [21, 54] on icon at bounding box center [22, 53] width 11 height 11
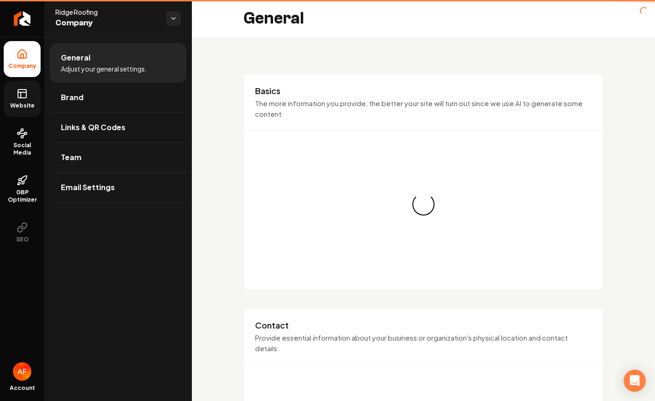
click at [24, 107] on span "Website" at bounding box center [22, 105] width 32 height 7
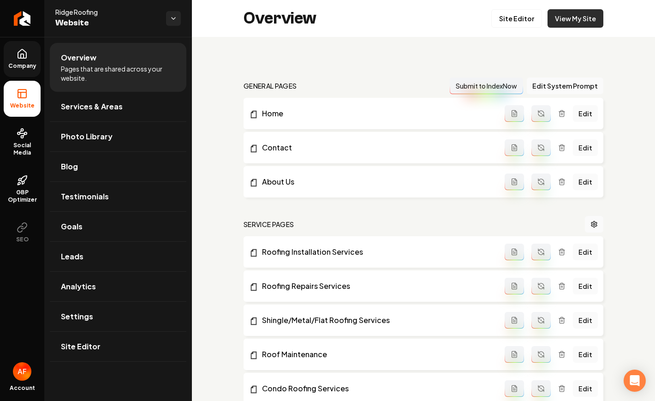
click at [591, 15] on link "View My Site" at bounding box center [575, 18] width 56 height 18
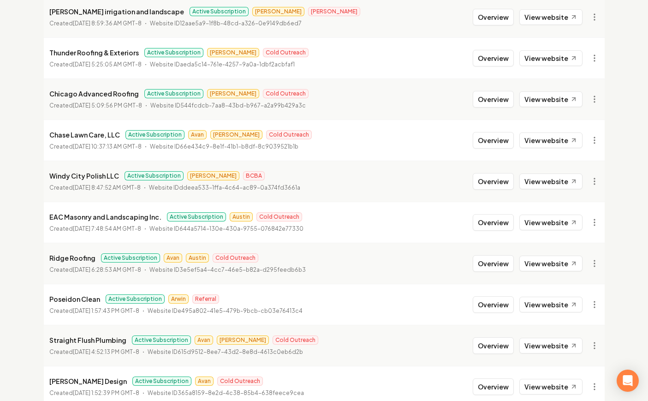
scroll to position [527, 0]
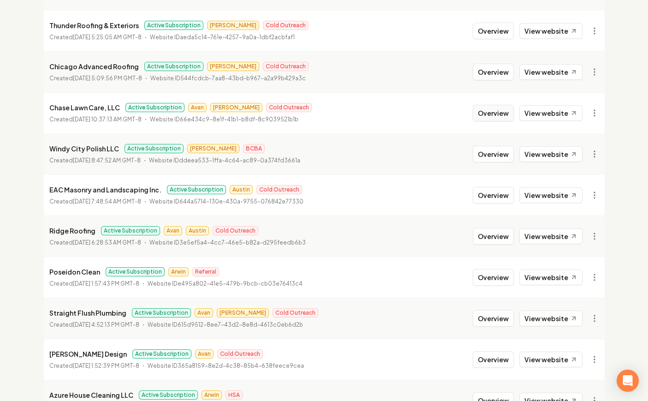
click at [493, 119] on button "Overview" at bounding box center [493, 113] width 41 height 17
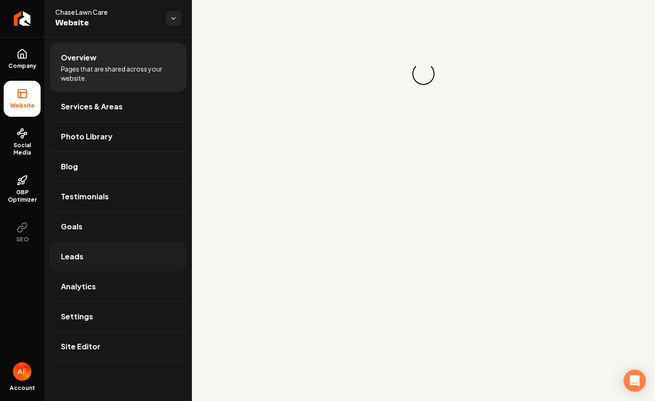
click at [113, 250] on link "Leads" at bounding box center [118, 257] width 137 height 30
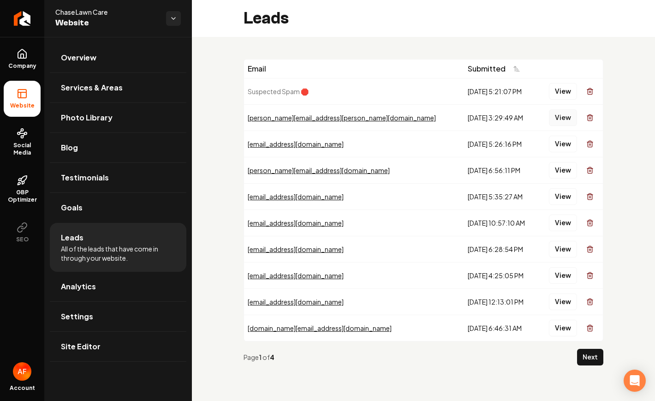
click at [561, 117] on button "View" at bounding box center [563, 117] width 28 height 17
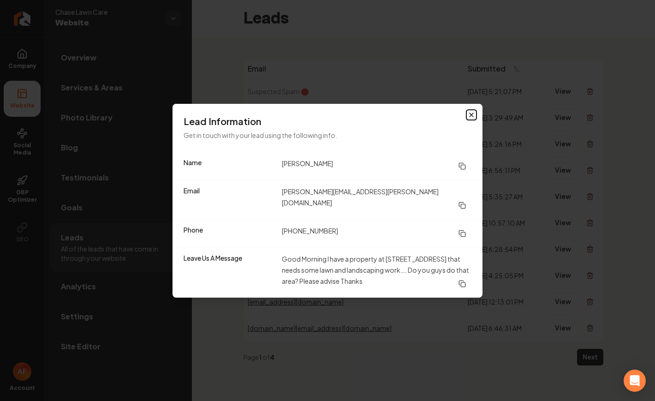
click at [473, 119] on icon "button" at bounding box center [471, 114] width 7 height 7
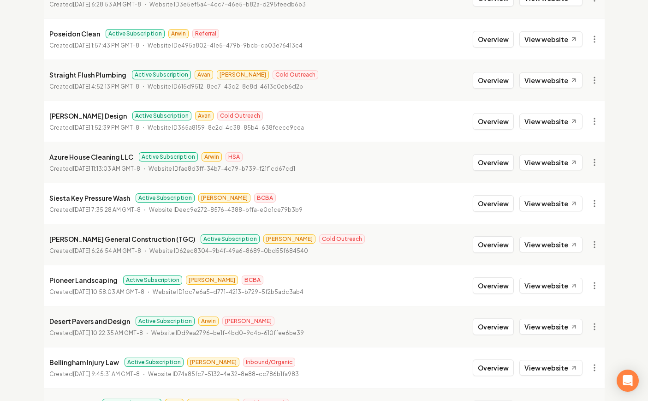
scroll to position [895, 0]
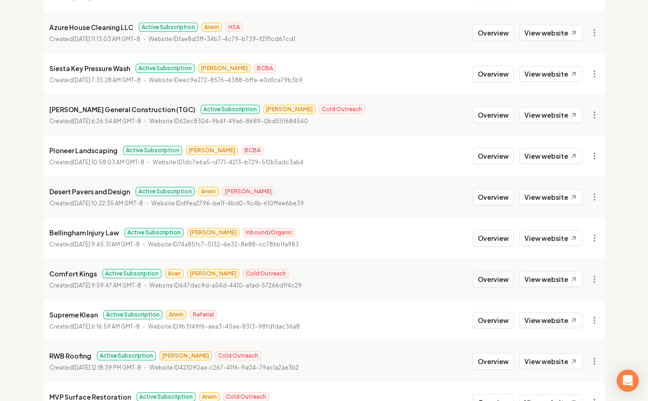
click at [503, 283] on button "Overview" at bounding box center [493, 279] width 41 height 17
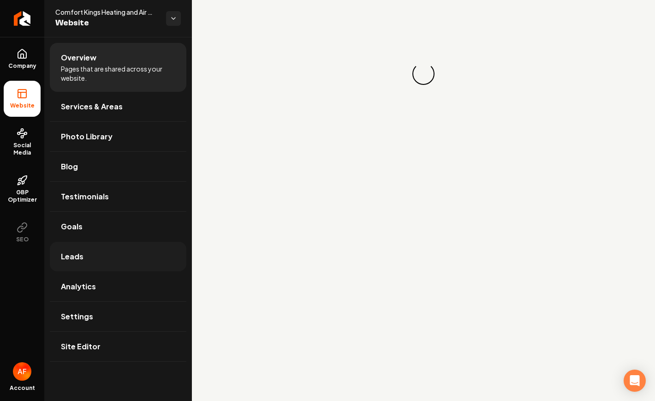
click at [85, 260] on link "Leads" at bounding box center [118, 257] width 137 height 30
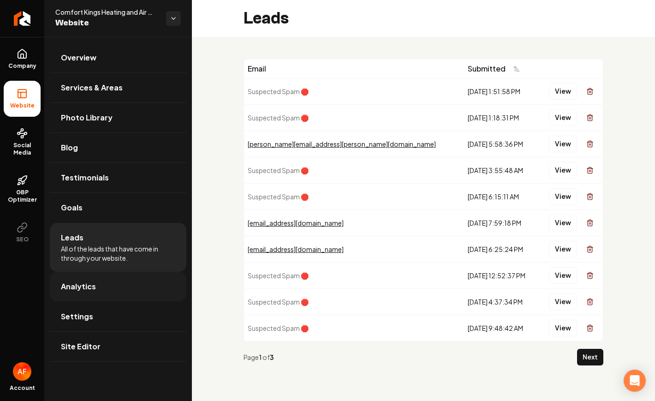
click at [103, 286] on link "Analytics" at bounding box center [118, 287] width 137 height 30
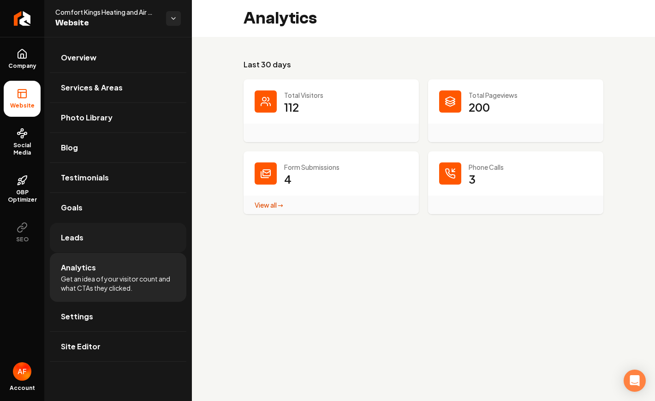
click at [73, 243] on link "Leads" at bounding box center [118, 238] width 137 height 30
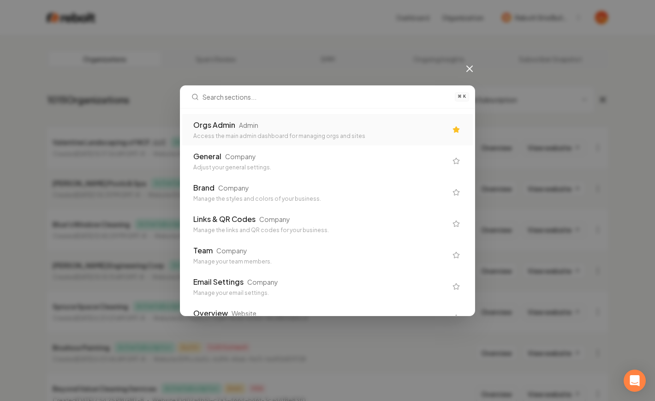
click at [333, 131] on div "Orgs Admin Admin Access the main admin dashboard for managing orgs and sites" at bounding box center [320, 129] width 254 height 20
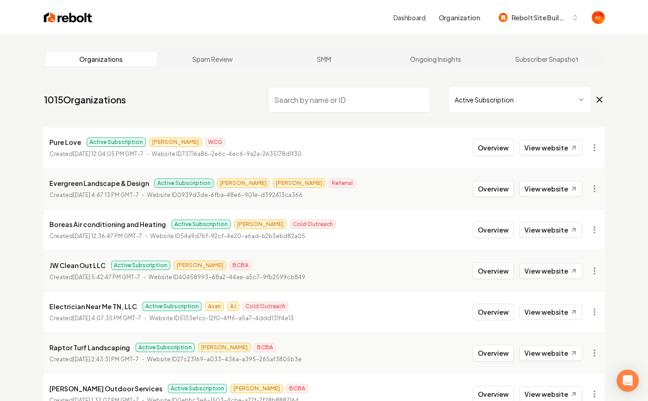
click at [325, 101] on input "search" at bounding box center [349, 100] width 162 height 26
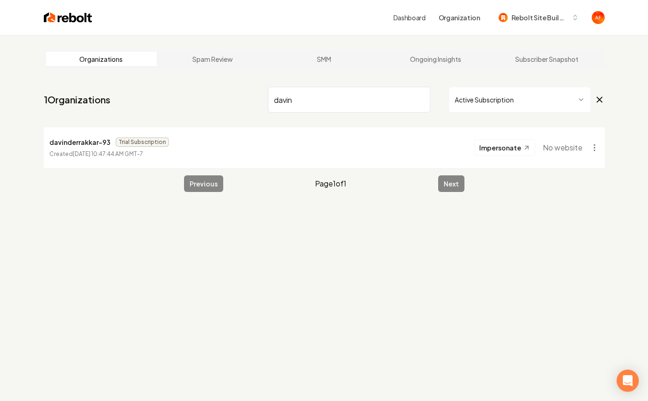
click at [283, 100] on input "davin" at bounding box center [349, 100] width 162 height 26
click at [314, 99] on input "da vin" at bounding box center [349, 100] width 162 height 26
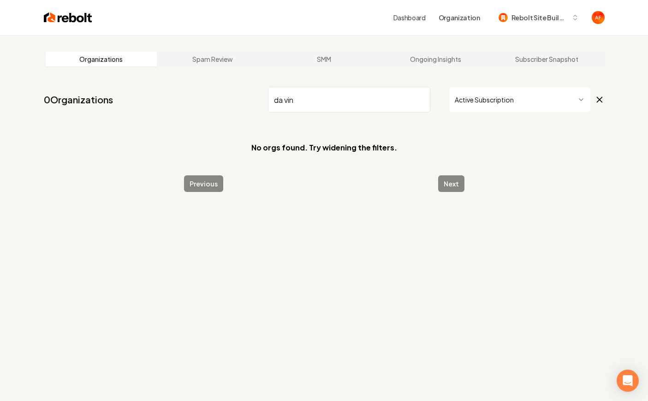
type input "da vin"
click at [48, 19] on img at bounding box center [68, 17] width 48 height 13
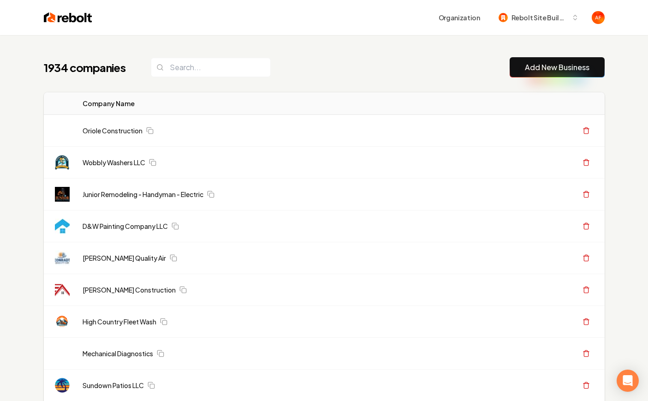
click at [201, 69] on input "search" at bounding box center [211, 67] width 120 height 19
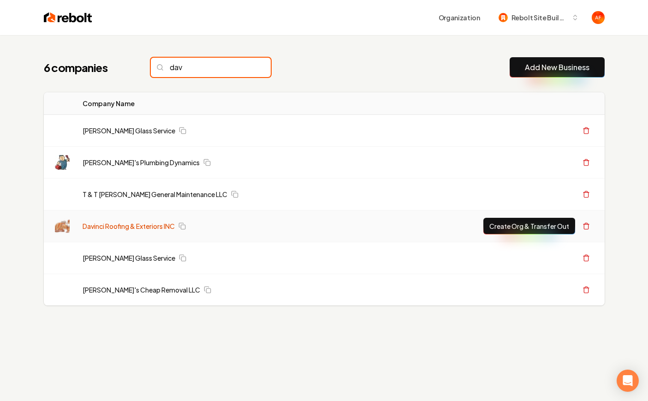
type input "dav"
click at [122, 228] on link "Davinci Roofing & Exteriors INC" at bounding box center [129, 225] width 92 height 9
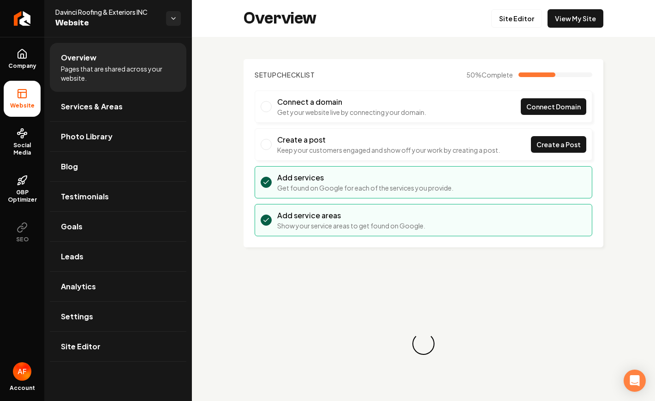
click at [556, 30] on div "Overview Site Editor View My Site" at bounding box center [423, 18] width 463 height 37
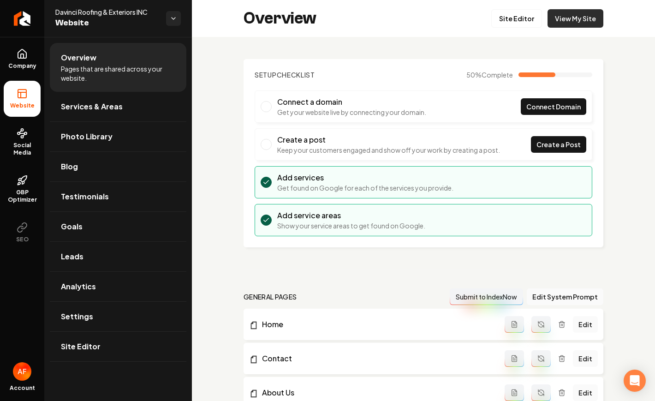
click at [557, 24] on link "View My Site" at bounding box center [575, 18] width 56 height 18
click at [497, 12] on link "Site Editor" at bounding box center [516, 18] width 51 height 18
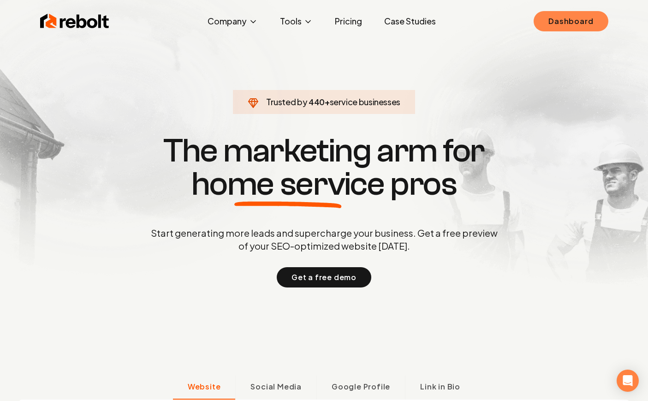
click at [565, 28] on link "Dashboard" at bounding box center [571, 21] width 74 height 20
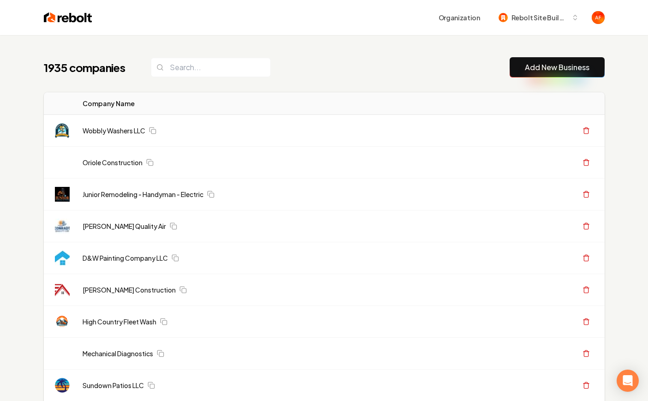
click at [554, 65] on link "Add New Business" at bounding box center [557, 67] width 65 height 11
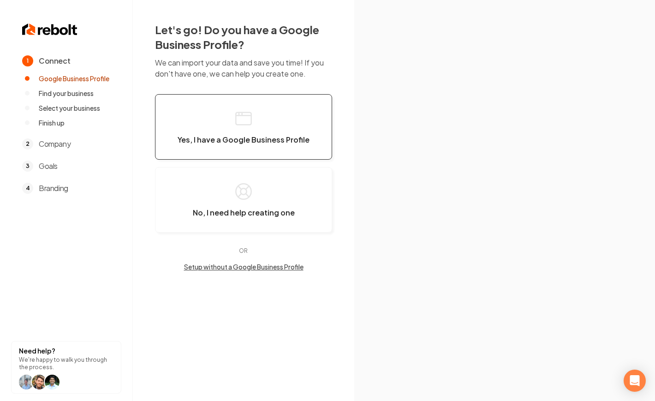
click at [280, 110] on button "Yes, I have a Google Business Profile" at bounding box center [243, 126] width 177 height 65
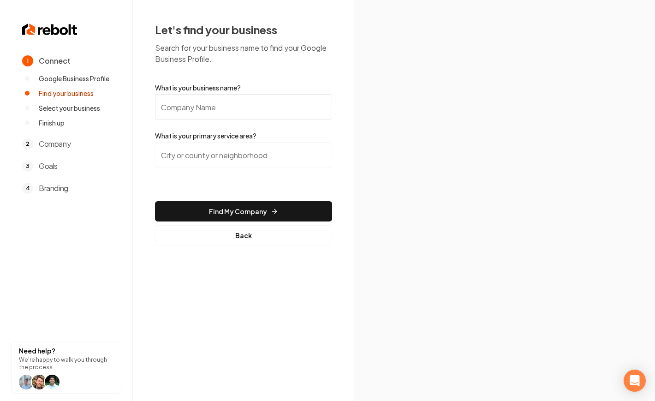
click at [209, 100] on input "What is your business name?" at bounding box center [243, 107] width 177 height 26
paste input "The Maxx Land Development"
type input "The Maxx Land Development"
click at [226, 153] on input "search" at bounding box center [243, 155] width 177 height 26
click at [257, 155] on input "search" at bounding box center [243, 155] width 177 height 26
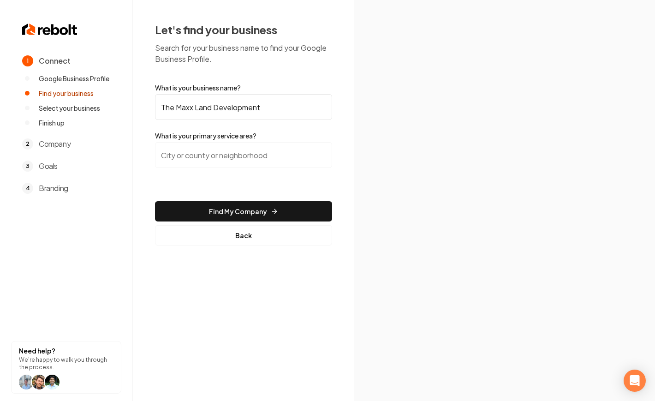
click at [236, 160] on input "search" at bounding box center [243, 155] width 177 height 26
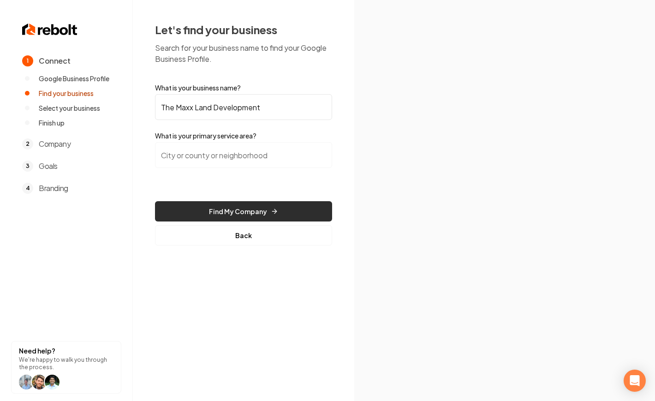
click at [237, 207] on button "Find My Company" at bounding box center [243, 211] width 177 height 20
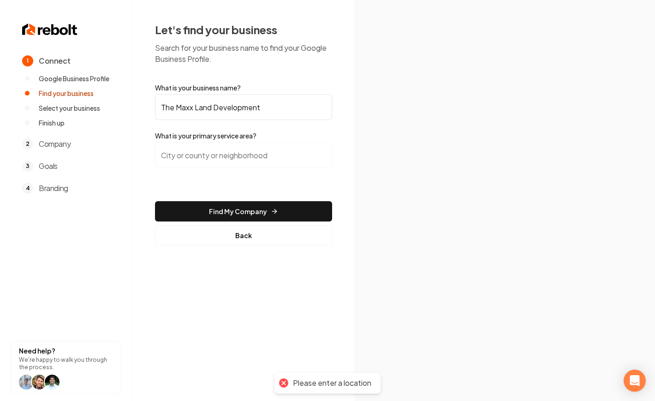
click at [228, 162] on input "search" at bounding box center [243, 155] width 177 height 26
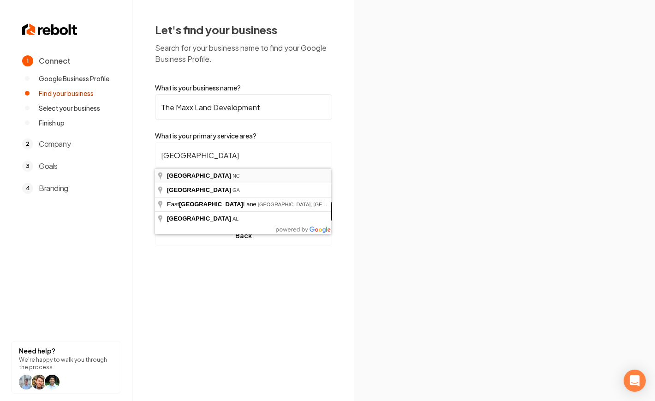
type input "[GEOGRAPHIC_DATA], [GEOGRAPHIC_DATA]"
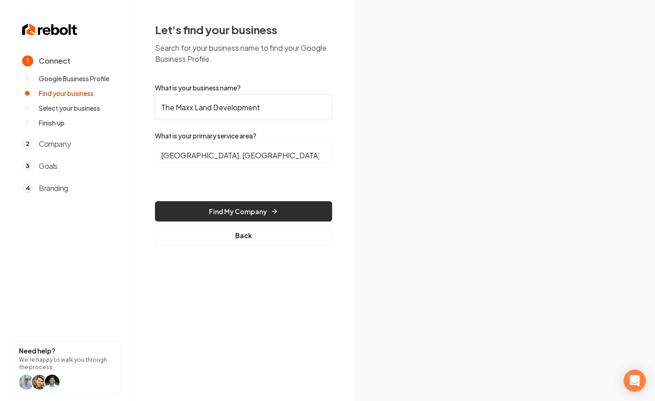
click at [244, 212] on button "Find My Company" at bounding box center [243, 211] width 177 height 20
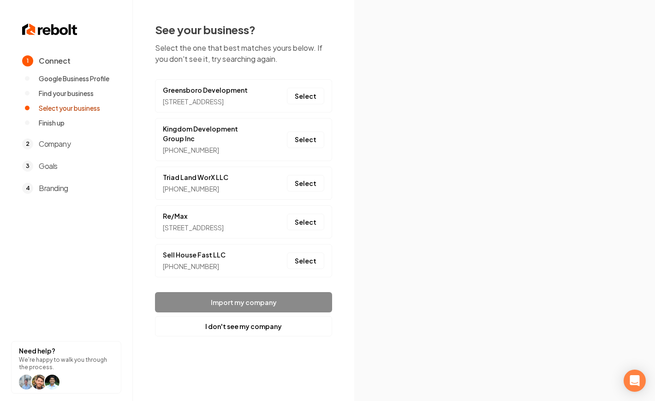
click at [261, 321] on footer "Import my company I don't see my company" at bounding box center [243, 314] width 177 height 44
click at [265, 336] on button "I don't see my company" at bounding box center [243, 326] width 177 height 20
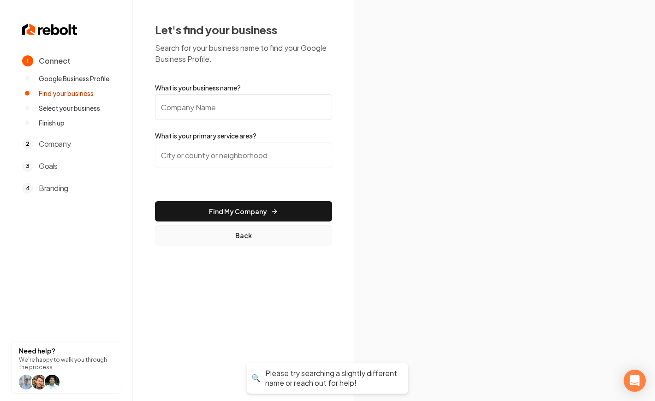
click at [235, 244] on button "Back" at bounding box center [243, 235] width 177 height 20
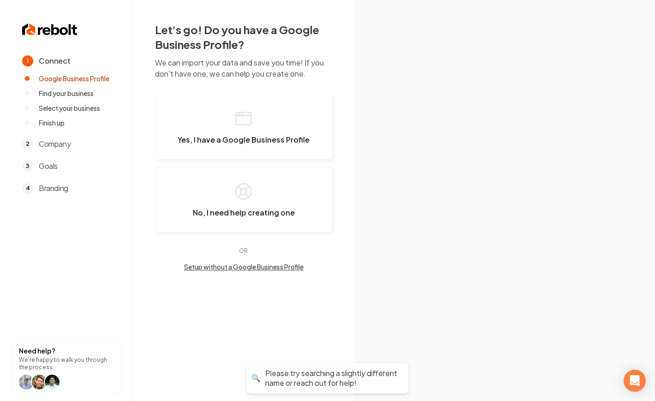
click at [249, 269] on button "Setup without a Google Business Profile" at bounding box center [243, 266] width 177 height 9
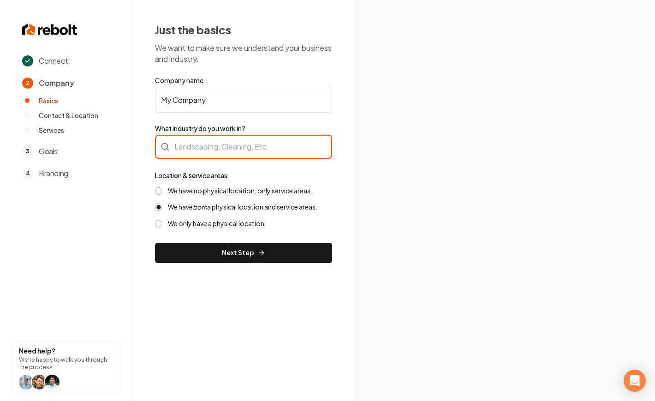
click at [194, 150] on div at bounding box center [243, 147] width 177 height 24
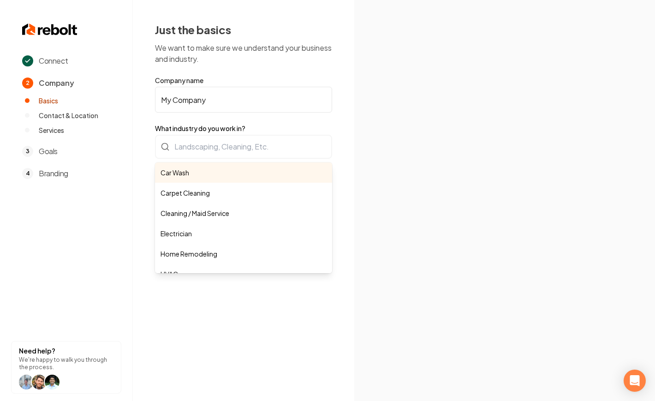
click at [510, 143] on div "Connect 2 Company Basics Contact & Location Services 3 Goals 4 Branding Need he…" at bounding box center [327, 200] width 655 height 401
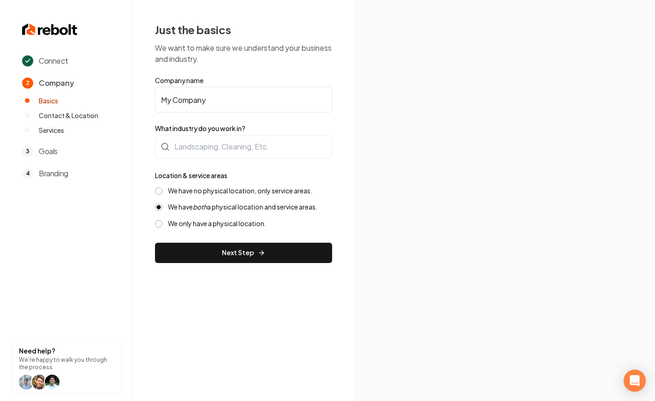
click at [276, 109] on input "My Company" at bounding box center [243, 100] width 177 height 26
paste input "The Maxx Land Development"
type input "The Maxx Land Development"
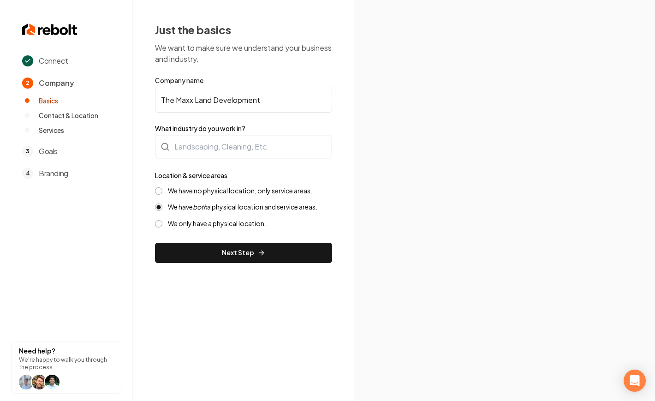
click at [421, 124] on section at bounding box center [504, 200] width 301 height 401
drag, startPoint x: 234, startPoint y: 188, endPoint x: 232, endPoint y: 194, distance: 6.6
click at [234, 188] on label "We have no physical location, only service areas." at bounding box center [240, 190] width 144 height 9
click at [162, 188] on button "We have no physical location, only service areas." at bounding box center [158, 190] width 7 height 7
click at [224, 248] on button "Next Step" at bounding box center [243, 253] width 177 height 20
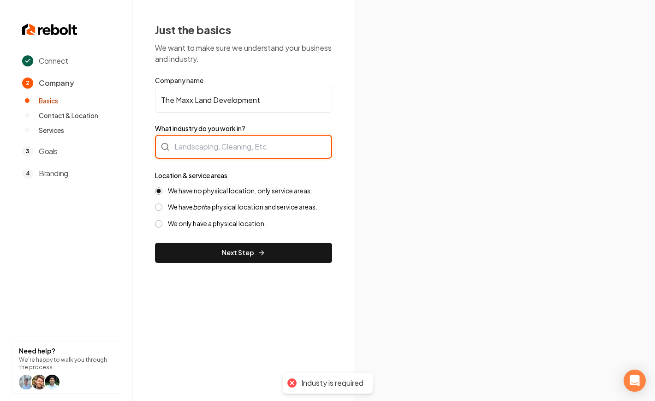
click at [207, 139] on div at bounding box center [243, 147] width 177 height 24
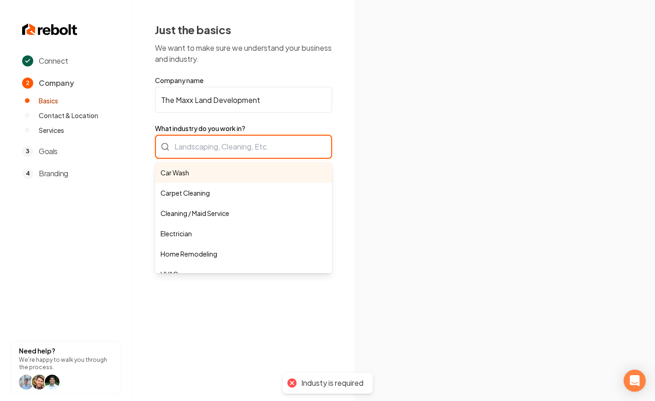
click at [225, 148] on div "Car Wash Carpet Cleaning Cleaning / Maid Service Electrician Home Remodeling HV…" at bounding box center [243, 147] width 177 height 24
type input "l"
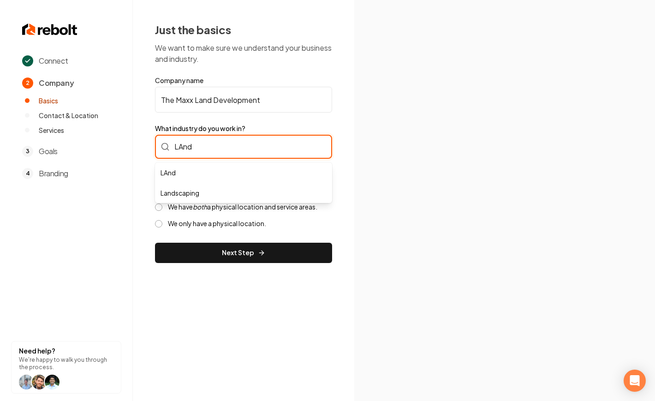
drag, startPoint x: 209, startPoint y: 152, endPoint x: 180, endPoint y: 142, distance: 31.2
click at [180, 142] on input "LAnd" at bounding box center [243, 147] width 177 height 24
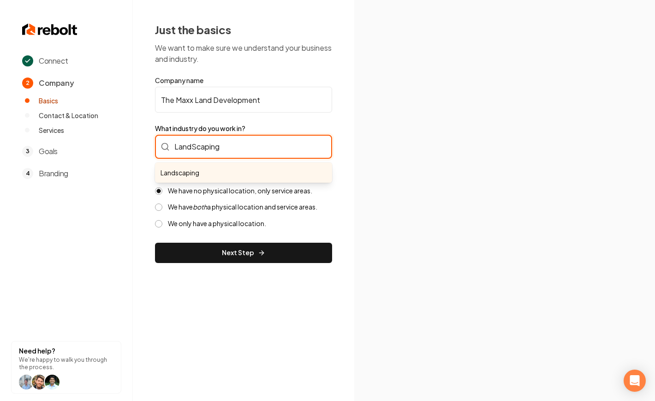
click at [196, 146] on input "LandScaping" at bounding box center [243, 147] width 177 height 24
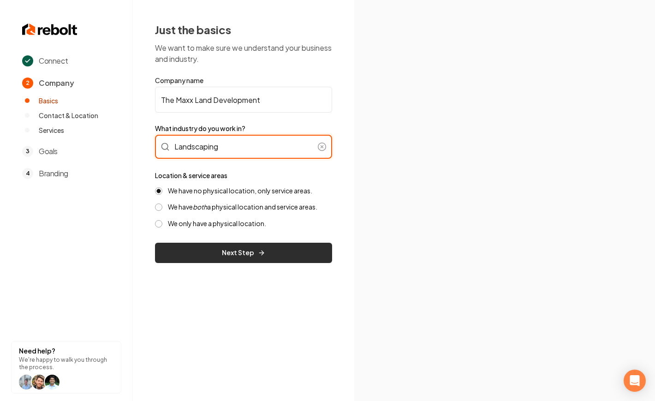
type input "Landscaping"
click at [228, 249] on button "Next Step" at bounding box center [243, 253] width 177 height 20
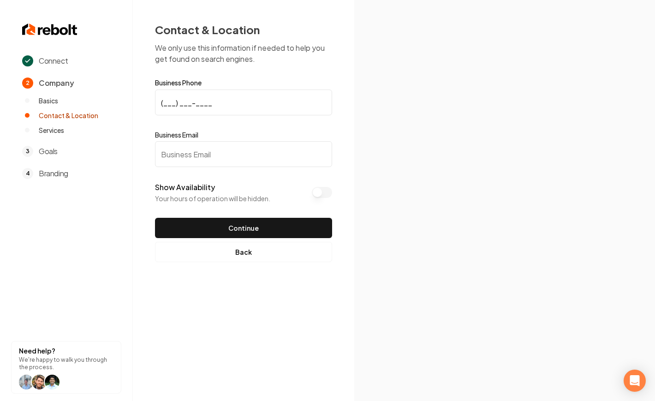
click at [220, 152] on input "Business Email" at bounding box center [243, 154] width 177 height 26
click at [164, 102] on input "(___) ___-____" at bounding box center [243, 102] width 177 height 26
paste input "706) 816-0079"
type input "[PHONE_NUMBER]"
click at [168, 145] on input "Business Email" at bounding box center [243, 154] width 177 height 26
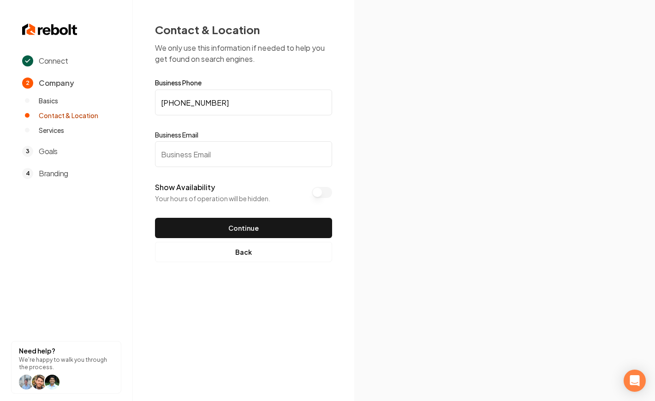
click at [167, 155] on input "Business Email" at bounding box center [243, 154] width 177 height 26
click at [189, 151] on input "Business Email" at bounding box center [243, 154] width 177 height 26
paste input "[EMAIL_ADDRESS][DOMAIN_NAME]"
click at [194, 154] on input "[EMAIL_ADDRESS][DOMAIN_NAME]" at bounding box center [243, 154] width 177 height 26
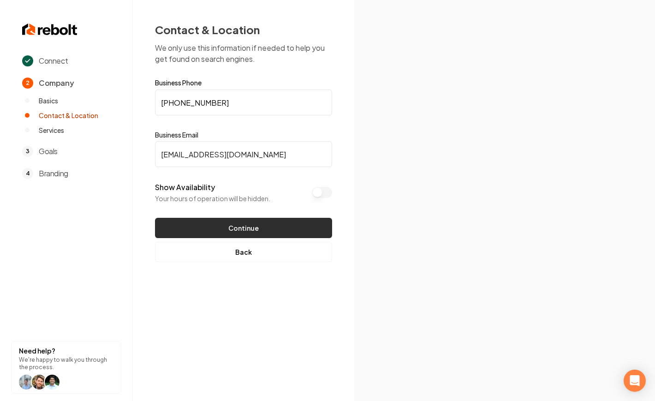
type input "[EMAIL_ADDRESS][DOMAIN_NAME]"
click at [239, 221] on button "Continue" at bounding box center [243, 228] width 177 height 20
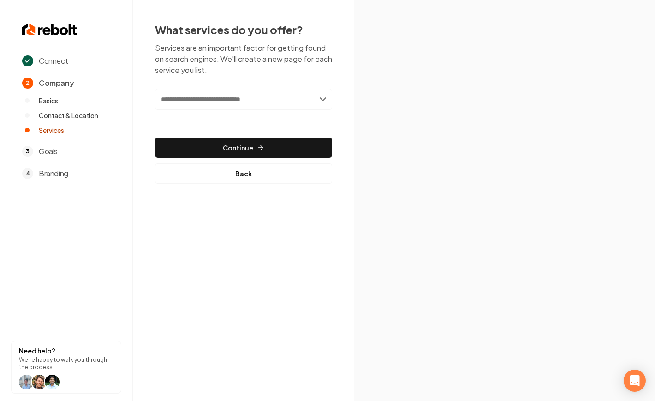
drag, startPoint x: 252, startPoint y: 98, endPoint x: 239, endPoint y: 110, distance: 17.0
click at [252, 98] on input "text" at bounding box center [243, 99] width 177 height 21
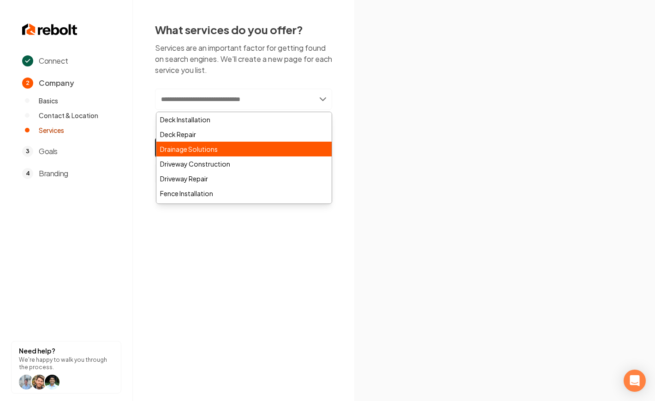
click at [221, 142] on div "Drainage Solutions" at bounding box center [243, 149] width 175 height 15
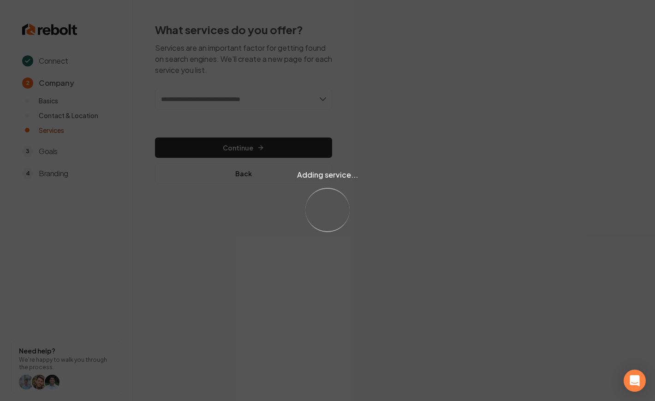
click at [255, 148] on div "Adding service... Loading..." at bounding box center [327, 200] width 655 height 401
click at [269, 147] on div "Adding service... Loading..." at bounding box center [327, 200] width 655 height 401
click at [413, 124] on div "Adding service... Loading..." at bounding box center [327, 200] width 655 height 401
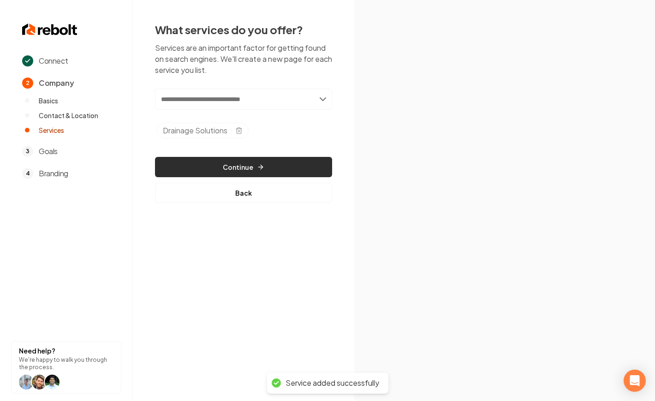
click at [259, 162] on button "Continue" at bounding box center [243, 167] width 177 height 20
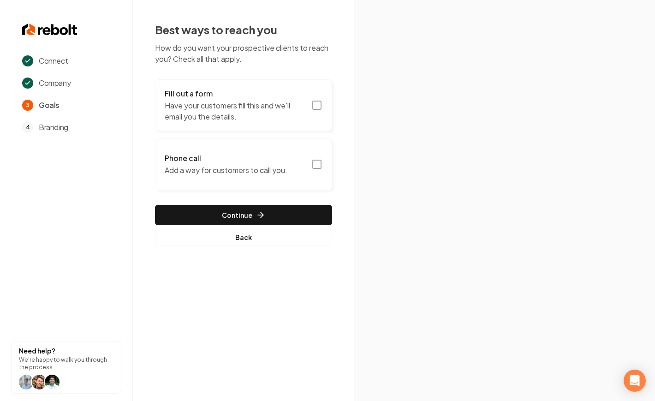
click at [309, 107] on button "Fill out a form Have your customers fill this and we'll email you the details." at bounding box center [243, 105] width 177 height 52
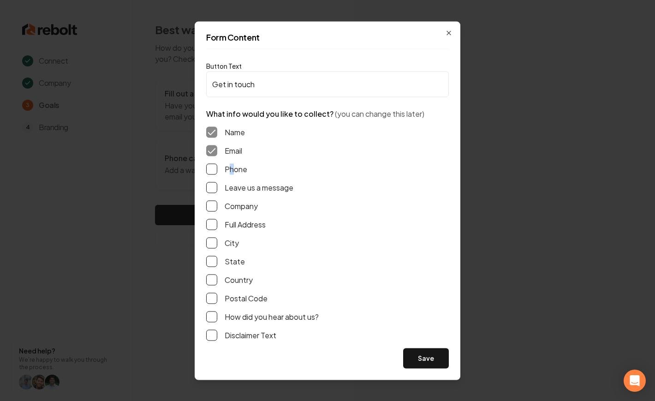
click at [231, 168] on label "Phone" at bounding box center [236, 168] width 23 height 11
drag, startPoint x: 224, startPoint y: 184, endPoint x: 208, endPoint y: 187, distance: 15.6
click at [223, 184] on div "Leave us a message" at bounding box center [327, 187] width 243 height 11
click at [207, 187] on button "Leave us a message" at bounding box center [211, 187] width 11 height 11
click at [207, 168] on button "Phone" at bounding box center [211, 168] width 11 height 11
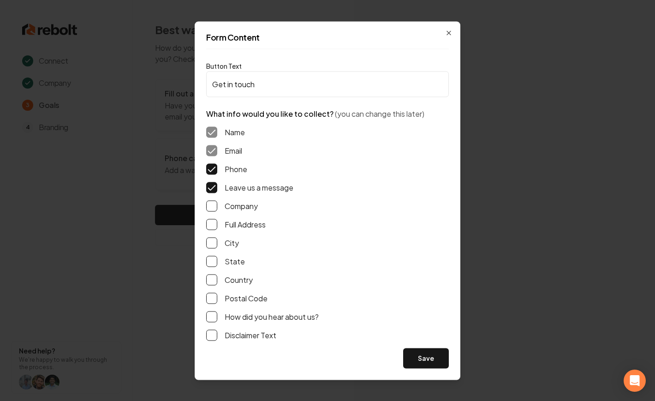
click at [215, 228] on button "Full Address" at bounding box center [211, 224] width 11 height 11
click at [214, 320] on button "How did you hear about us?" at bounding box center [211, 316] width 11 height 11
click at [423, 363] on button "Save" at bounding box center [426, 358] width 46 height 20
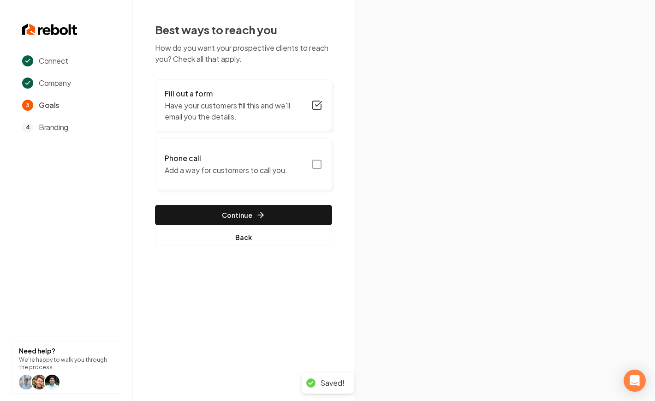
click at [244, 158] on h3 "Phone call" at bounding box center [226, 158] width 123 height 11
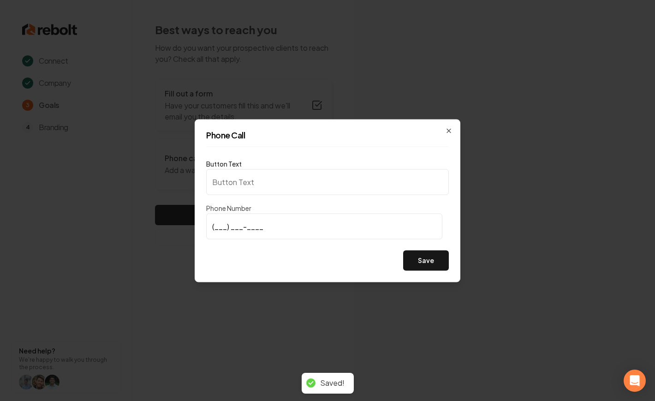
type input "Call us"
type input "(706) 816-0079"
click at [432, 281] on div "Phone Call Button Text Call us Phone Number (706) 816-0079 Save Close" at bounding box center [328, 200] width 266 height 163
click at [430, 268] on button "Save" at bounding box center [426, 260] width 46 height 20
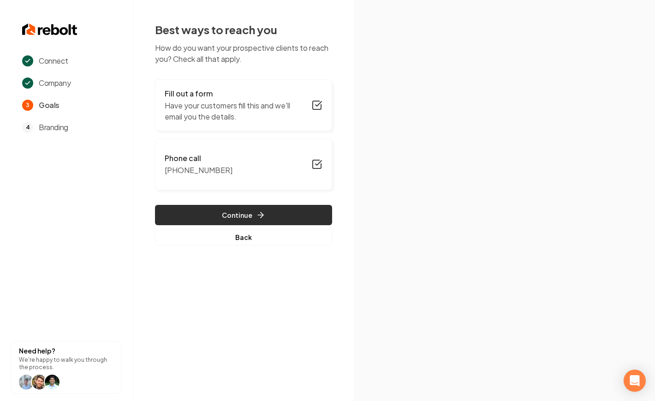
click at [298, 214] on button "Continue" at bounding box center [243, 215] width 177 height 20
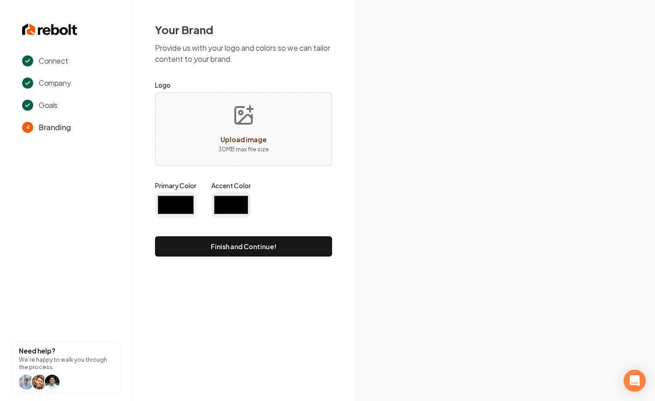
type input "#194d33"
type input "#70be00"
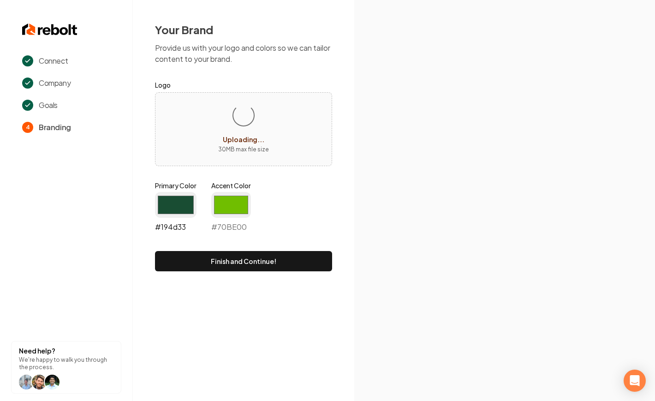
click at [172, 210] on input "#194d33" at bounding box center [176, 205] width 42 height 26
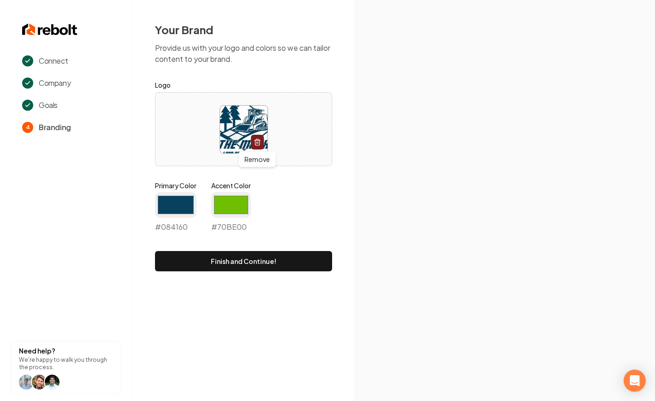
type input "#084160"
drag, startPoint x: 291, startPoint y: 195, endPoint x: 297, endPoint y: 237, distance: 42.4
click at [292, 196] on div "Primary Color #084160 #084160 Accent Color #70be00 #70BE00" at bounding box center [243, 208] width 177 height 55
click at [307, 274] on div "Your Brand Provide us with your logo and colors so we can tailor content to you…" at bounding box center [243, 146] width 221 height 293
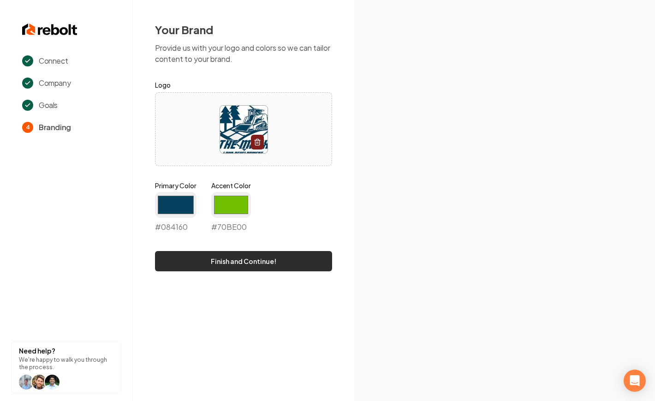
click at [308, 268] on button "Finish and Continue!" at bounding box center [243, 261] width 177 height 20
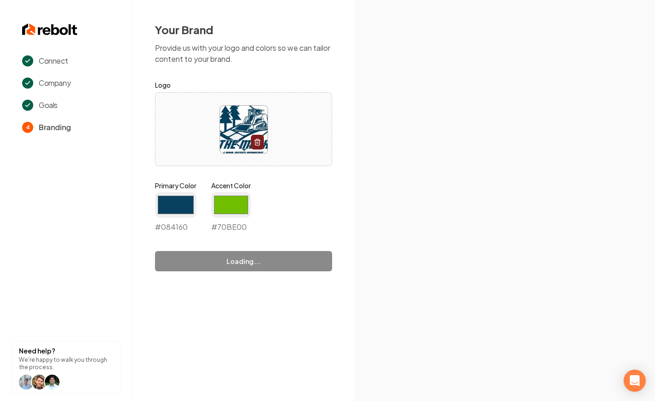
type input "#70be00"
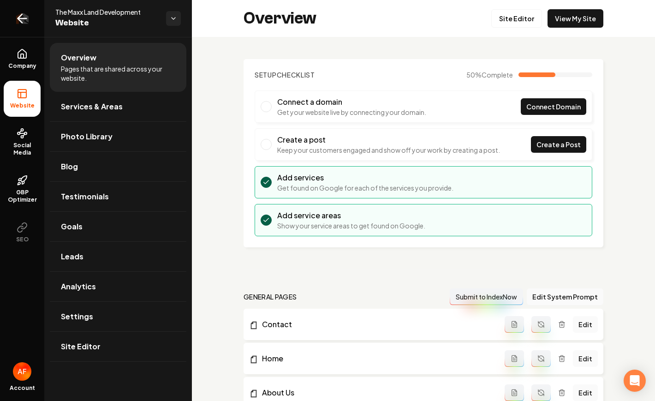
click at [19, 18] on icon "Return to dashboard" at bounding box center [22, 18] width 9 height 0
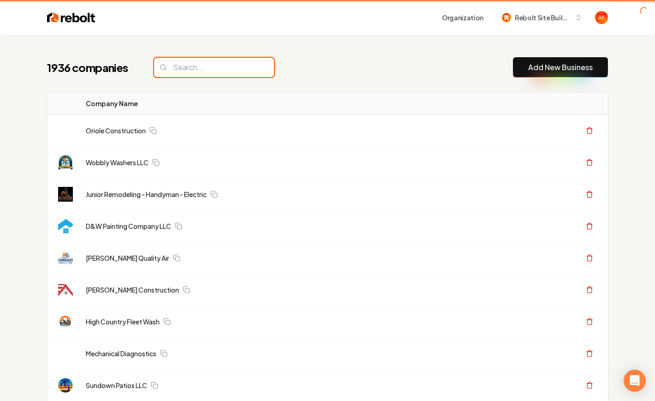
click at [212, 66] on input "search" at bounding box center [214, 67] width 120 height 19
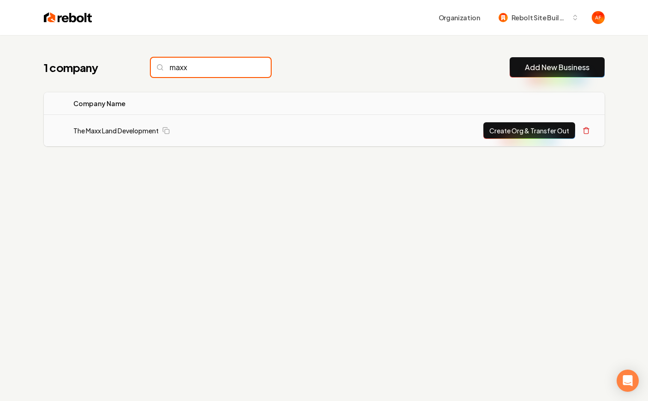
type input "maxx"
click at [534, 131] on button "Create Org & Transfer Out" at bounding box center [529, 130] width 92 height 17
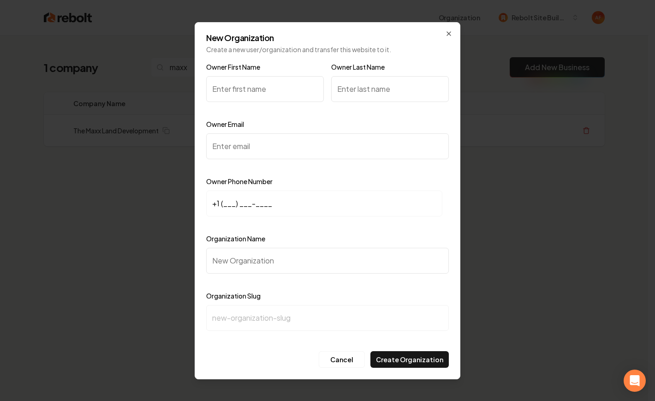
click at [256, 89] on input "Owner First Name" at bounding box center [265, 89] width 118 height 26
type input "Max"
click at [277, 142] on input "Owner Email" at bounding box center [327, 146] width 243 height 26
type input "MAxxlanddevelopment@gmail.com"
click at [222, 203] on input "+1 (___) ___-____" at bounding box center [324, 203] width 236 height 26
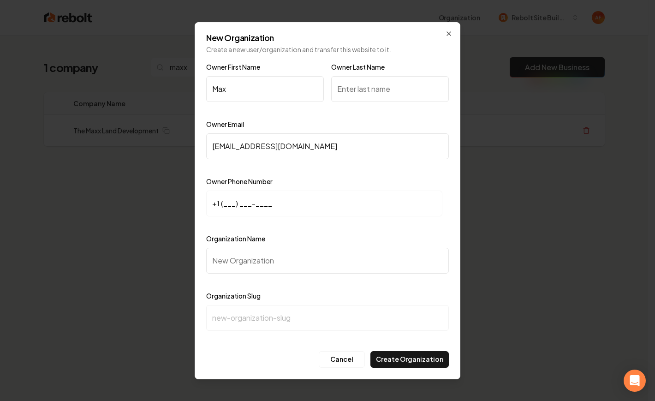
paste input "706) 816-0079"
type input "+1 (706) 816-0079"
click at [244, 257] on input "Organization Name" at bounding box center [327, 261] width 243 height 26
paste input "The Maxx Land Development"
type input "The Maxx Land Development"
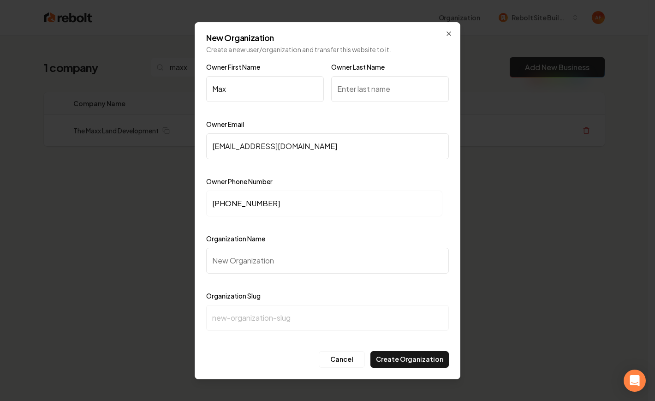
type input "the-maxx-land-development"
type input "The Maxx Land Development"
click at [372, 92] on input "Owner Last Name" at bounding box center [390, 89] width 118 height 26
click at [372, 93] on input "Owner Last Name" at bounding box center [390, 89] width 118 height 26
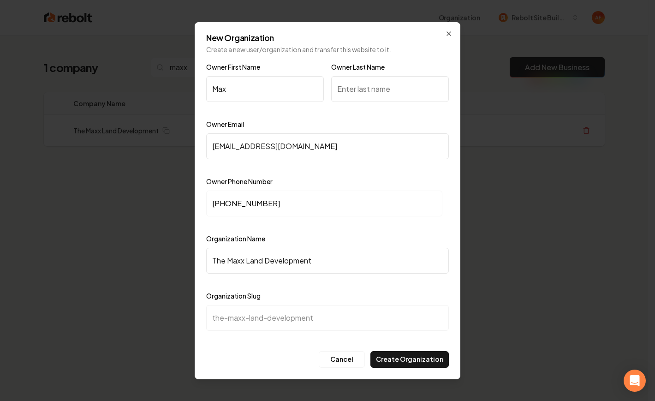
paste input "Quinones"
type input "Quinones"
drag, startPoint x: 394, startPoint y: 119, endPoint x: 389, endPoint y: 123, distance: 6.0
click at [394, 119] on div "Owner Email MAxxlanddevelopment@gmail.com" at bounding box center [327, 146] width 243 height 54
click at [432, 360] on button "Create Organization" at bounding box center [409, 359] width 78 height 17
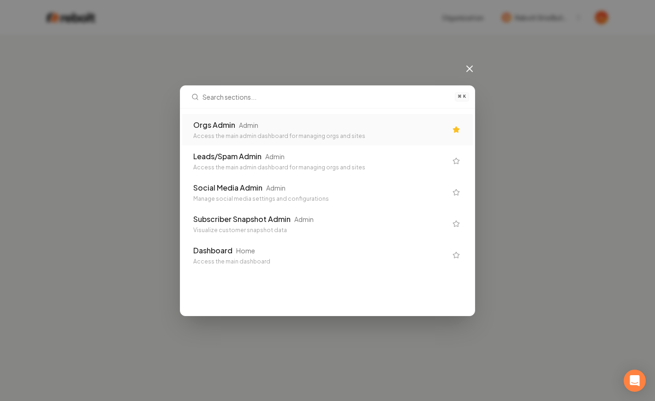
click at [270, 125] on div "Orgs Admin Admin" at bounding box center [320, 124] width 254 height 11
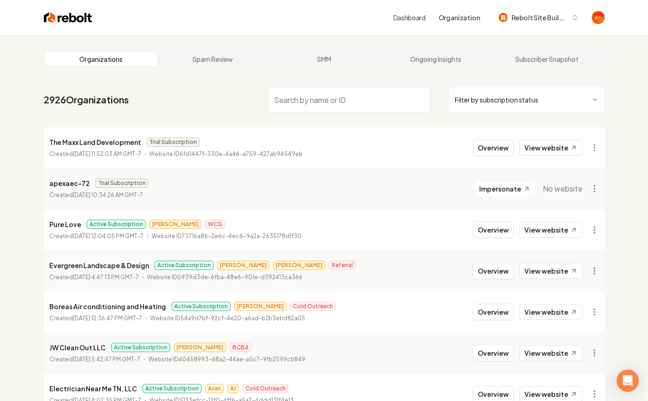
click at [224, 94] on nav "2926 Organizations Filter by subscription status" at bounding box center [324, 103] width 561 height 41
click at [594, 142] on html "Dashboard Organization Rebolt Site Builder Organizations Spam Review SMM Ongoin…" at bounding box center [324, 200] width 648 height 401
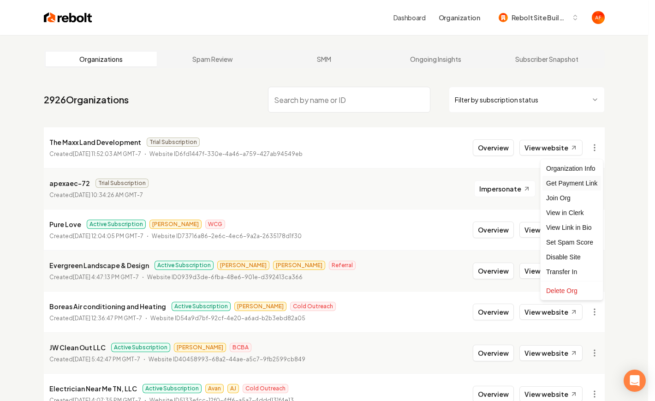
click at [580, 181] on div "Get Payment Link" at bounding box center [571, 183] width 59 height 15
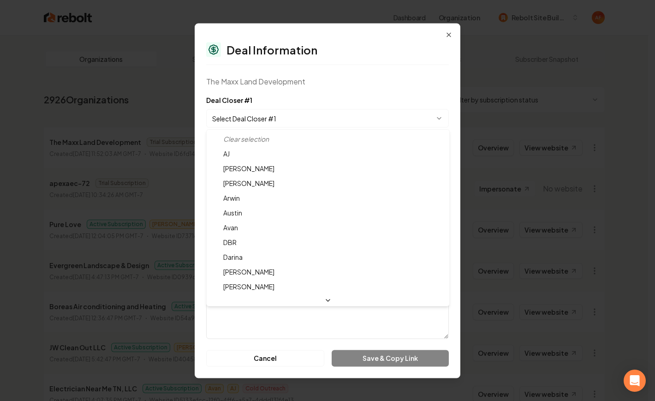
click at [269, 119] on body "Dashboard Organization Rebolt Site Builder Organizations Spam Review SMM Ongoin…" at bounding box center [324, 200] width 648 height 401
select select "**********"
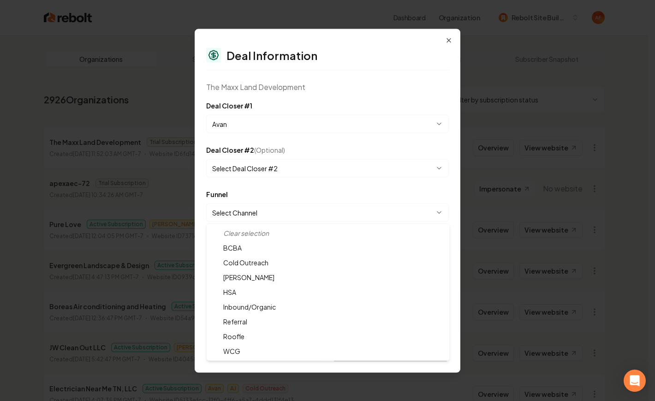
click at [250, 214] on body "Dashboard Organization Rebolt Site Builder Organizations Spam Review SMM Ongoin…" at bounding box center [324, 200] width 648 height 401
select select "**********"
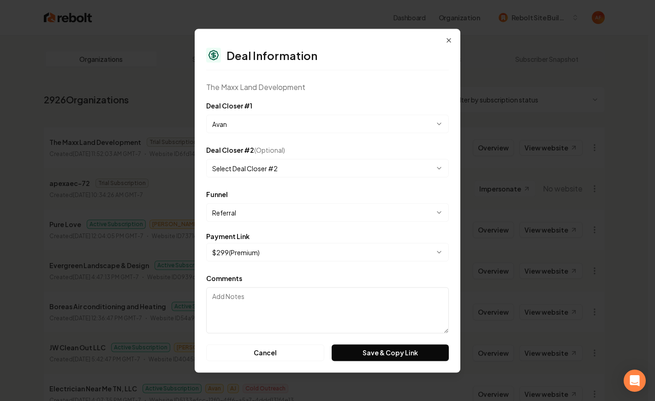
click at [250, 251] on body "Dashboard Organization Rebolt Site Builder Organizations Spam Review SMM Ongoin…" at bounding box center [324, 200] width 648 height 401
click at [365, 350] on button "Save & Copy Link" at bounding box center [390, 352] width 117 height 17
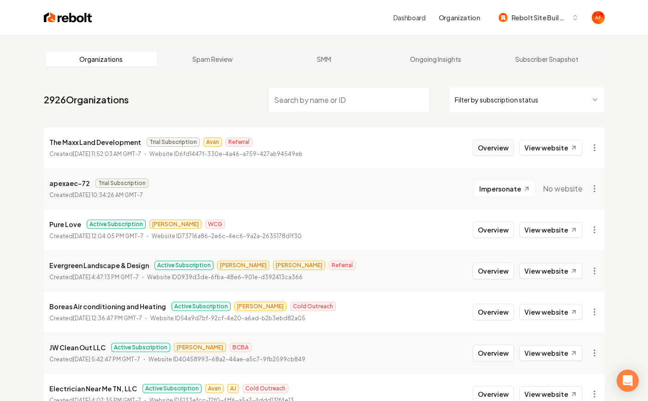
click at [492, 151] on button "Overview" at bounding box center [493, 147] width 41 height 17
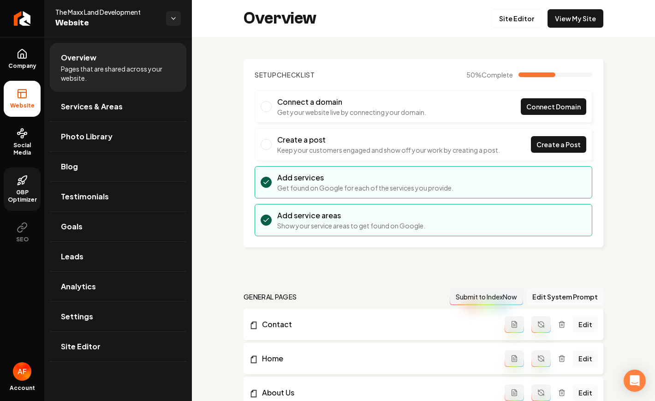
click at [27, 182] on icon at bounding box center [22, 180] width 11 height 11
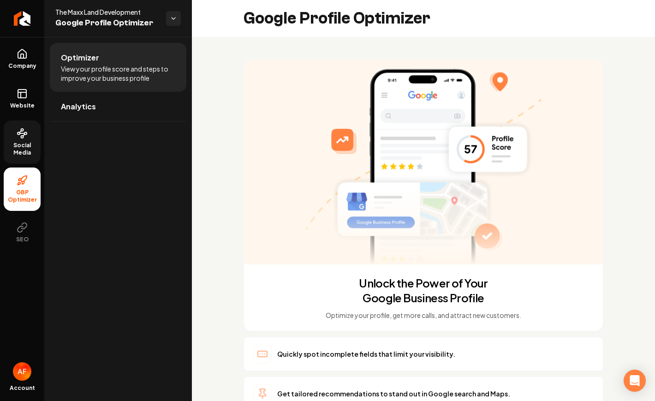
click at [24, 141] on link "Social Media" at bounding box center [22, 141] width 37 height 43
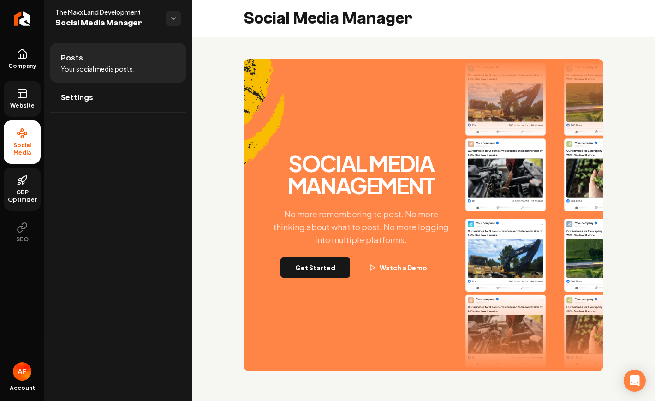
click at [15, 99] on link "Website" at bounding box center [22, 99] width 37 height 36
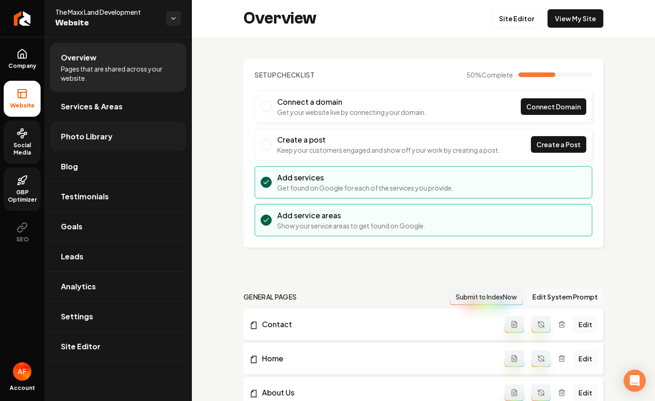
click at [89, 123] on link "Photo Library" at bounding box center [118, 137] width 137 height 30
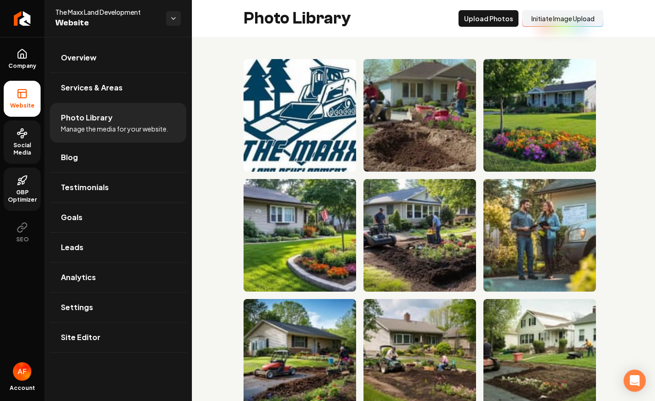
click at [543, 18] on button "Initiate Image Upload" at bounding box center [562, 18] width 81 height 17
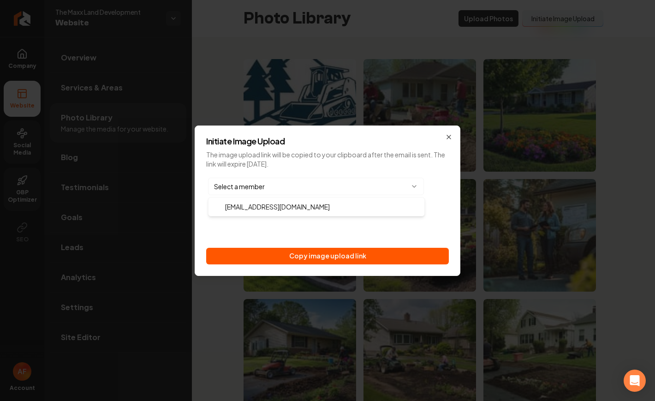
click at [370, 192] on body "Company Website Social Media GBP Optimizer SEO Account The Maxx Land Developmen…" at bounding box center [327, 200] width 655 height 401
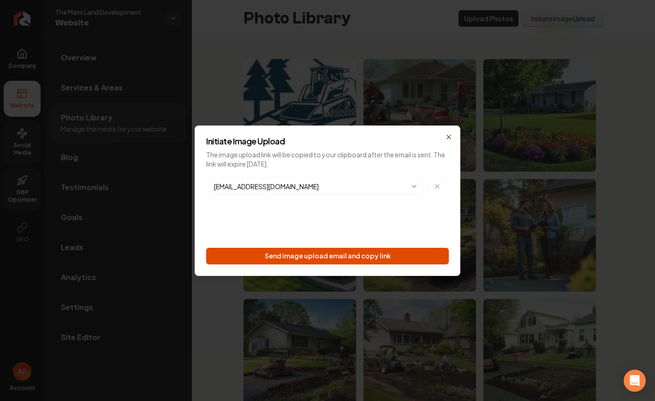
click at [364, 260] on button "Send image upload email and copy link" at bounding box center [327, 256] width 243 height 17
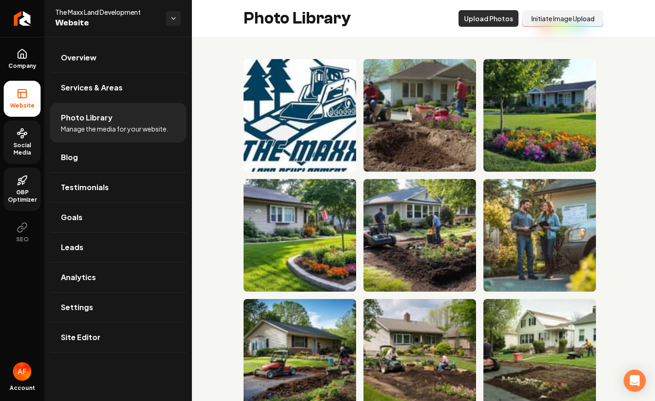
click at [476, 20] on button "Upload Photos" at bounding box center [488, 18] width 60 height 17
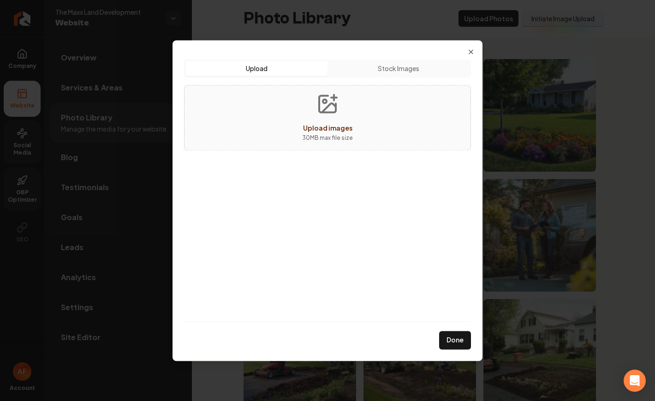
drag, startPoint x: 412, startPoint y: 70, endPoint x: 456, endPoint y: 49, distance: 48.7
click at [412, 70] on button "Stock Images" at bounding box center [398, 68] width 142 height 15
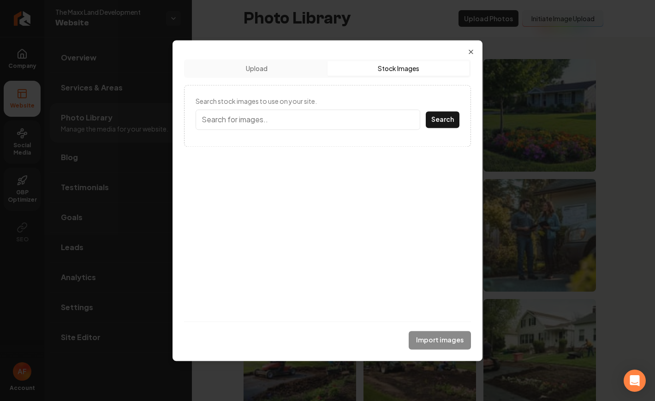
click at [464, 47] on div "Upload Upload Stock Images Search stock images to use on your site. Search Impo…" at bounding box center [327, 200] width 310 height 321
drag, startPoint x: 471, startPoint y: 50, endPoint x: 479, endPoint y: 48, distance: 8.1
click at [472, 50] on icon "button" at bounding box center [471, 52] width 4 height 4
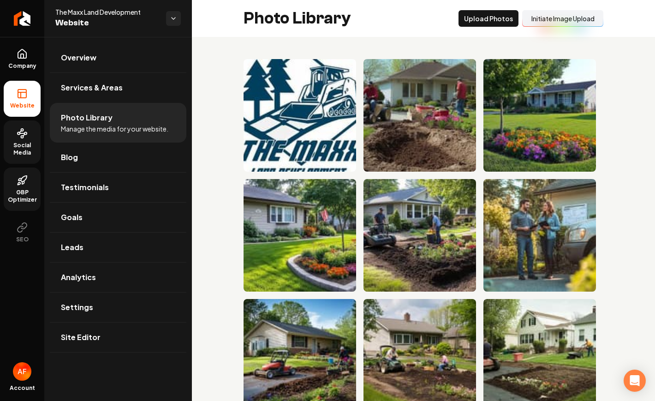
click at [554, 13] on button "Initiate Image Upload" at bounding box center [562, 18] width 81 height 17
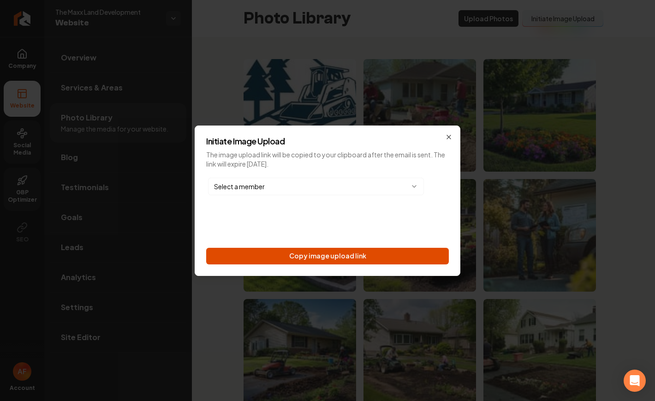
click at [345, 257] on button "Copy image upload link" at bounding box center [327, 256] width 243 height 17
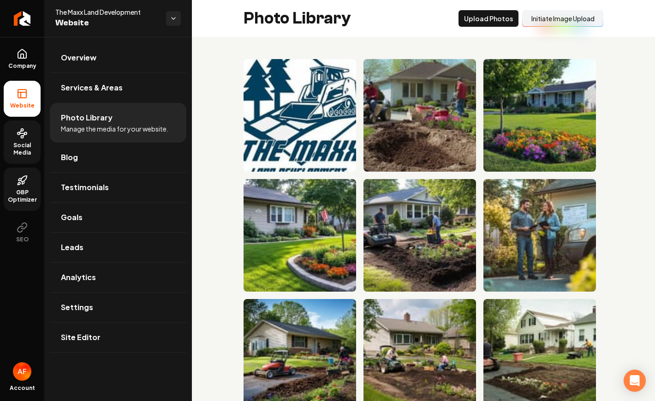
click at [562, 14] on button "Initiate Image Upload" at bounding box center [562, 18] width 81 height 17
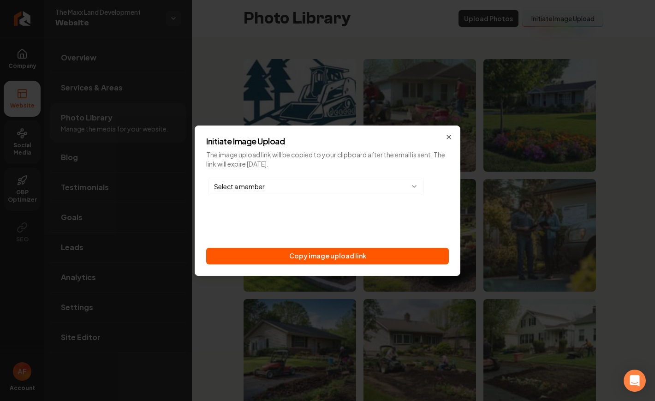
click at [310, 189] on body "Company Website Social Media GBP Optimizer SEO Account The Maxx Land Developmen…" at bounding box center [327, 200] width 655 height 401
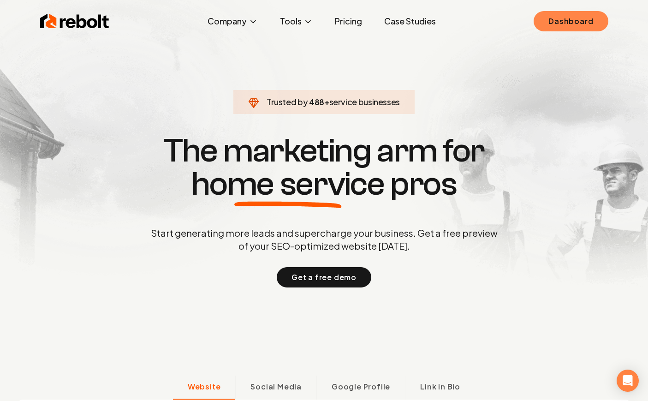
click at [576, 21] on link "Dashboard" at bounding box center [571, 21] width 74 height 20
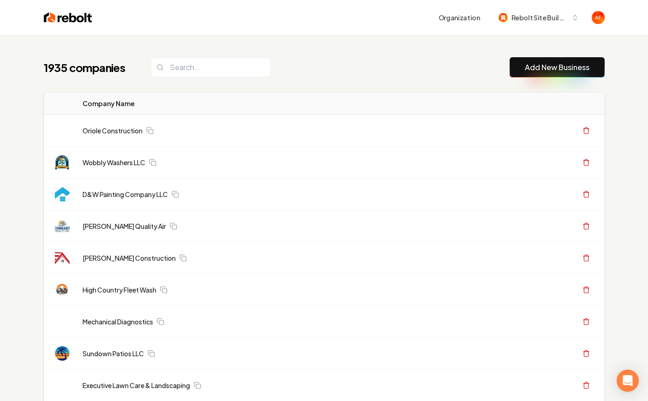
click at [233, 77] on div "1935 companies Add New Business" at bounding box center [324, 67] width 561 height 20
click at [217, 72] on input "search" at bounding box center [211, 67] width 120 height 19
click at [546, 67] on link "Add New Business" at bounding box center [557, 67] width 65 height 11
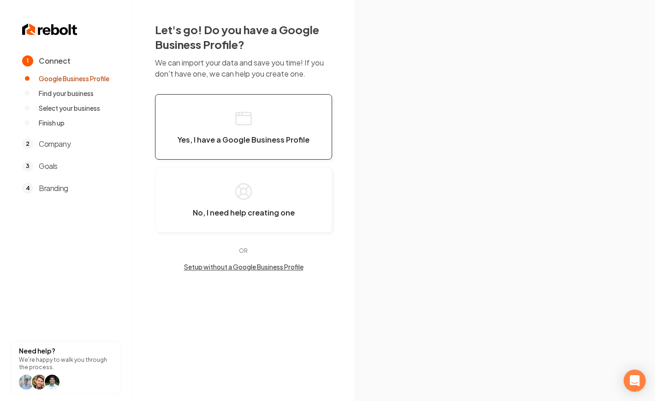
click at [257, 126] on button "Yes, I have a Google Business Profile" at bounding box center [243, 126] width 177 height 65
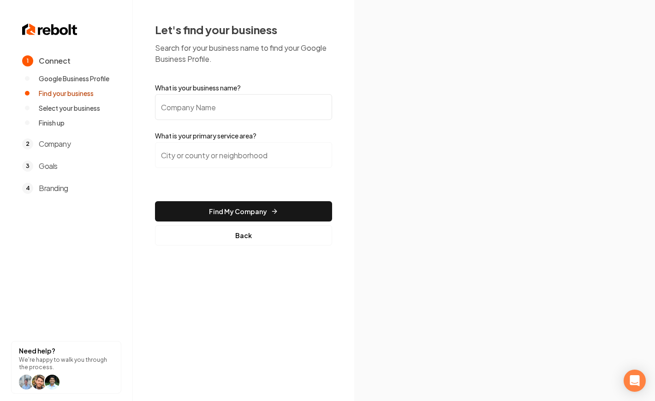
click at [247, 104] on input "What is your business name?" at bounding box center [243, 107] width 177 height 26
paste input "BRAM Electric"
type input "BRAM Electric"
click at [205, 156] on input "search" at bounding box center [243, 155] width 177 height 26
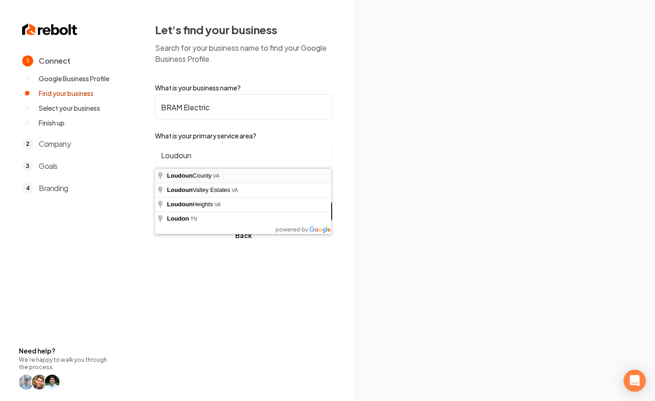
type input "Loudoun County, VA"
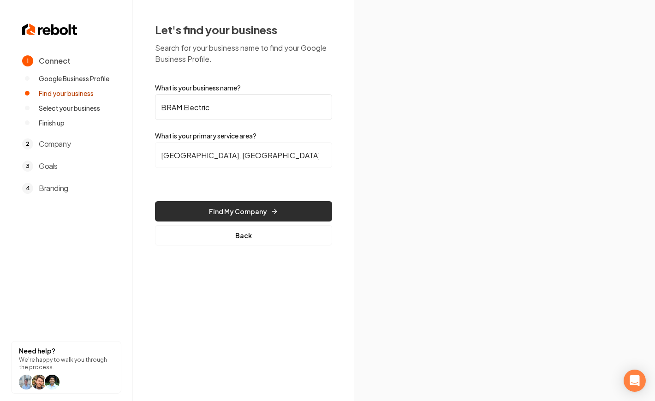
click at [269, 204] on button "Find My Company" at bounding box center [243, 211] width 177 height 20
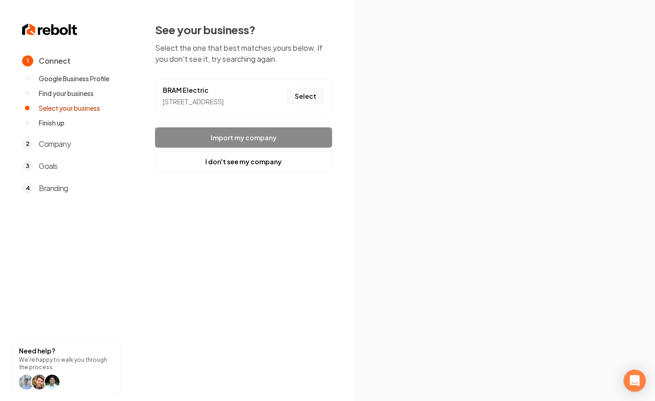
click at [315, 101] on button "Select" at bounding box center [305, 96] width 37 height 17
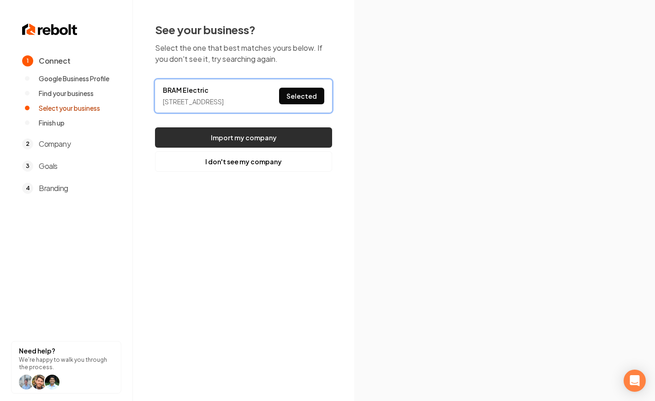
click at [303, 142] on button "Import my company" at bounding box center [243, 137] width 177 height 20
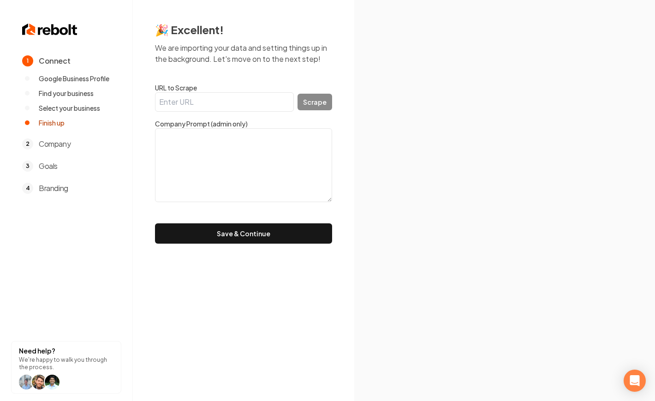
click at [247, 100] on input "URL to Scrape" at bounding box center [224, 101] width 139 height 19
paste input "https://www.bramelectricsvc.com/"
type input "https://www.bramelectricsvc.com/"
click at [316, 99] on button "Scrape" at bounding box center [314, 102] width 35 height 17
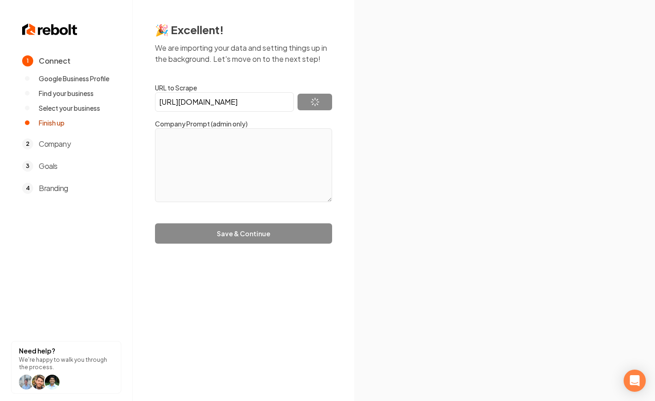
type textarea "Checkout"
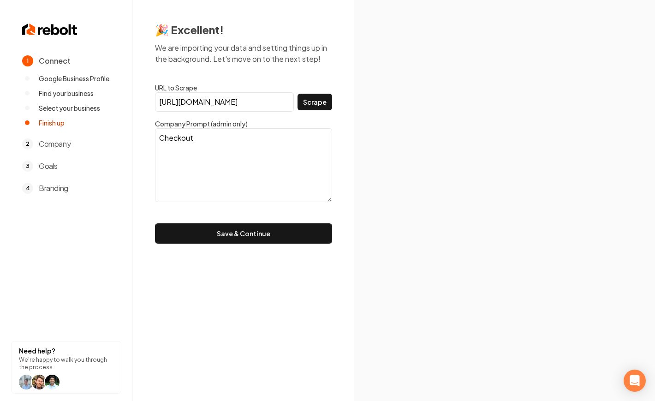
drag, startPoint x: 212, startPoint y: 138, endPoint x: 128, endPoint y: 127, distance: 84.7
click at [128, 126] on div "1 Connect Google Business Profile Find your business Select your business Finis…" at bounding box center [327, 200] width 655 height 401
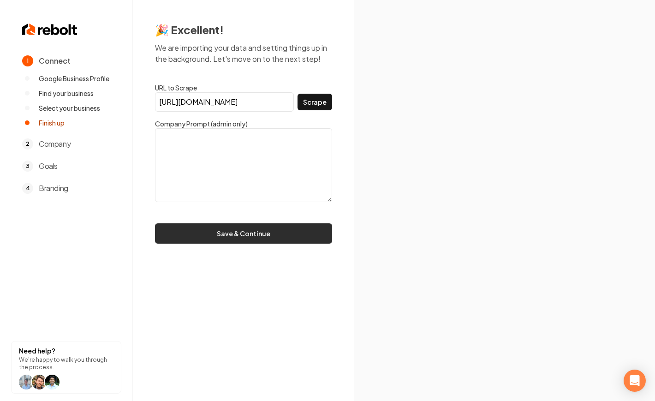
click at [238, 229] on button "Save & Continue" at bounding box center [243, 233] width 177 height 20
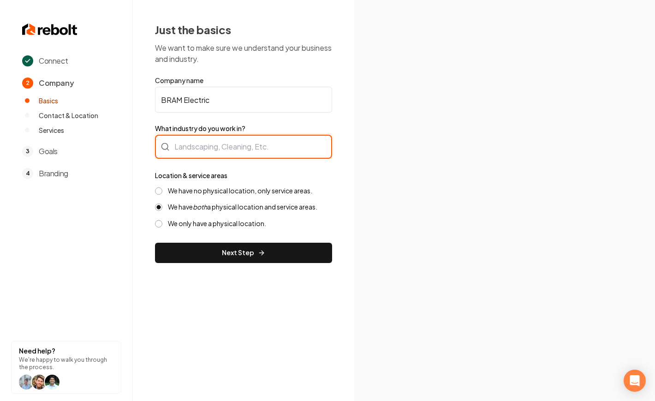
click at [209, 145] on div at bounding box center [243, 147] width 177 height 24
type input "Electrician"
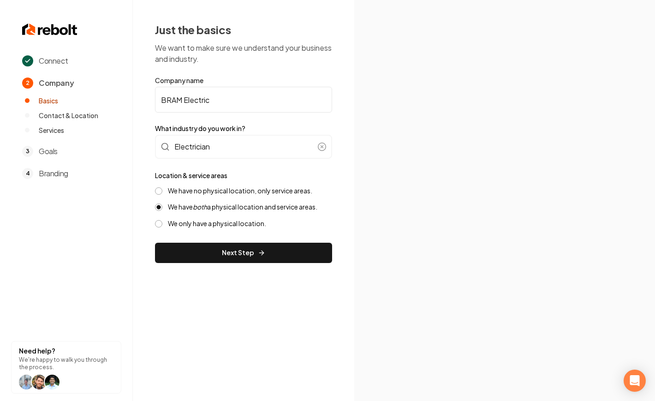
click at [233, 191] on label "We have no physical location, only service areas." at bounding box center [240, 190] width 144 height 9
click at [162, 191] on button "We have no physical location, only service areas." at bounding box center [158, 190] width 7 height 7
click at [248, 251] on button "Next Step" at bounding box center [243, 253] width 177 height 20
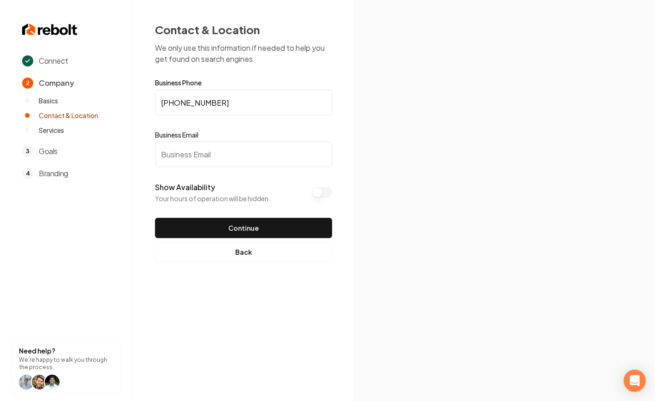
click at [266, 150] on input "Business Email" at bounding box center [243, 154] width 177 height 26
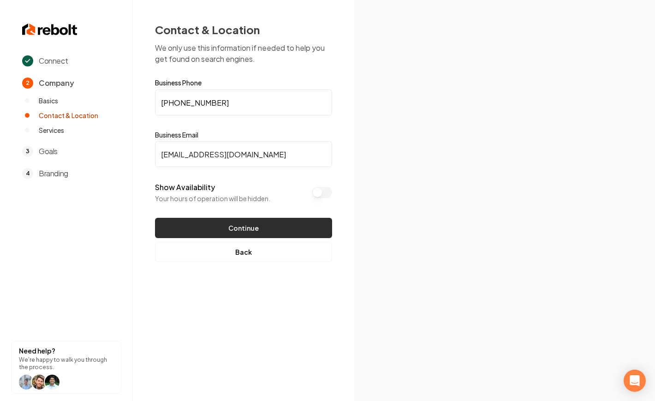
type input "Test@Test.com"
click at [232, 227] on button "Continue" at bounding box center [243, 228] width 177 height 20
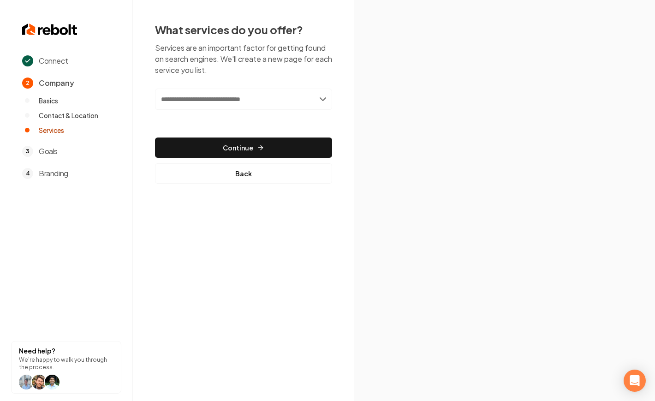
click at [234, 96] on input "text" at bounding box center [243, 99] width 177 height 21
click at [297, 98] on input "text" at bounding box center [243, 99] width 177 height 21
click at [317, 101] on input "text" at bounding box center [243, 99] width 177 height 21
click at [320, 97] on input "text" at bounding box center [243, 99] width 177 height 21
click at [293, 89] on input "text" at bounding box center [243, 99] width 177 height 21
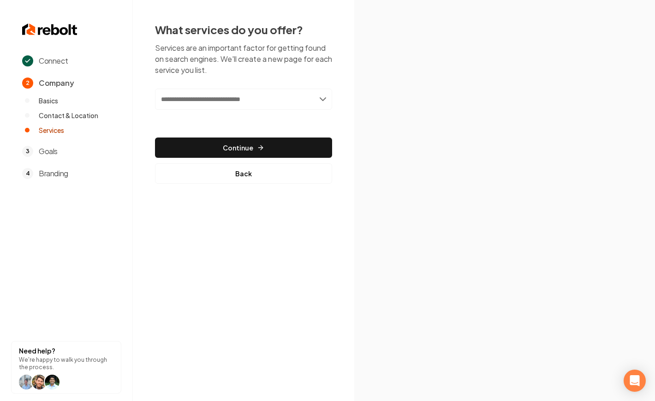
click at [322, 101] on input "text" at bounding box center [243, 99] width 177 height 21
click at [323, 99] on input "text" at bounding box center [243, 99] width 177 height 21
click at [322, 99] on input "text" at bounding box center [243, 99] width 177 height 21
click at [318, 102] on input "text" at bounding box center [243, 99] width 177 height 21
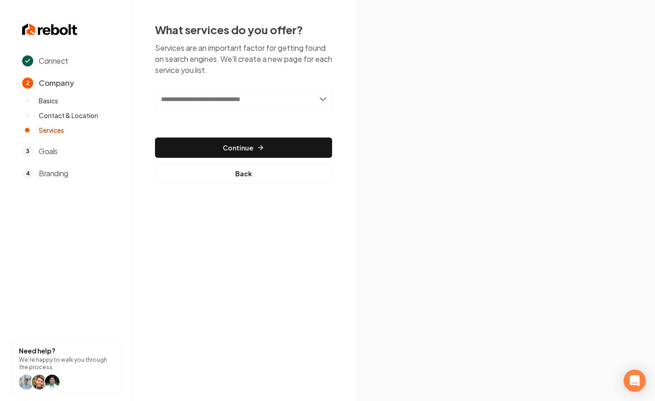
click at [321, 98] on input "text" at bounding box center [243, 99] width 177 height 21
click at [246, 97] on input "text" at bounding box center [243, 99] width 177 height 21
click at [242, 101] on input "text" at bounding box center [243, 99] width 177 height 21
type input "*"
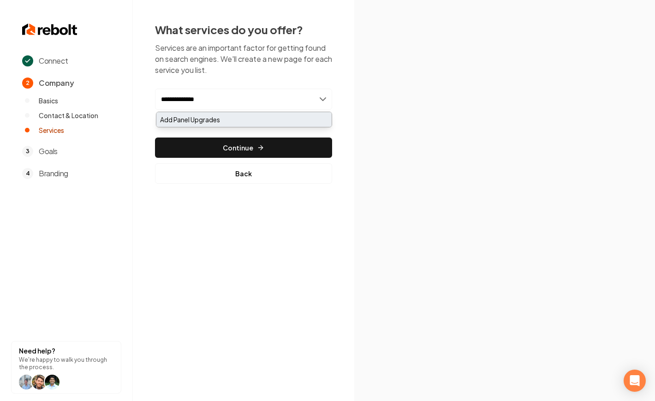
type input "**********"
click at [210, 119] on div "Add Panel Upgrades" at bounding box center [243, 119] width 175 height 15
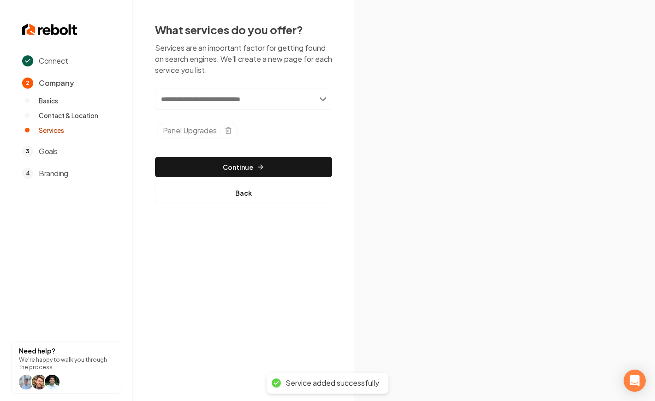
click at [274, 102] on input "text" at bounding box center [243, 99] width 177 height 21
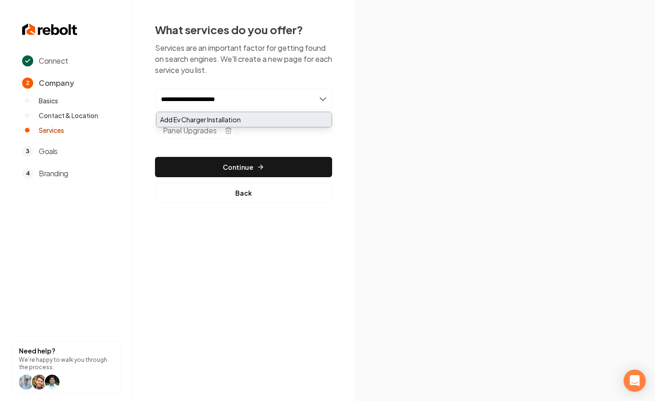
type input "**********"
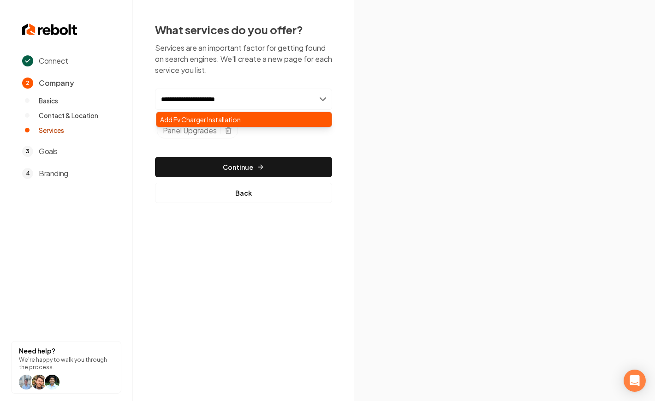
click at [261, 119] on div "Add Ev Charger Installation" at bounding box center [243, 119] width 175 height 15
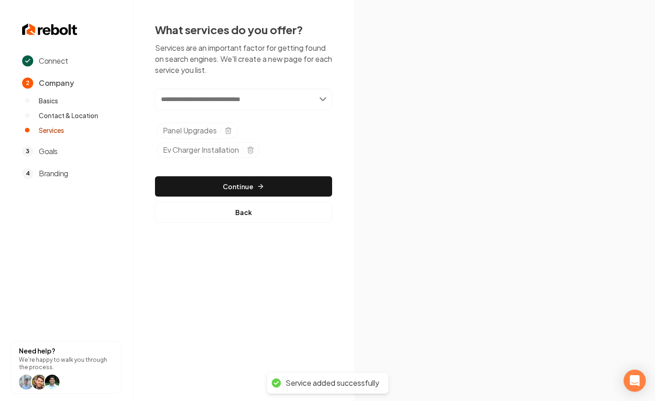
click at [250, 104] on input "text" at bounding box center [243, 99] width 177 height 21
click at [211, 101] on input "text" at bounding box center [243, 99] width 177 height 21
click at [243, 93] on input "text" at bounding box center [243, 99] width 177 height 21
click at [237, 99] on input "text" at bounding box center [243, 99] width 177 height 21
click at [259, 104] on input "text" at bounding box center [243, 99] width 177 height 21
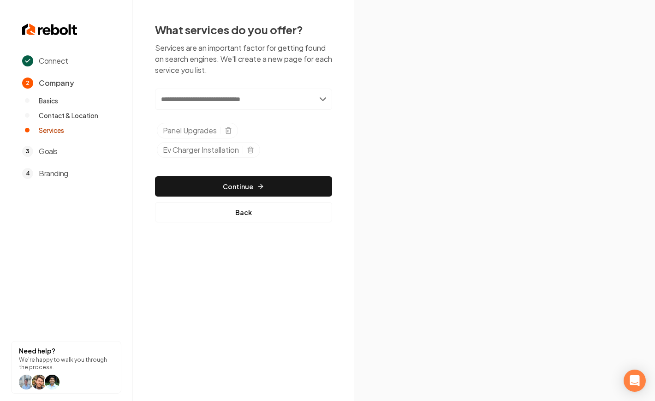
type input "*"
drag, startPoint x: 185, startPoint y: 99, endPoint x: 236, endPoint y: 104, distance: 51.4
click at [185, 99] on input "**********" at bounding box center [243, 99] width 177 height 21
click at [171, 99] on input "**********" at bounding box center [243, 99] width 177 height 21
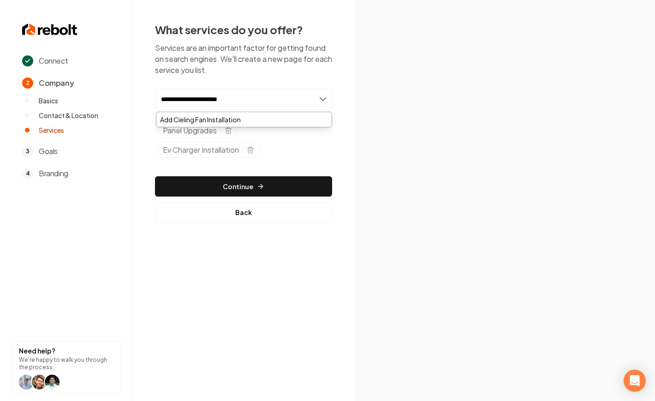
paste input "text"
type input "**********"
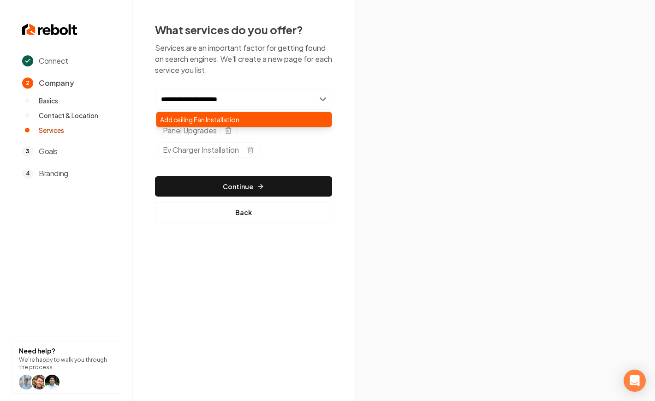
click at [235, 120] on div "Add ceiling Fan Installation" at bounding box center [243, 119] width 175 height 15
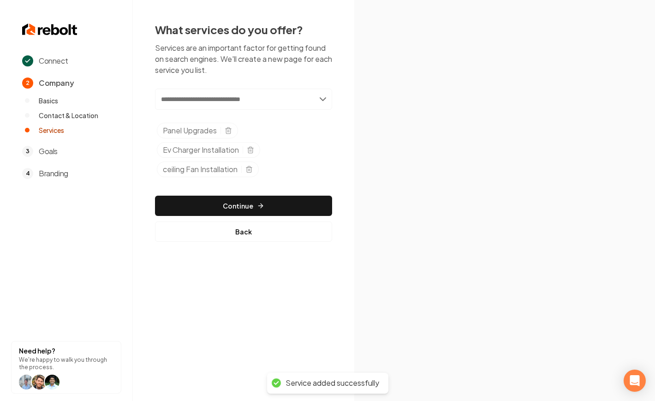
click at [189, 101] on input "text" at bounding box center [243, 99] width 177 height 21
paste input "*******"
drag, startPoint x: 164, startPoint y: 100, endPoint x: 241, endPoint y: 91, distance: 77.5
click at [164, 100] on input "*******" at bounding box center [243, 99] width 177 height 21
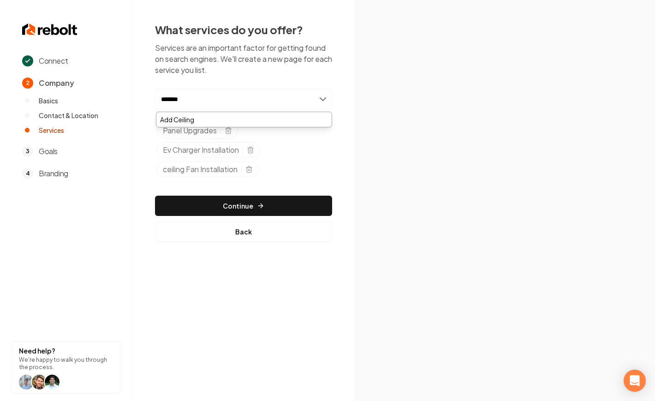
click at [258, 93] on input "*******" at bounding box center [243, 99] width 177 height 21
click at [250, 96] on input "*******" at bounding box center [243, 99] width 177 height 21
type input "**********"
click at [300, 171] on ul "Panel Upgrades Ev Charger Installation ceiling Fan Installation" at bounding box center [244, 152] width 175 height 58
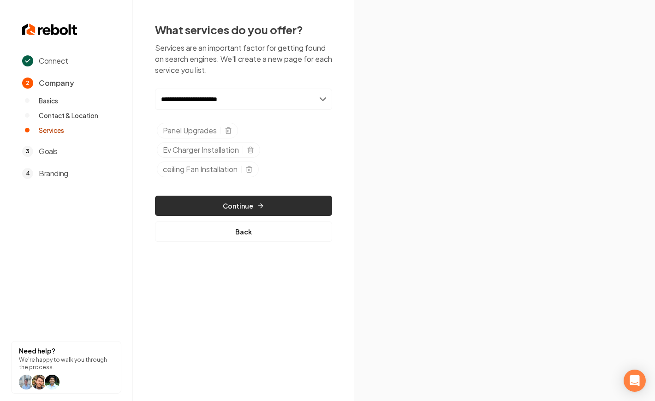
click at [275, 198] on button "Continue" at bounding box center [243, 206] width 177 height 20
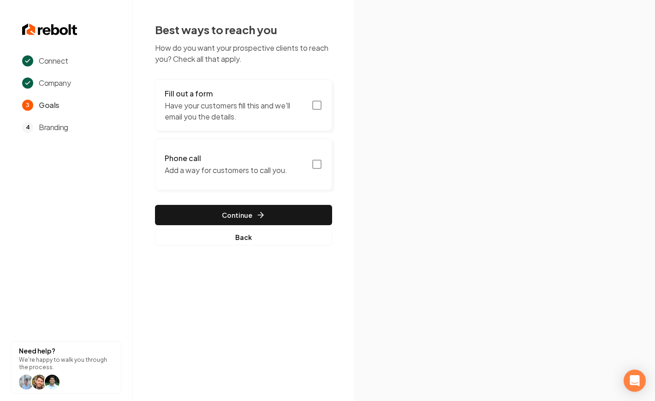
click at [306, 101] on button "Fill out a form Have your customers fill this and we'll email you the details." at bounding box center [243, 105] width 177 height 52
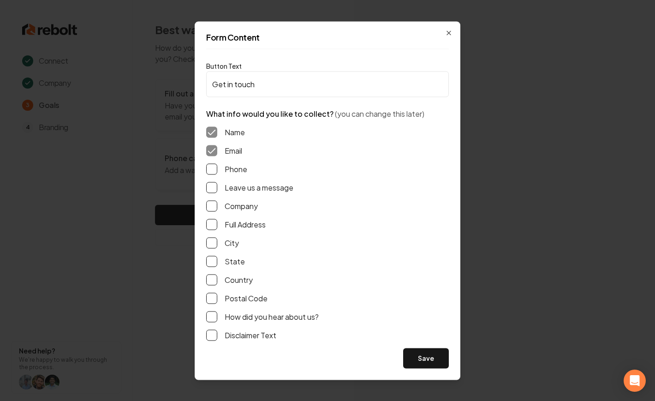
click at [224, 169] on div "Phone" at bounding box center [327, 168] width 243 height 11
drag, startPoint x: 212, startPoint y: 165, endPoint x: 212, endPoint y: 173, distance: 8.3
click at [212, 166] on button "Phone" at bounding box center [211, 168] width 11 height 11
click at [215, 180] on div "Name Email Phone Leave us a message Company Full Address City State Country Pos…" at bounding box center [327, 233] width 243 height 229
click at [214, 186] on button "Leave us a message" at bounding box center [211, 187] width 11 height 11
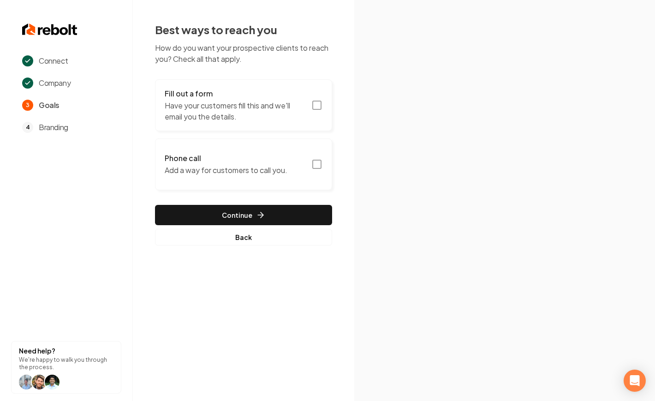
drag, startPoint x: 174, startPoint y: 175, endPoint x: 196, endPoint y: 170, distance: 22.3
click at [251, 166] on p "Add a way for customers to call you." at bounding box center [226, 170] width 123 height 11
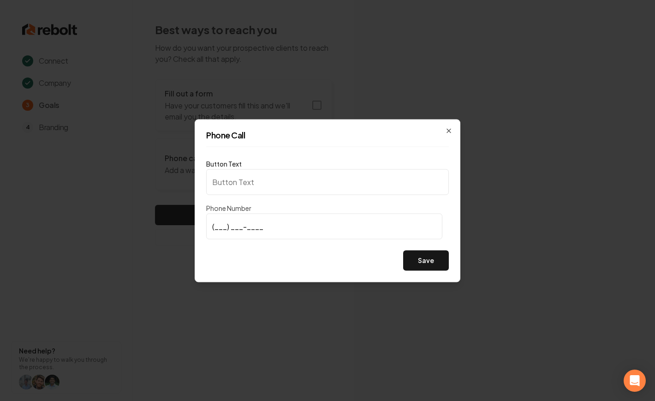
type input "Call us"
type input "(703) 864-6828"
click at [420, 256] on button "Save" at bounding box center [426, 260] width 46 height 20
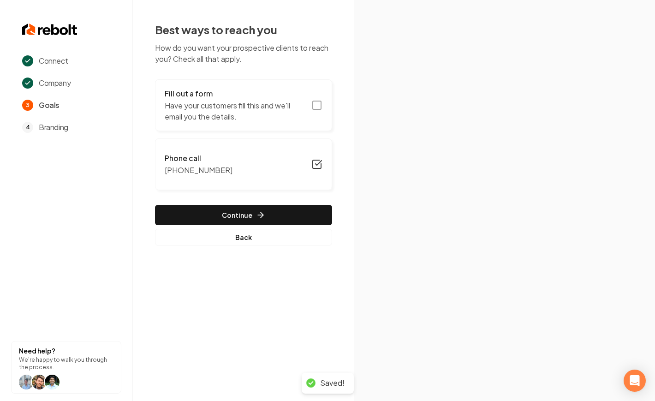
click at [307, 103] on button "Fill out a form Have your customers fill this and we'll email you the details." at bounding box center [243, 105] width 177 height 52
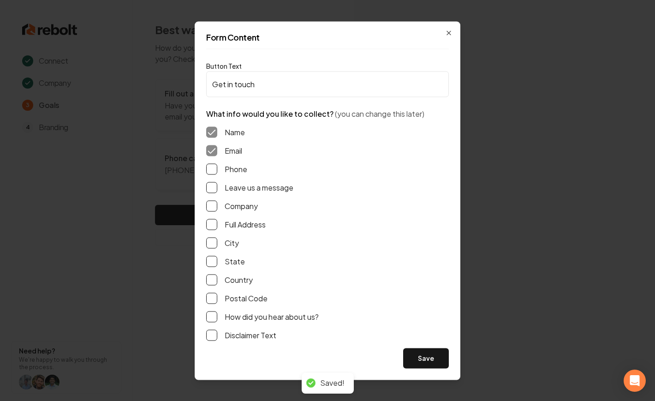
drag, startPoint x: 215, startPoint y: 314, endPoint x: 213, endPoint y: 291, distance: 22.3
click at [214, 314] on button "How did you hear about us?" at bounding box center [211, 316] width 11 height 11
click at [214, 225] on button "Full Address" at bounding box center [211, 224] width 11 height 11
click at [215, 171] on button "Phone" at bounding box center [211, 168] width 11 height 11
click at [212, 182] on button "Leave us a message" at bounding box center [211, 187] width 11 height 11
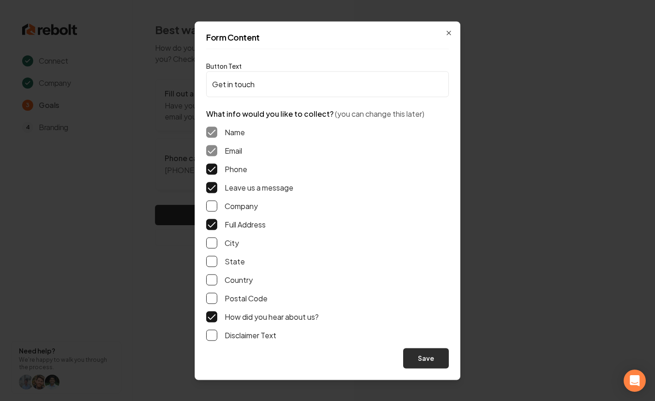
click at [422, 354] on button "Save" at bounding box center [426, 358] width 46 height 20
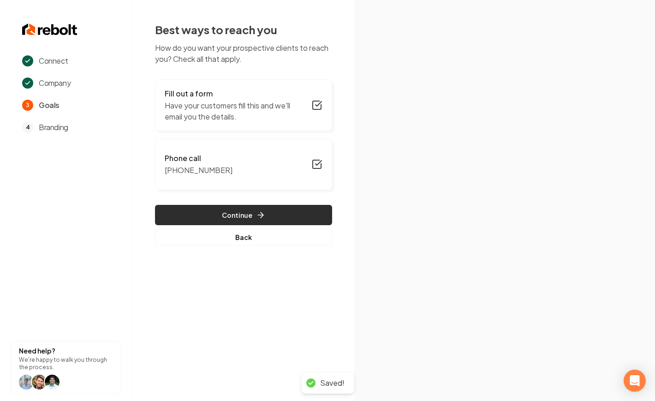
click at [283, 213] on button "Continue" at bounding box center [243, 215] width 177 height 20
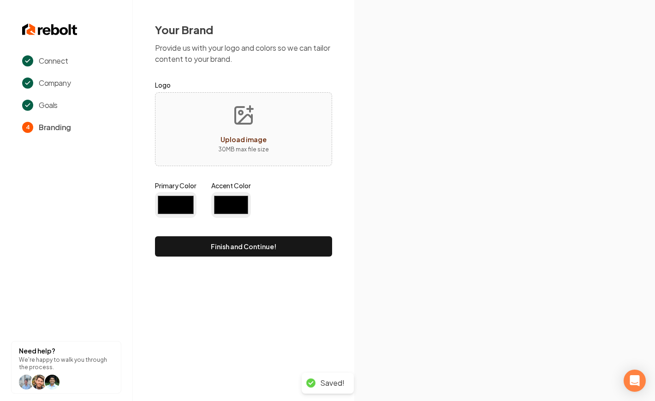
type input "#194d33"
type input "#70be00"
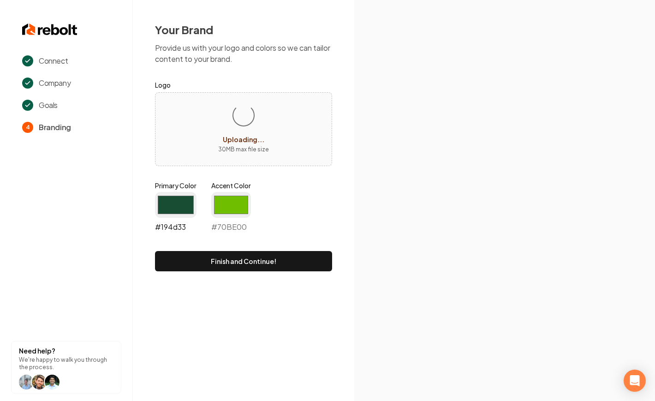
click at [173, 201] on input "#194d33" at bounding box center [176, 205] width 42 height 26
type input "#1f92dd"
drag, startPoint x: 244, startPoint y: 201, endPoint x: 226, endPoint y: 206, distance: 19.0
click at [242, 202] on input "#70be00" at bounding box center [231, 205] width 40 height 26
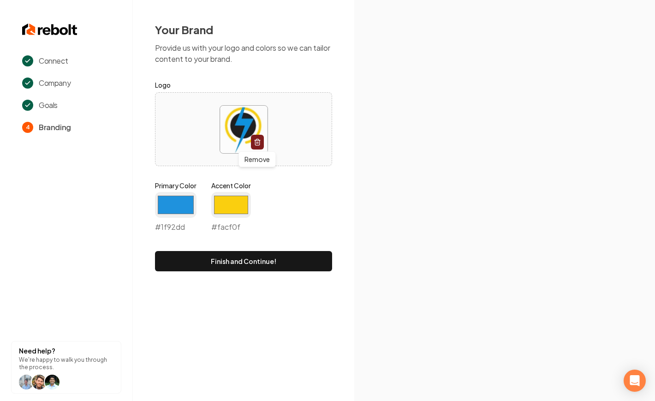
type input "#facf0f"
click at [297, 202] on div "Primary Color #1f92dd #1f92dd Accent Color #facf0f #facf0f" at bounding box center [243, 208] width 177 height 55
click at [293, 259] on button "Finish and Continue!" at bounding box center [243, 261] width 177 height 20
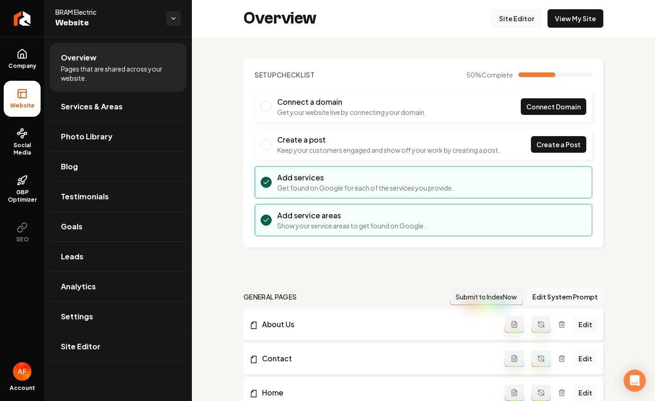
click at [501, 19] on link "Site Editor" at bounding box center [516, 18] width 51 height 18
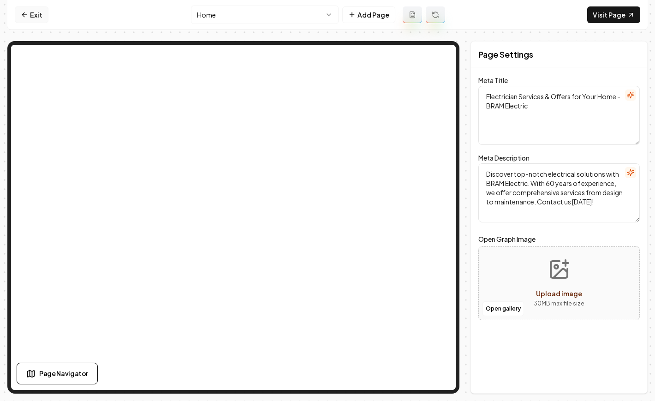
click at [44, 17] on link "Exit" at bounding box center [32, 14] width 34 height 17
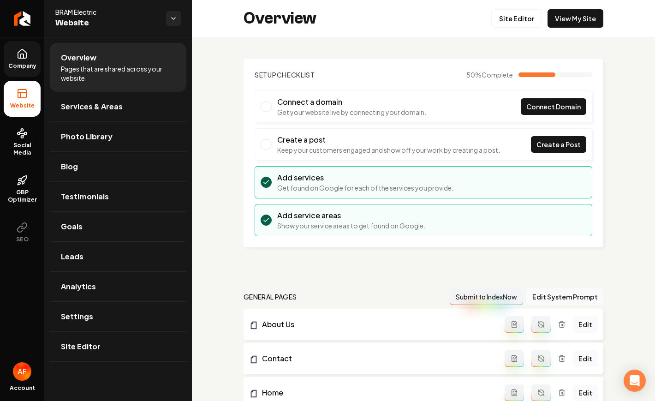
click at [30, 54] on link "Company" at bounding box center [22, 59] width 37 height 36
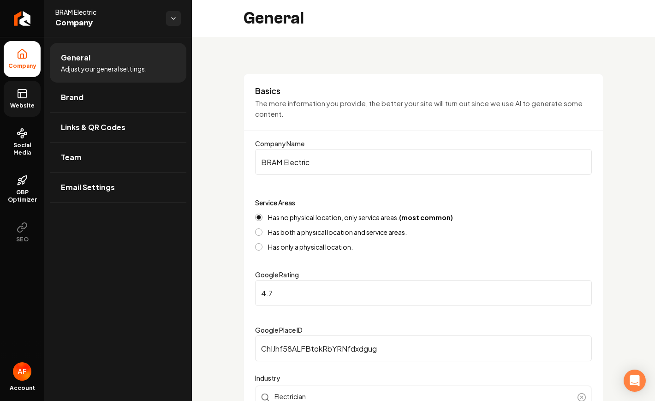
click at [31, 96] on link "Website" at bounding box center [22, 99] width 37 height 36
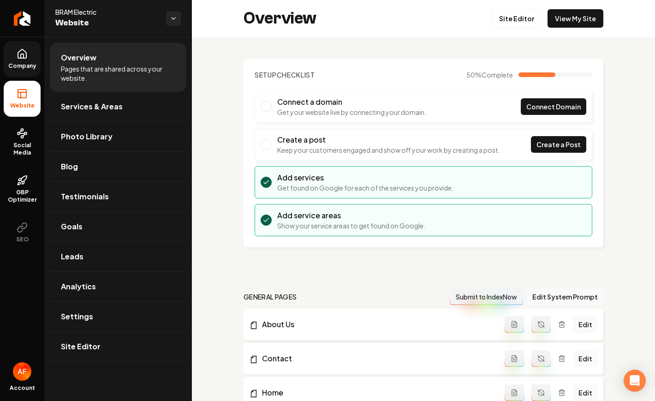
click at [28, 65] on span "Company" at bounding box center [23, 65] width 36 height 7
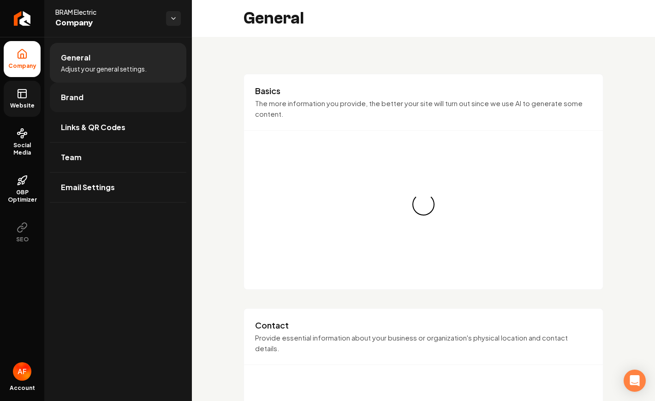
click at [72, 99] on span "Brand" at bounding box center [72, 97] width 23 height 11
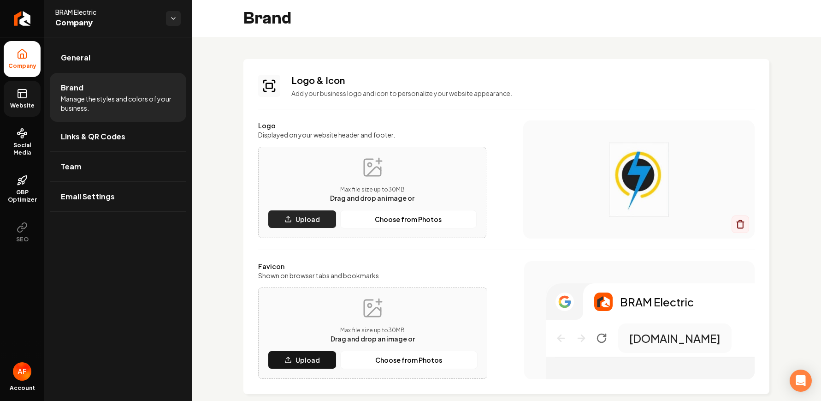
click at [304, 216] on p "Upload" at bounding box center [308, 218] width 24 height 9
drag, startPoint x: 781, startPoint y: 35, endPoint x: 772, endPoint y: 18, distance: 19.0
click at [648, 35] on div "Brand" at bounding box center [507, 18] width 630 height 37
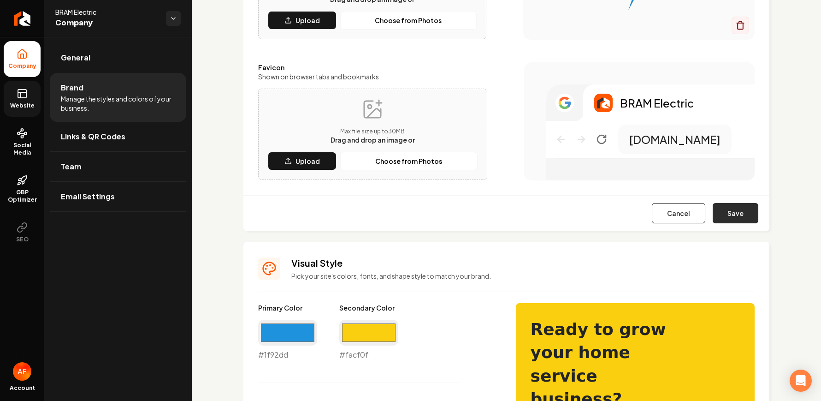
scroll to position [199, 0]
click at [648, 209] on button "Save" at bounding box center [736, 212] width 46 height 20
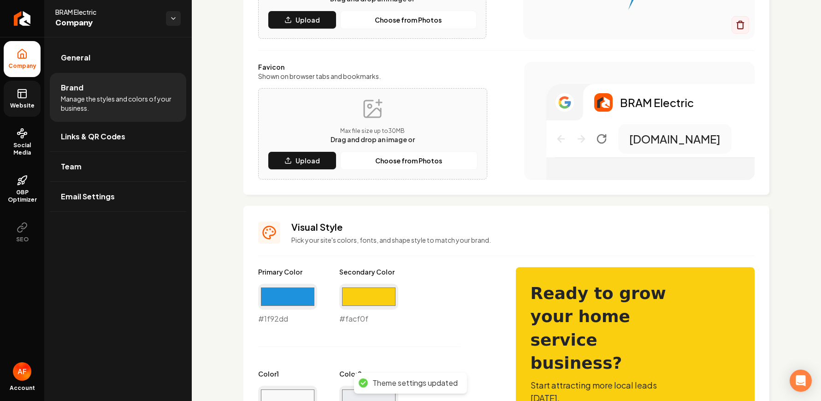
click at [21, 61] on li "Company" at bounding box center [22, 59] width 37 height 36
click at [21, 89] on icon at bounding box center [22, 93] width 11 height 11
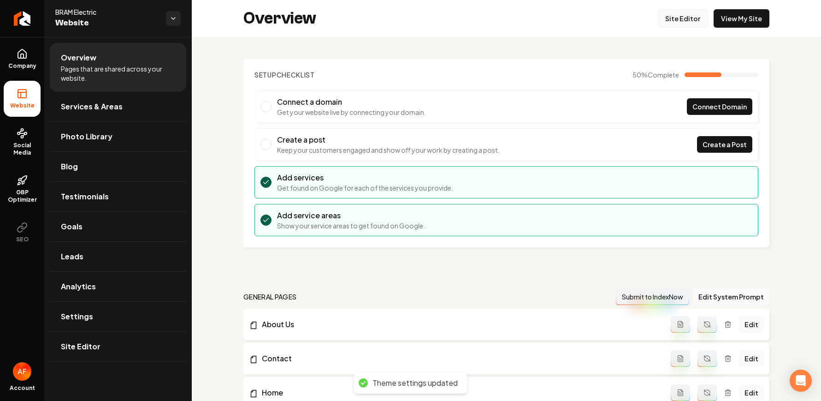
click at [648, 13] on link "Site Editor" at bounding box center [683, 18] width 51 height 18
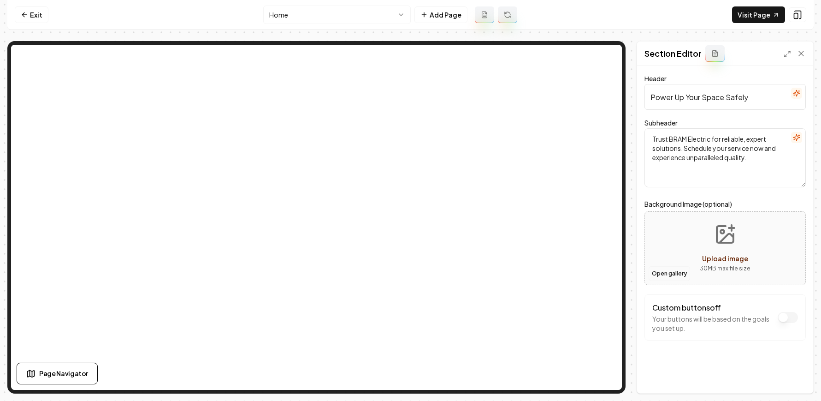
click at [648, 270] on button "Open gallery" at bounding box center [670, 273] width 42 height 15
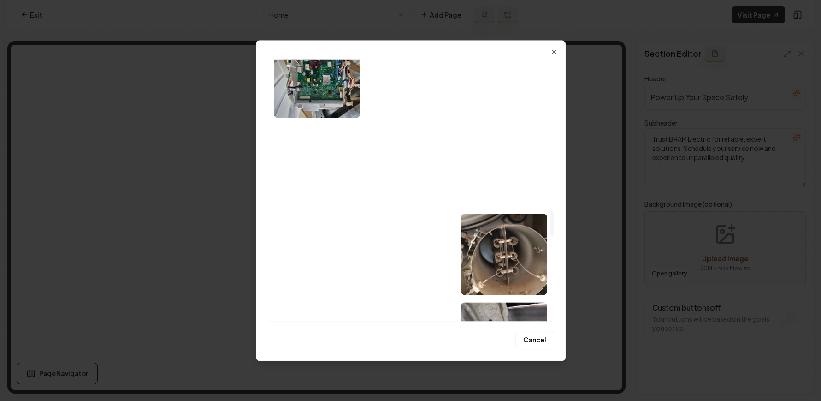
scroll to position [1375, 0]
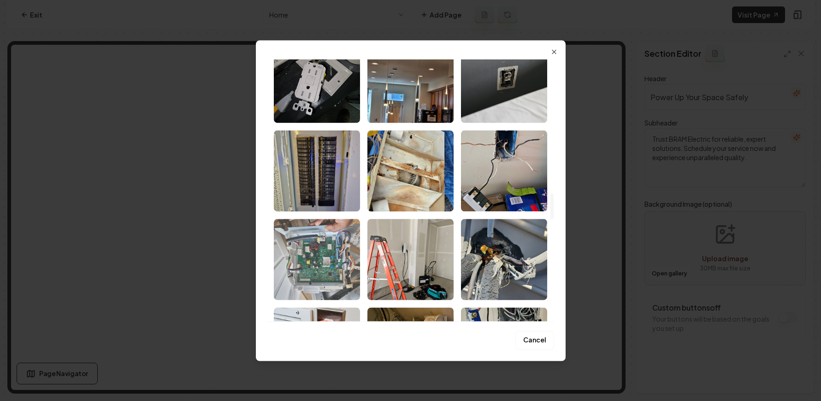
click at [331, 254] on img "Select image image_689a45245c7cd75eb887bd37.jpeg" at bounding box center [317, 259] width 86 height 81
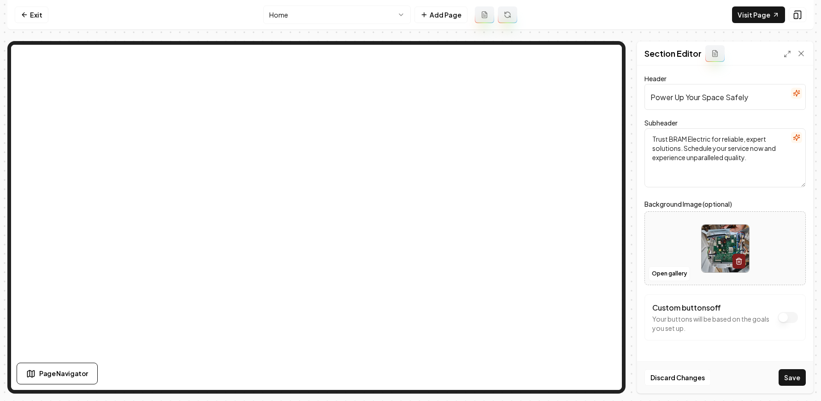
drag, startPoint x: 796, startPoint y: 373, endPoint x: 633, endPoint y: 284, distance: 185.3
click at [648, 373] on button "Save" at bounding box center [792, 377] width 27 height 17
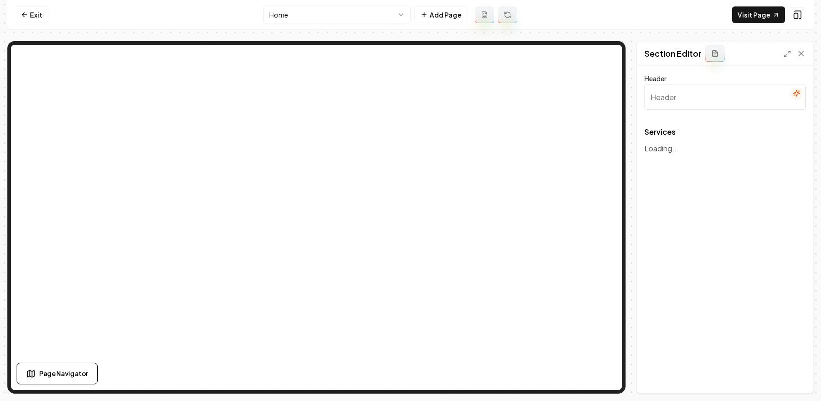
type input "Our Expert Electrical Services"
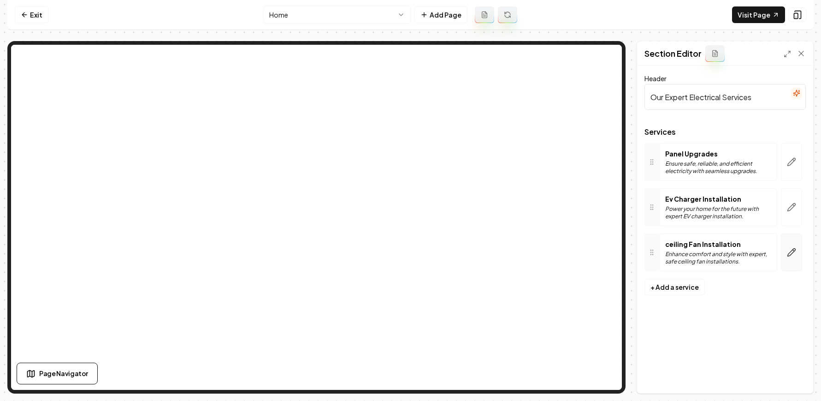
click at [648, 246] on button "button" at bounding box center [791, 252] width 21 height 38
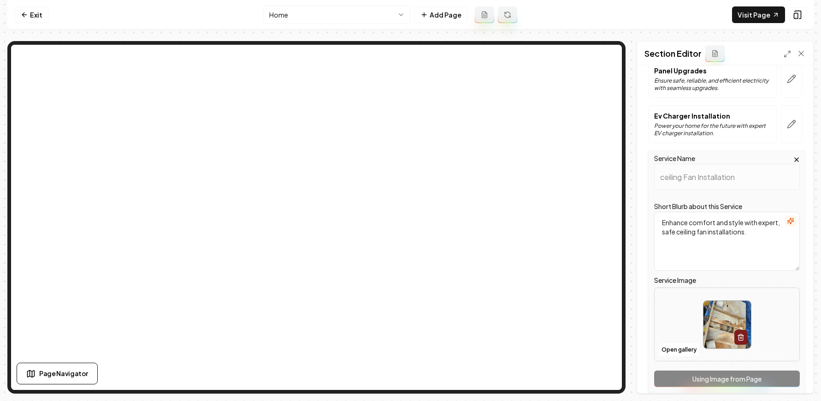
scroll to position [85, 0]
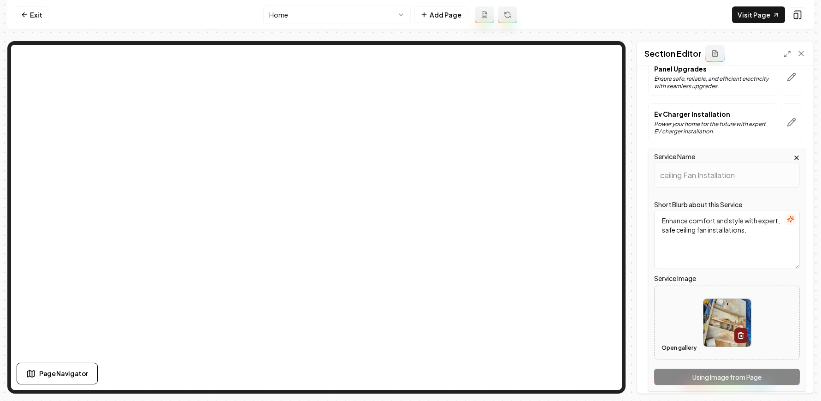
click at [648, 343] on button "Open gallery" at bounding box center [680, 347] width 42 height 15
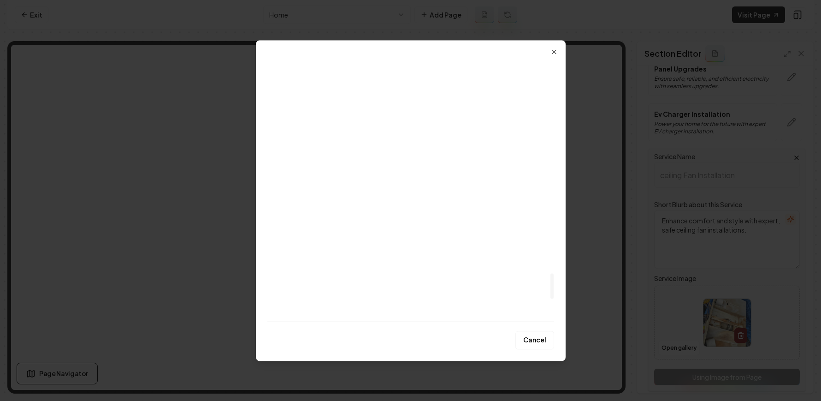
scroll to position [2194, 0]
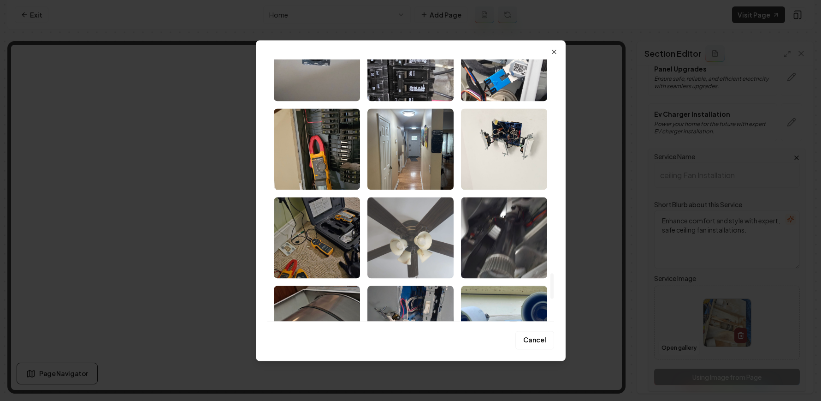
click at [407, 241] on img "Select image image_689a45235c7cd75eb887b88f.jpeg" at bounding box center [411, 237] width 86 height 81
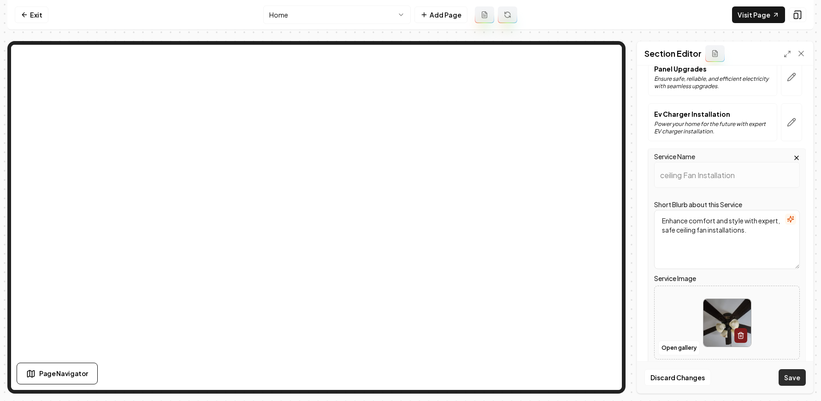
click at [648, 373] on button "Save" at bounding box center [792, 377] width 27 height 17
click at [648, 122] on icon "button" at bounding box center [791, 122] width 9 height 9
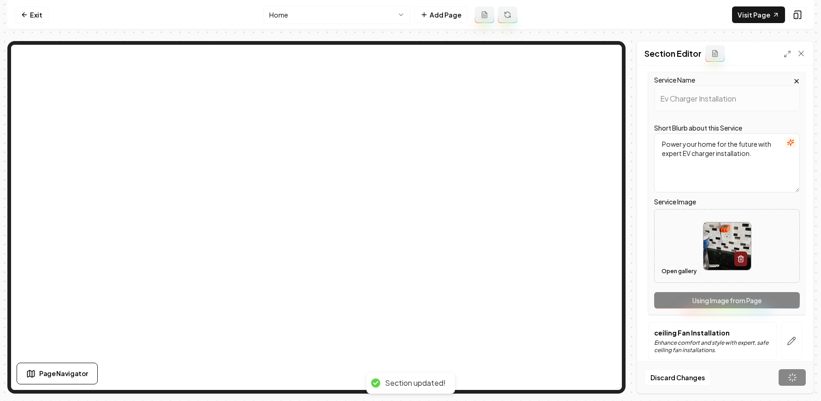
scroll to position [0, 0]
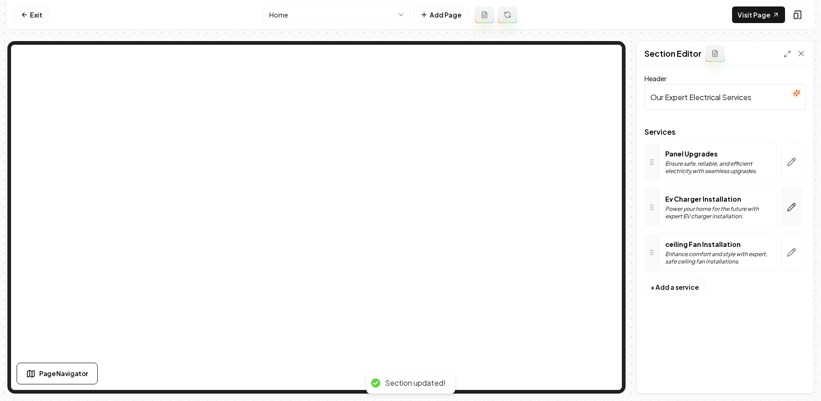
click at [648, 214] on button "button" at bounding box center [791, 207] width 21 height 38
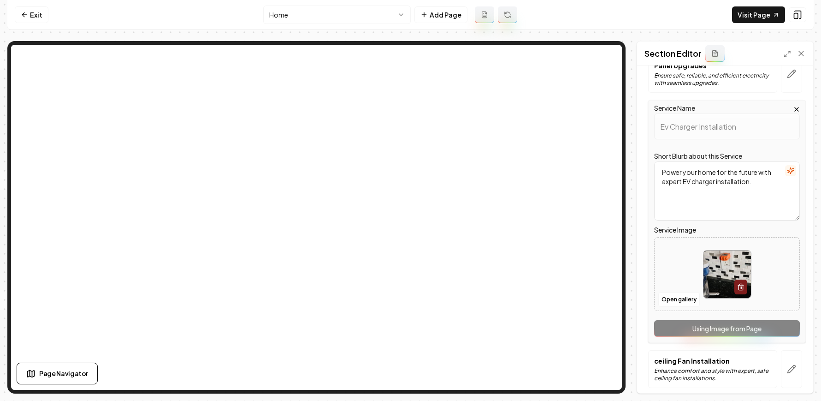
scroll to position [89, 0]
click at [648, 295] on button "Open gallery" at bounding box center [680, 298] width 42 height 15
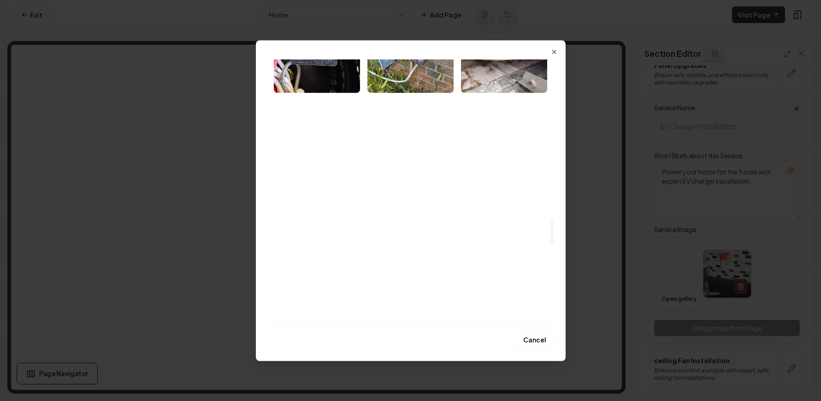
scroll to position [1918, 0]
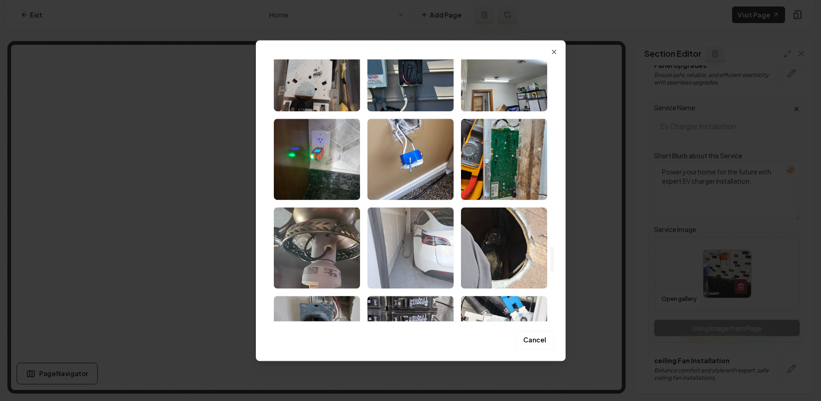
click at [438, 241] on img "Select image image_689a45245c7cd75eb887bcac.jpeg" at bounding box center [411, 247] width 86 height 81
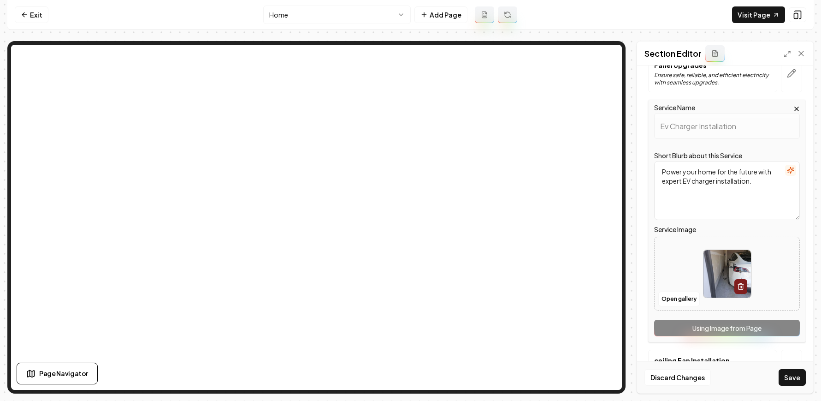
drag, startPoint x: 794, startPoint y: 376, endPoint x: 791, endPoint y: 368, distance: 8.8
click at [648, 376] on button "Save" at bounding box center [792, 377] width 27 height 17
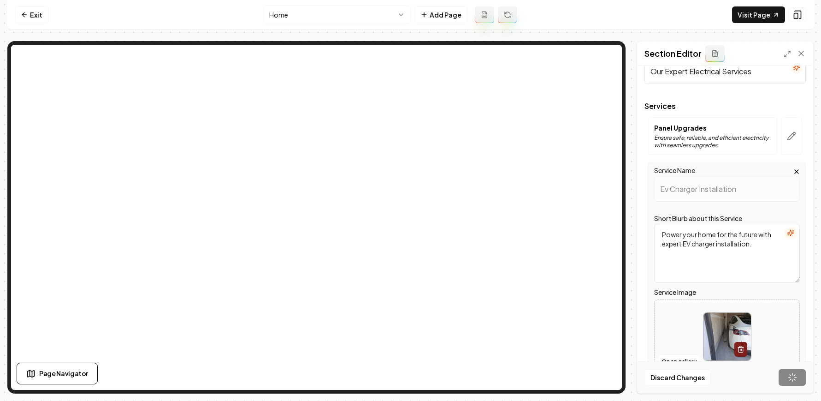
scroll to position [0, 0]
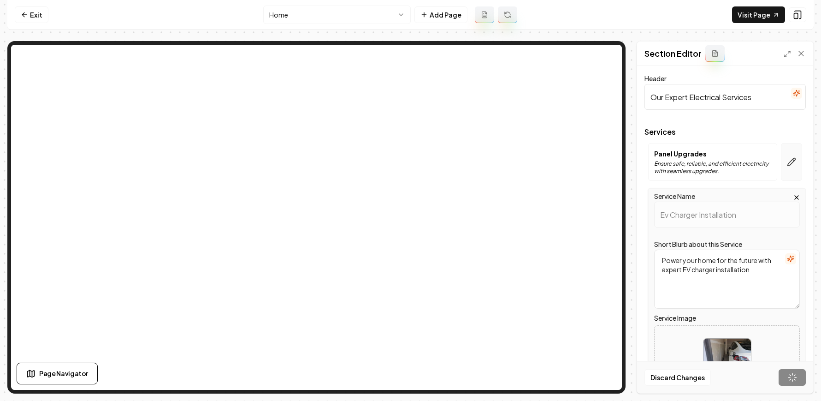
click at [648, 162] on icon "button" at bounding box center [791, 161] width 9 height 9
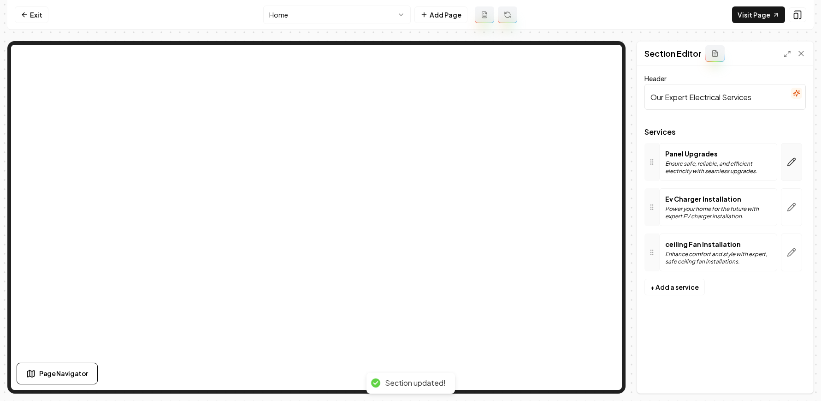
click at [648, 166] on icon "button" at bounding box center [791, 161] width 9 height 9
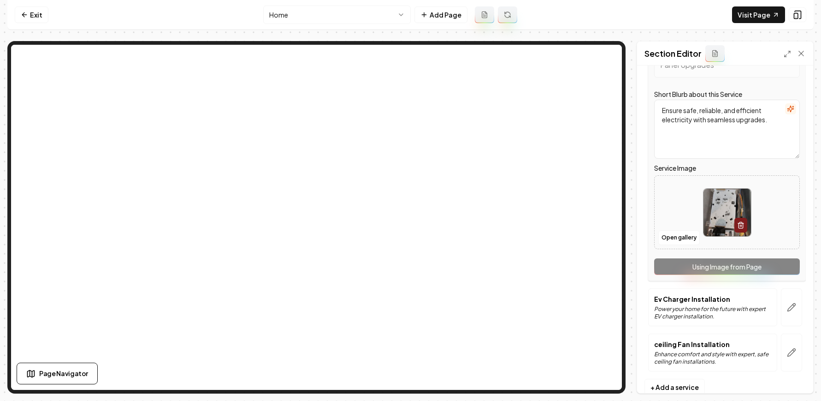
scroll to position [125, 0]
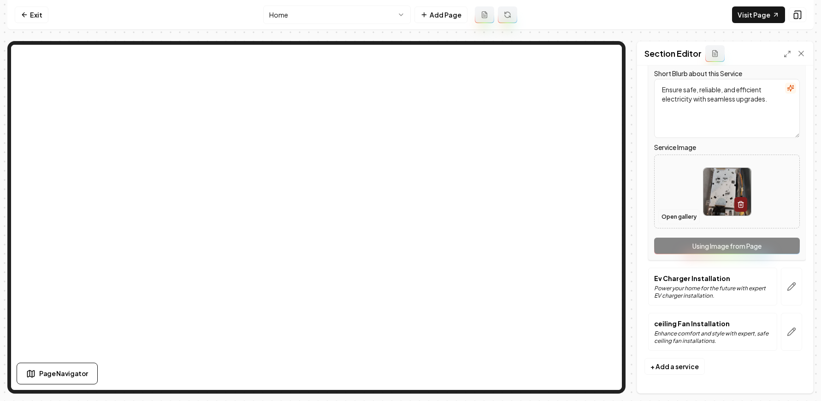
click at [648, 214] on button "Open gallery" at bounding box center [680, 216] width 42 height 15
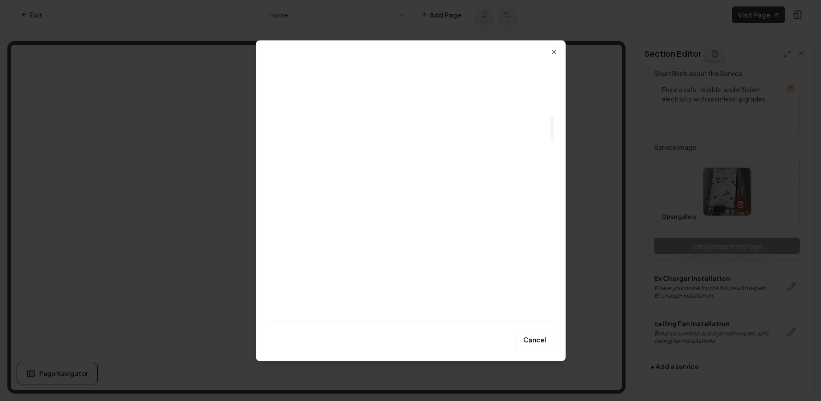
scroll to position [431, 0]
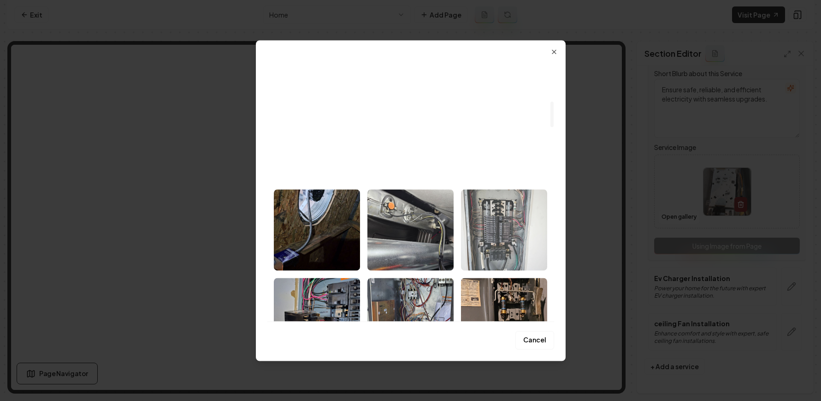
click at [505, 207] on img "Select image image_689a45255c7cd75eb887cd40.jpeg" at bounding box center [504, 229] width 86 height 81
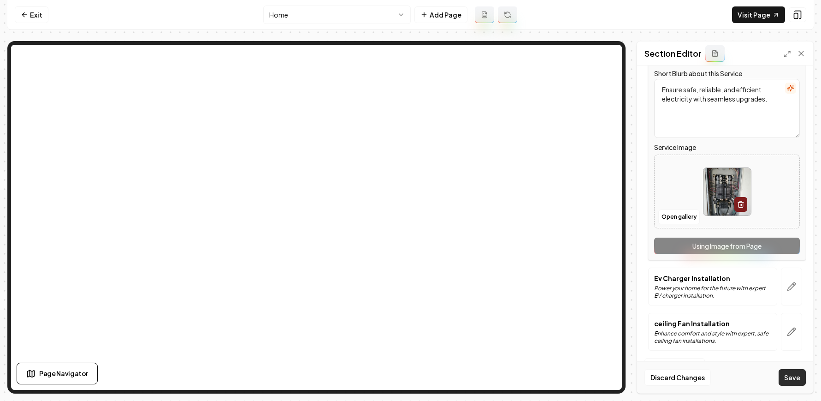
click at [648, 376] on button "Save" at bounding box center [792, 377] width 27 height 17
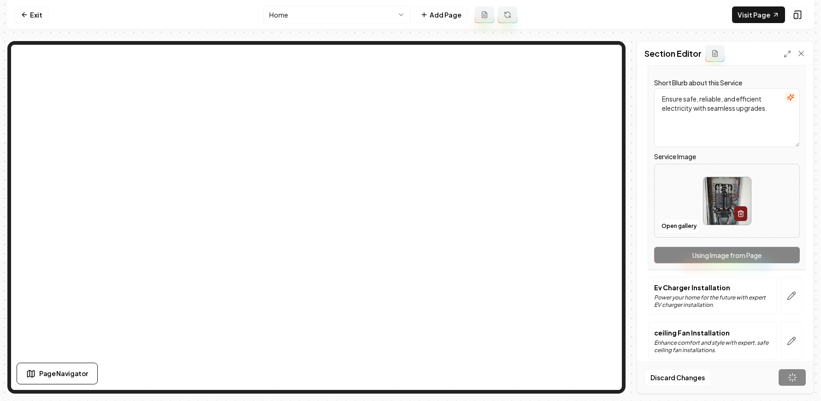
scroll to position [0, 0]
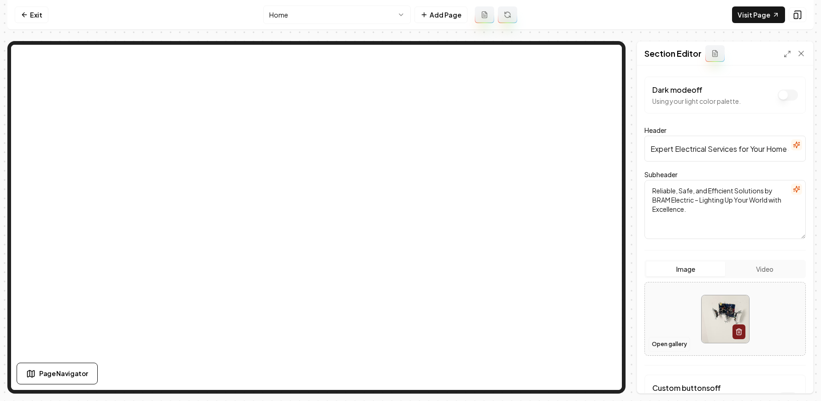
click at [648, 345] on button "Open gallery" at bounding box center [670, 344] width 42 height 15
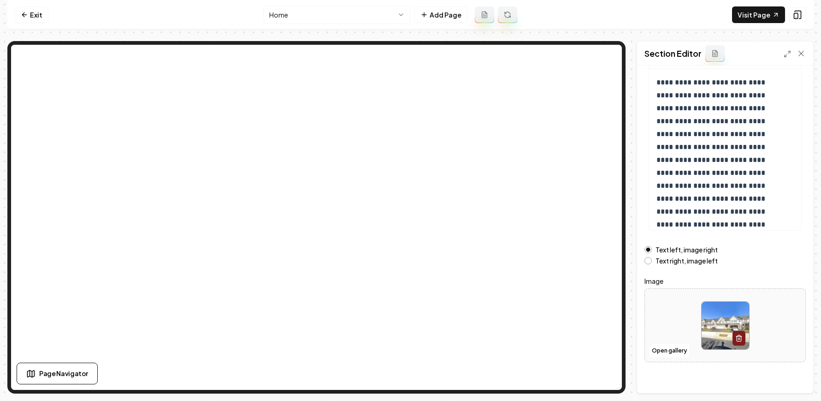
scroll to position [97, 0]
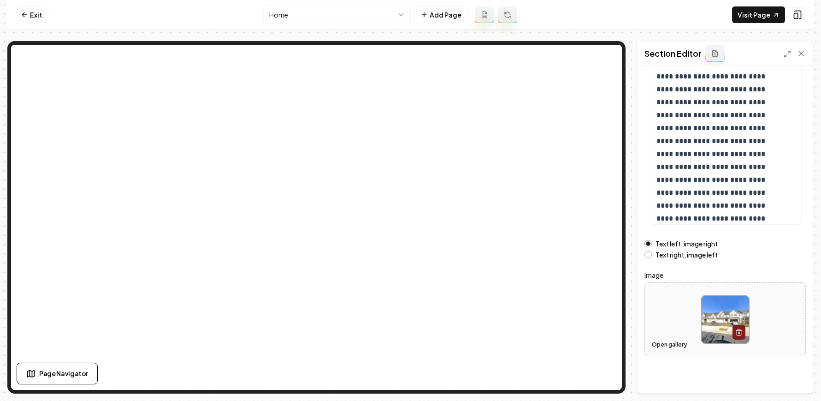
click at [648, 348] on button "Open gallery" at bounding box center [670, 344] width 42 height 15
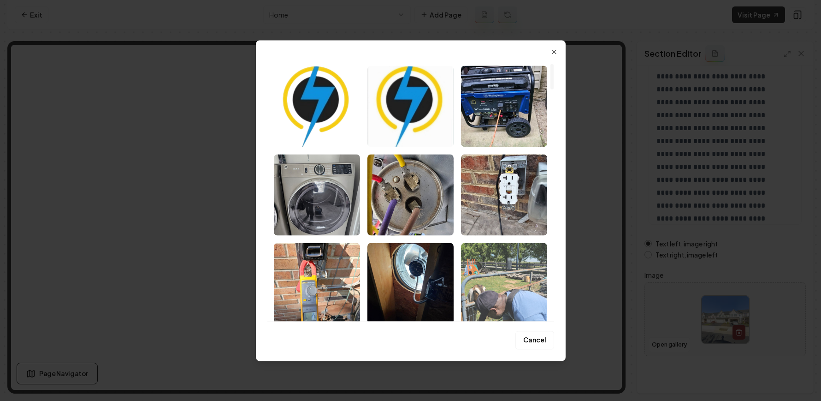
scroll to position [77, 0]
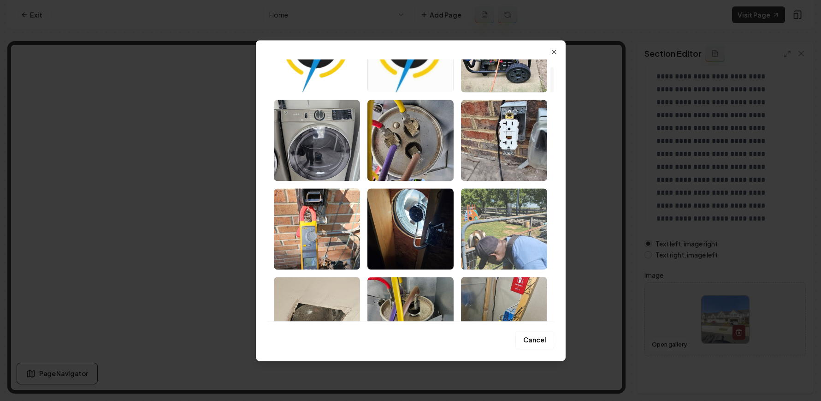
click at [514, 234] on img "Select image image_689a45275c7cd75eb887df1e.jpeg" at bounding box center [504, 228] width 86 height 81
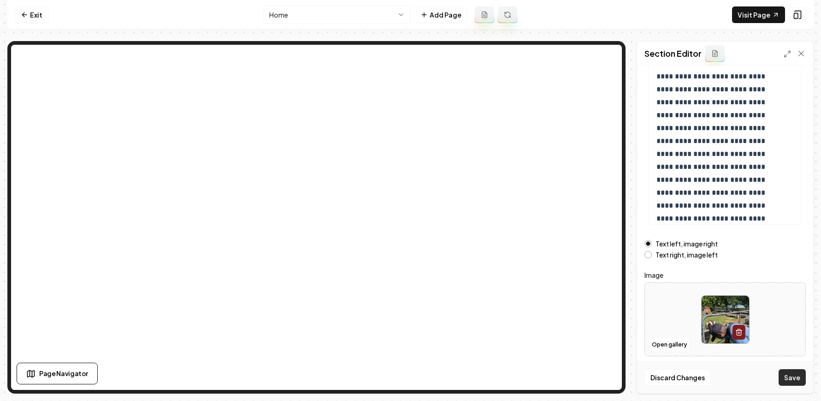
click at [648, 379] on button "Save" at bounding box center [792, 377] width 27 height 17
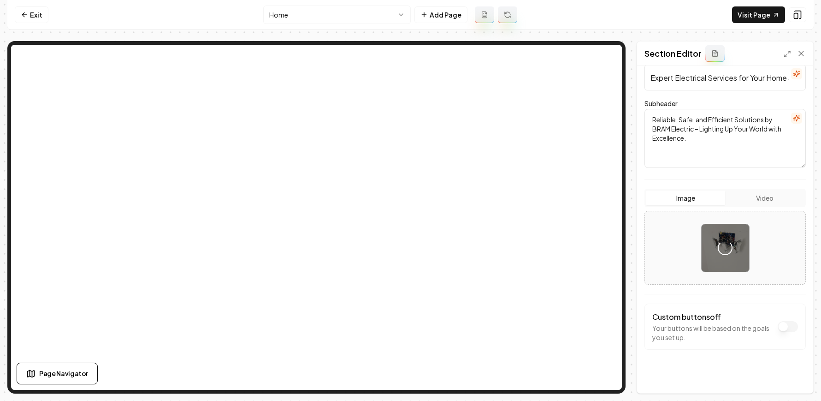
scroll to position [76, 0]
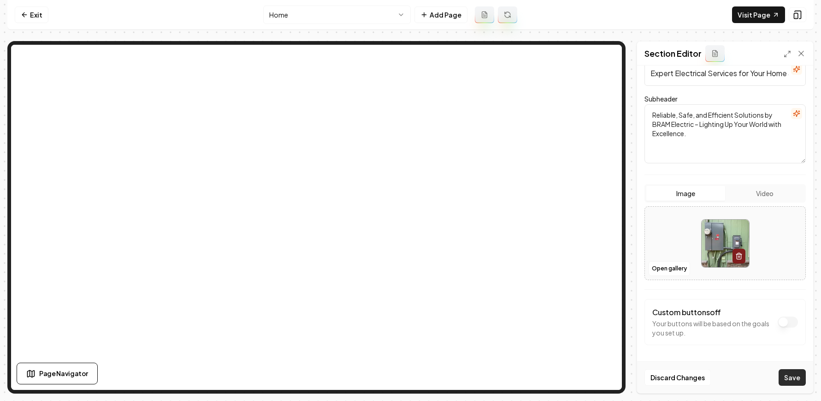
click at [648, 375] on button "Save" at bounding box center [792, 377] width 27 height 17
click at [648, 16] on link "Visit Page" at bounding box center [758, 14] width 53 height 17
click at [648, 17] on link "Visit Page" at bounding box center [758, 14] width 53 height 17
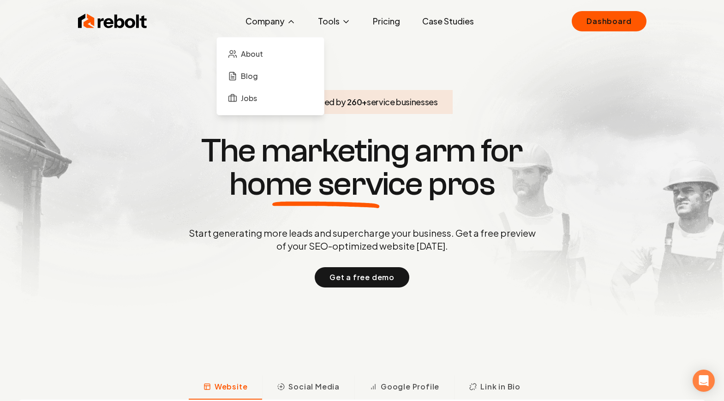
click at [254, 22] on button "Company" at bounding box center [270, 21] width 65 height 18
click at [265, 58] on link "About" at bounding box center [270, 54] width 92 height 18
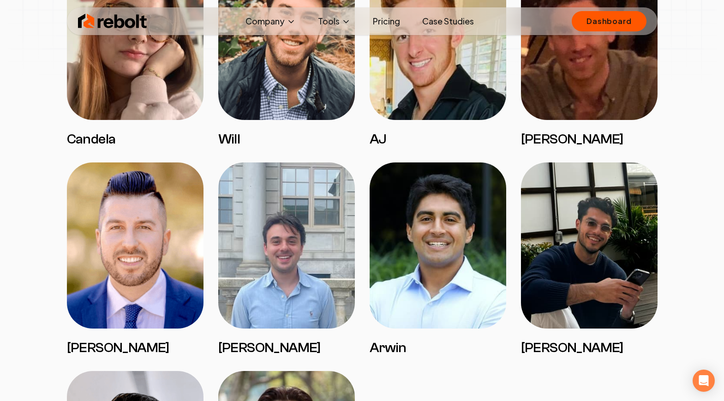
scroll to position [1347, 0]
